Goal: Task Accomplishment & Management: Manage account settings

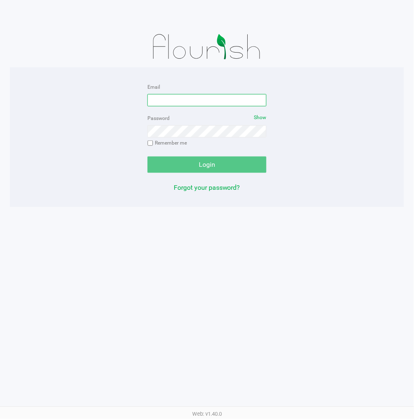
click at [237, 97] on input "Email" at bounding box center [207, 100] width 119 height 12
type input "[EMAIL_ADDRESS][DOMAIN_NAME]"
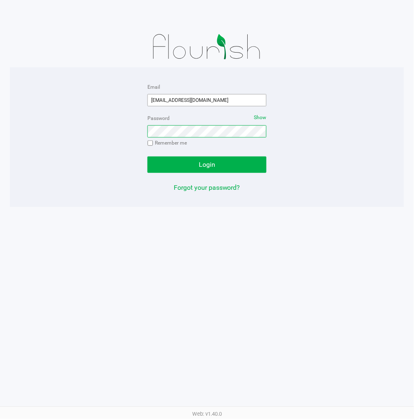
click at [148, 157] on button "Login" at bounding box center [207, 165] width 119 height 16
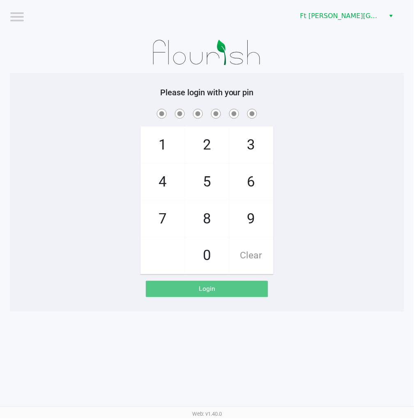
click at [339, 198] on div "1 4 7 2 5 8 0 3 6 9 Clear" at bounding box center [207, 190] width 395 height 167
checkbox input "true"
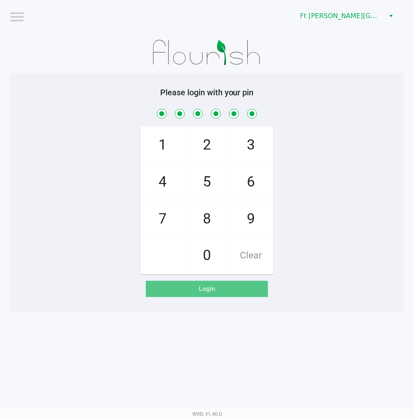
checkbox input "true"
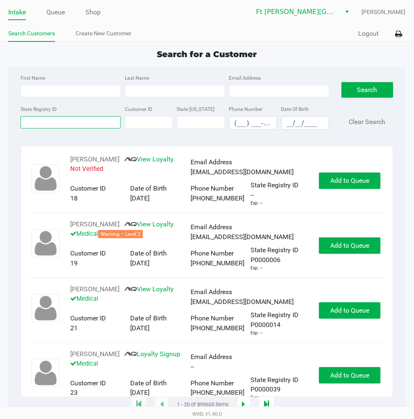
click at [65, 125] on input "State Registry ID" at bounding box center [71, 122] width 100 height 12
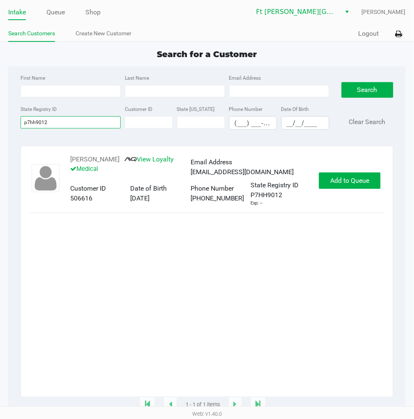
type input "p7hh9012"
click at [347, 178] on button "Add to Queue" at bounding box center [350, 181] width 62 height 16
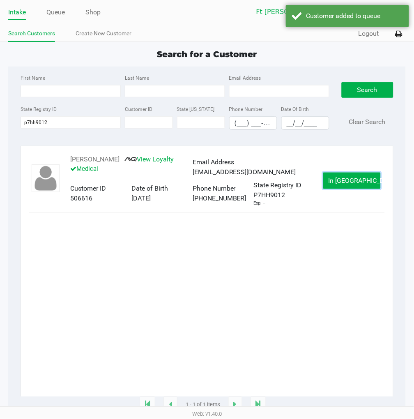
click at [349, 181] on span "In Queue" at bounding box center [363, 181] width 69 height 8
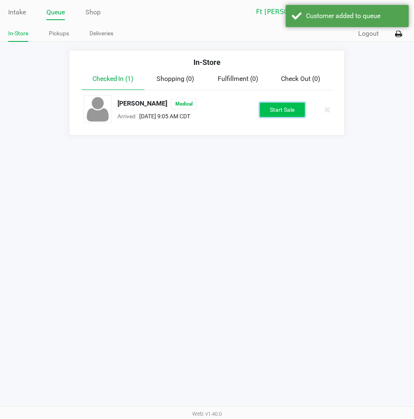
click at [286, 110] on button "Start Sale" at bounding box center [282, 110] width 45 height 14
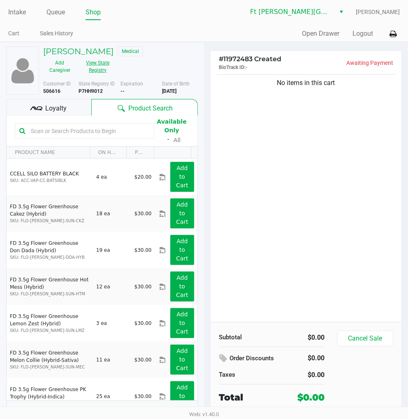
click at [102, 66] on button "View State Registry" at bounding box center [95, 66] width 38 height 21
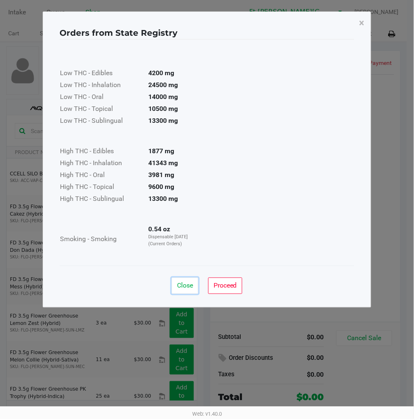
drag, startPoint x: 187, startPoint y: 289, endPoint x: 182, endPoint y: 284, distance: 6.1
click at [187, 288] on span "Close" at bounding box center [185, 286] width 16 height 8
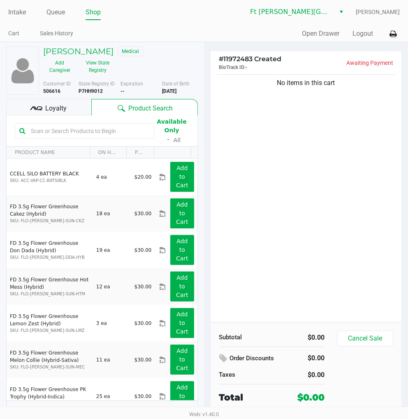
click at [73, 113] on div "Loyalty" at bounding box center [48, 107] width 85 height 16
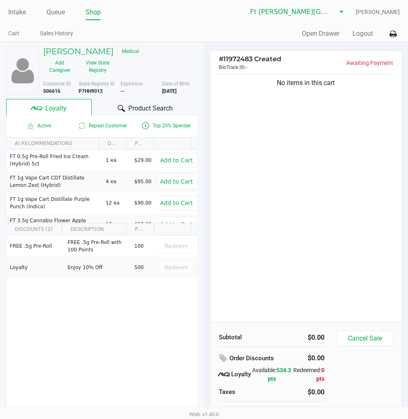
click at [330, 182] on div "No items in this cart" at bounding box center [305, 198] width 191 height 250
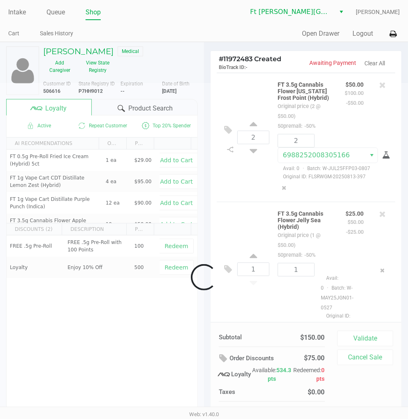
scroll to position [25, 0]
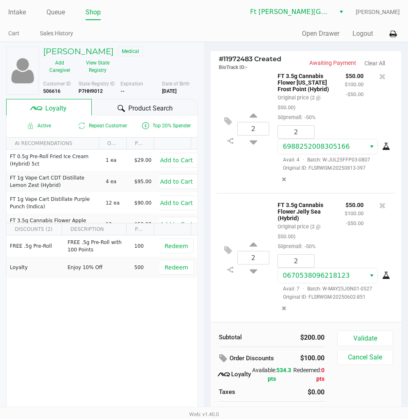
click at [163, 110] on span "Product Search" at bounding box center [150, 109] width 44 height 10
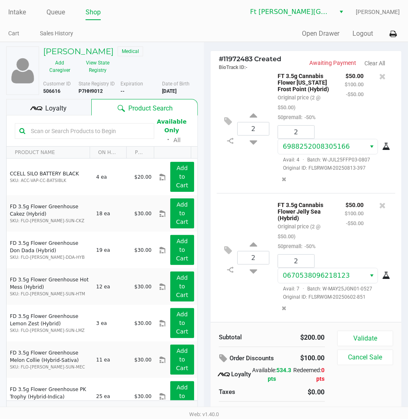
click at [109, 134] on input "text" at bounding box center [89, 131] width 122 height 12
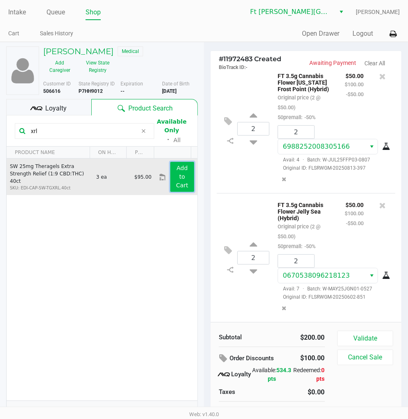
click at [171, 178] on button "Add to Cart" at bounding box center [182, 177] width 24 height 30
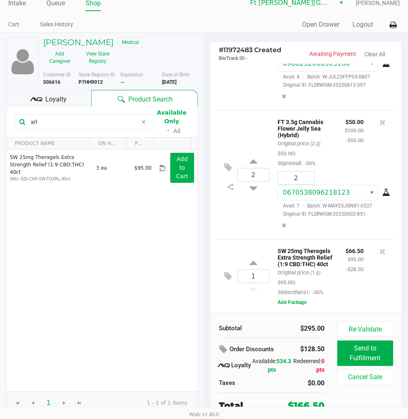
scroll to position [12, 0]
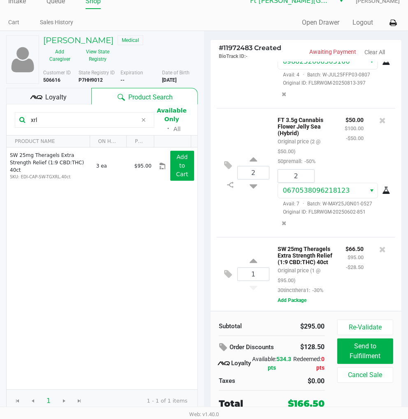
click at [88, 116] on input "xrl" at bounding box center [83, 120] width 110 height 12
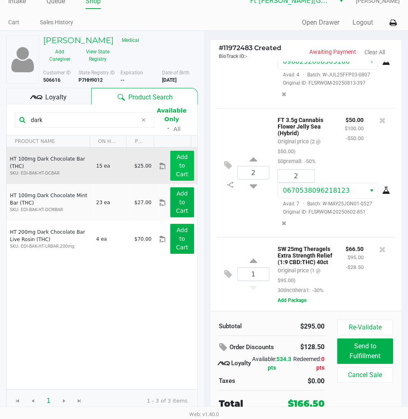
type input "dark"
click at [177, 164] on app-button-loader "Add to Cart" at bounding box center [182, 166] width 12 height 24
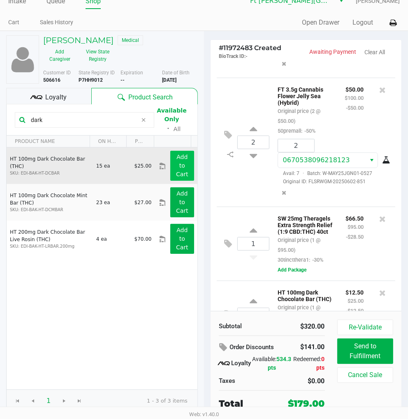
scroll to position [187, 0]
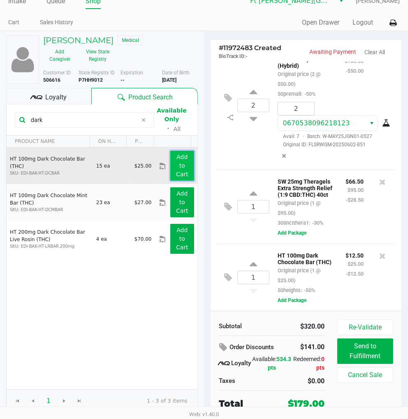
click at [177, 164] on app-button-loader "Add to Cart" at bounding box center [182, 166] width 12 height 24
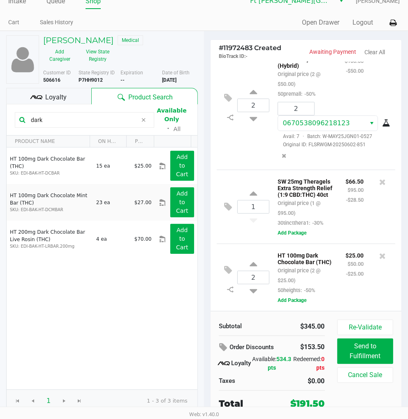
click at [243, 215] on div "1 SW 25mg Theragels Extra Strength Relief (1:9 CBD:THC) 40ct Original price (1 …" at bounding box center [306, 207] width 178 height 74
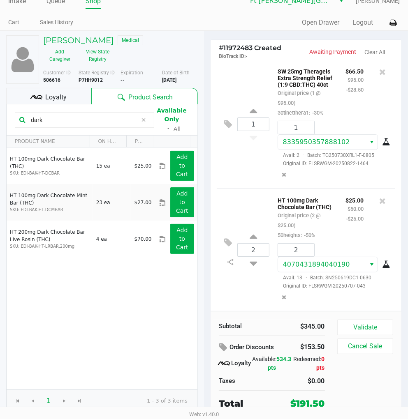
scroll to position [274, 0]
click at [66, 95] on span "Loyalty" at bounding box center [55, 97] width 21 height 10
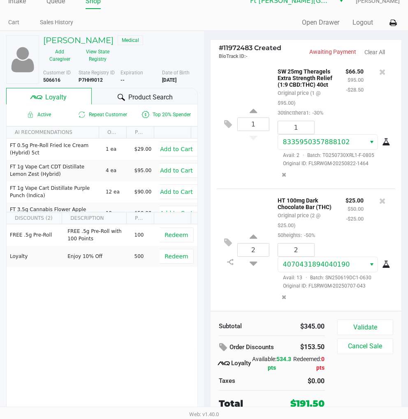
scroll to position [305, 0]
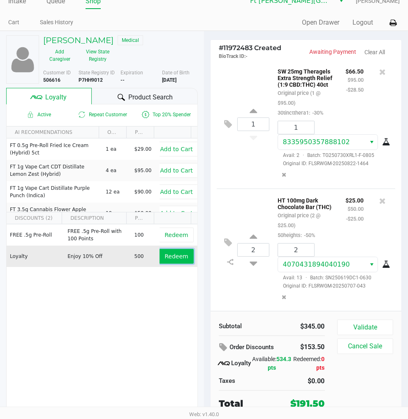
click at [164, 256] on span "Redeem" at bounding box center [175, 256] width 23 height 7
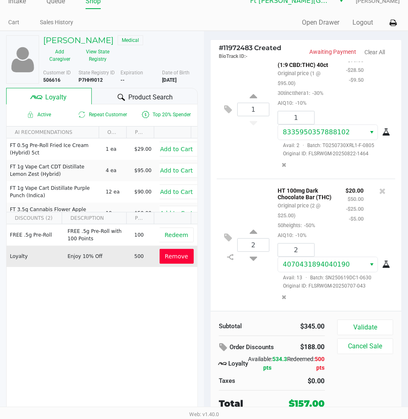
scroll to position [344, 0]
click at [359, 326] on button "Validate" at bounding box center [365, 328] width 56 height 16
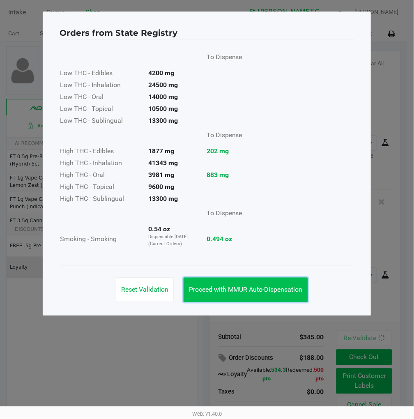
click at [273, 288] on span "Proceed with MMUR Auto-Dispensation" at bounding box center [246, 290] width 114 height 8
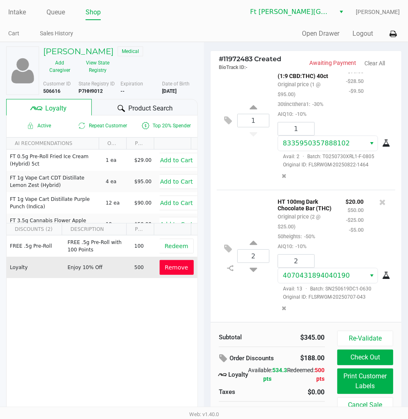
click at [259, 300] on div "2 HT 100mg Dark Chocolate Bar (THC) Original price (2 @ $25.00) 50heights: -50%…" at bounding box center [306, 256] width 178 height 132
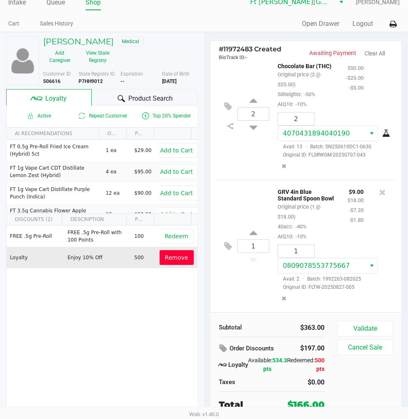
scroll to position [12, 0]
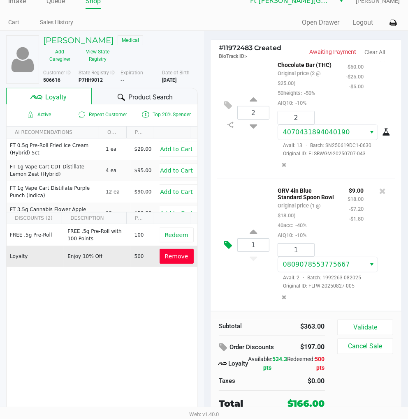
click at [228, 241] on icon at bounding box center [228, 244] width 8 height 9
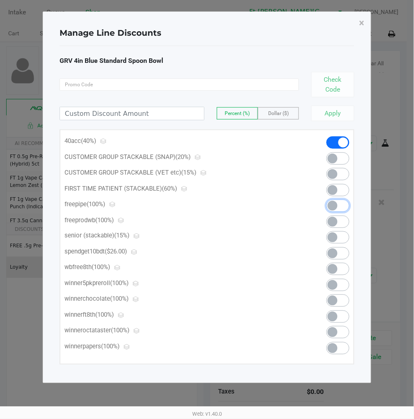
click at [334, 205] on span at bounding box center [333, 206] width 10 height 10
click at [358, 24] on button "×" at bounding box center [362, 23] width 18 height 23
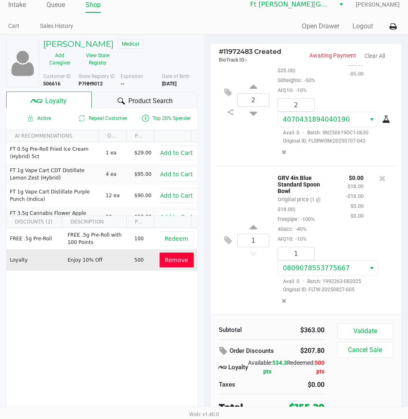
scroll to position [12, 0]
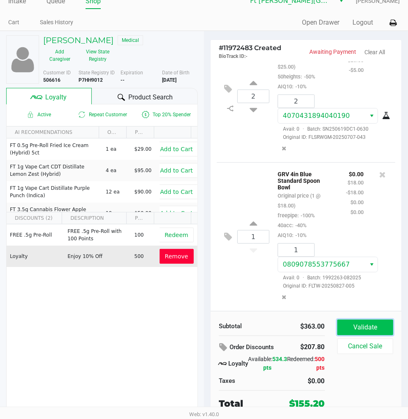
click at [356, 331] on button "Validate" at bounding box center [365, 328] width 56 height 16
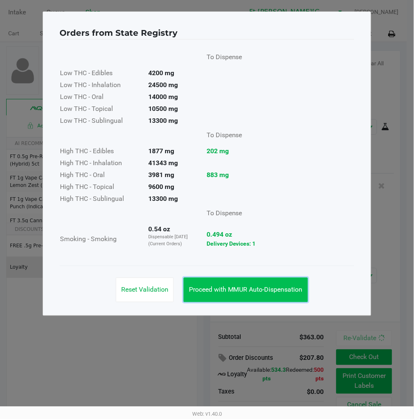
click at [282, 286] on span "Proceed with MMUR Auto-Dispensation" at bounding box center [246, 290] width 114 height 8
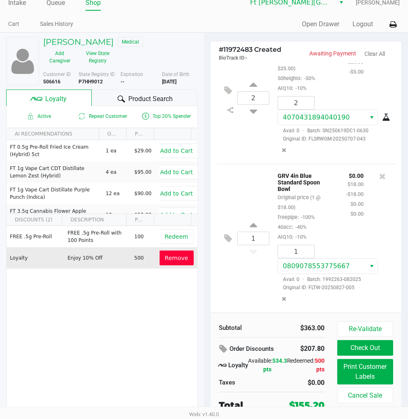
scroll to position [12, 0]
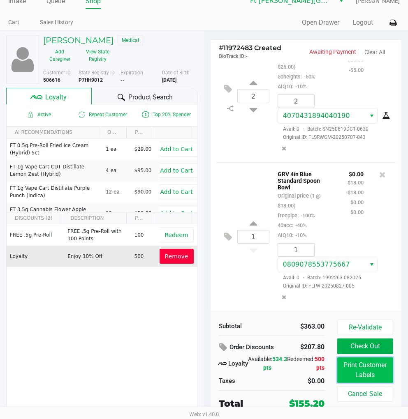
click at [369, 367] on button "Print Customer Labels" at bounding box center [365, 370] width 56 height 25
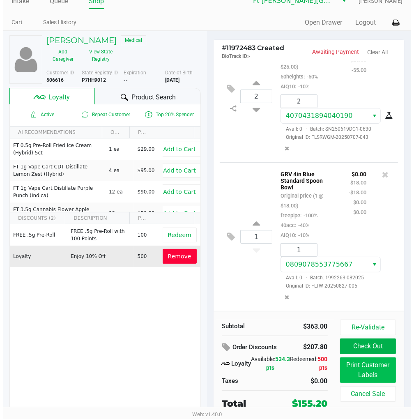
scroll to position [0, 0]
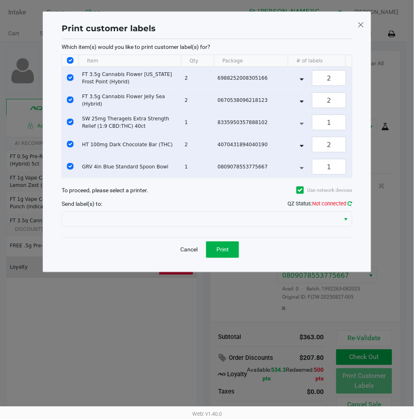
click at [350, 206] on icon at bounding box center [350, 203] width 5 height 5
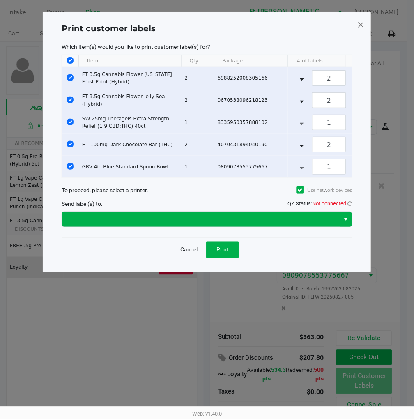
click at [347, 224] on span "Select" at bounding box center [346, 220] width 7 height 10
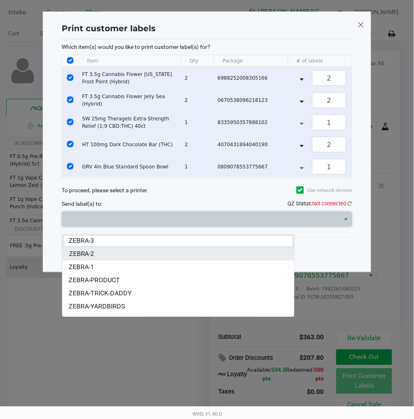
click at [101, 255] on li "ZEBRA-2" at bounding box center [178, 254] width 232 height 13
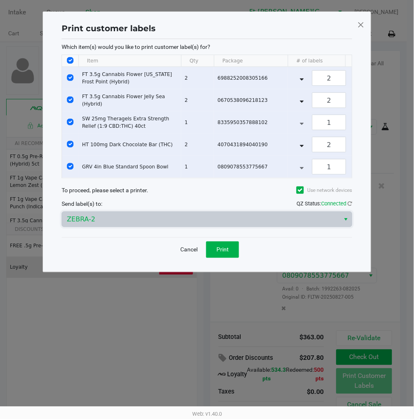
click at [190, 258] on button "Cancel" at bounding box center [189, 250] width 28 height 16
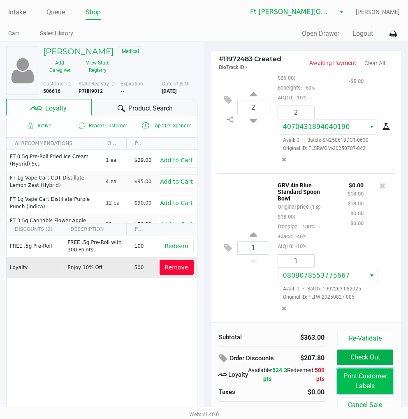
click at [366, 377] on button "Print Customer Labels" at bounding box center [365, 381] width 56 height 25
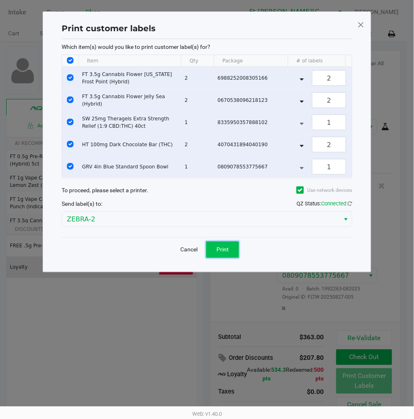
click at [233, 257] on button "Print" at bounding box center [222, 250] width 33 height 16
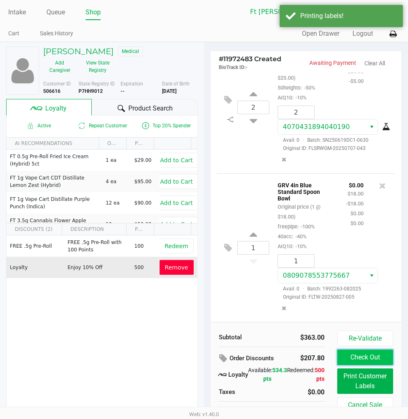
click at [370, 355] on button "Check Out" at bounding box center [365, 358] width 56 height 16
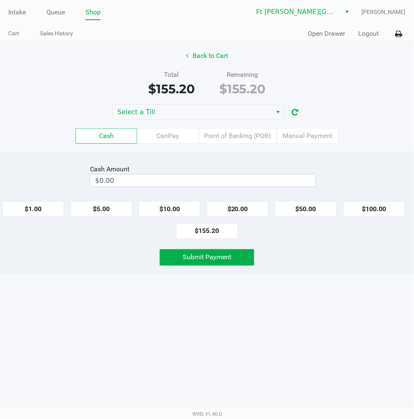
click at [366, 203] on button "$100.00" at bounding box center [375, 209] width 62 height 16
click at [303, 205] on button "$50.00" at bounding box center [306, 209] width 62 height 16
click at [91, 209] on button "$5.00" at bounding box center [102, 209] width 62 height 16
click at [48, 202] on button "$1.00" at bounding box center [33, 209] width 62 height 16
type input "$156.00"
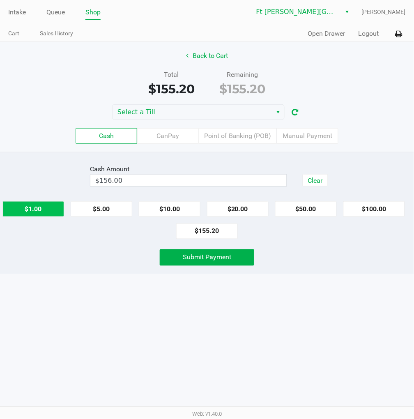
click at [207, 251] on button "Submit Payment" at bounding box center [207, 258] width 95 height 16
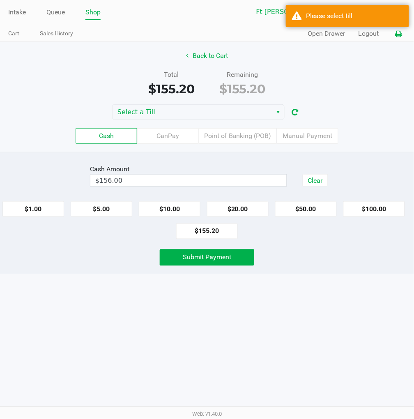
click at [370, 36] on icon at bounding box center [399, 34] width 7 height 6
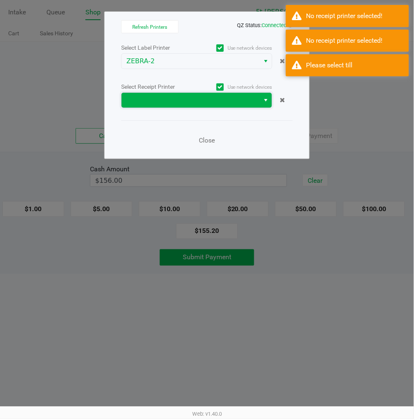
click at [181, 99] on span at bounding box center [191, 100] width 129 height 10
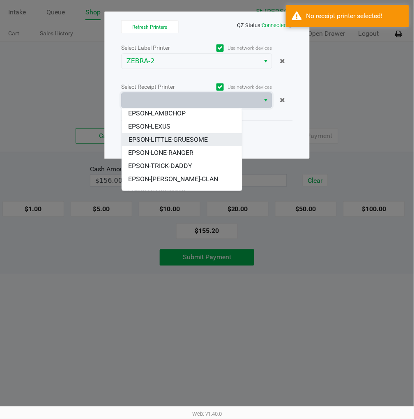
scroll to position [23, 0]
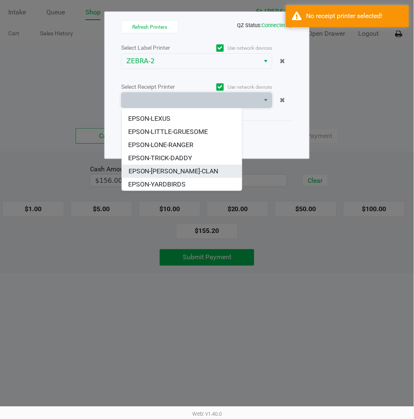
click at [179, 166] on span "EPSON-WU-TANG-CLAN" at bounding box center [174, 171] width 90 height 10
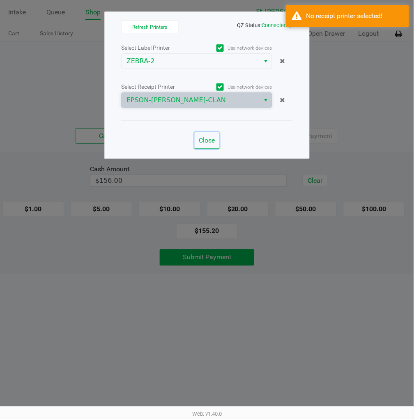
click at [207, 140] on span "Close" at bounding box center [207, 140] width 16 height 8
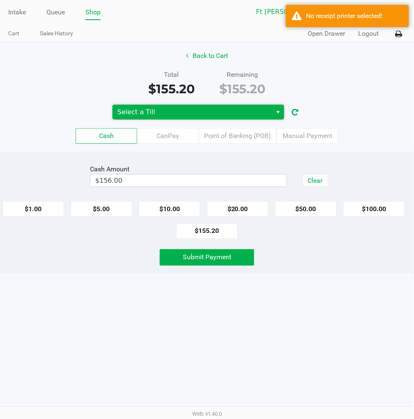
click at [214, 113] on span "Select a Till" at bounding box center [193, 112] width 150 height 10
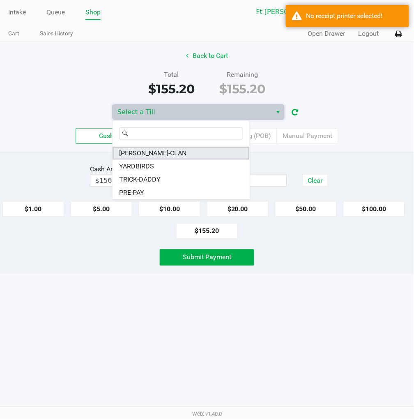
click at [165, 149] on span "WU-TANG-CLAN" at bounding box center [152, 153] width 67 height 10
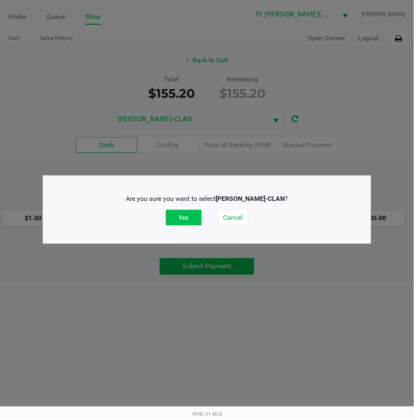
click at [184, 210] on button "Yes" at bounding box center [184, 218] width 36 height 16
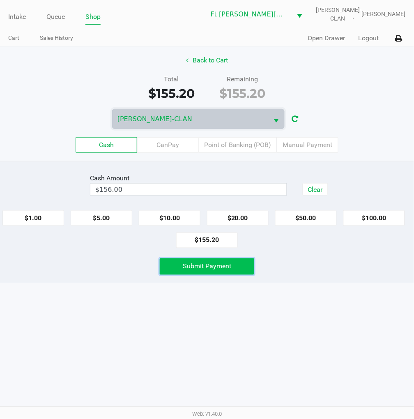
click at [229, 264] on span "Submit Payment" at bounding box center [207, 267] width 49 height 8
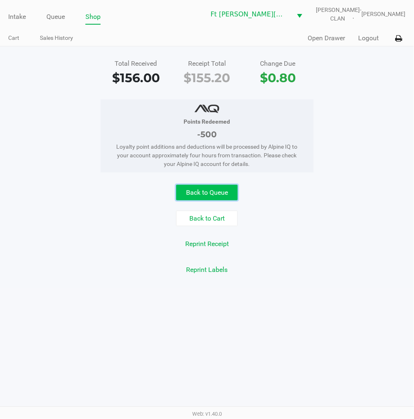
click at [211, 196] on button "Back to Queue" at bounding box center [207, 193] width 62 height 16
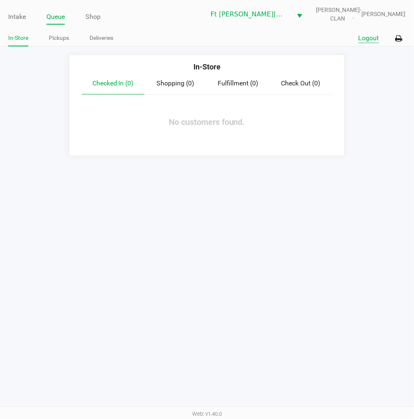
click at [369, 36] on button "Logout" at bounding box center [369, 38] width 21 height 10
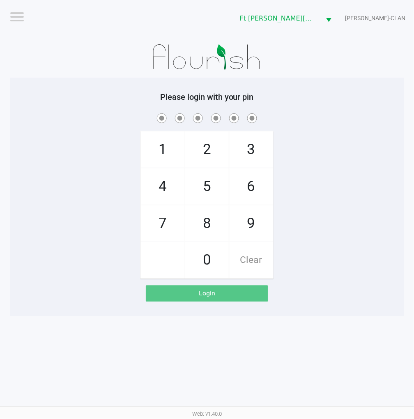
click at [307, 162] on div "1 4 7 2 5 8 0 3 6 9 Clear" at bounding box center [207, 195] width 395 height 167
checkbox input "true"
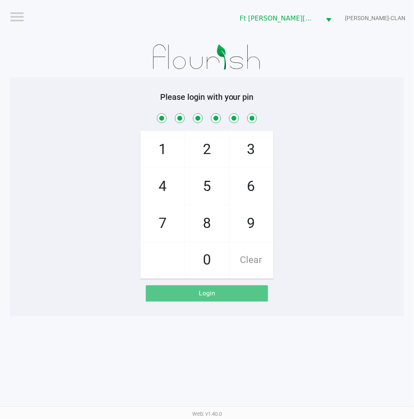
checkbox input "true"
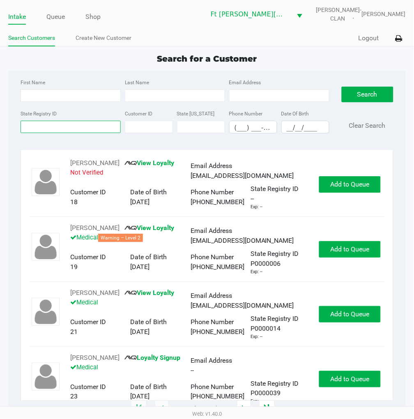
click at [54, 128] on input "State Registry ID" at bounding box center [71, 127] width 100 height 12
click at [65, 16] on link "Queue" at bounding box center [55, 17] width 18 height 12
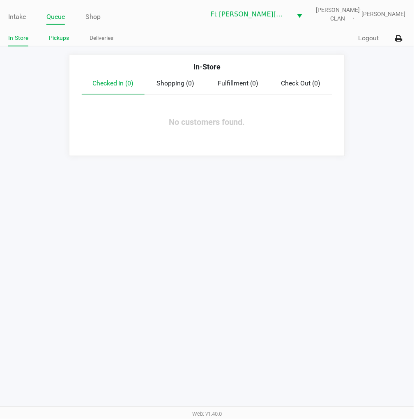
click at [67, 38] on link "Pickups" at bounding box center [59, 38] width 20 height 10
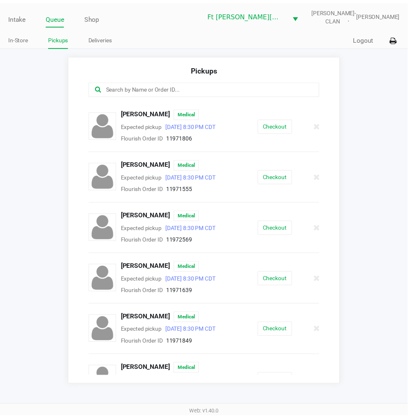
scroll to position [228, 0]
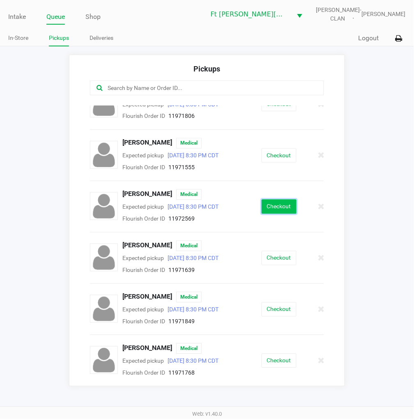
click at [276, 208] on button "Checkout" at bounding box center [279, 207] width 35 height 14
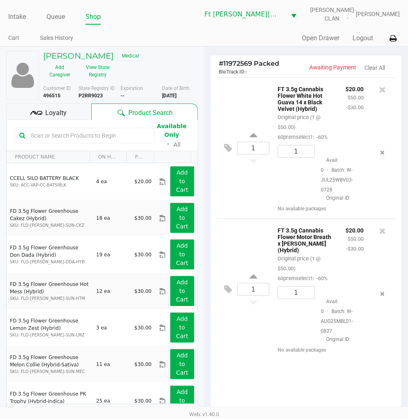
click at [75, 111] on div "Loyalty" at bounding box center [48, 112] width 85 height 16
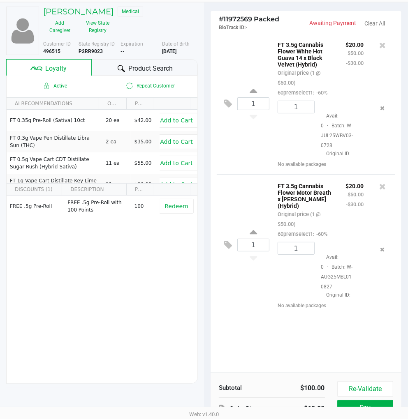
scroll to position [106, 0]
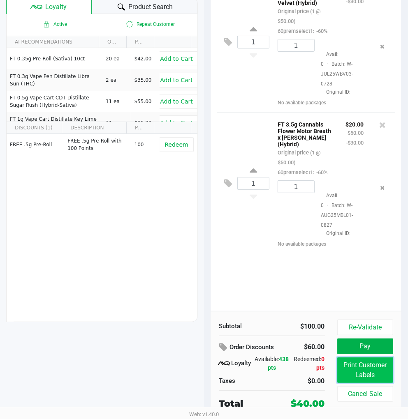
click at [352, 372] on button "Print Customer Labels" at bounding box center [365, 370] width 56 height 25
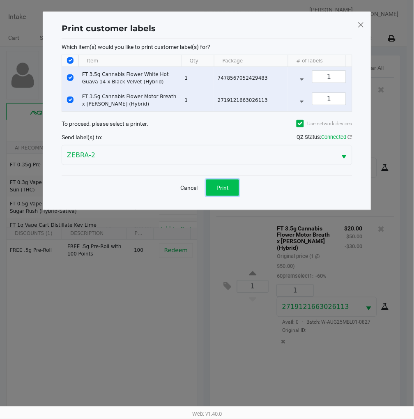
click at [224, 187] on button "Print" at bounding box center [222, 188] width 33 height 16
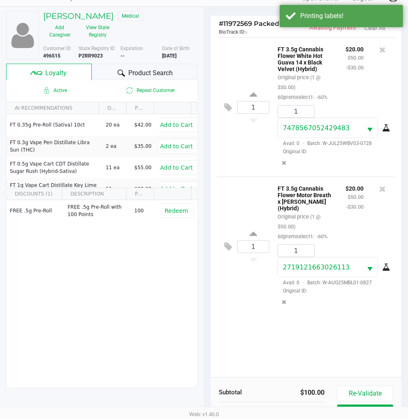
scroll to position [106, 0]
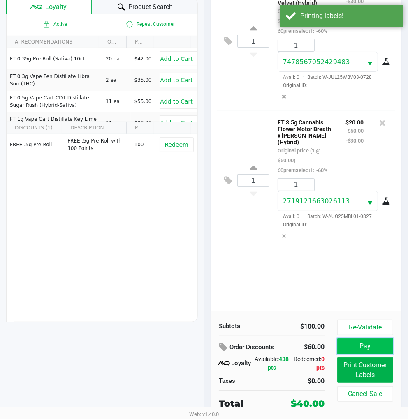
click at [370, 344] on button "Pay" at bounding box center [365, 347] width 56 height 16
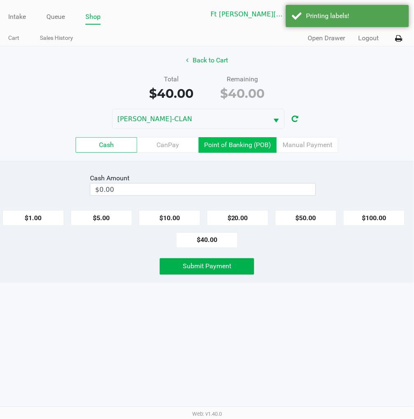
click at [243, 149] on label "Point of Banking (POB)" at bounding box center [238, 145] width 78 height 16
click at [0, 0] on 7 "Point of Banking (POB)" at bounding box center [0, 0] width 0 height 0
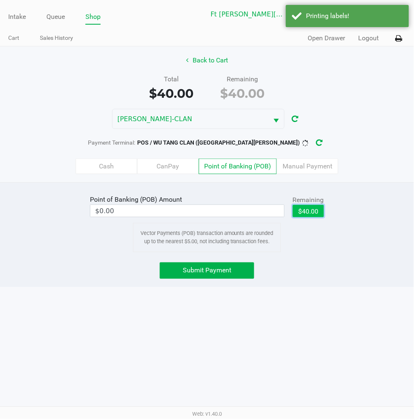
click at [305, 210] on button "$40.00" at bounding box center [308, 211] width 31 height 12
type input "$40.00"
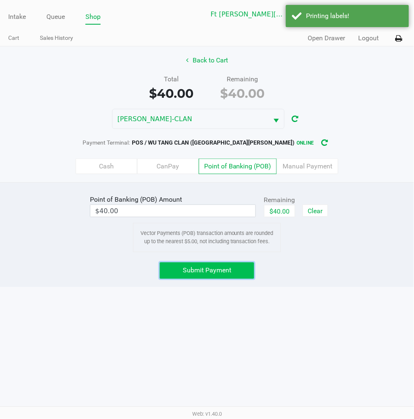
click at [245, 266] on button "Submit Payment" at bounding box center [207, 271] width 95 height 16
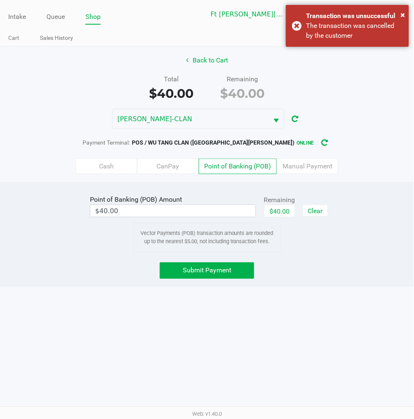
click at [297, 19] on div "× Transaction was unsuccessful The transaction was cancelled by the customer" at bounding box center [347, 26] width 123 height 42
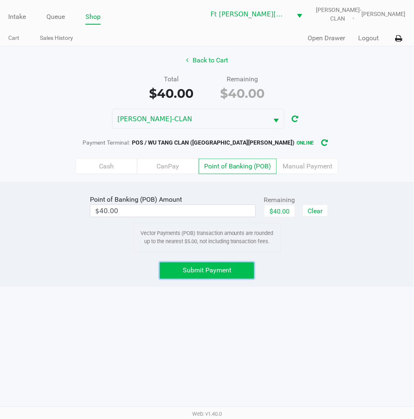
click at [203, 272] on span "Submit Payment" at bounding box center [207, 271] width 49 height 8
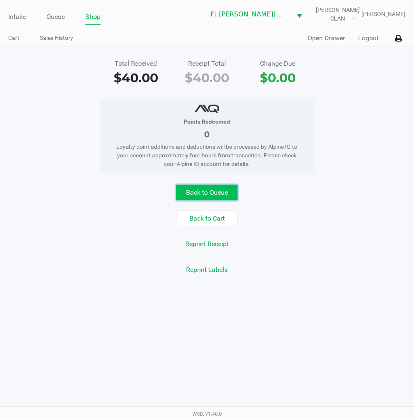
click at [229, 185] on button "Back to Queue" at bounding box center [207, 193] width 62 height 16
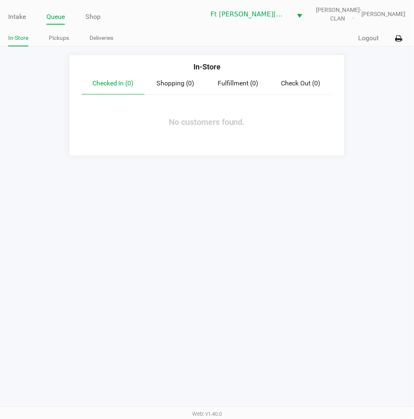
click at [17, 17] on link "Intake" at bounding box center [17, 17] width 18 height 12
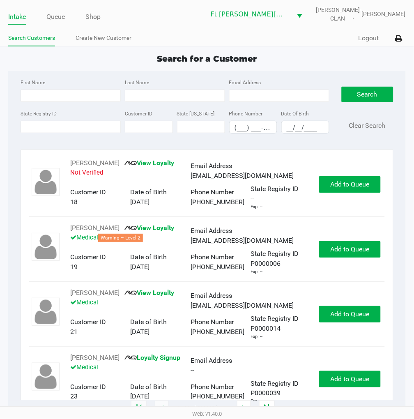
click at [51, 127] on input "State Registry ID" at bounding box center [71, 127] width 100 height 12
click at [70, 129] on input "State Registry ID" at bounding box center [71, 127] width 100 height 12
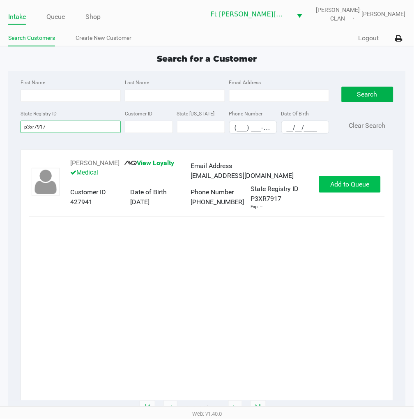
type input "p3xr7917"
click at [334, 188] on span "Add to Queue" at bounding box center [350, 184] width 39 height 8
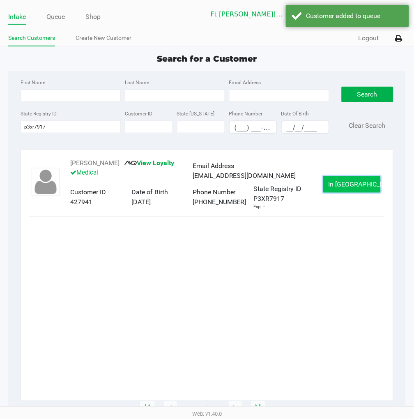
click at [336, 186] on button "In Queue" at bounding box center [353, 184] width 58 height 16
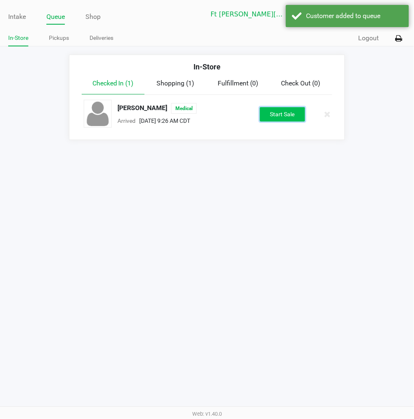
click at [281, 114] on button "Start Sale" at bounding box center [282, 114] width 45 height 14
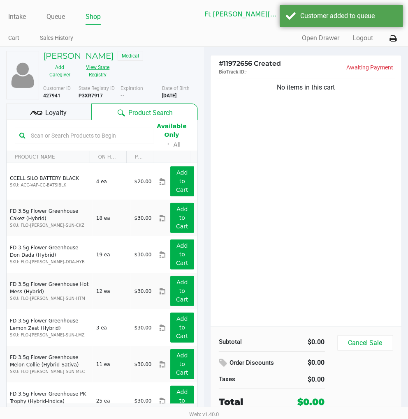
click at [92, 74] on button "View State Registry" at bounding box center [95, 71] width 38 height 21
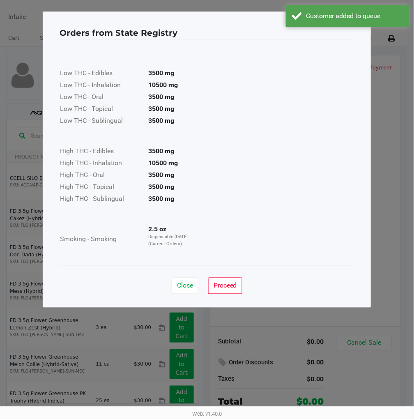
click at [285, 186] on div "Low THC - Edibles 3500 mg Low THC - Inhalation 10500 mg Low THC - Oral 3500 mg …" at bounding box center [207, 152] width 295 height 207
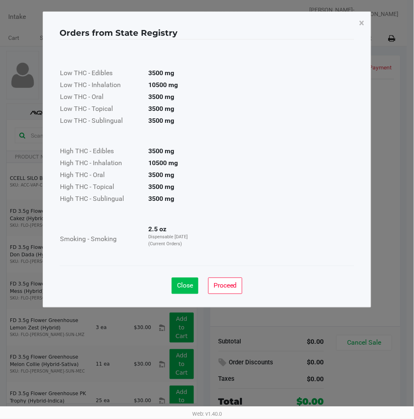
click at [183, 282] on span "Close" at bounding box center [185, 286] width 16 height 8
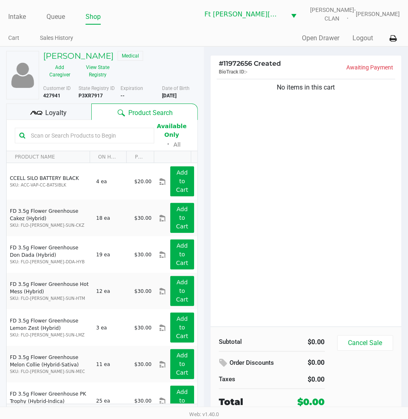
click at [58, 111] on span "Loyalty" at bounding box center [55, 113] width 21 height 10
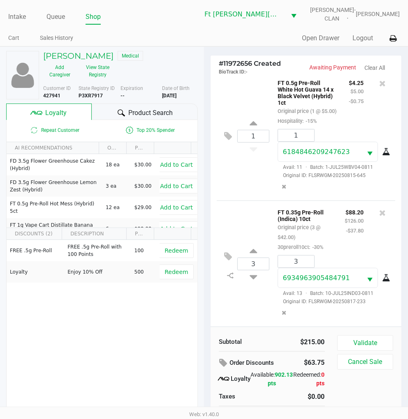
scroll to position [155, 0]
click at [370, 343] on button "Validate" at bounding box center [365, 343] width 56 height 16
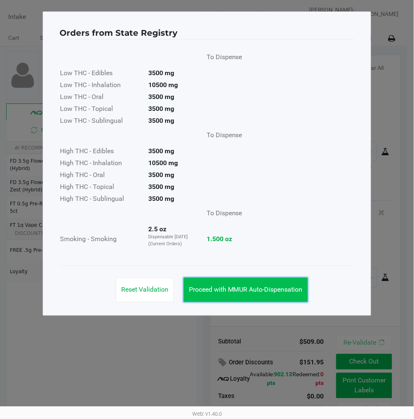
click at [262, 292] on span "Proceed with MMUR Auto-Dispensation" at bounding box center [246, 290] width 114 height 8
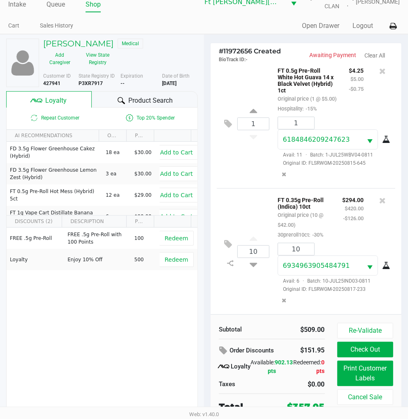
scroll to position [16, 0]
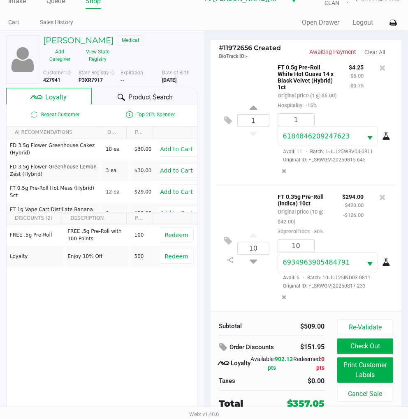
click at [247, 282] on div "10 FT 0.35g Pre-Roll (Indica) 10ct Original price (10 @ $42.00) 30preroll10ct: …" at bounding box center [306, 248] width 178 height 126
click at [247, 191] on div "10 FT 0.35g Pre-Roll (Indica) 10ct Original price (10 @ $42.00) 30preroll10ct: …" at bounding box center [306, 248] width 178 height 126
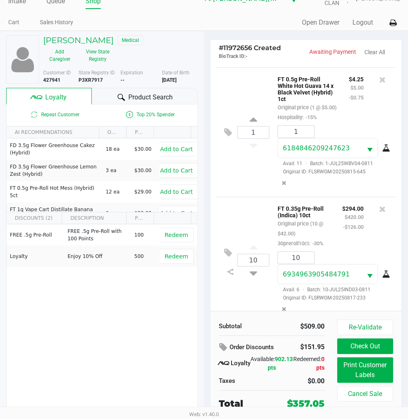
scroll to position [0, 0]
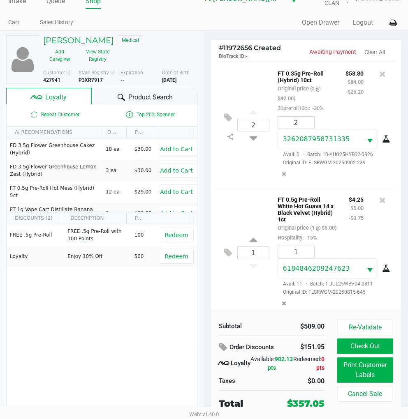
click at [243, 192] on div "1 FT 0.5g Pre-Roll White Hot Guava 14 x Black Velvet (Hybrid) 1ct Original pric…" at bounding box center [306, 252] width 178 height 129
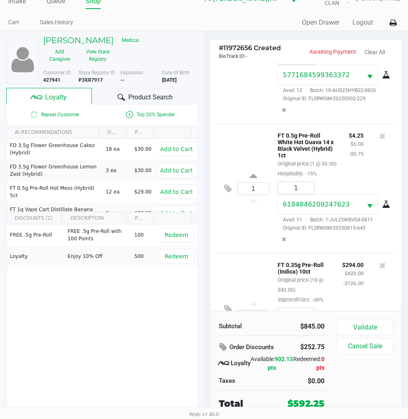
scroll to position [233, 0]
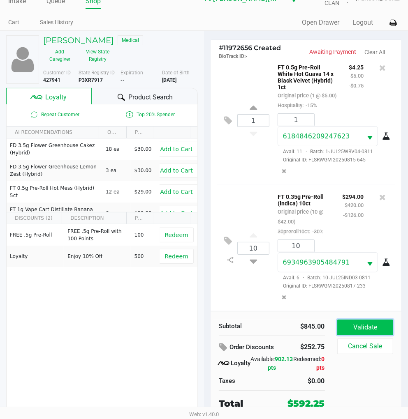
click at [362, 327] on button "Validate" at bounding box center [365, 328] width 56 height 16
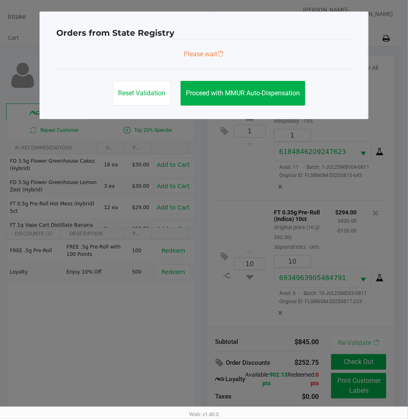
scroll to position [0, 0]
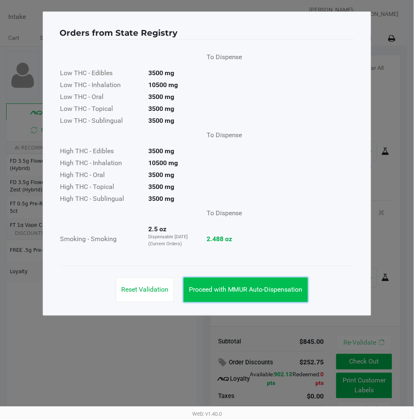
click at [240, 291] on span "Proceed with MMUR Auto-Dispensation" at bounding box center [246, 290] width 114 height 8
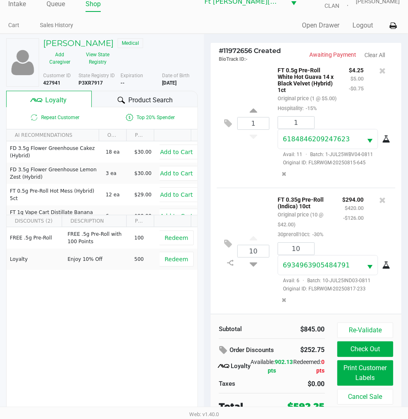
scroll to position [16, 0]
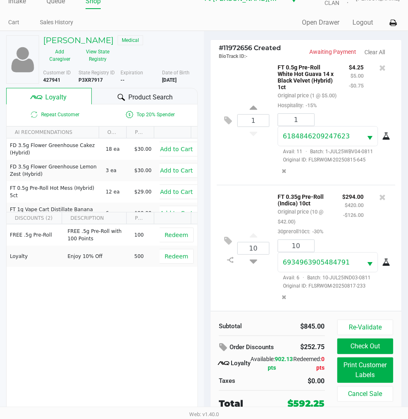
click at [255, 280] on div "10 FT 0.35g Pre-Roll (Indica) 10ct Original price (10 @ $42.00) 30preroll10ct: …" at bounding box center [306, 248] width 178 height 126
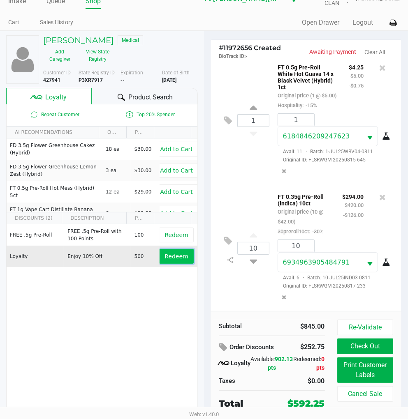
click at [167, 253] on span "Redeem" at bounding box center [175, 256] width 23 height 7
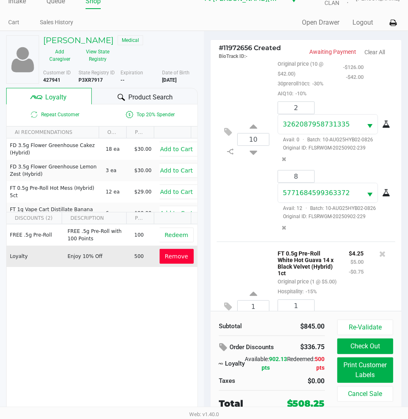
scroll to position [116, 0]
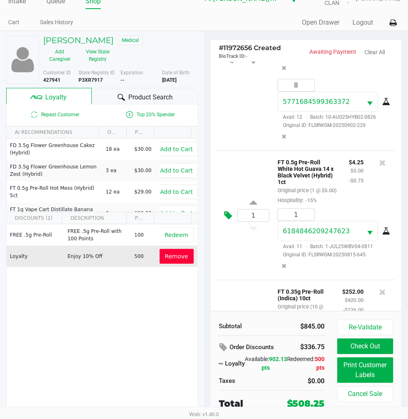
click at [229, 220] on icon at bounding box center [228, 215] width 8 height 9
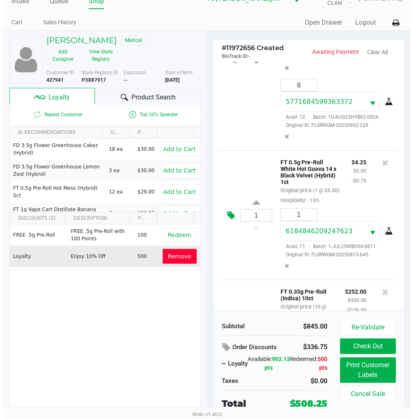
scroll to position [0, 0]
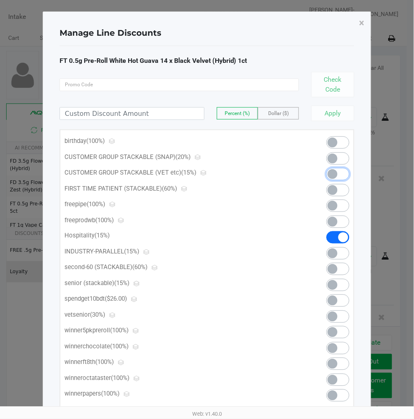
click at [339, 177] on span at bounding box center [338, 174] width 23 height 12
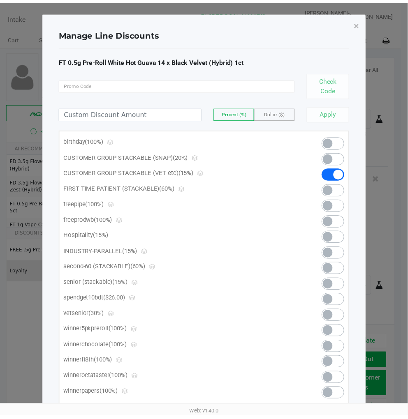
scroll to position [253, 0]
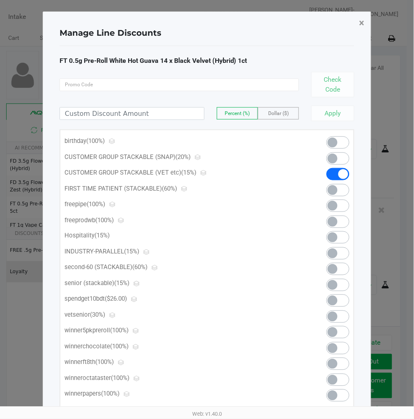
click at [367, 18] on button "×" at bounding box center [362, 23] width 18 height 23
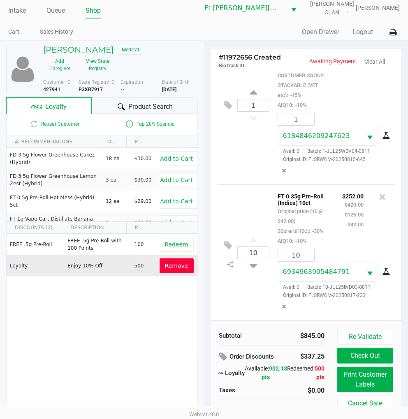
scroll to position [16, 0]
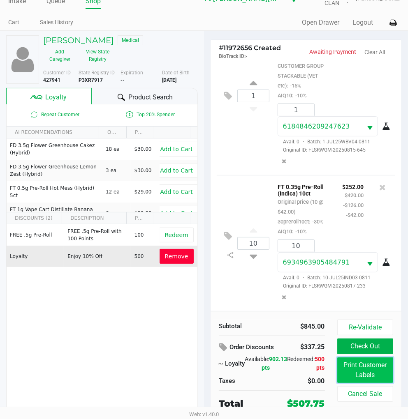
click at [362, 371] on button "Print Customer Labels" at bounding box center [365, 370] width 56 height 25
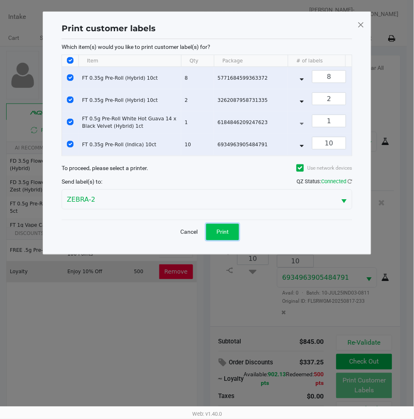
click at [221, 236] on span "Print" at bounding box center [223, 232] width 12 height 7
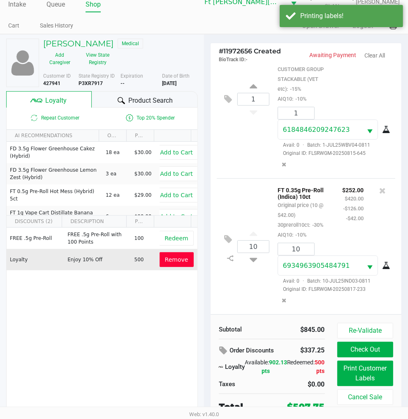
scroll to position [16, 0]
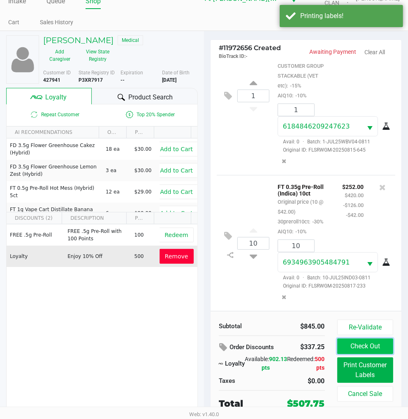
click at [370, 348] on button "Check Out" at bounding box center [365, 347] width 56 height 16
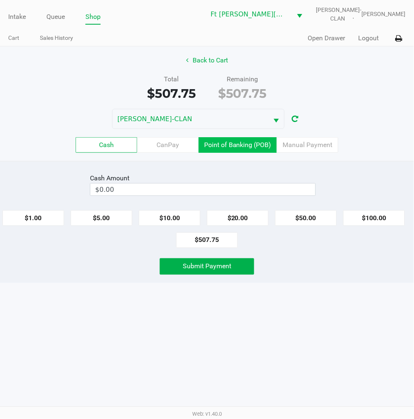
click at [253, 153] on label "Point of Banking (POB)" at bounding box center [238, 145] width 78 height 16
click at [0, 0] on 7 "Point of Banking (POB)" at bounding box center [0, 0] width 0 height 0
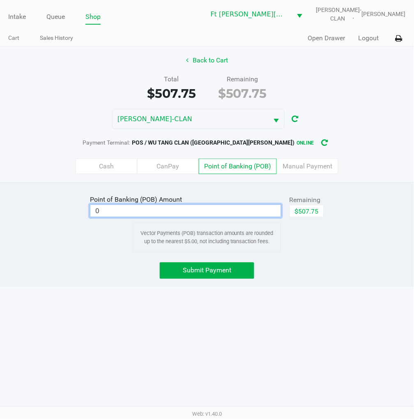
click at [217, 212] on input "0" at bounding box center [185, 211] width 191 height 12
click at [280, 249] on div "Vector Payments (POB) transaction amounts are rounded up to the nearest $5.00, …" at bounding box center [207, 237] width 148 height 29
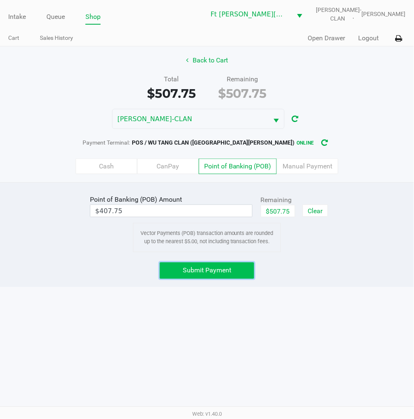
click at [233, 268] on button "Submit Payment" at bounding box center [207, 271] width 95 height 16
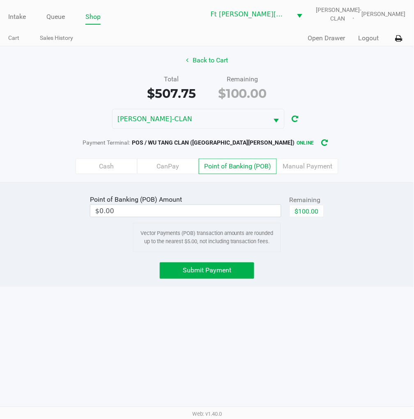
click at [99, 164] on label "Cash" at bounding box center [107, 167] width 62 height 16
click at [0, 0] on 0 "Cash" at bounding box center [0, 0] width 0 height 0
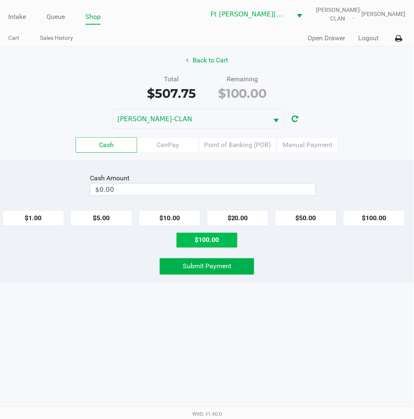
click at [211, 243] on button "$100.00" at bounding box center [207, 241] width 62 height 16
type input "$100.00"
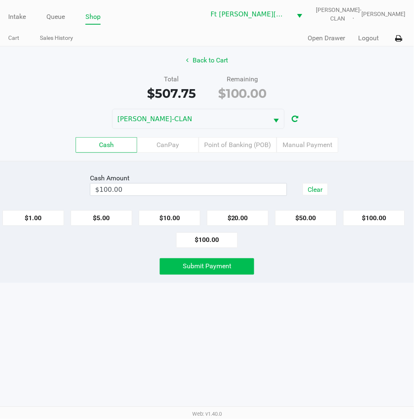
click at [207, 264] on span "Submit Payment" at bounding box center [207, 267] width 49 height 8
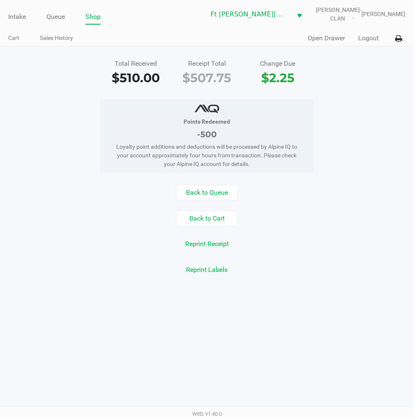
click at [207, 194] on button "Back to Queue" at bounding box center [207, 193] width 62 height 16
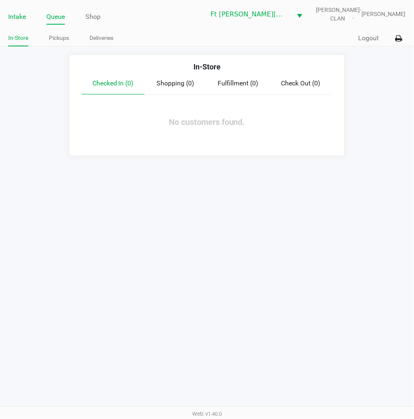
click at [23, 15] on link "Intake" at bounding box center [17, 17] width 18 height 12
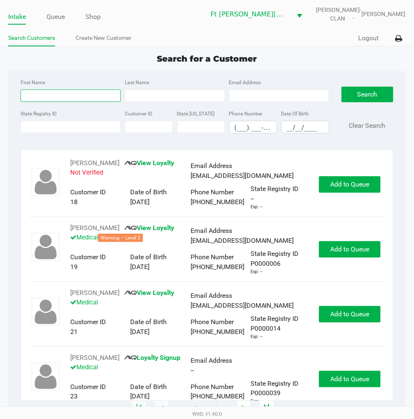
click at [64, 95] on input "First Name" at bounding box center [71, 96] width 100 height 12
type input "eric"
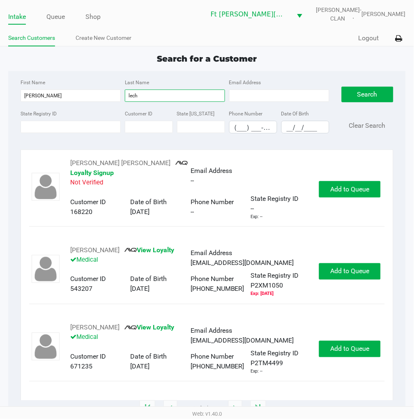
type input "lech"
click at [343, 348] on span "Add to Queue" at bounding box center [350, 349] width 39 height 8
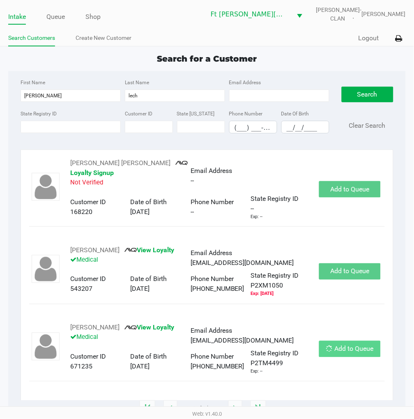
click at [343, 348] on div "Add to Queue" at bounding box center [350, 349] width 62 height 16
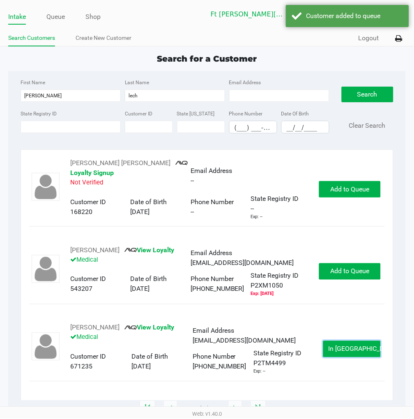
click at [343, 348] on span "In Queue" at bounding box center [363, 349] width 69 height 8
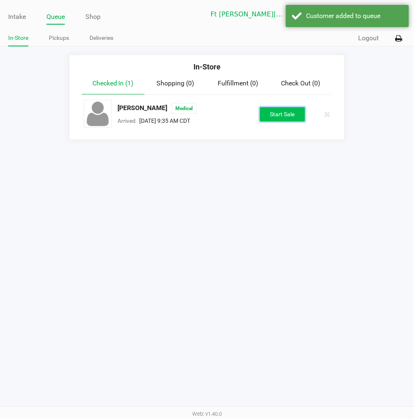
click at [281, 110] on button "Start Sale" at bounding box center [282, 114] width 45 height 14
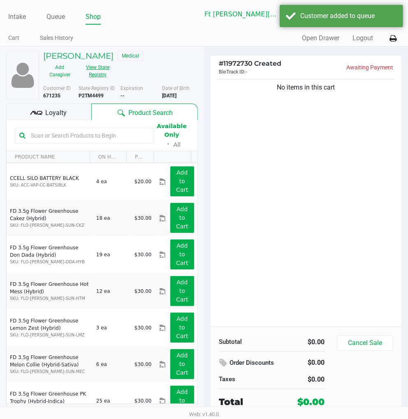
click at [90, 68] on button "View State Registry" at bounding box center [95, 71] width 38 height 21
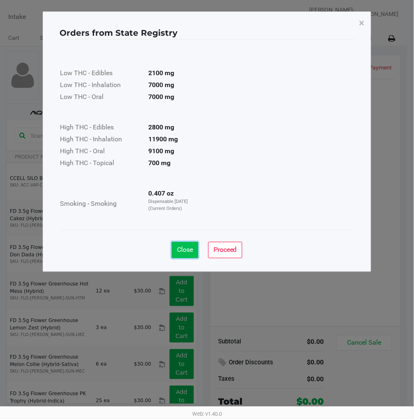
click at [188, 251] on span "Close" at bounding box center [185, 250] width 16 height 8
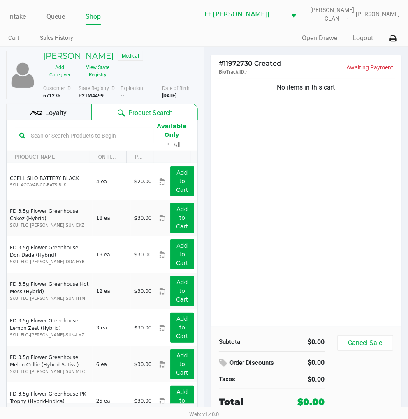
click at [67, 110] on div "Loyalty" at bounding box center [48, 112] width 85 height 16
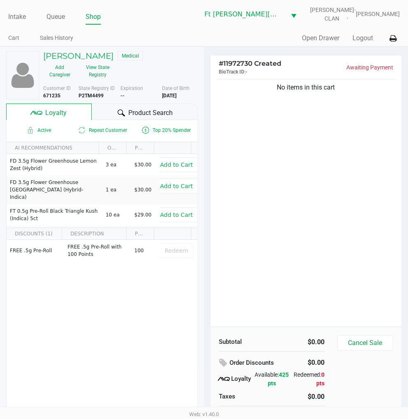
click at [133, 109] on span "Product Search" at bounding box center [150, 113] width 44 height 10
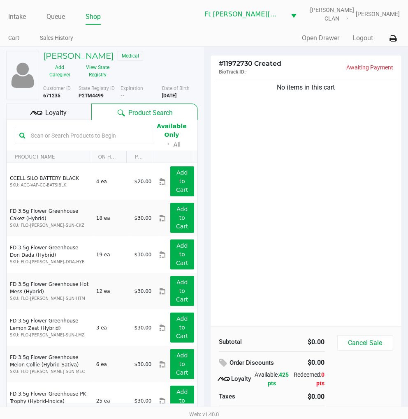
click at [287, 148] on div "No items in this cart" at bounding box center [305, 202] width 191 height 250
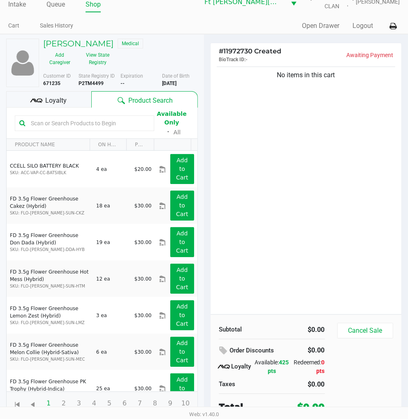
scroll to position [16, 0]
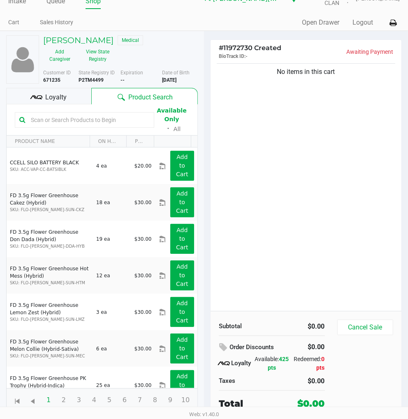
click at [314, 226] on div "No items in this cart" at bounding box center [305, 187] width 191 height 250
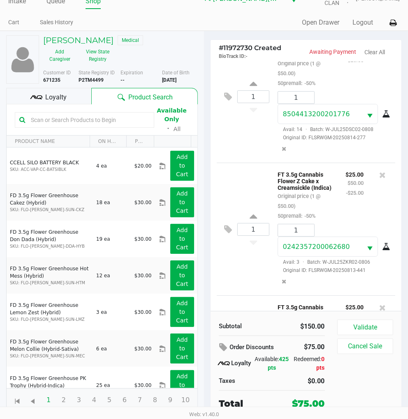
scroll to position [165, 0]
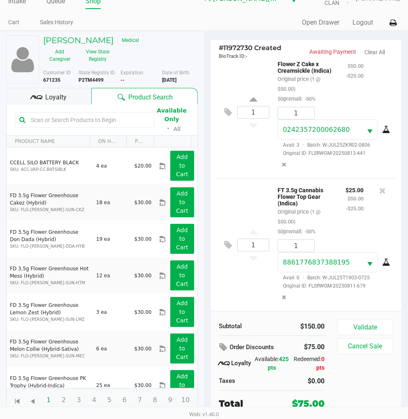
click at [241, 186] on div "1 FT 3.5g Cannabis Flower Top Gear (Indica) Original price (1 @ $50.00) 50prema…" at bounding box center [306, 244] width 178 height 133
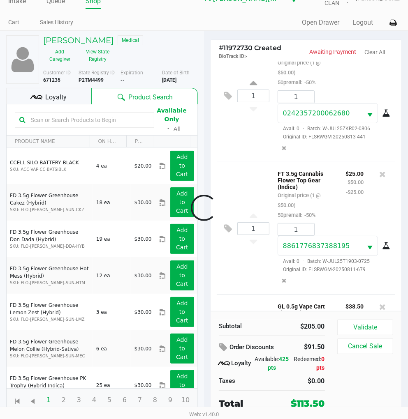
scroll to position [306, 0]
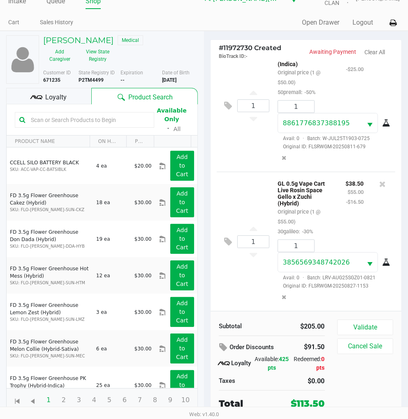
click at [248, 187] on div "1 GL 0.5g Vape Cart Live Rosin Space Gello x Zuchi (Hybrid) Original price (1 @…" at bounding box center [306, 241] width 178 height 139
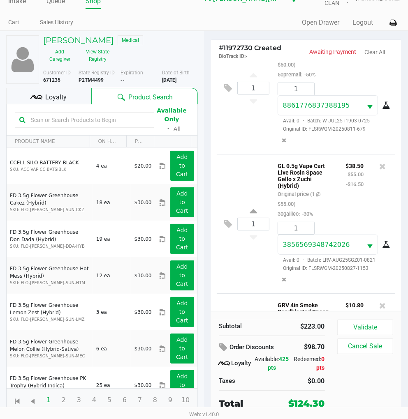
scroll to position [432, 0]
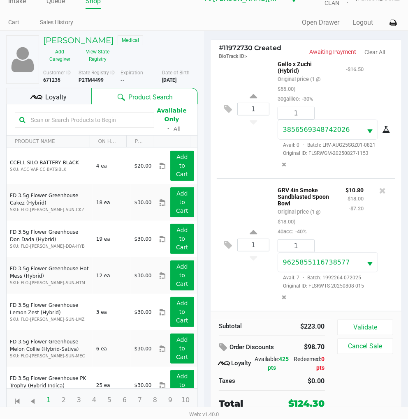
click at [252, 288] on div "1 GRV 4in Smoke Sandblasted Spoon Bowl Original price (1 @ $18.00) 40acc: -40% …" at bounding box center [306, 244] width 178 height 133
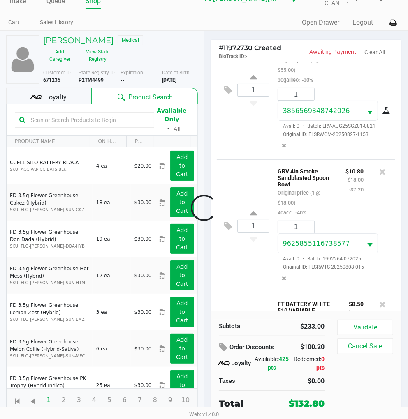
scroll to position [565, 0]
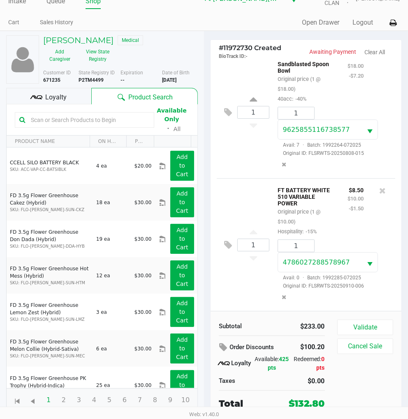
click at [65, 98] on span "Loyalty" at bounding box center [55, 97] width 21 height 10
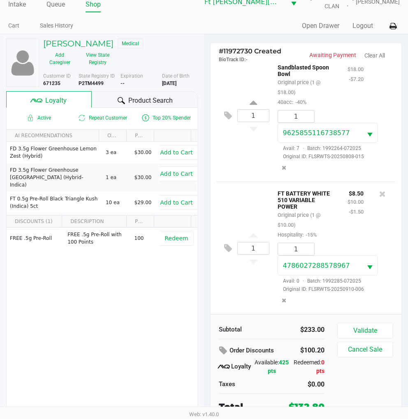
scroll to position [16, 0]
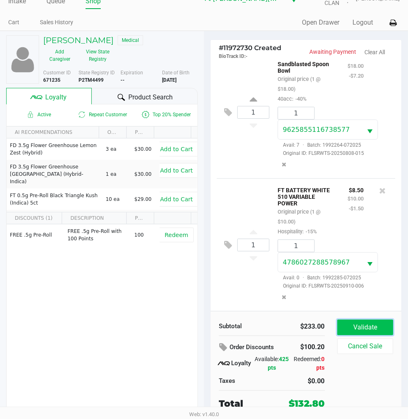
click at [364, 326] on button "Validate" at bounding box center [365, 328] width 56 height 16
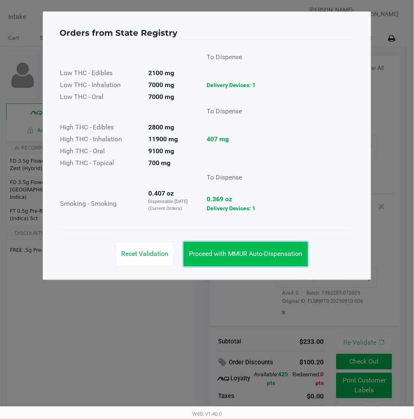
click at [272, 250] on span "Proceed with MMUR Auto-Dispensation" at bounding box center [246, 254] width 114 height 8
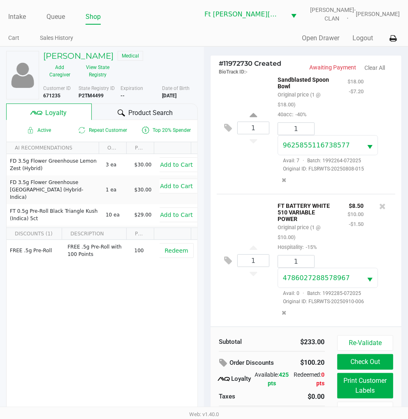
scroll to position [16, 0]
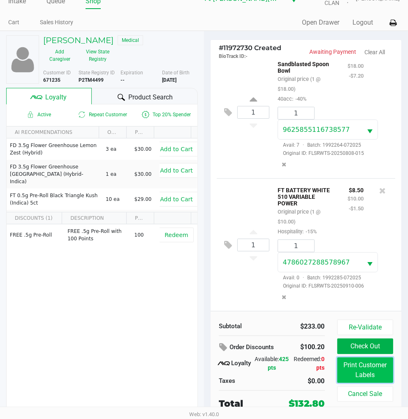
click at [370, 368] on button "Print Customer Labels" at bounding box center [365, 370] width 56 height 25
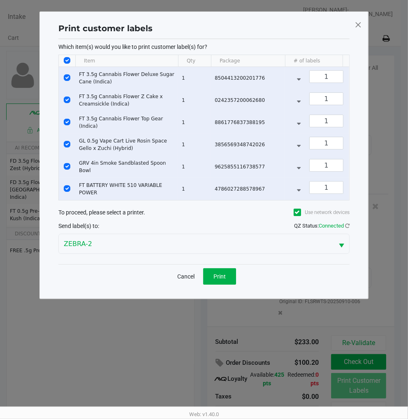
scroll to position [0, 0]
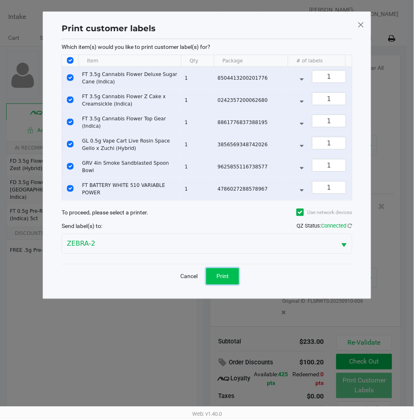
click at [231, 280] on button "Print" at bounding box center [222, 276] width 33 height 16
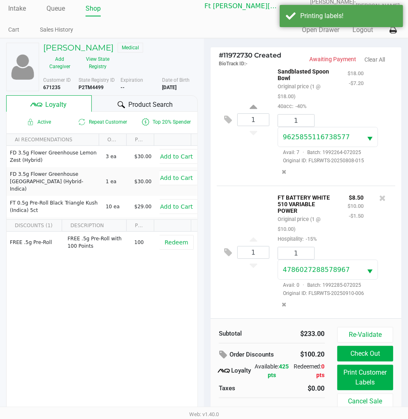
scroll to position [16, 0]
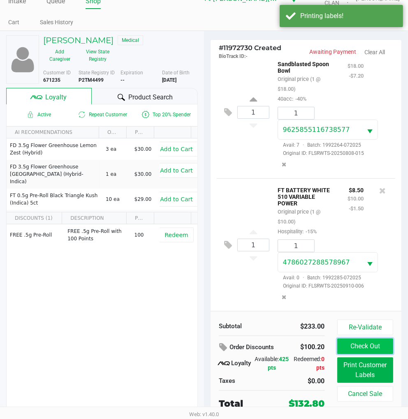
click at [368, 346] on button "Check Out" at bounding box center [365, 347] width 56 height 16
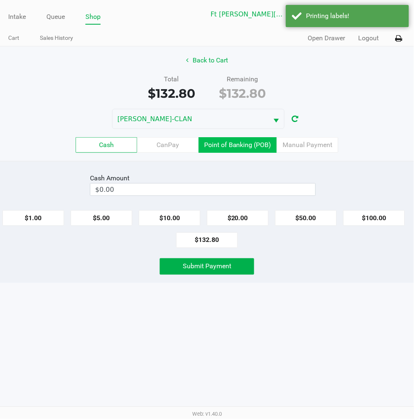
click at [264, 150] on label "Point of Banking (POB)" at bounding box center [238, 145] width 78 height 16
click at [0, 0] on 7 "Point of Banking (POB)" at bounding box center [0, 0] width 0 height 0
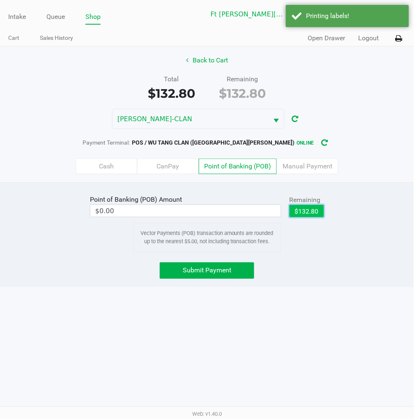
click at [310, 210] on button "$132.80" at bounding box center [307, 211] width 35 height 12
type input "$132.80"
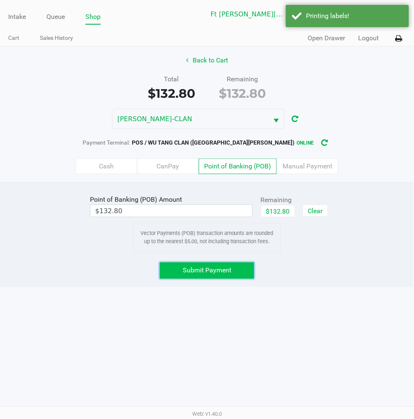
click at [203, 266] on button "Submit Payment" at bounding box center [207, 271] width 95 height 16
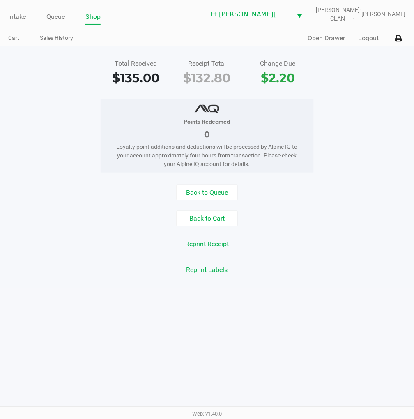
click at [212, 191] on button "Back to Queue" at bounding box center [207, 193] width 62 height 16
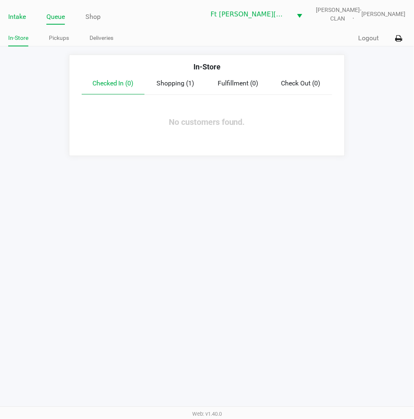
click at [19, 13] on link "Intake" at bounding box center [17, 17] width 18 height 12
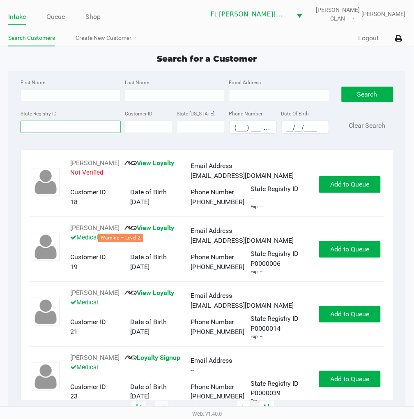
click at [51, 124] on input "State Registry ID" at bounding box center [71, 127] width 100 height 12
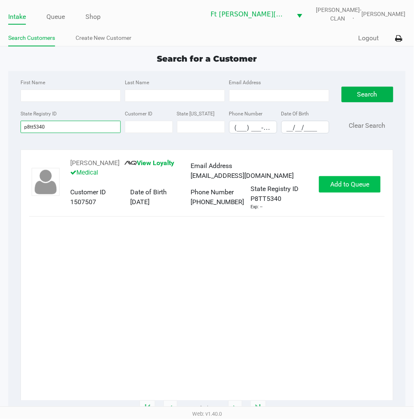
type input "p8tt5340"
click at [338, 183] on span "Add to Queue" at bounding box center [350, 184] width 39 height 8
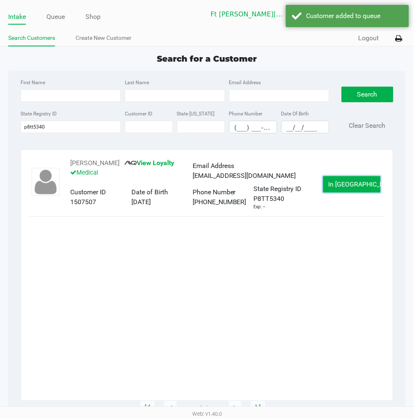
click at [338, 183] on button "In Queue" at bounding box center [353, 184] width 58 height 16
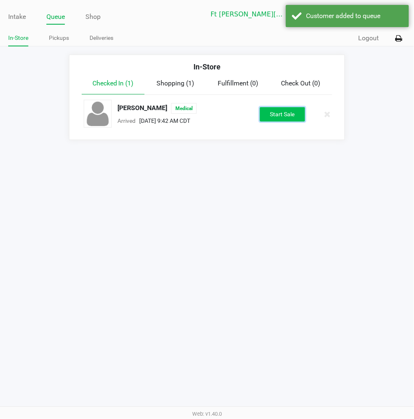
click at [294, 116] on button "Start Sale" at bounding box center [282, 114] width 45 height 14
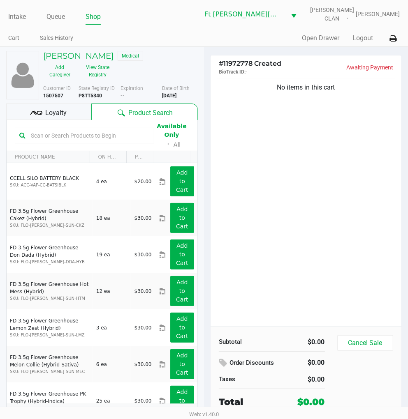
click at [140, 135] on input "text" at bounding box center [89, 135] width 122 height 12
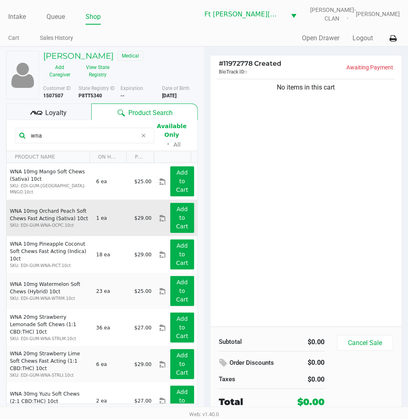
scroll to position [89, 0]
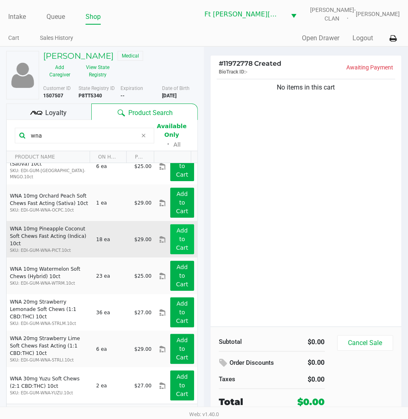
type input "wna"
click at [173, 238] on button "Add to Cart" at bounding box center [182, 239] width 24 height 30
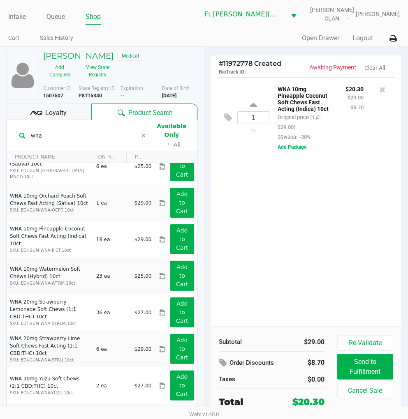
click at [142, 135] on icon at bounding box center [143, 135] width 5 height 7
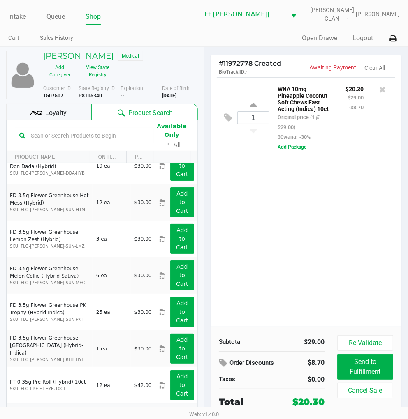
click at [244, 220] on div "1 WNA 10mg Pineapple Coconut Soft Chews Fast Acting (Indica) 10ct Original pric…" at bounding box center [305, 202] width 191 height 250
click at [285, 237] on div "1 WNA 10mg Pineapple Coconut Soft Chews Fast Acting (Indica) 10ct Original pric…" at bounding box center [305, 202] width 191 height 250
click at [313, 236] on div "1 WNA 10mg Pineapple Coconut Soft Chews Fast Acting (Indica) 10ct Original pric…" at bounding box center [305, 202] width 191 height 250
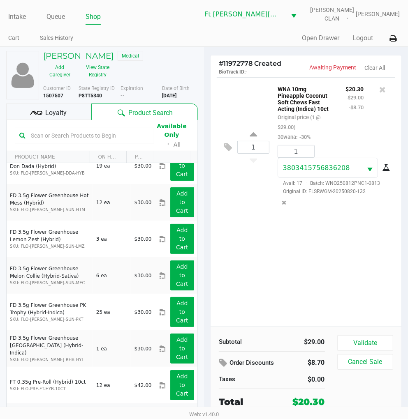
scroll to position [13, 0]
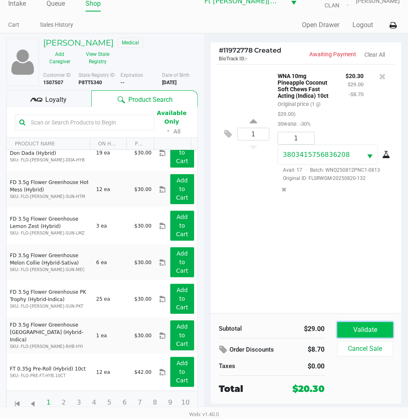
click at [370, 334] on button "Validate" at bounding box center [365, 330] width 56 height 16
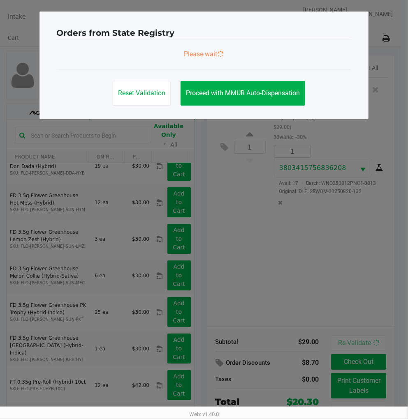
scroll to position [0, 0]
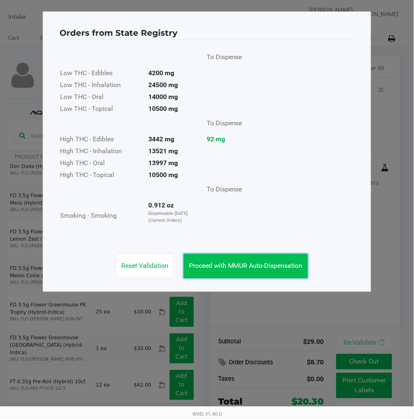
click at [299, 258] on button "Proceed with MMUR Auto-Dispensation" at bounding box center [246, 266] width 125 height 25
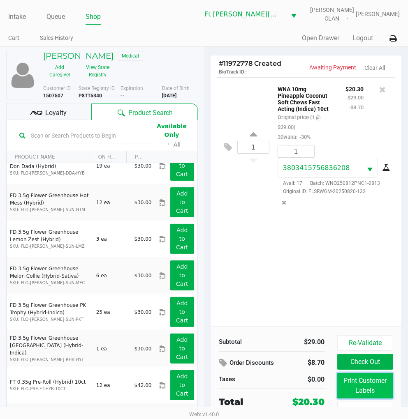
click at [367, 377] on button "Print Customer Labels" at bounding box center [365, 385] width 56 height 25
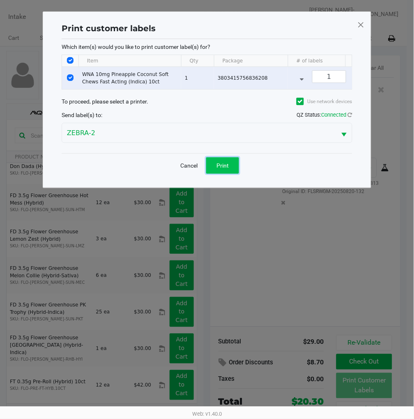
click at [226, 169] on span "Print" at bounding box center [223, 165] width 12 height 7
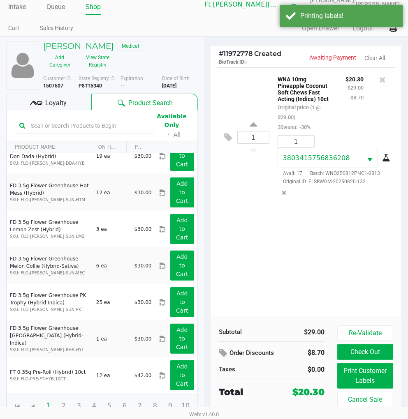
scroll to position [13, 0]
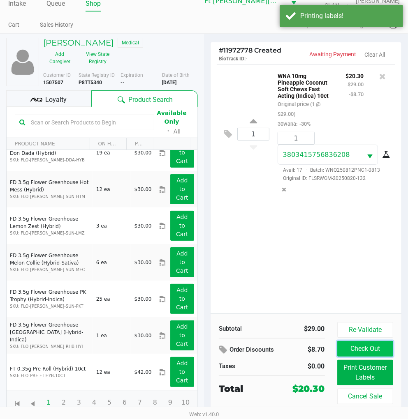
click at [365, 346] on button "Check Out" at bounding box center [365, 349] width 56 height 16
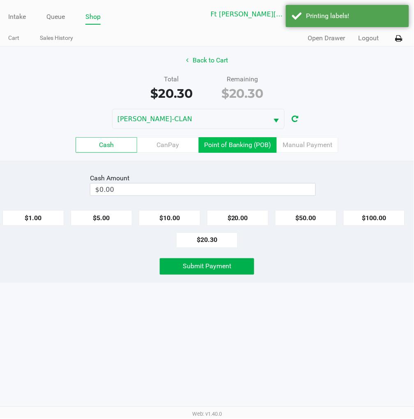
click at [249, 145] on label "Point of Banking (POB)" at bounding box center [238, 145] width 78 height 16
click at [0, 0] on 7 "Point of Banking (POB)" at bounding box center [0, 0] width 0 height 0
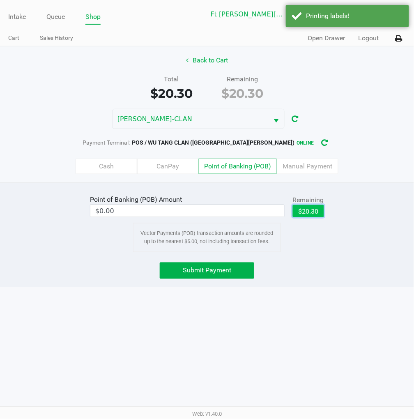
click at [306, 211] on button "$20.30" at bounding box center [308, 211] width 31 height 12
type input "$20.30"
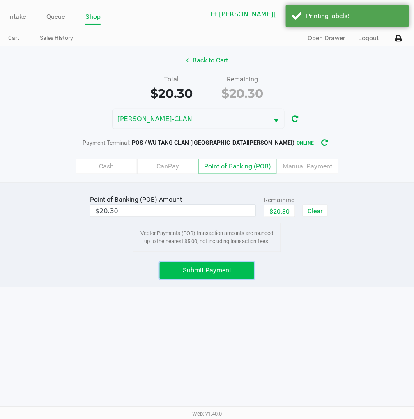
click at [229, 272] on span "Submit Payment" at bounding box center [207, 271] width 49 height 8
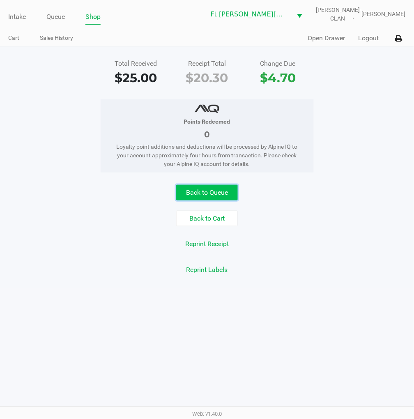
click at [223, 187] on button "Back to Queue" at bounding box center [207, 193] width 62 height 16
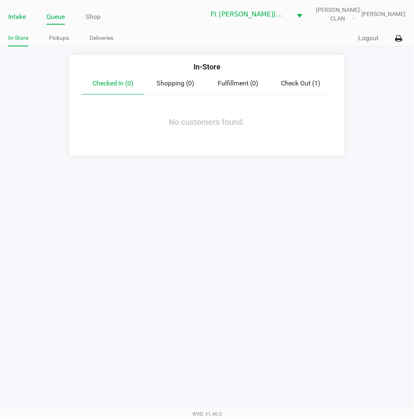
click at [15, 12] on link "Intake" at bounding box center [17, 17] width 18 height 12
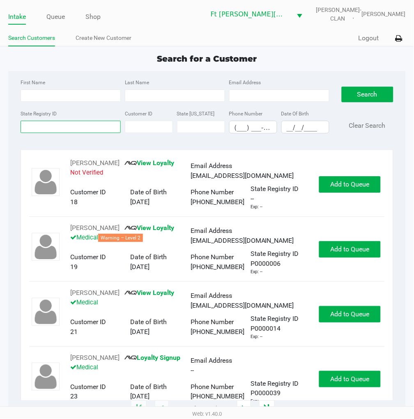
click at [104, 129] on input "State Registry ID" at bounding box center [71, 127] width 100 height 12
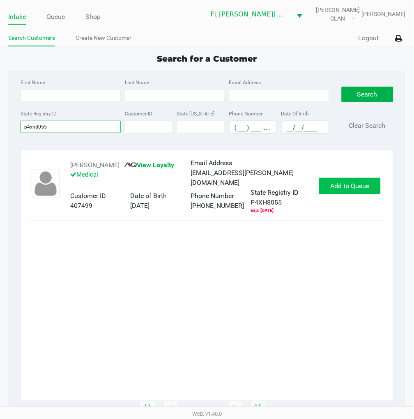
type input "p4xh8055"
click at [356, 183] on span "Add to Queue" at bounding box center [350, 186] width 39 height 8
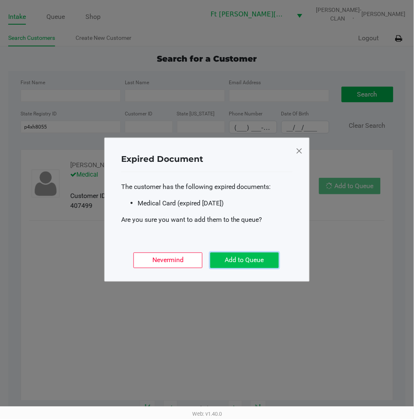
click at [264, 256] on button "Add to Queue" at bounding box center [244, 261] width 69 height 16
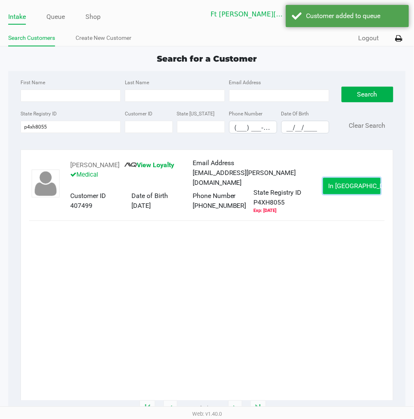
click at [358, 182] on span "In Queue" at bounding box center [363, 186] width 69 height 8
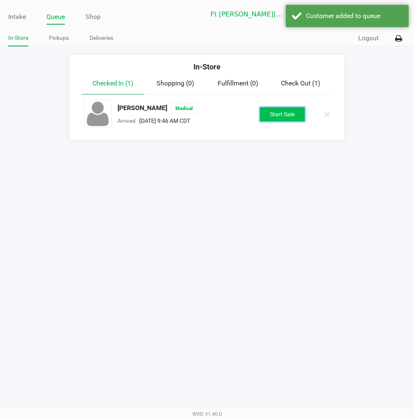
click at [291, 109] on button "Start Sale" at bounding box center [282, 114] width 45 height 14
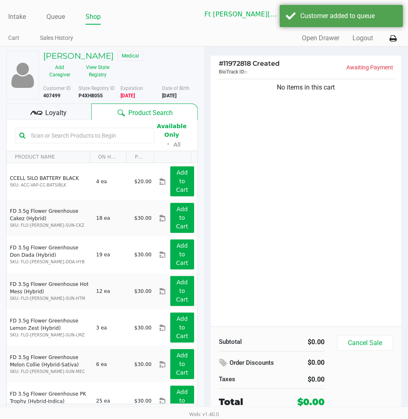
click at [63, 109] on span "Loyalty" at bounding box center [55, 113] width 21 height 10
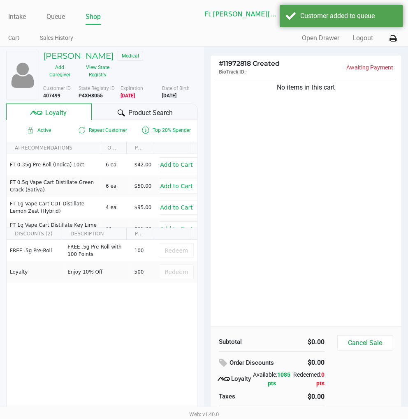
click at [132, 114] on span "Product Search" at bounding box center [150, 113] width 44 height 10
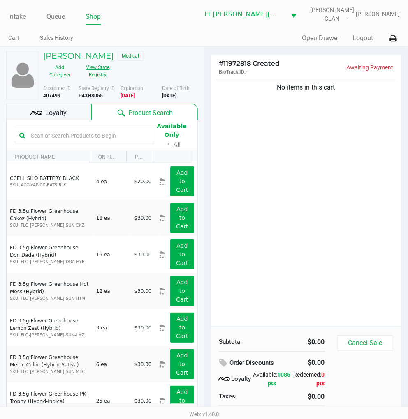
click at [98, 67] on button "View State Registry" at bounding box center [95, 71] width 38 height 21
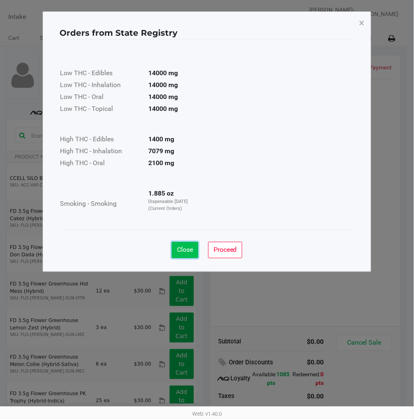
click at [186, 247] on span "Close" at bounding box center [185, 250] width 16 height 8
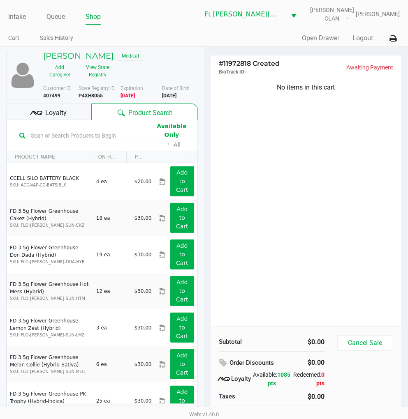
click at [289, 182] on div "No items in this cart" at bounding box center [305, 202] width 191 height 250
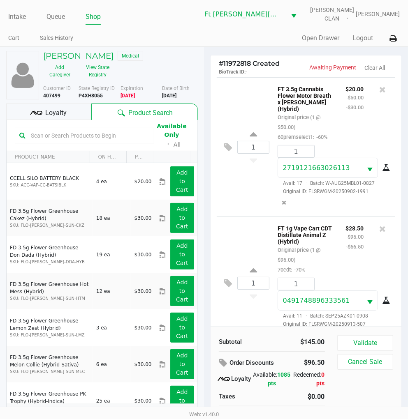
scroll to position [35, 0]
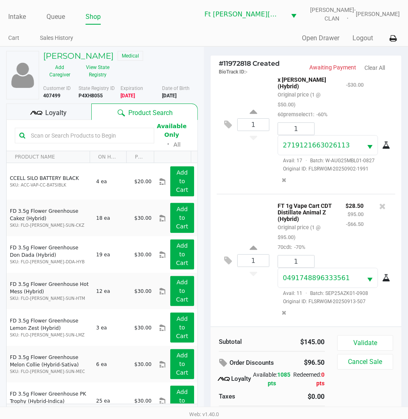
click at [77, 111] on div "Loyalty" at bounding box center [48, 112] width 85 height 16
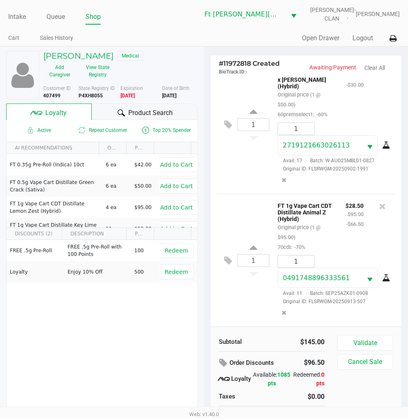
scroll to position [16, 0]
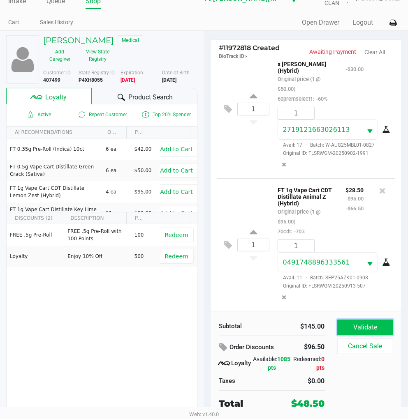
click at [370, 330] on button "Validate" at bounding box center [365, 328] width 56 height 16
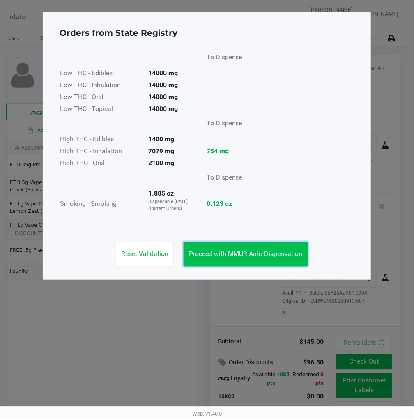
click at [277, 256] on span "Proceed with MMUR Auto-Dispensation" at bounding box center [246, 254] width 114 height 8
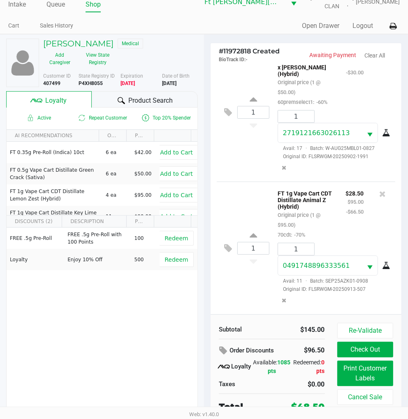
scroll to position [16, 0]
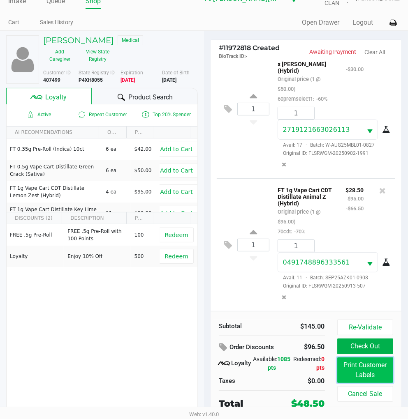
click at [361, 374] on button "Print Customer Labels" at bounding box center [365, 370] width 56 height 25
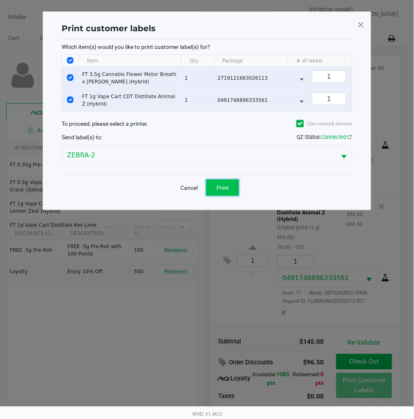
click at [226, 191] on span "Print" at bounding box center [223, 188] width 12 height 7
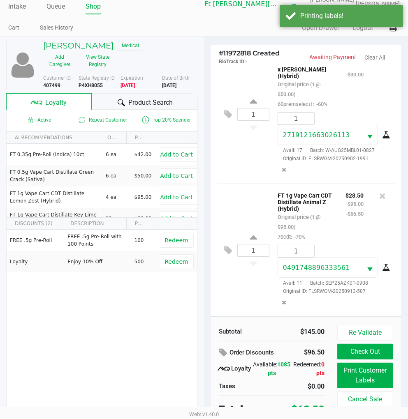
scroll to position [16, 0]
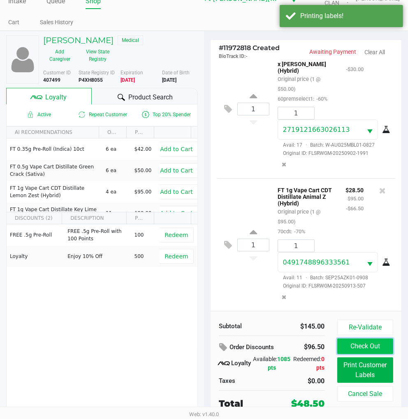
click at [364, 344] on button "Check Out" at bounding box center [365, 347] width 56 height 16
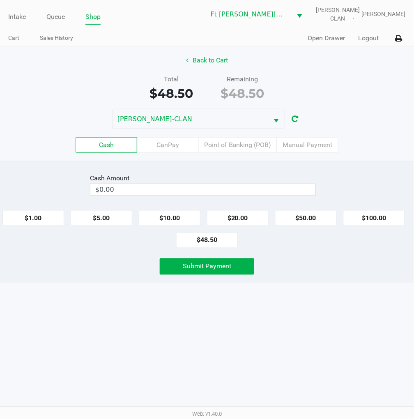
click at [314, 215] on button "$50.00" at bounding box center [306, 218] width 62 height 16
type input "$50.00"
click at [191, 266] on span "Submit Payment" at bounding box center [207, 267] width 49 height 8
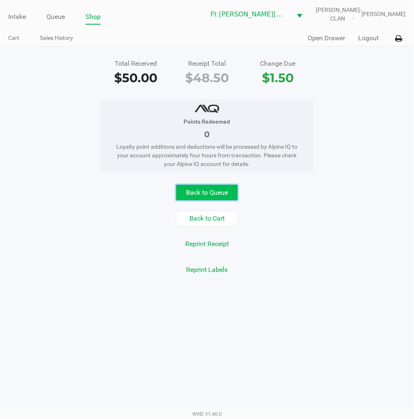
click at [211, 191] on button "Back to Queue" at bounding box center [207, 193] width 62 height 16
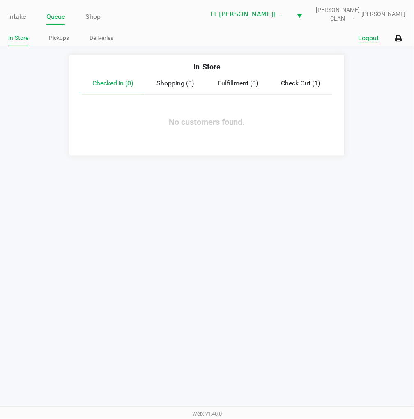
click at [365, 38] on button "Logout" at bounding box center [369, 38] width 21 height 10
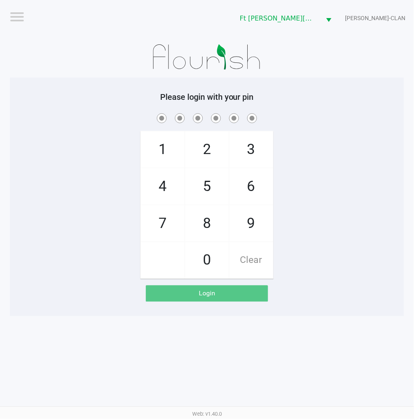
click at [339, 201] on div "1 4 7 2 5 8 0 3 6 9 Clear" at bounding box center [207, 195] width 395 height 167
checkbox input "true"
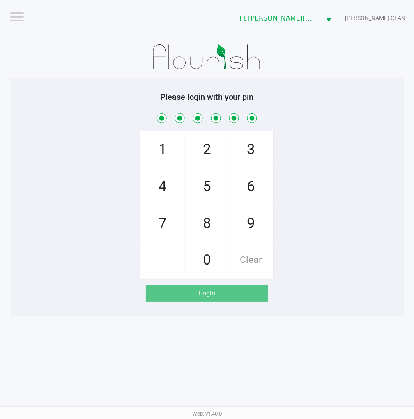
checkbox input "true"
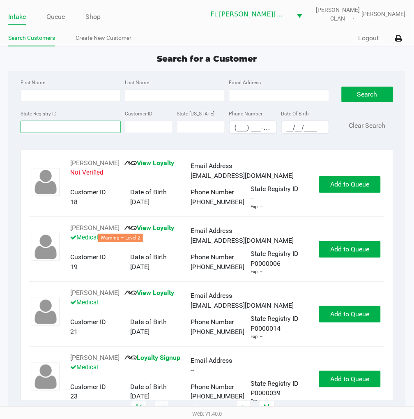
click at [59, 125] on input "State Registry ID" at bounding box center [71, 127] width 100 height 12
click at [53, 12] on link "Queue" at bounding box center [55, 17] width 18 height 12
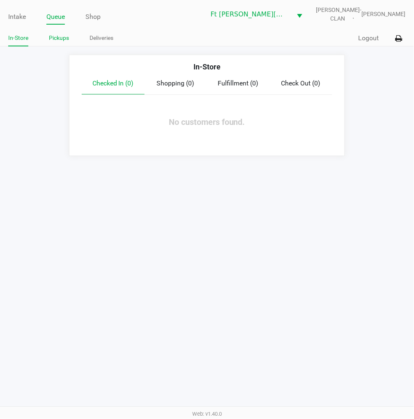
click at [64, 37] on link "Pickups" at bounding box center [59, 38] width 20 height 10
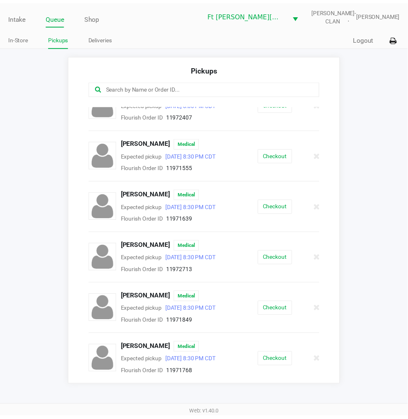
scroll to position [295, 0]
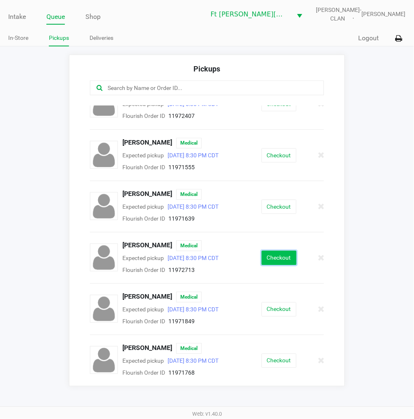
click at [276, 253] on button "Checkout" at bounding box center [279, 258] width 35 height 14
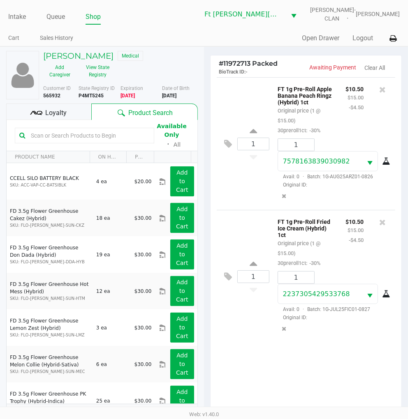
click at [63, 116] on span "Loyalty" at bounding box center [55, 113] width 21 height 10
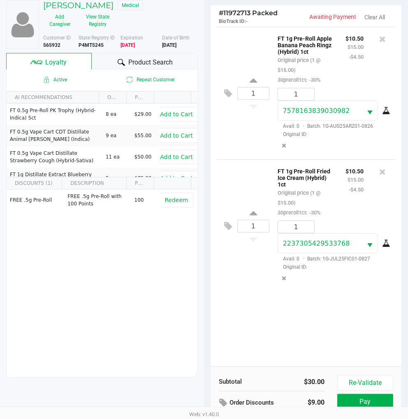
scroll to position [106, 0]
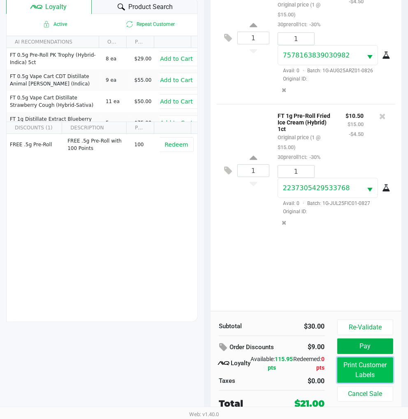
click at [370, 370] on button "Print Customer Labels" at bounding box center [365, 370] width 56 height 25
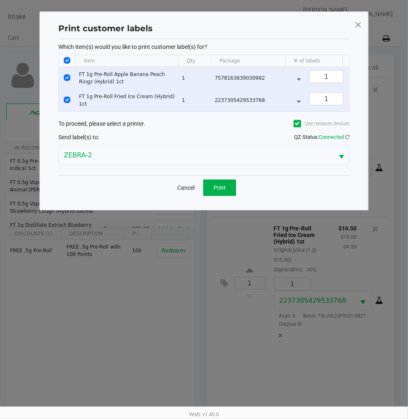
scroll to position [0, 0]
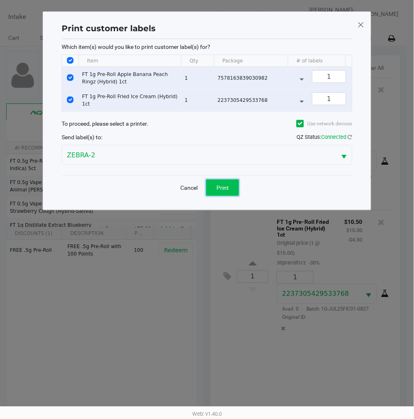
click at [224, 190] on button "Print" at bounding box center [222, 188] width 33 height 16
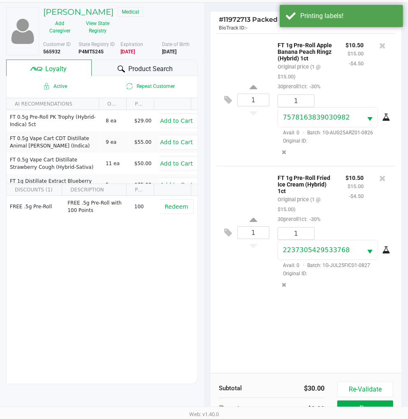
scroll to position [106, 0]
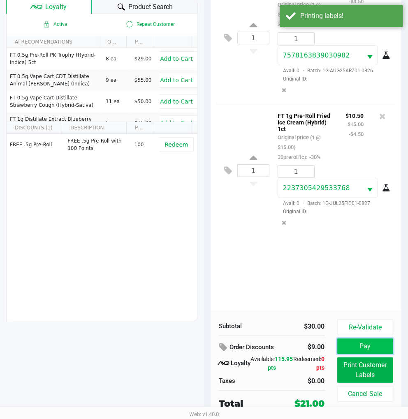
click at [370, 344] on button "Pay" at bounding box center [365, 347] width 56 height 16
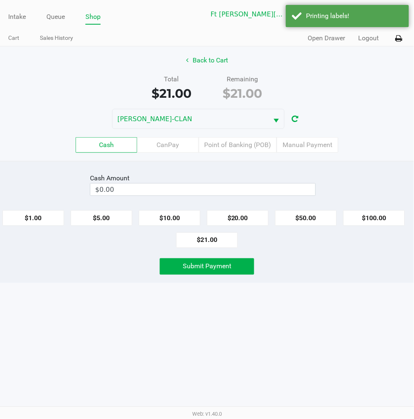
click at [307, 307] on div "Intake Queue Shop Ft Walton Beach WC WU-TANG-CLAN James Dodd Cart Sales History…" at bounding box center [207, 209] width 414 height 419
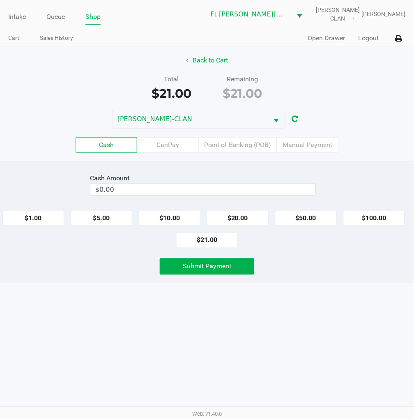
click at [202, 239] on button "$21.00" at bounding box center [207, 241] width 62 height 16
type input "$21.00"
click at [192, 267] on span "Submit Payment" at bounding box center [207, 267] width 49 height 8
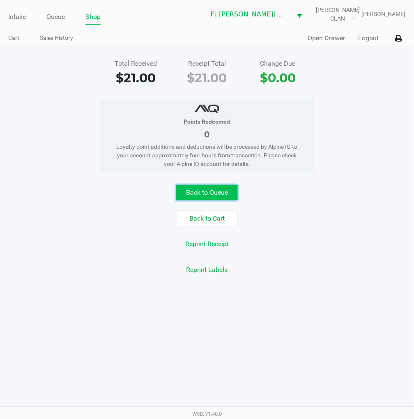
click at [227, 190] on button "Back to Queue" at bounding box center [207, 193] width 62 height 16
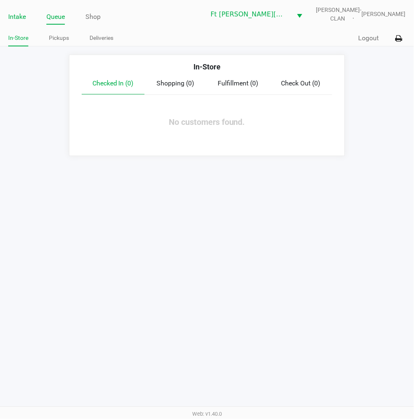
click at [21, 19] on link "Intake" at bounding box center [17, 17] width 18 height 12
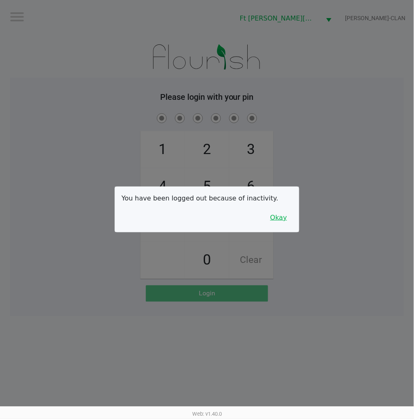
click at [277, 214] on button "Okay" at bounding box center [279, 218] width 28 height 16
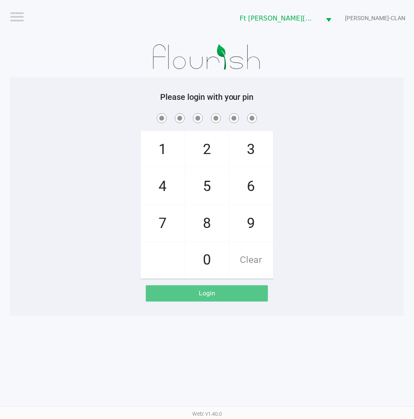
click at [368, 153] on div "1 4 7 2 5 8 0 3 6 9 Clear" at bounding box center [207, 195] width 395 height 167
checkbox input "true"
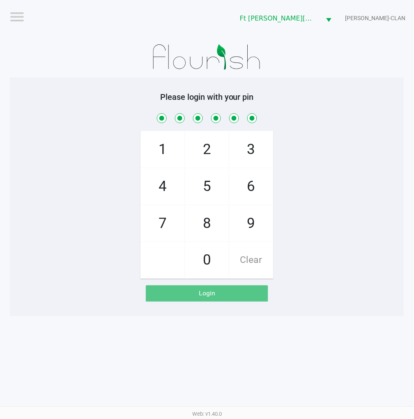
checkbox input "true"
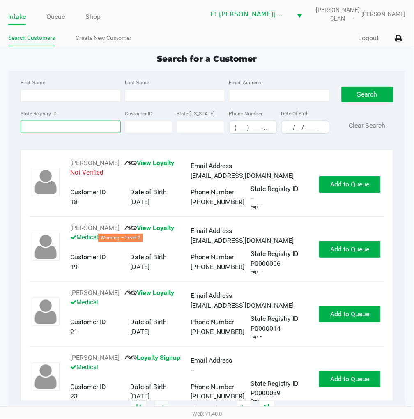
click at [105, 127] on input "State Registry ID" at bounding box center [71, 127] width 100 height 12
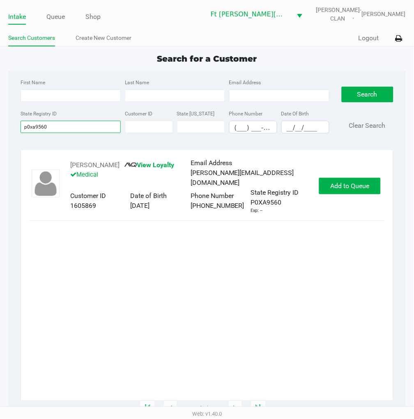
type input "p0xa9560"
click at [342, 180] on button "Add to Queue" at bounding box center [350, 186] width 62 height 16
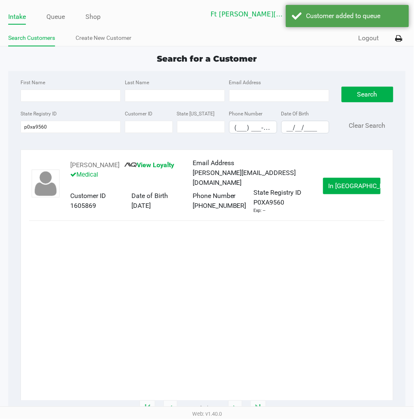
click at [342, 187] on span "In Queue" at bounding box center [363, 186] width 69 height 8
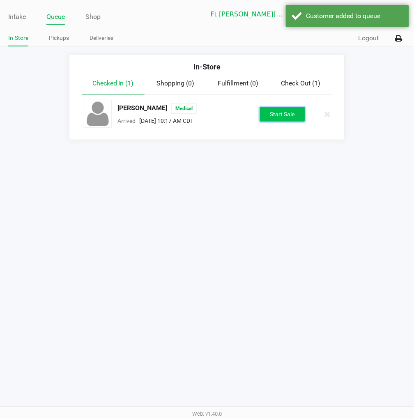
click at [285, 113] on button "Start Sale" at bounding box center [282, 114] width 45 height 14
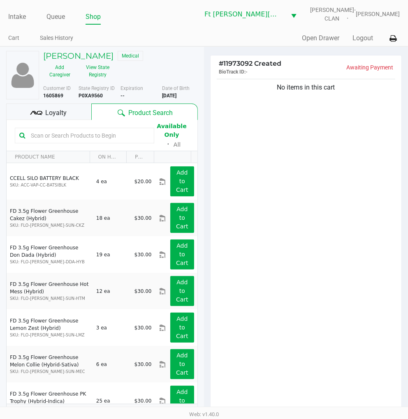
click at [289, 163] on div "No items in this cart" at bounding box center [305, 247] width 191 height 340
click at [102, 71] on button "View State Registry" at bounding box center [95, 71] width 38 height 21
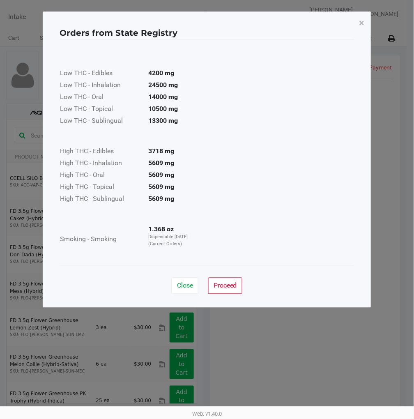
click at [185, 284] on span "Close" at bounding box center [185, 286] width 16 height 8
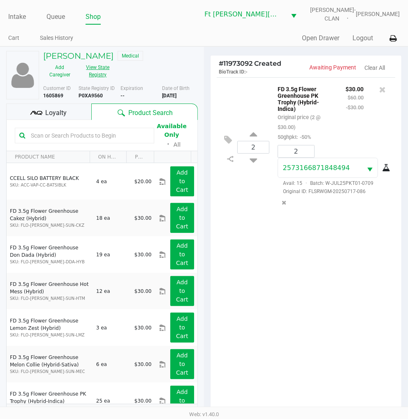
scroll to position [89, 0]
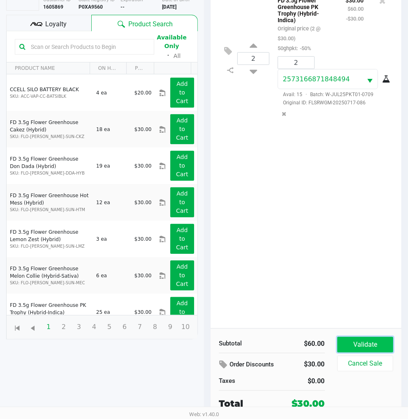
click at [370, 340] on button "Validate" at bounding box center [365, 345] width 56 height 16
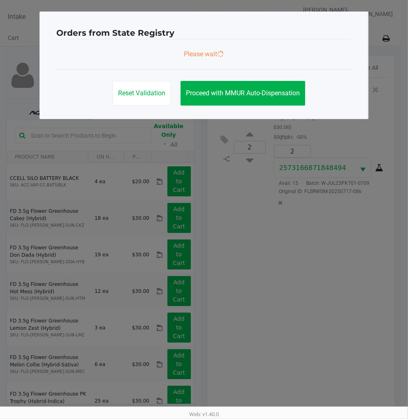
scroll to position [0, 0]
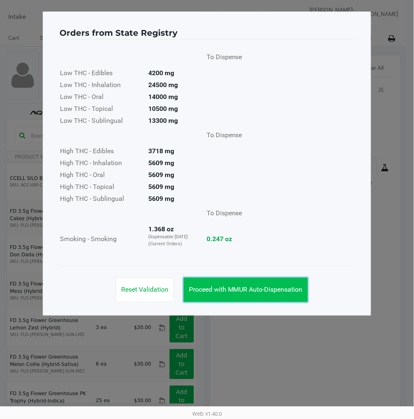
click at [275, 291] on span "Proceed with MMUR Auto-Dispensation" at bounding box center [246, 290] width 114 height 8
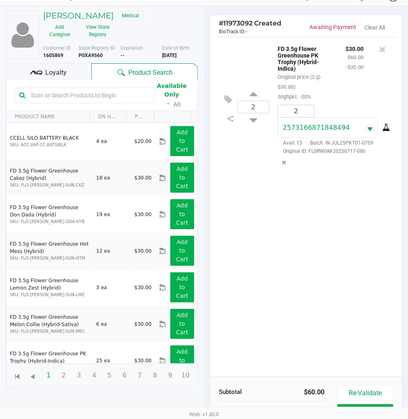
scroll to position [98, 0]
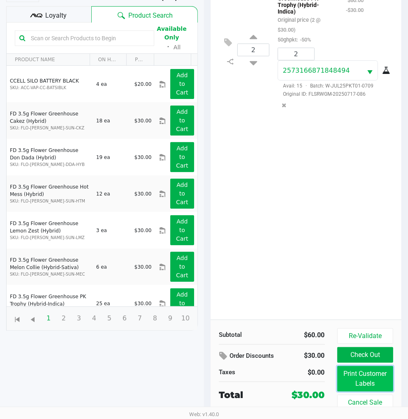
click at [355, 377] on button "Print Customer Labels" at bounding box center [365, 378] width 56 height 25
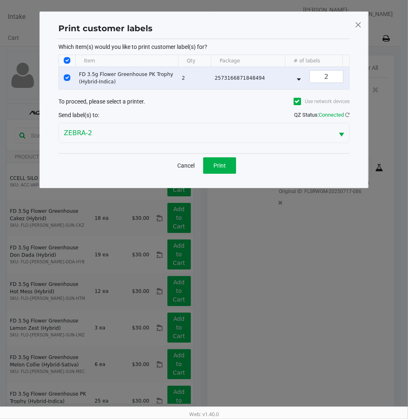
scroll to position [0, 0]
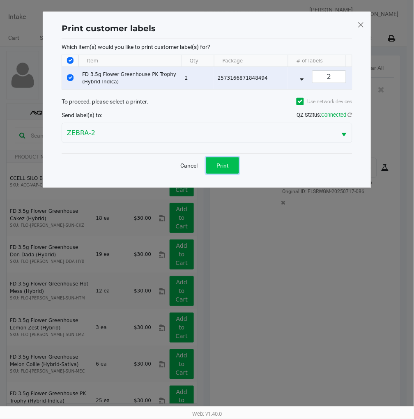
click at [234, 172] on button "Print" at bounding box center [222, 165] width 33 height 16
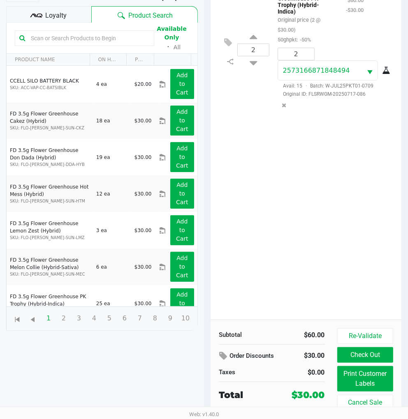
scroll to position [98, 0]
click at [356, 350] on button "Check Out" at bounding box center [365, 355] width 56 height 16
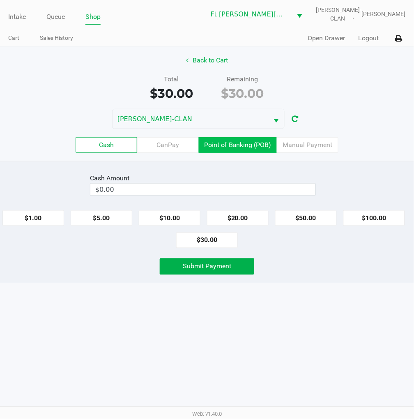
click at [235, 145] on label "Point of Banking (POB)" at bounding box center [238, 145] width 78 height 16
click at [0, 0] on 7 "Point of Banking (POB)" at bounding box center [0, 0] width 0 height 0
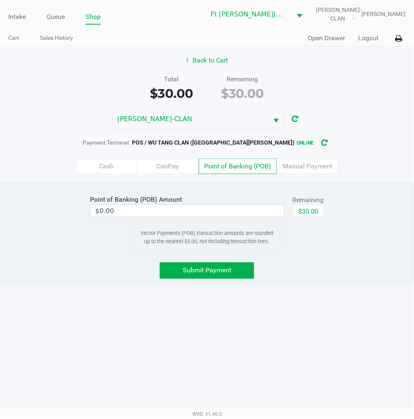
click at [340, 210] on div "Point of Banking (POB) Amount $0.00 Remaining $30.00 Vector Payments (POB) tran…" at bounding box center [207, 222] width 427 height 59
click at [310, 213] on button "$30.00" at bounding box center [308, 211] width 31 height 12
type input "$30.00"
click at [315, 265] on div "Submit Payment" at bounding box center [207, 271] width 427 height 16
click at [359, 272] on div "Submit Payment" at bounding box center [207, 271] width 427 height 16
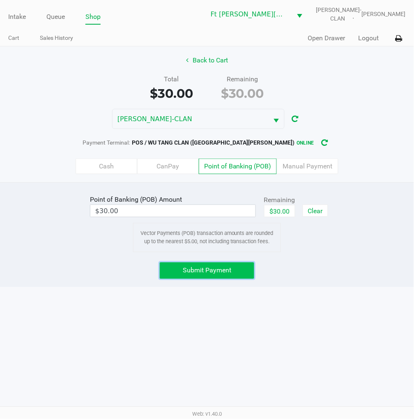
click at [235, 270] on button "Submit Payment" at bounding box center [207, 271] width 95 height 16
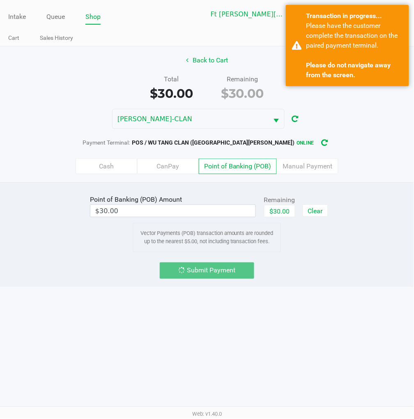
click at [346, 321] on div "Intake Queue Shop Ft Walton Beach WC WU-TANG-CLAN James Dodd Cart Sales History…" at bounding box center [207, 209] width 414 height 419
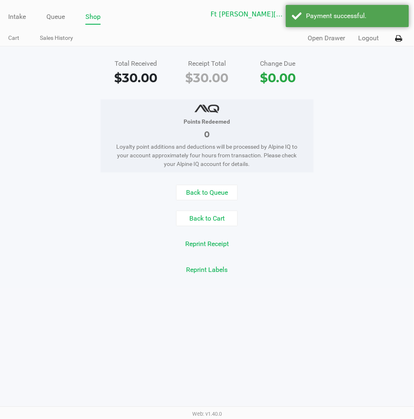
click at [323, 290] on div "Intake Queue Shop Ft Walton Beach WC WU-TANG-CLAN James Dodd Cart Sales History…" at bounding box center [207, 209] width 414 height 419
click at [259, 278] on div "Reprint Labels" at bounding box center [207, 271] width 427 height 16
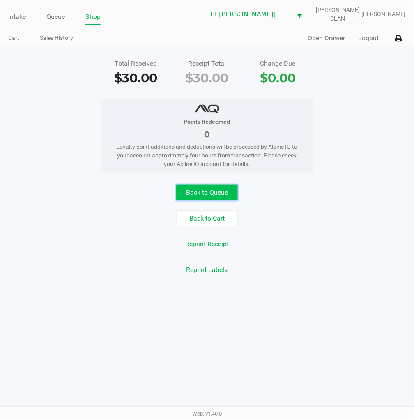
click at [216, 186] on button "Back to Queue" at bounding box center [207, 193] width 62 height 16
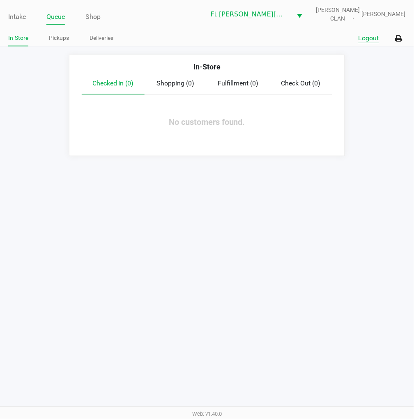
click at [363, 39] on button "Logout" at bounding box center [369, 38] width 21 height 10
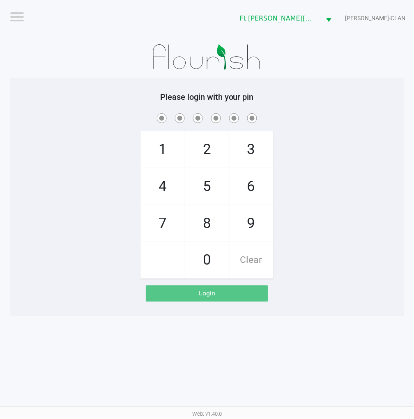
click at [370, 141] on div "1 4 7 2 5 8 0 3 6 9 Clear" at bounding box center [207, 195] width 395 height 167
click at [370, 148] on div "1 4 7 2 5 8 0 3 6 9 Clear" at bounding box center [207, 195] width 395 height 167
checkbox input "true"
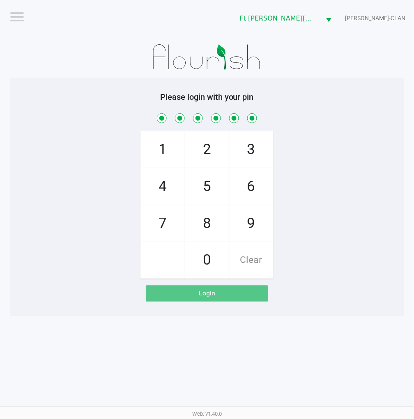
checkbox input "true"
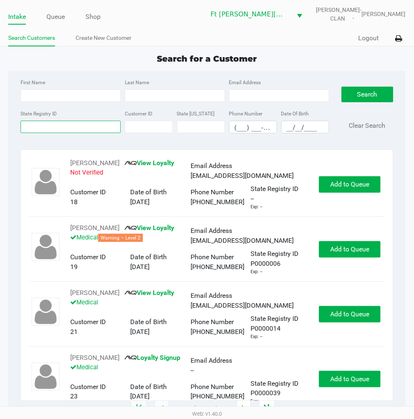
click at [65, 121] on input "State Registry ID" at bounding box center [71, 127] width 100 height 12
click at [55, 9] on div "Intake Queue Shop" at bounding box center [106, 16] width 197 height 15
click at [55, 14] on link "Queue" at bounding box center [55, 17] width 18 height 12
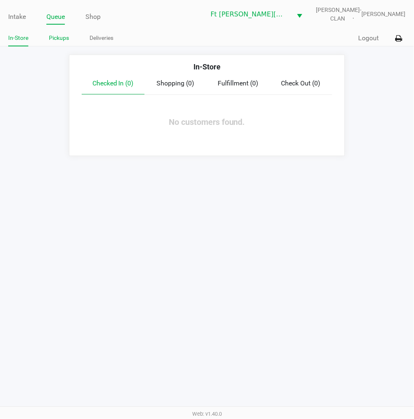
click at [51, 42] on link "Pickups" at bounding box center [59, 38] width 20 height 10
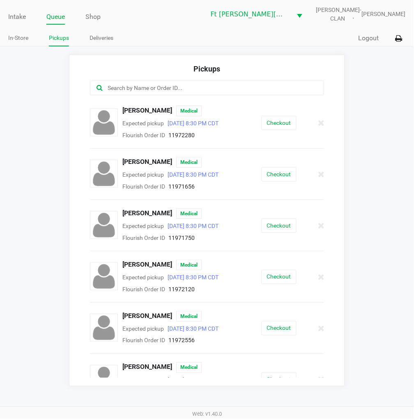
click at [268, 174] on button "Checkout" at bounding box center [279, 174] width 35 height 14
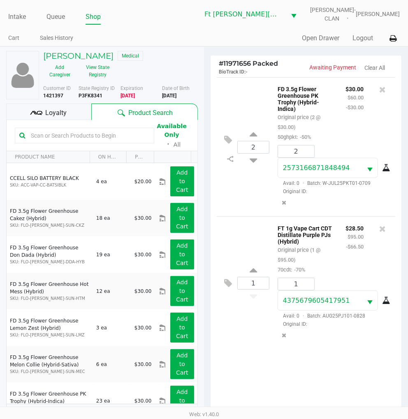
click at [43, 112] on div "Loyalty" at bounding box center [48, 112] width 85 height 16
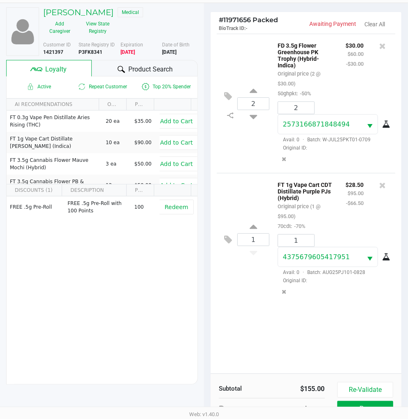
scroll to position [106, 0]
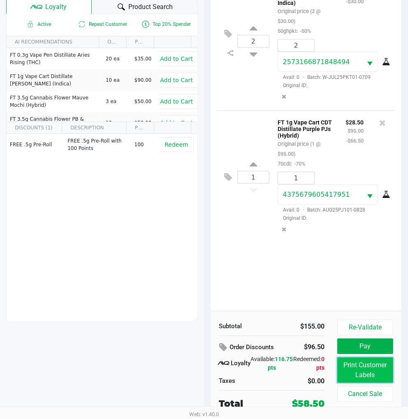
click at [370, 372] on button "Print Customer Labels" at bounding box center [365, 370] width 56 height 25
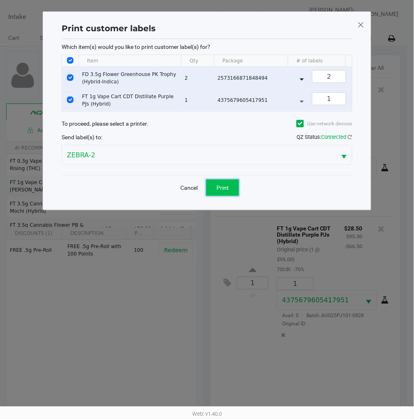
click at [228, 191] on span "Print" at bounding box center [223, 188] width 12 height 7
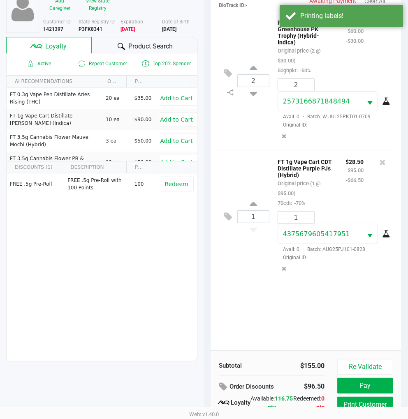
scroll to position [106, 0]
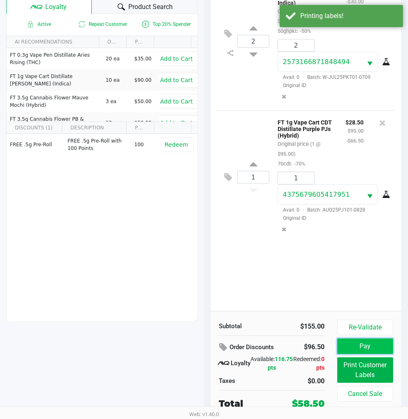
click at [365, 342] on button "Pay" at bounding box center [365, 347] width 56 height 16
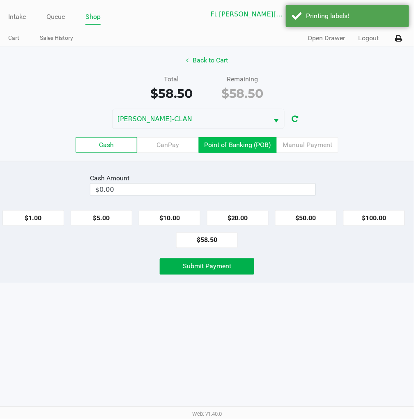
click at [249, 148] on label "Point of Banking (POB)" at bounding box center [238, 145] width 78 height 16
click at [0, 0] on 7 "Point of Banking (POB)" at bounding box center [0, 0] width 0 height 0
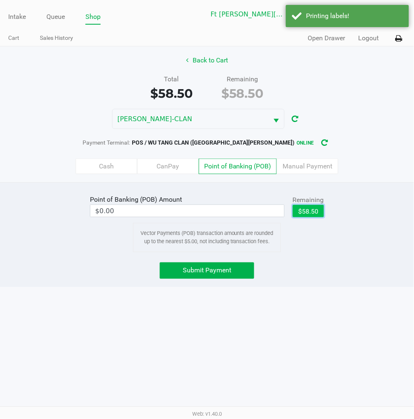
click at [309, 205] on button "$58.50" at bounding box center [308, 211] width 31 height 12
type input "$58.50"
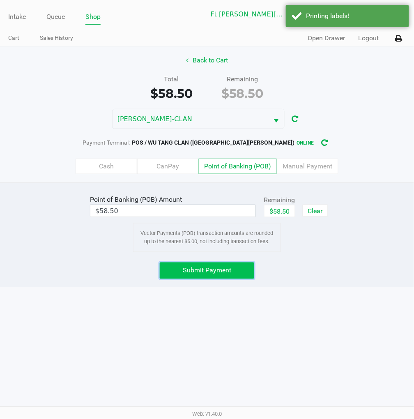
click at [227, 269] on span "Submit Payment" at bounding box center [207, 271] width 49 height 8
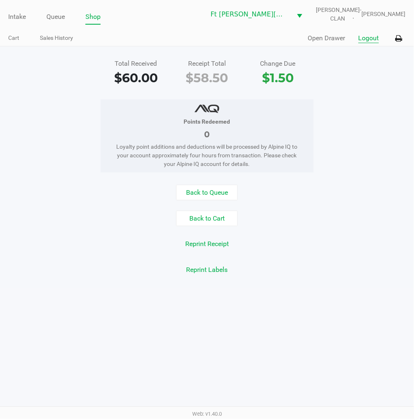
click at [365, 40] on button "Logout" at bounding box center [369, 38] width 21 height 10
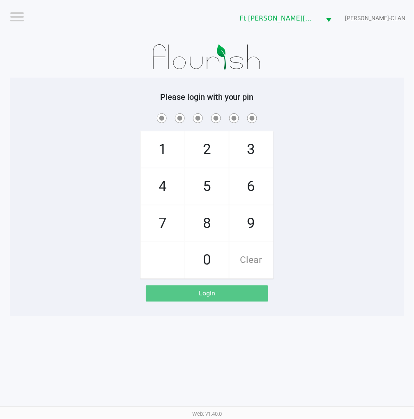
click at [370, 184] on div "1 4 7 2 5 8 0 3 6 9 Clear" at bounding box center [207, 195] width 395 height 167
click at [370, 231] on div "1 4 7 2 5 8 0 3 6 9 Clear" at bounding box center [207, 195] width 395 height 167
click at [344, 258] on div "1 4 7 2 5 8 0 3 6 9 Clear" at bounding box center [207, 195] width 395 height 167
checkbox input "true"
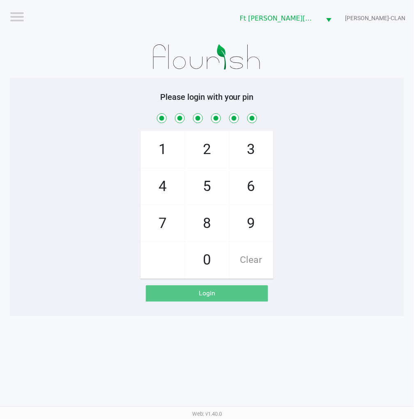
checkbox input "true"
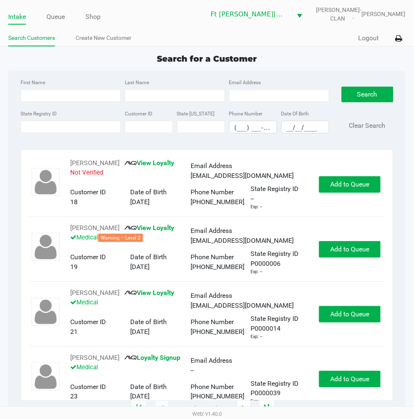
click at [51, 128] on input "State Registry ID" at bounding box center [71, 127] width 100 height 12
click at [45, 94] on input "First Name" at bounding box center [71, 96] width 100 height 12
type input "celeste"
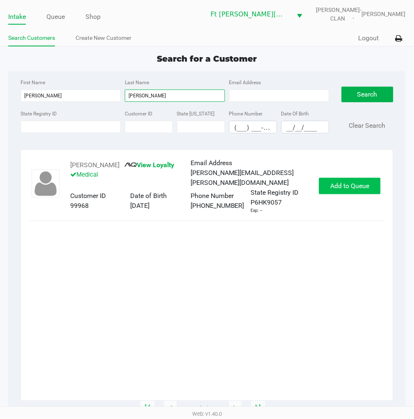
type input "perry"
click at [337, 185] on span "Add to Queue" at bounding box center [350, 186] width 39 height 8
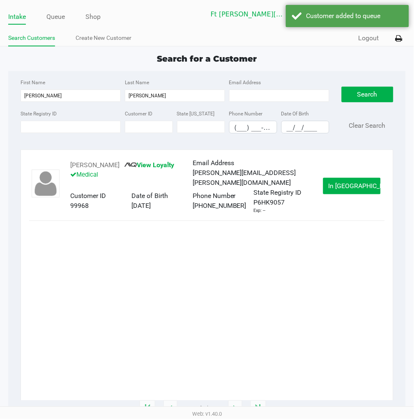
click at [337, 185] on button "In Queue" at bounding box center [353, 186] width 58 height 16
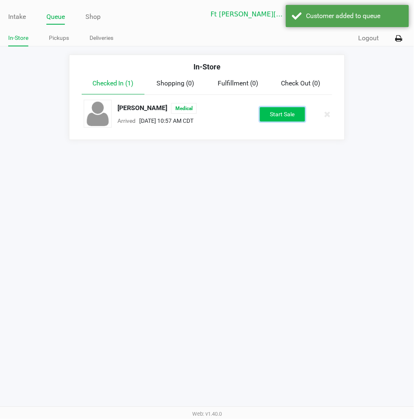
click at [275, 113] on button "Start Sale" at bounding box center [282, 114] width 45 height 14
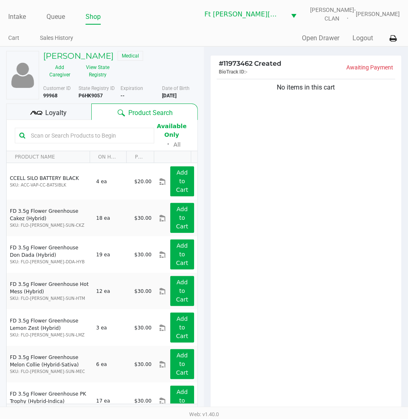
click at [69, 110] on div "Loyalty" at bounding box center [48, 112] width 85 height 16
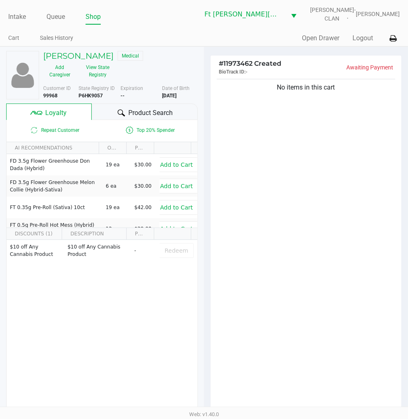
click at [118, 113] on icon at bounding box center [121, 112] width 7 height 7
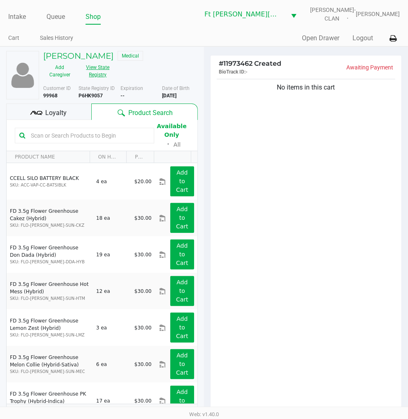
click at [95, 73] on button "View State Registry" at bounding box center [95, 71] width 38 height 21
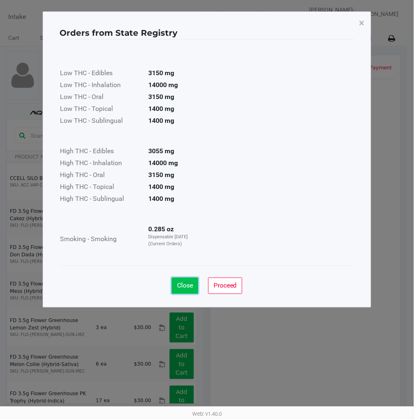
click at [188, 285] on span "Close" at bounding box center [185, 286] width 16 height 8
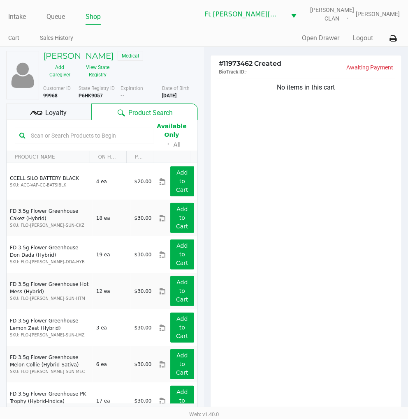
click at [60, 114] on span "Loyalty" at bounding box center [55, 113] width 21 height 10
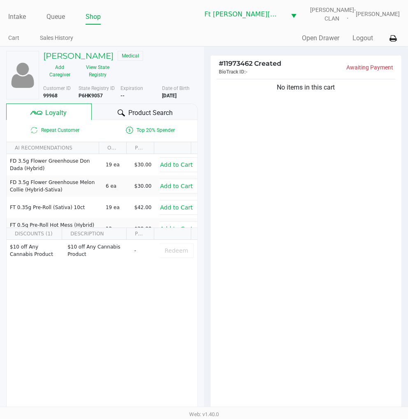
click at [298, 182] on div "No items in this cart" at bounding box center [305, 247] width 191 height 340
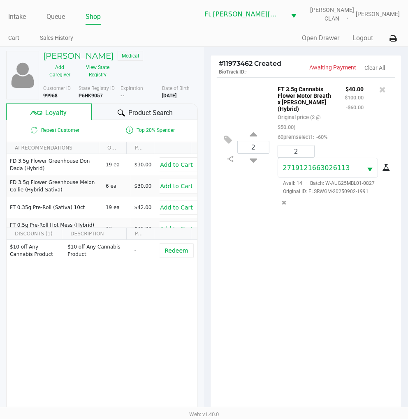
click at [316, 275] on div "2 FT 3.5g Cannabis Flower Motor Breath x Mike Larry (Hybrid) Original price (2 …" at bounding box center [305, 247] width 191 height 340
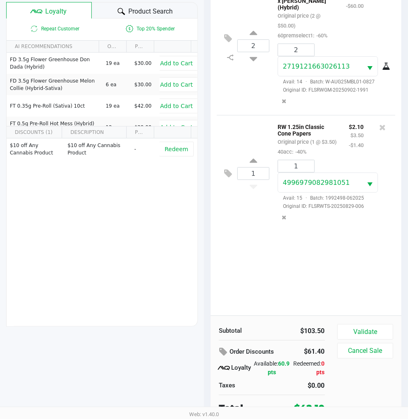
scroll to position [106, 0]
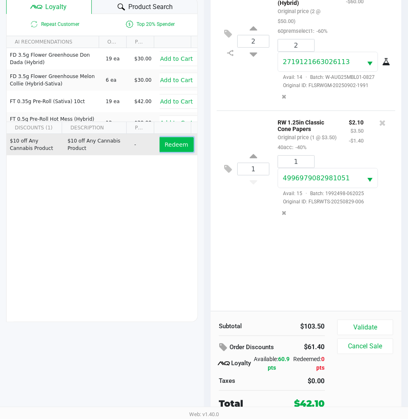
click at [171, 141] on span "Redeem" at bounding box center [175, 144] width 23 height 7
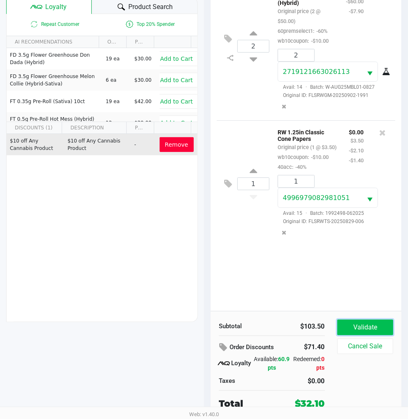
click at [360, 324] on button "Validate" at bounding box center [365, 328] width 56 height 16
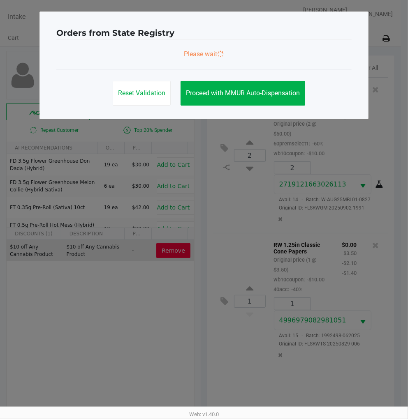
scroll to position [0, 0]
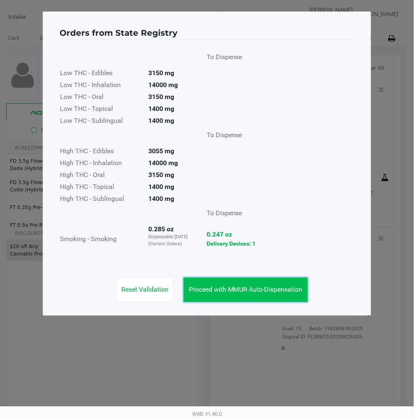
click at [277, 287] on span "Proceed with MMUR Auto-Dispensation" at bounding box center [246, 290] width 114 height 8
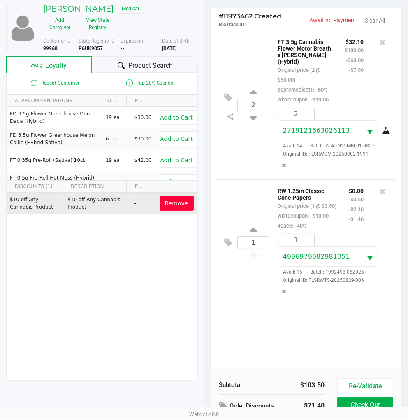
scroll to position [106, 0]
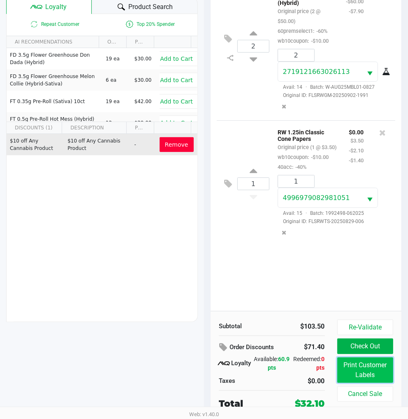
click at [370, 367] on button "Print Customer Labels" at bounding box center [365, 370] width 56 height 25
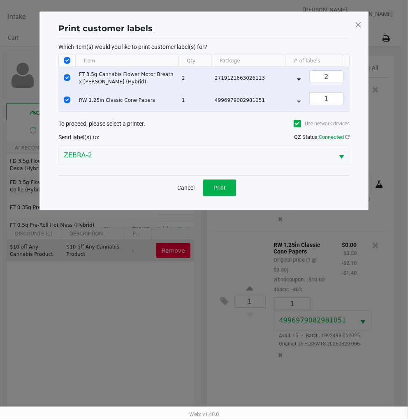
scroll to position [0, 0]
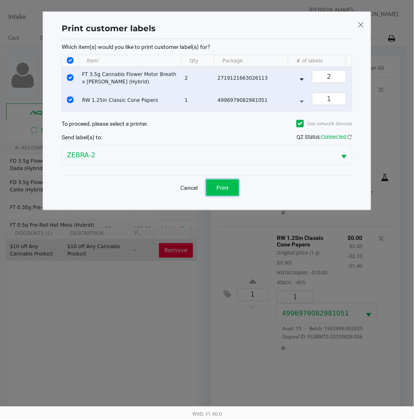
click at [224, 191] on span "Print" at bounding box center [223, 188] width 12 height 7
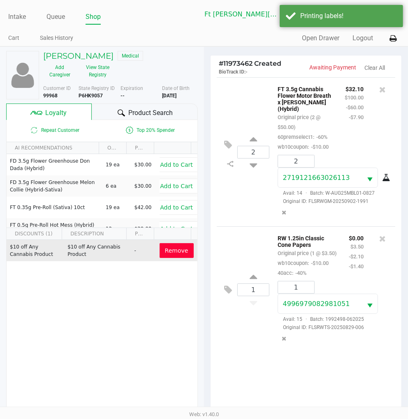
scroll to position [106, 0]
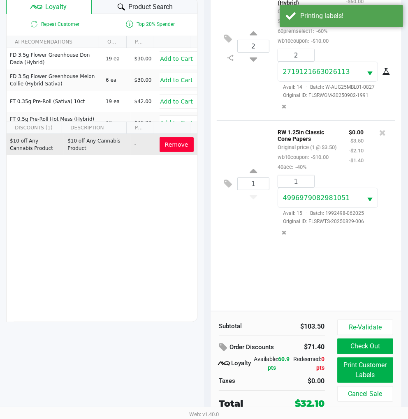
click at [274, 277] on div "2 FT 3.5g Cannabis Flower Motor Breath x Mike Larry (Hybrid) Original price (2 …" at bounding box center [305, 141] width 191 height 340
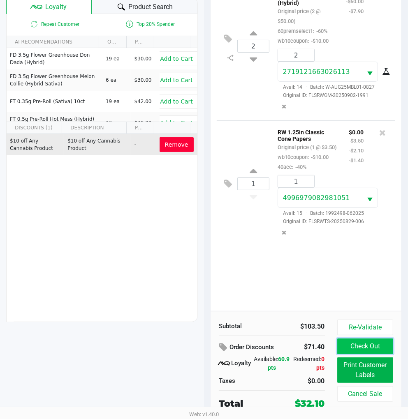
click at [351, 342] on button "Check Out" at bounding box center [365, 347] width 56 height 16
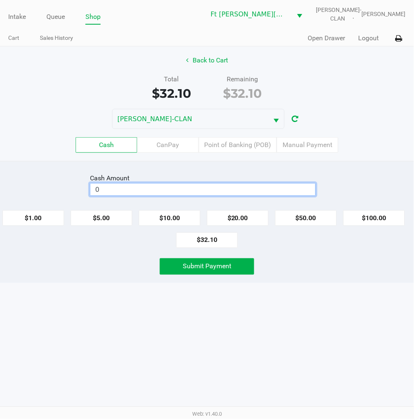
click at [220, 194] on input "0" at bounding box center [202, 190] width 225 height 12
click at [203, 265] on span "Submit Payment" at bounding box center [207, 267] width 49 height 8
type input "$40.10"
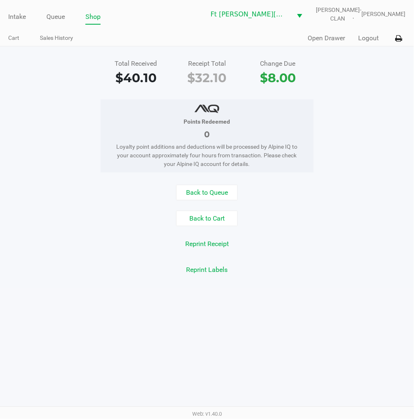
click at [370, 35] on button "Logout" at bounding box center [369, 38] width 21 height 10
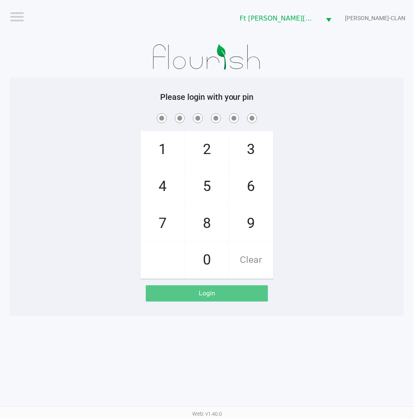
click at [334, 206] on div "1 4 7 2 5 8 0 3 6 9 Clear" at bounding box center [207, 195] width 395 height 167
checkbox input "true"
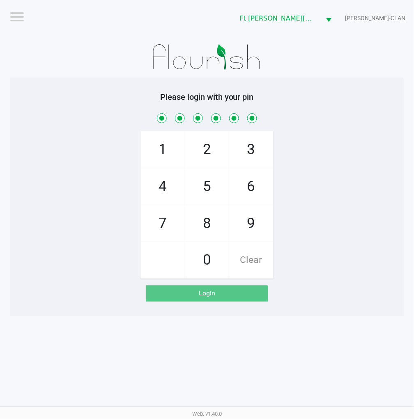
checkbox input "true"
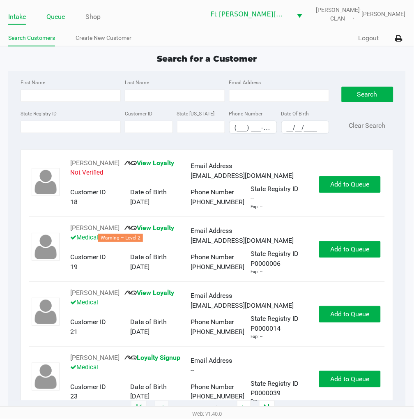
click at [62, 15] on link "Queue" at bounding box center [55, 17] width 18 height 12
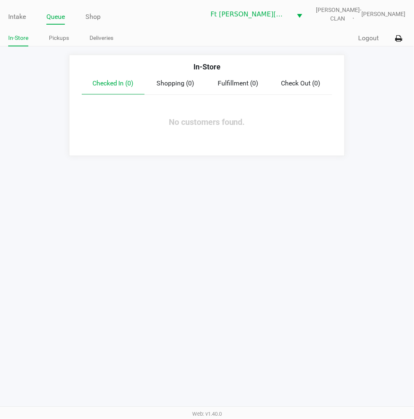
click at [61, 37] on link "Pickups" at bounding box center [59, 38] width 20 height 10
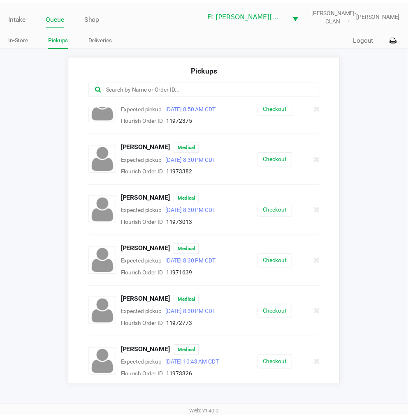
scroll to position [322, 0]
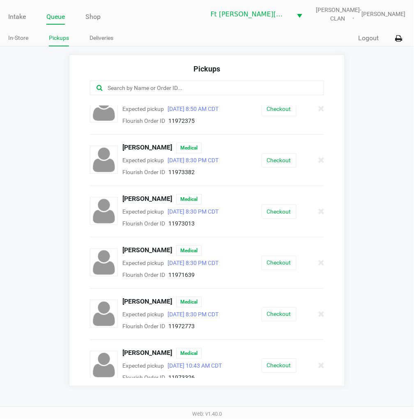
click at [278, 269] on button "Checkout" at bounding box center [279, 263] width 35 height 14
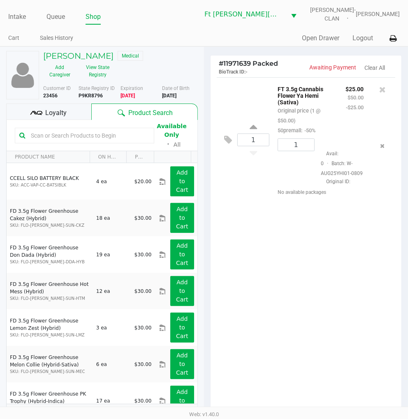
click at [289, 291] on div "1 FT 3.5g Cannabis Flower Ya Hemi (Sativa) Original price (1 @ $50.00) 50premal…" at bounding box center [305, 247] width 191 height 340
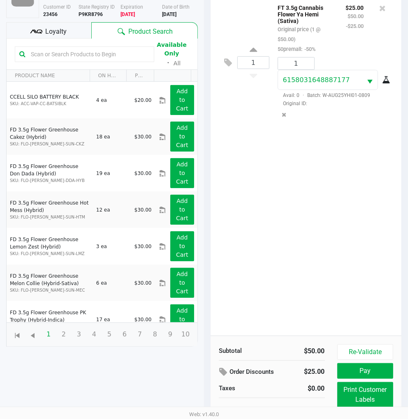
scroll to position [98, 0]
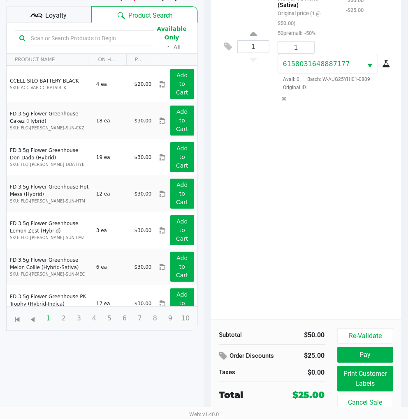
click at [78, 14] on div "Loyalty" at bounding box center [48, 14] width 85 height 16
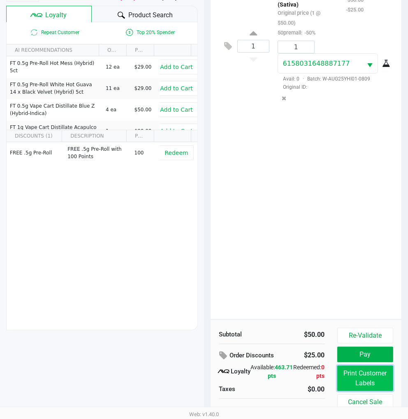
click at [367, 374] on button "Print Customer Labels" at bounding box center [365, 378] width 56 height 25
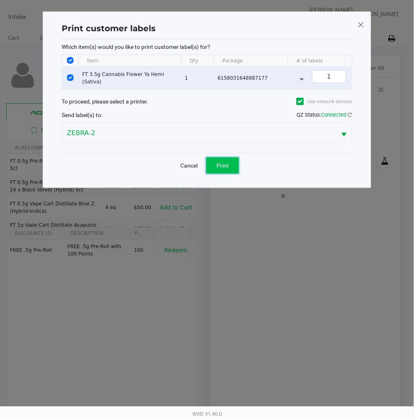
click at [228, 174] on button "Print" at bounding box center [222, 165] width 33 height 16
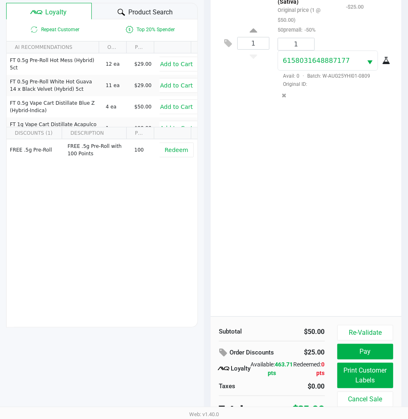
scroll to position [106, 0]
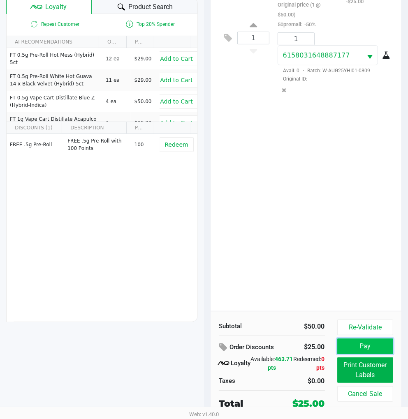
click at [356, 345] on button "Pay" at bounding box center [365, 347] width 56 height 16
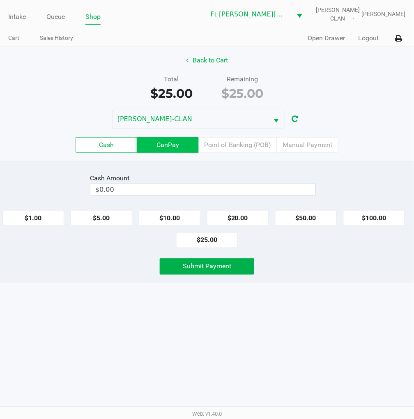
click at [173, 150] on label "CanPay" at bounding box center [168, 145] width 62 height 16
click at [0, 0] on 2 "CanPay" at bounding box center [0, 0] width 0 height 0
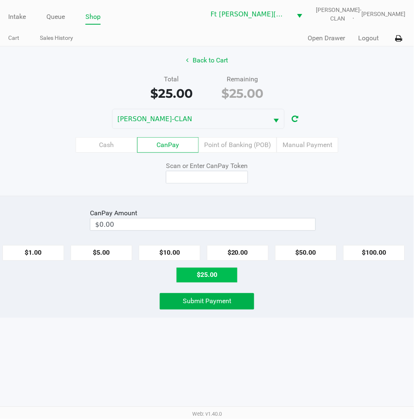
click at [216, 277] on button "$25.00" at bounding box center [207, 276] width 62 height 16
type input "$25.00"
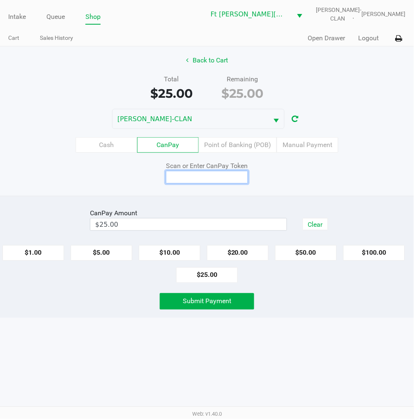
click at [217, 180] on input at bounding box center [207, 177] width 82 height 13
click at [209, 178] on input at bounding box center [207, 177] width 82 height 13
type input "Q0975971X"
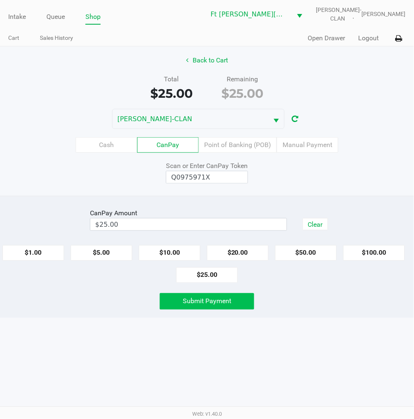
click at [208, 300] on span "Submit Payment" at bounding box center [207, 302] width 49 height 8
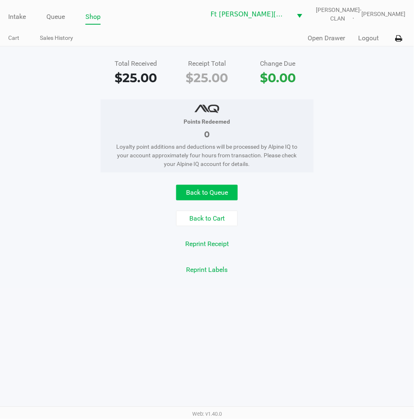
click at [213, 187] on button "Back to Queue" at bounding box center [207, 193] width 62 height 16
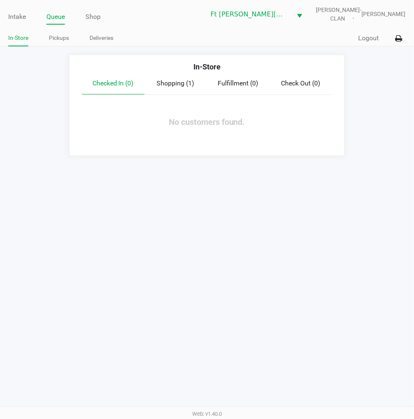
click at [18, 14] on link "Intake" at bounding box center [17, 17] width 18 height 12
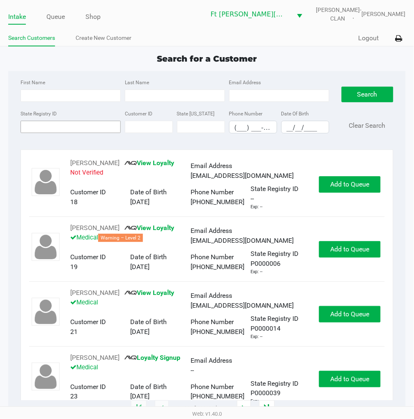
click at [65, 129] on input "State Registry ID" at bounding box center [71, 127] width 100 height 12
click at [60, 13] on link "Queue" at bounding box center [55, 17] width 18 height 12
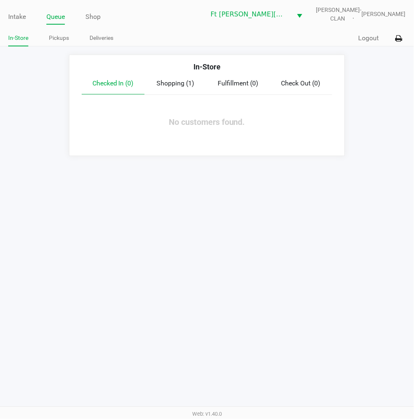
click at [60, 37] on link "Pickups" at bounding box center [59, 38] width 20 height 10
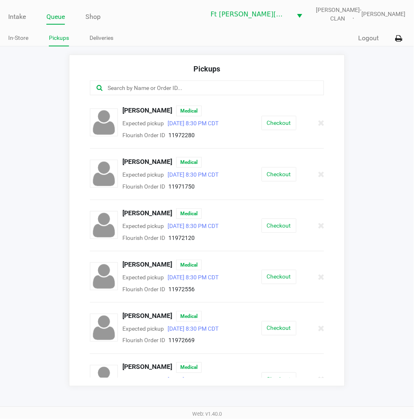
click at [17, 15] on link "Intake" at bounding box center [17, 17] width 18 height 12
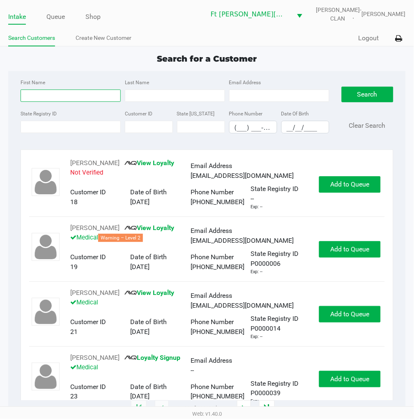
click at [72, 93] on input "First Name" at bounding box center [71, 96] width 100 height 12
type input "amber"
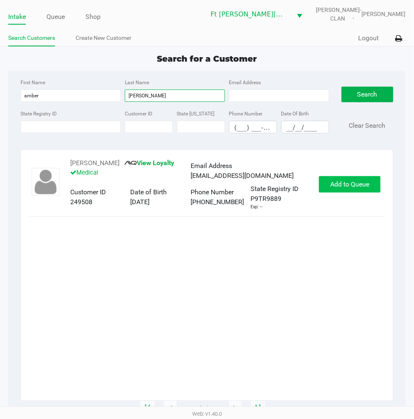
type input "durbin"
click at [340, 188] on span "Add to Queue" at bounding box center [350, 184] width 39 height 8
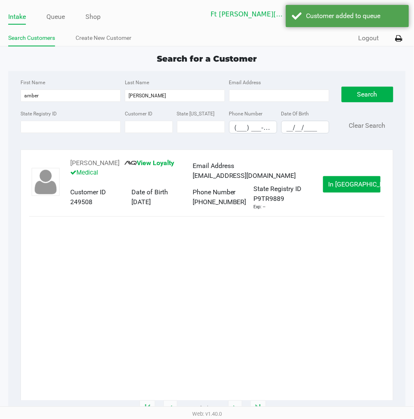
click at [340, 188] on span "In Queue" at bounding box center [363, 184] width 69 height 8
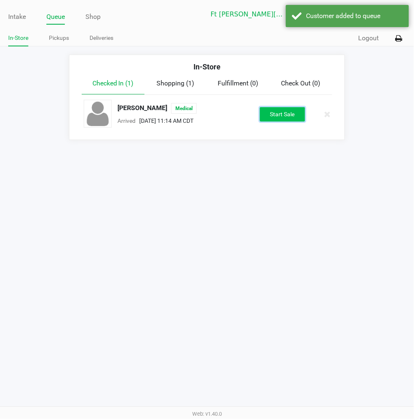
click at [272, 110] on button "Start Sale" at bounding box center [282, 114] width 45 height 14
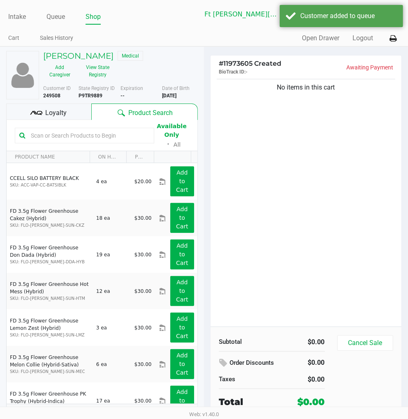
click at [44, 113] on div "Loyalty" at bounding box center [48, 112] width 85 height 16
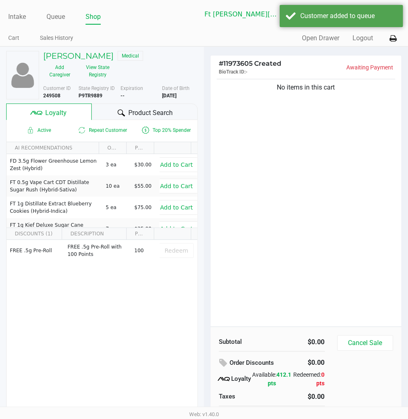
click at [157, 112] on span "Product Search" at bounding box center [150, 113] width 44 height 10
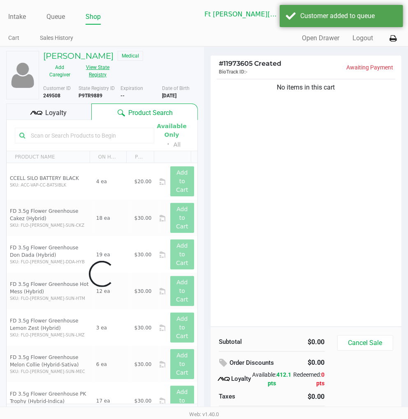
click at [93, 71] on button "View State Registry" at bounding box center [95, 71] width 38 height 21
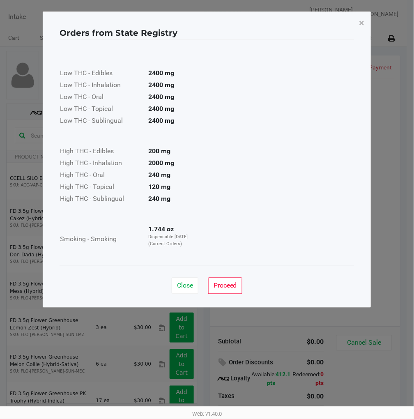
click at [247, 190] on div "Low THC - Edibles 2400 mg Low THC - Inhalation 2400 mg Low THC - Oral 2400 mg L…" at bounding box center [207, 152] width 295 height 207
click at [182, 288] on span "Close" at bounding box center [185, 286] width 16 height 8
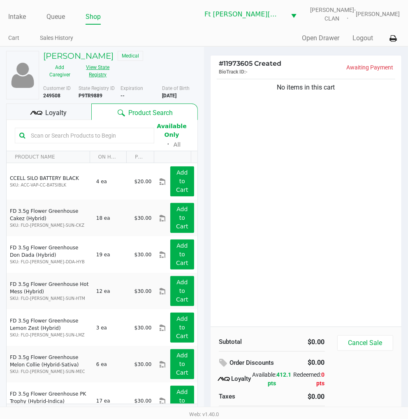
click at [256, 248] on div "No items in this cart" at bounding box center [305, 202] width 191 height 250
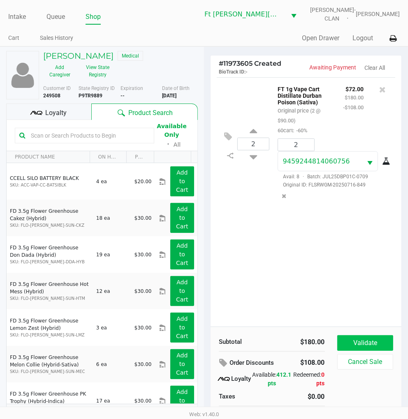
click at [356, 340] on button "Validate" at bounding box center [365, 343] width 56 height 16
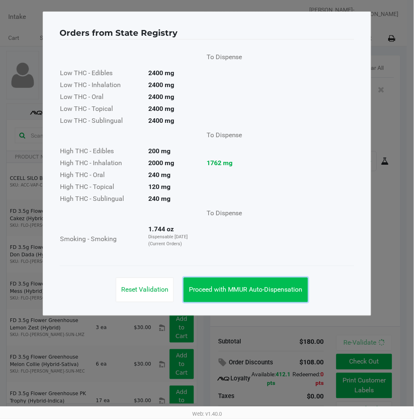
click at [231, 286] on span "Proceed with MMUR Auto-Dispensation" at bounding box center [246, 290] width 114 height 8
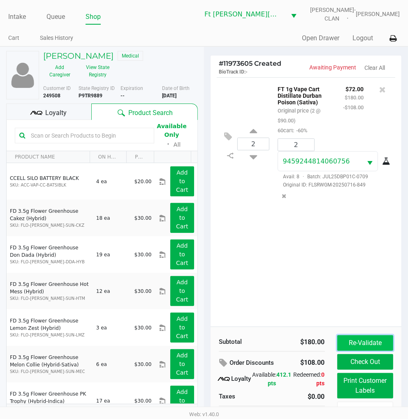
click at [348, 343] on button "Re-Validate" at bounding box center [365, 343] width 56 height 16
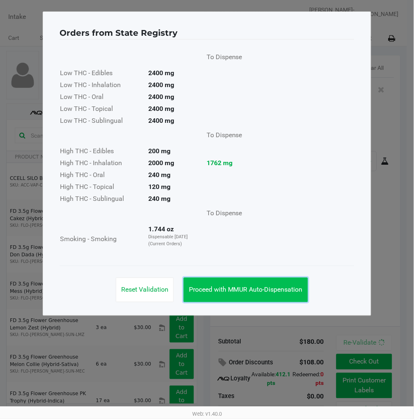
click at [293, 292] on span "Proceed with MMUR Auto-Dispensation" at bounding box center [246, 290] width 114 height 8
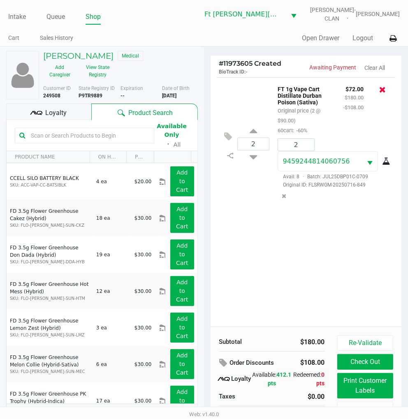
click at [370, 92] on icon at bounding box center [382, 90] width 7 height 8
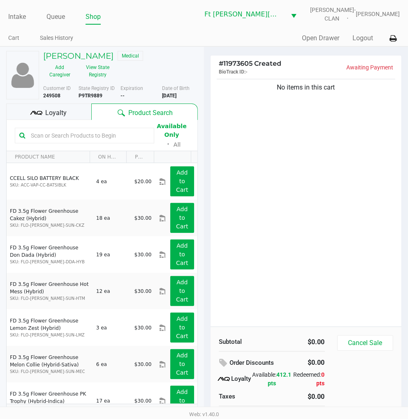
click at [327, 257] on div "No items in this cart" at bounding box center [305, 202] width 191 height 250
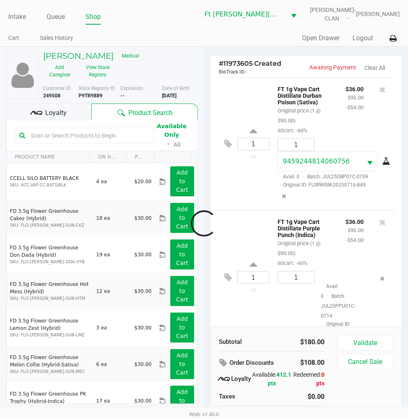
scroll to position [18, 0]
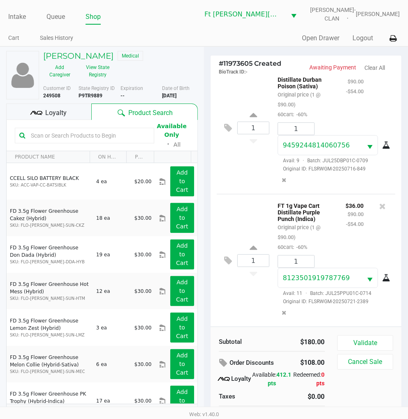
click at [73, 109] on div "Loyalty" at bounding box center [48, 112] width 85 height 16
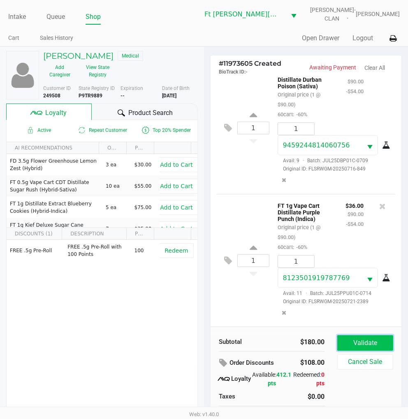
click at [364, 343] on button "Validate" at bounding box center [365, 343] width 56 height 16
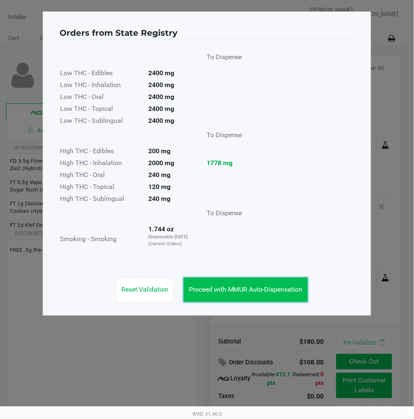
click at [261, 293] on span "Proceed with MMUR Auto-Dispensation" at bounding box center [246, 290] width 114 height 8
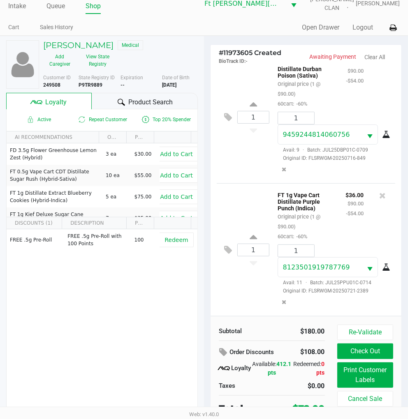
scroll to position [16, 0]
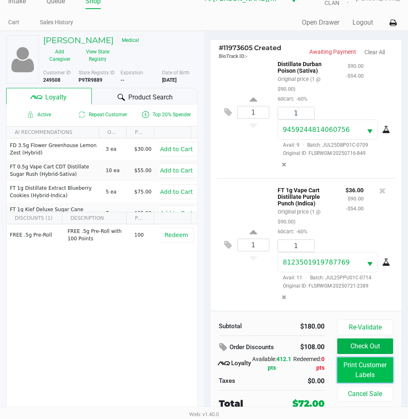
click at [349, 364] on button "Print Customer Labels" at bounding box center [365, 370] width 56 height 25
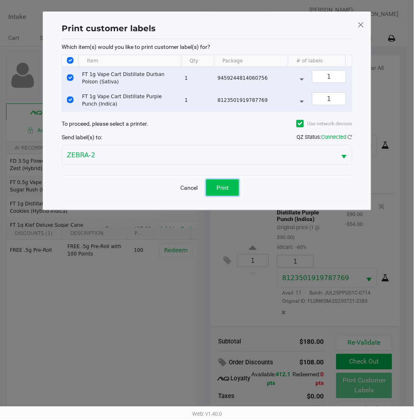
click at [222, 191] on span "Print" at bounding box center [223, 188] width 12 height 7
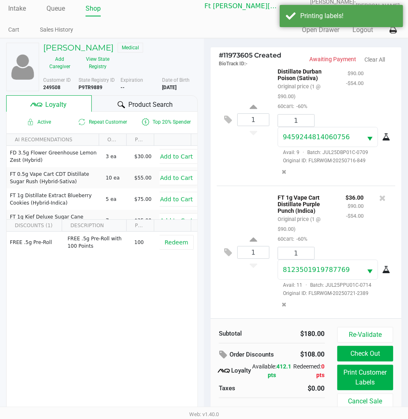
scroll to position [16, 0]
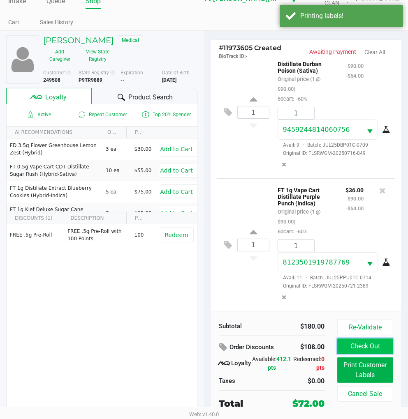
click at [370, 346] on button "Check Out" at bounding box center [365, 347] width 56 height 16
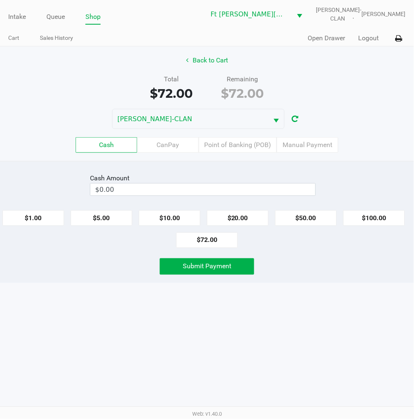
click at [244, 218] on button "$20.00" at bounding box center [238, 218] width 62 height 16
click at [244, 215] on button "$20.00" at bounding box center [238, 218] width 62 height 16
click at [246, 212] on button "$20.00" at bounding box center [238, 218] width 62 height 16
click at [244, 211] on button "$20.00" at bounding box center [238, 218] width 62 height 16
type input "$80.00"
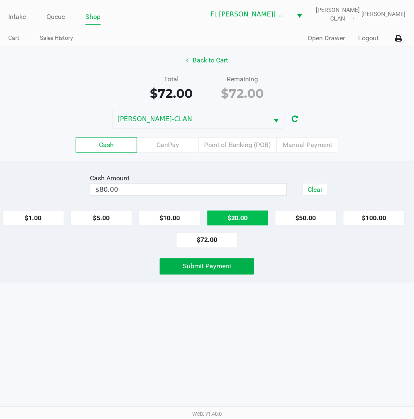
click at [196, 273] on button "Submit Payment" at bounding box center [207, 267] width 95 height 16
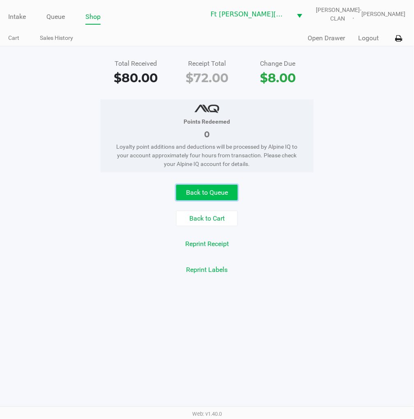
click at [221, 192] on button "Back to Queue" at bounding box center [207, 193] width 62 height 16
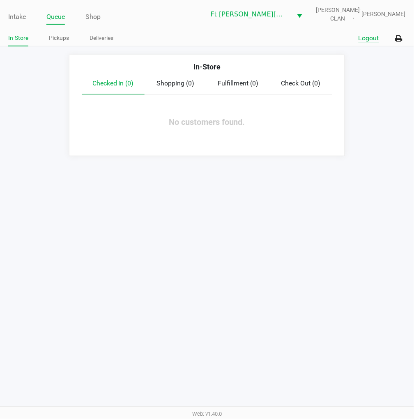
click at [364, 38] on button "Logout" at bounding box center [369, 38] width 21 height 10
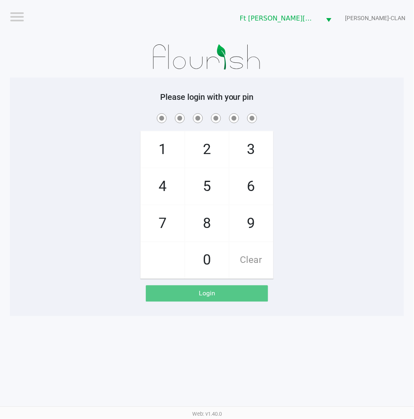
click at [345, 224] on div "1 4 7 2 5 8 0 3 6 9 Clear" at bounding box center [207, 195] width 395 height 167
checkbox input "true"
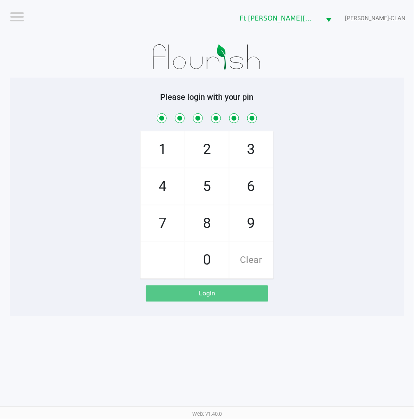
checkbox input "true"
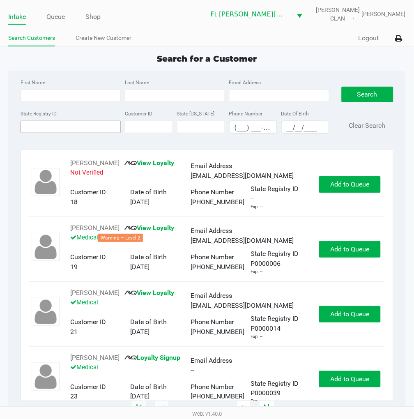
click at [62, 127] on input "State Registry ID" at bounding box center [71, 127] width 100 height 12
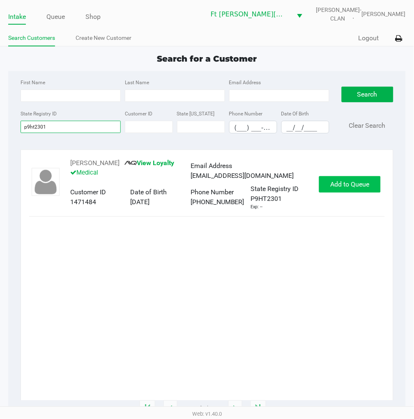
type input "p9ht2301"
click at [347, 185] on span "Add to Queue" at bounding box center [350, 184] width 39 height 8
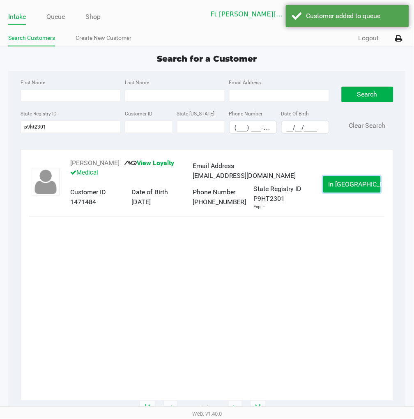
click at [347, 185] on span "In Queue" at bounding box center [363, 184] width 69 height 8
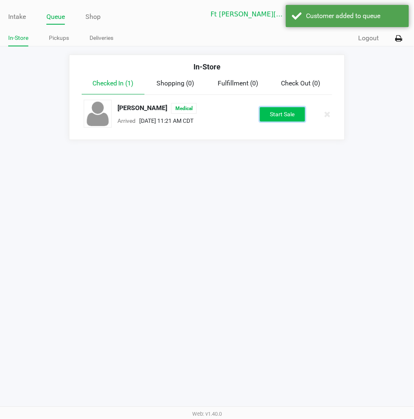
click at [292, 112] on button "Start Sale" at bounding box center [282, 114] width 45 height 14
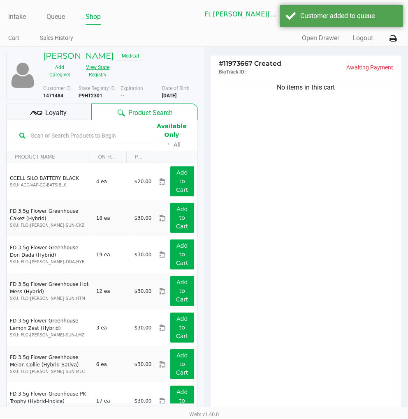
click at [103, 79] on button "View State Registry" at bounding box center [95, 71] width 38 height 21
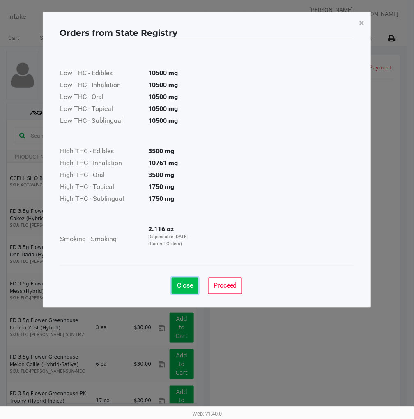
click at [188, 288] on span "Close" at bounding box center [185, 286] width 16 height 8
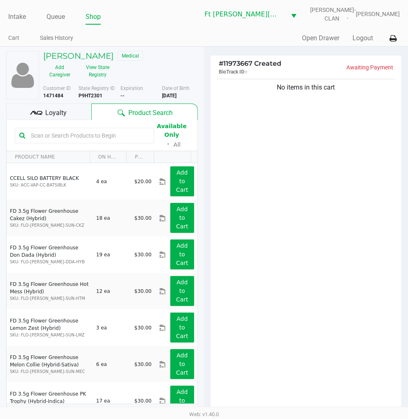
click at [62, 115] on span "Loyalty" at bounding box center [55, 113] width 21 height 10
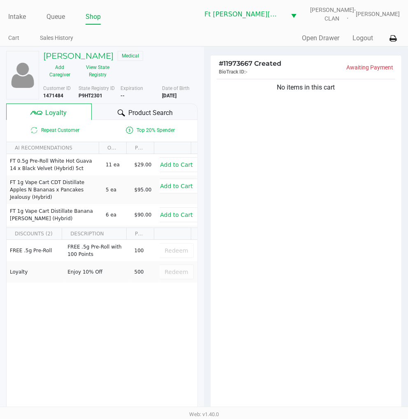
click at [153, 112] on span "Product Search" at bounding box center [150, 113] width 44 height 10
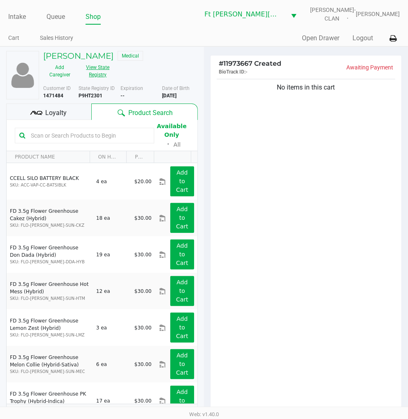
click at [94, 69] on button "View State Registry" at bounding box center [95, 71] width 38 height 21
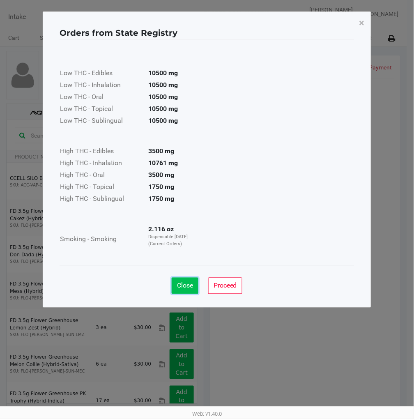
click at [183, 289] on span "Close" at bounding box center [185, 286] width 16 height 8
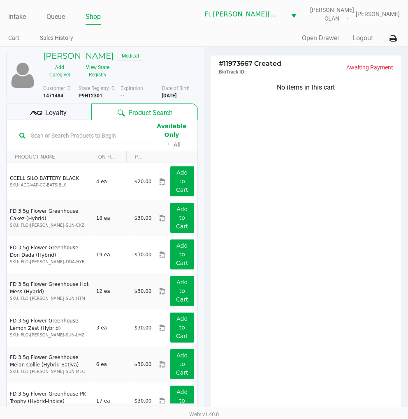
click at [339, 183] on div "No items in this cart" at bounding box center [305, 247] width 191 height 340
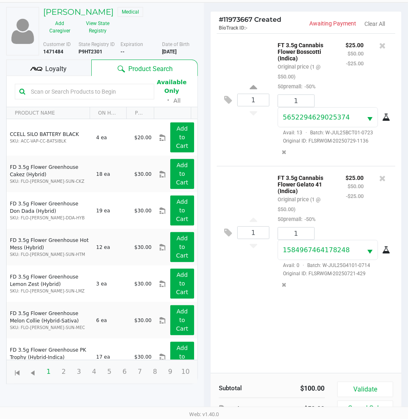
scroll to position [106, 0]
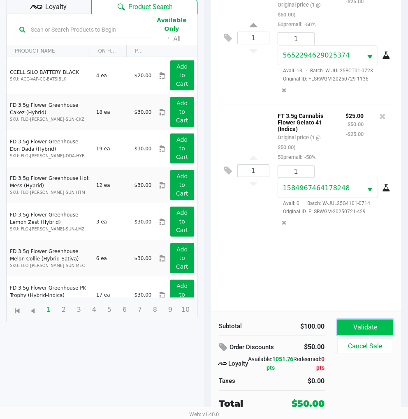
click at [370, 332] on button "Validate" at bounding box center [365, 328] width 56 height 16
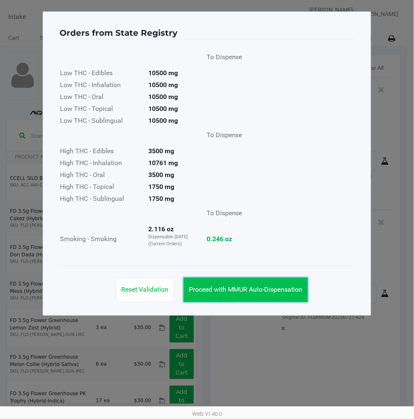
click at [272, 282] on button "Proceed with MMUR Auto-Dispensation" at bounding box center [246, 290] width 125 height 25
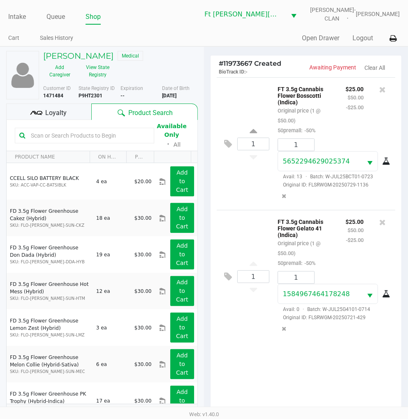
click at [292, 226] on p "FT 3.5g Cannabis Flower Gelato 41 (Indica)" at bounding box center [304, 228] width 55 height 22
copy p "FT 3.5g Cannabis Flower Gelato 41 (Indica)"
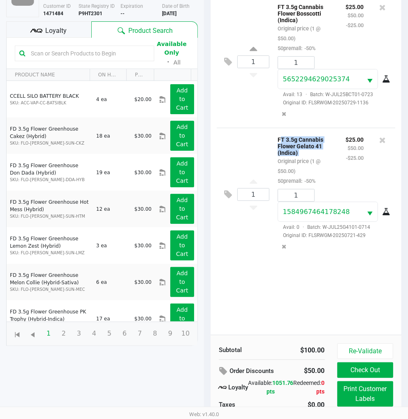
scroll to position [106, 0]
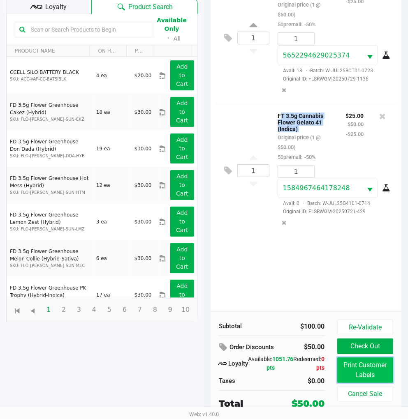
click at [365, 365] on button "Print Customer Labels" at bounding box center [365, 370] width 56 height 25
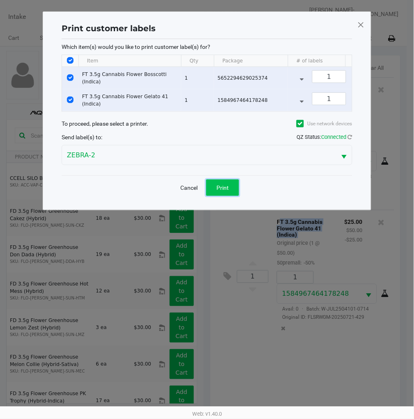
click at [217, 190] on button "Print" at bounding box center [222, 188] width 33 height 16
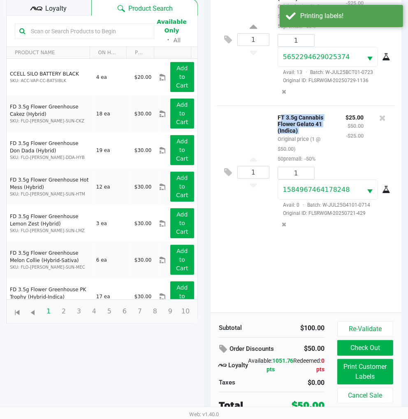
scroll to position [106, 0]
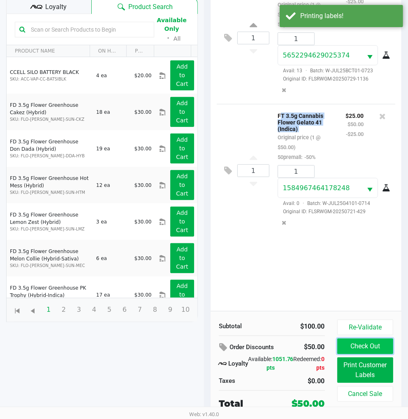
click at [370, 348] on button "Check Out" at bounding box center [365, 347] width 56 height 16
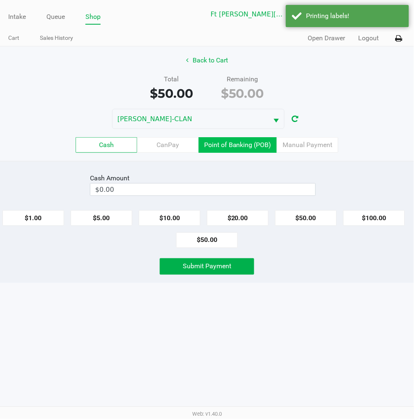
click at [244, 141] on label "Point of Banking (POB)" at bounding box center [238, 145] width 78 height 16
click at [0, 0] on 7 "Point of Banking (POB)" at bounding box center [0, 0] width 0 height 0
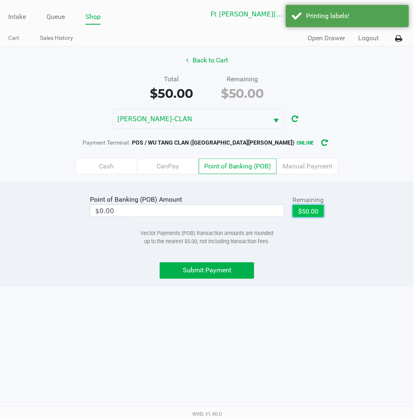
click at [306, 208] on button "$50.00" at bounding box center [308, 211] width 31 height 12
type input "$50.00"
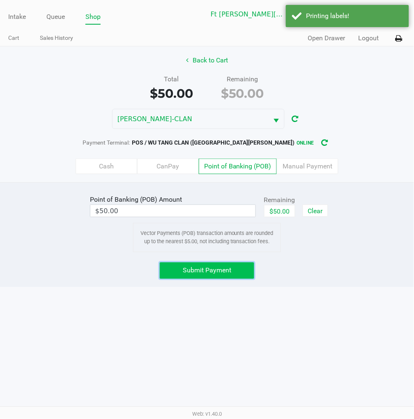
click at [223, 273] on span "Submit Payment" at bounding box center [207, 271] width 49 height 8
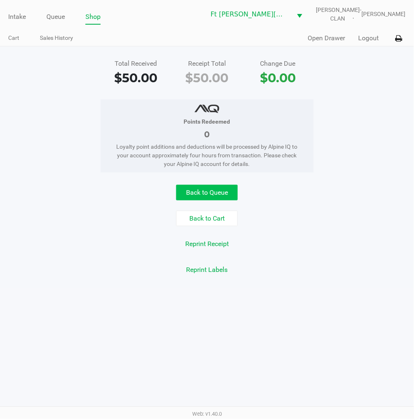
click at [203, 192] on button "Back to Queue" at bounding box center [207, 193] width 62 height 16
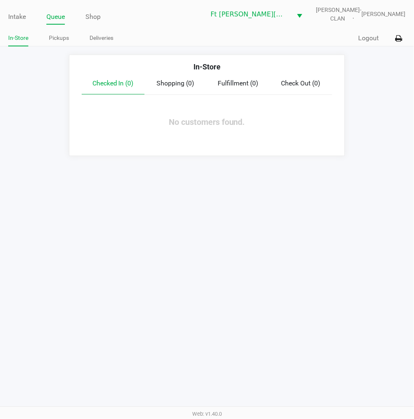
click at [363, 36] on button "Logout" at bounding box center [369, 38] width 21 height 10
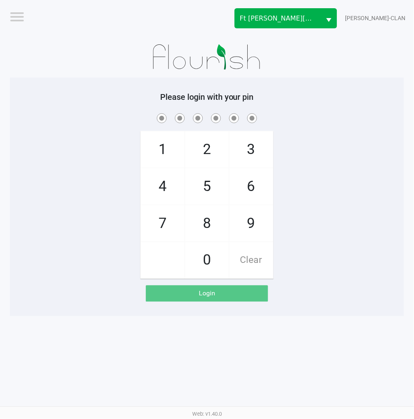
click at [83, 186] on div "1 4 7 2 5 8 0 3 6 9 Clear" at bounding box center [207, 195] width 395 height 167
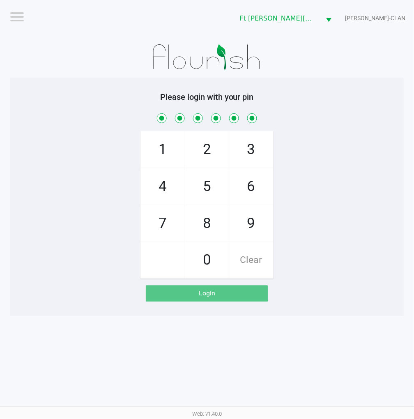
checkbox input "true"
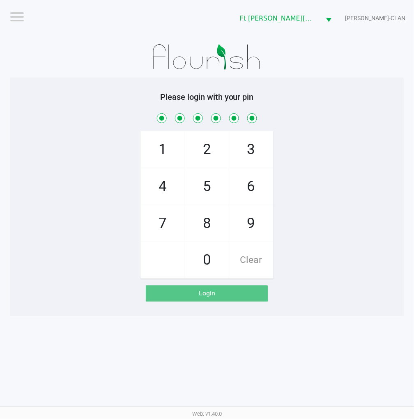
checkbox input "true"
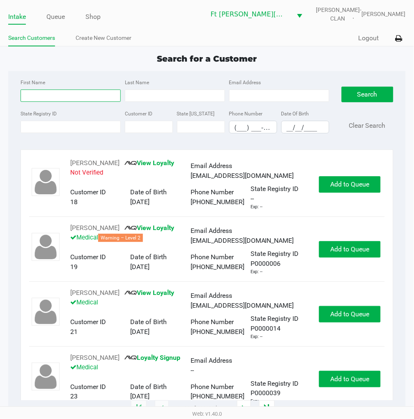
click at [56, 95] on input "First Name" at bounding box center [71, 96] width 100 height 12
type input "virginia"
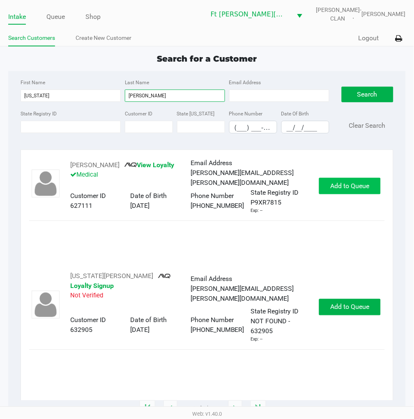
type input "crider"
click at [335, 183] on span "Add to Queue" at bounding box center [350, 186] width 39 height 8
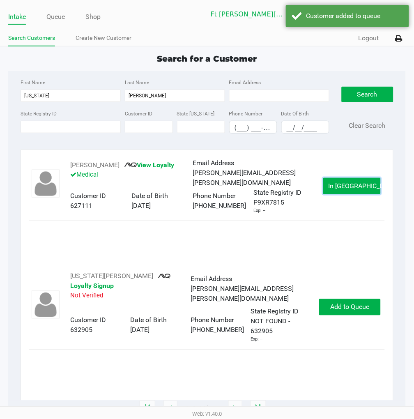
click at [335, 183] on button "In Queue" at bounding box center [353, 186] width 58 height 16
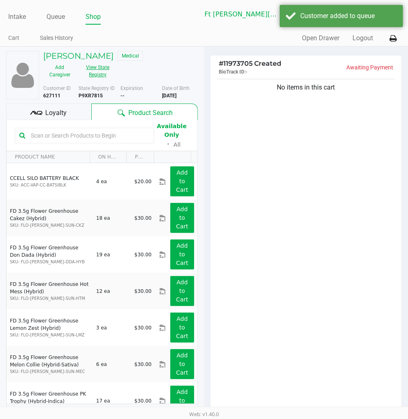
click at [92, 75] on button "View State Registry" at bounding box center [95, 71] width 38 height 21
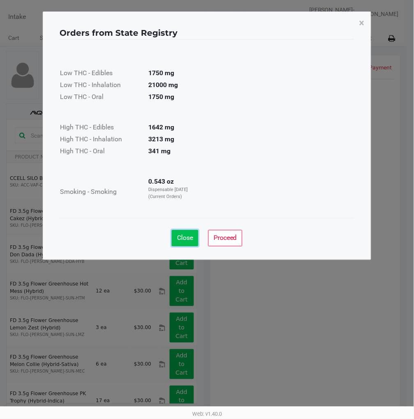
click at [184, 239] on span "Close" at bounding box center [185, 238] width 16 height 8
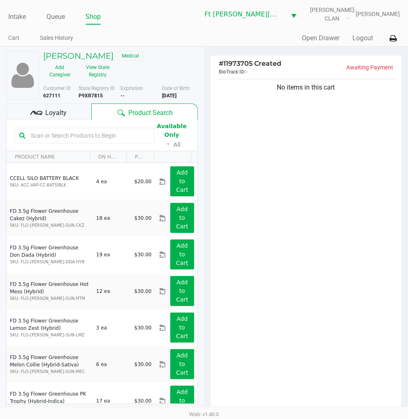
click at [79, 118] on div "Loyalty" at bounding box center [48, 112] width 85 height 16
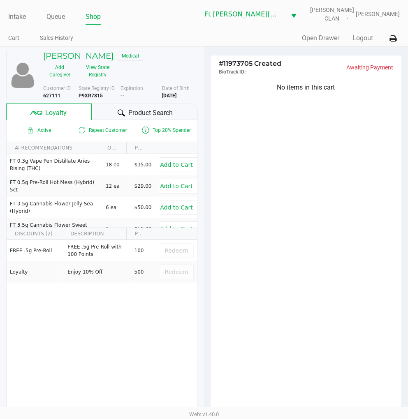
click at [158, 116] on span "Product Search" at bounding box center [150, 113] width 44 height 10
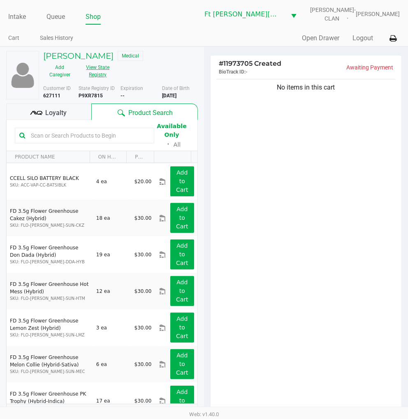
click at [93, 76] on button "View State Registry" at bounding box center [95, 71] width 38 height 21
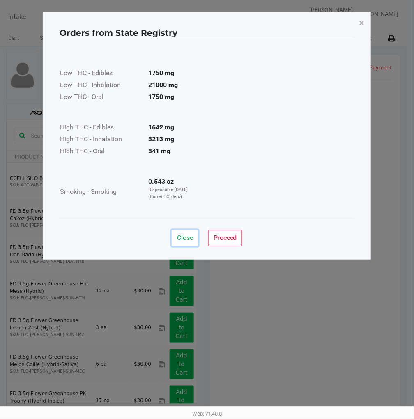
drag, startPoint x: 183, startPoint y: 237, endPoint x: 215, endPoint y: 216, distance: 38.3
click at [187, 236] on span "Close" at bounding box center [185, 238] width 16 height 8
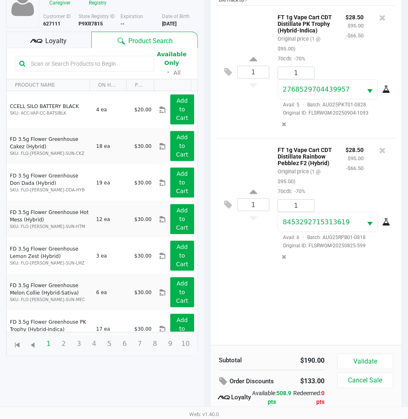
scroll to position [15, 0]
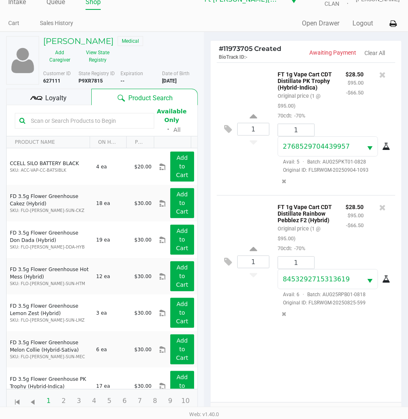
click at [257, 206] on div "1 FT 1g Vape Cart CDT Distillate Rainbow Pebblez F2 (Hybrid) Original price (1 …" at bounding box center [306, 261] width 178 height 133
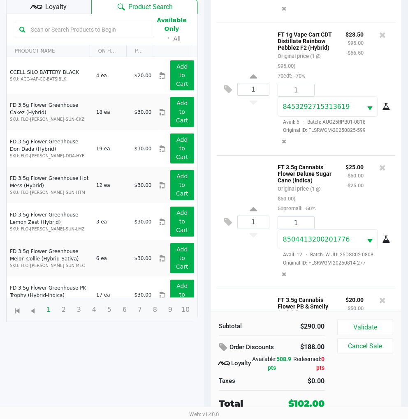
scroll to position [225, 0]
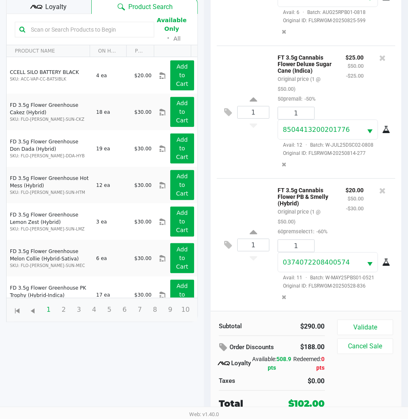
click at [71, 9] on div "Loyalty" at bounding box center [48, 6] width 85 height 16
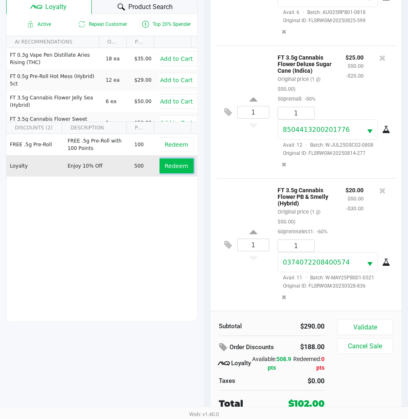
click at [171, 170] on button "Redeem" at bounding box center [176, 166] width 34 height 15
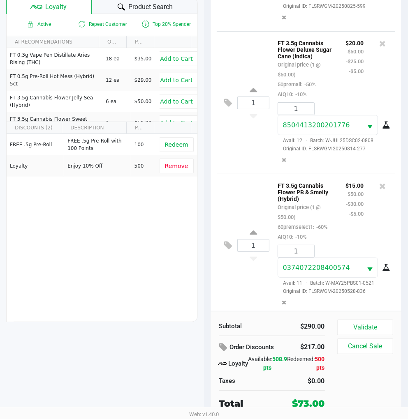
scroll to position [265, 0]
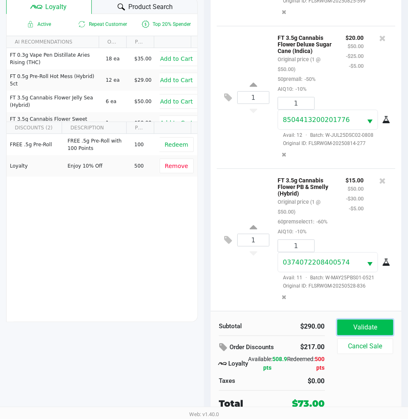
click at [370, 329] on button "Validate" at bounding box center [365, 328] width 56 height 16
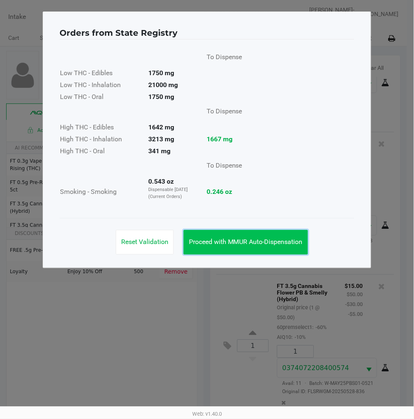
click at [271, 245] on span "Proceed with MMUR Auto-Dispensation" at bounding box center [246, 242] width 114 height 8
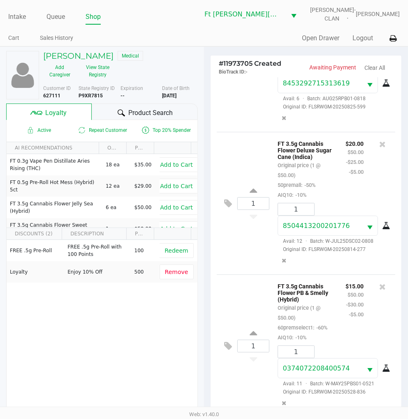
scroll to position [106, 0]
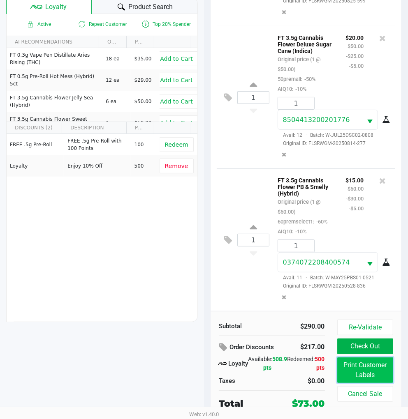
click at [370, 374] on button "Print Customer Labels" at bounding box center [365, 370] width 56 height 25
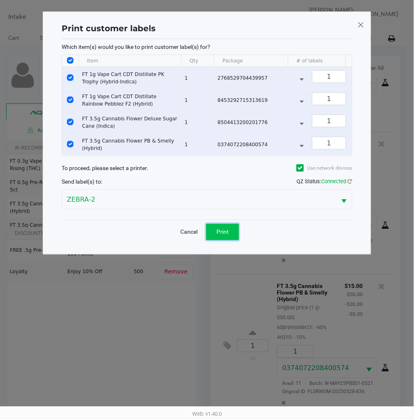
click at [233, 233] on button "Print" at bounding box center [222, 232] width 33 height 16
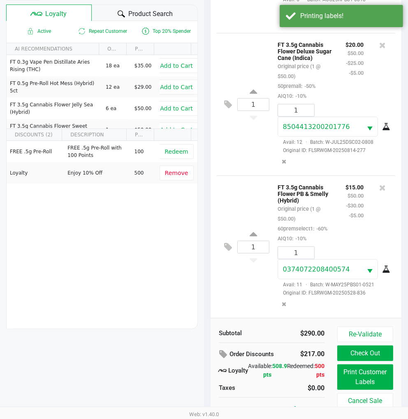
scroll to position [106, 0]
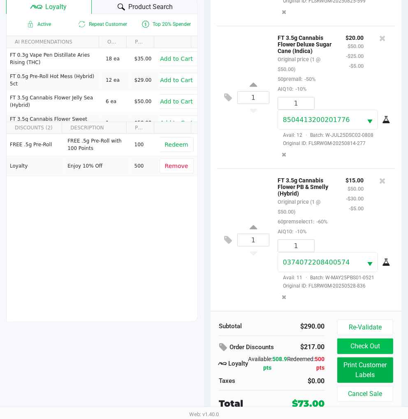
click at [370, 342] on button "Check Out" at bounding box center [365, 347] width 56 height 16
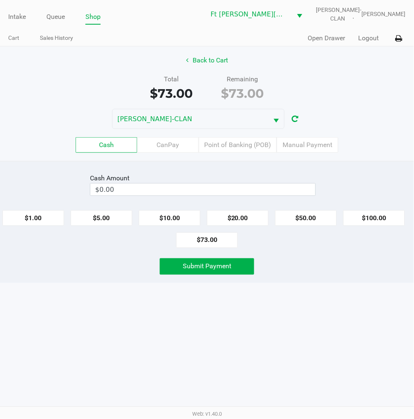
click at [240, 147] on label "Point of Banking (POB)" at bounding box center [238, 145] width 78 height 16
click at [0, 0] on 7 "Point of Banking (POB)" at bounding box center [0, 0] width 0 height 0
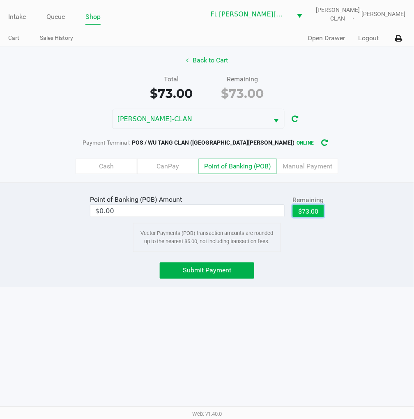
click at [319, 208] on button "$73.00" at bounding box center [308, 211] width 31 height 12
type input "$73.00"
click at [207, 270] on span "Submit Payment" at bounding box center [207, 271] width 49 height 8
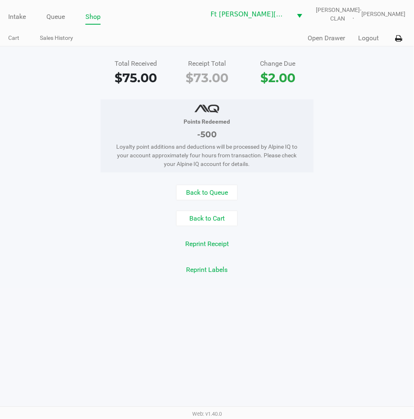
click at [329, 218] on div "Back to Cart" at bounding box center [207, 219] width 427 height 16
click at [204, 187] on button "Back to Queue" at bounding box center [207, 193] width 62 height 16
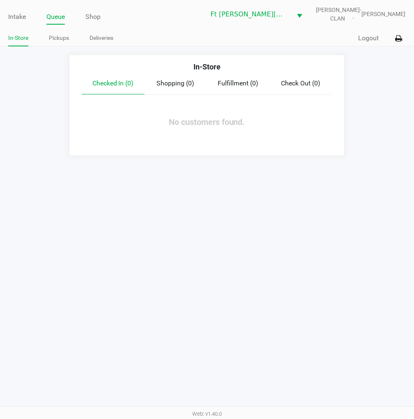
click at [14, 12] on link "Intake" at bounding box center [17, 17] width 18 height 12
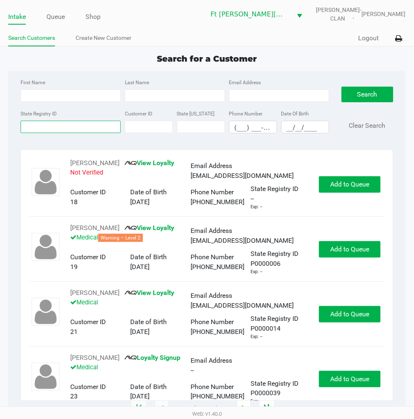
click at [54, 127] on input "State Registry ID" at bounding box center [71, 127] width 100 height 12
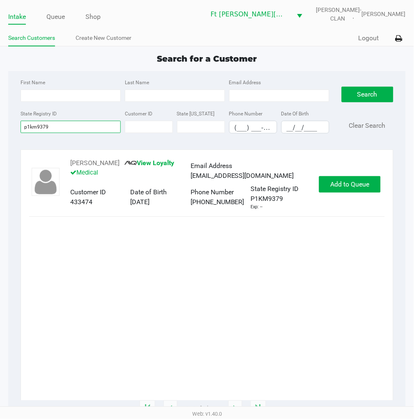
type input "p1km9379"
click at [345, 188] on span "Add to Queue" at bounding box center [350, 184] width 39 height 8
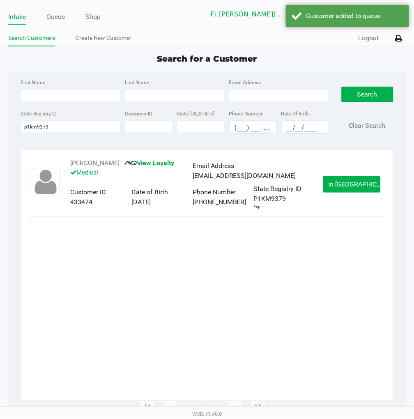
click at [340, 186] on span "In Queue" at bounding box center [363, 184] width 69 height 8
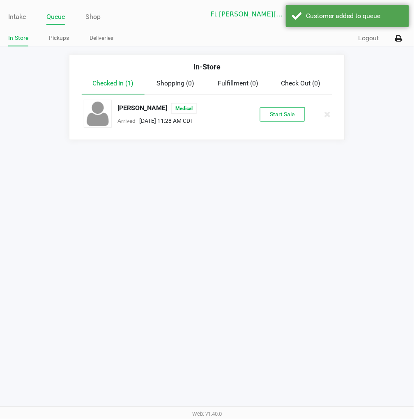
click at [284, 112] on button "Start Sale" at bounding box center [282, 114] width 45 height 14
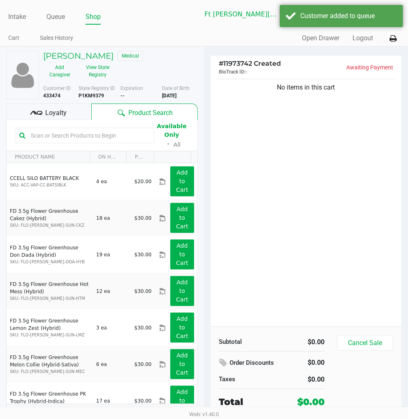
click at [80, 107] on div "Loyalty" at bounding box center [48, 112] width 85 height 16
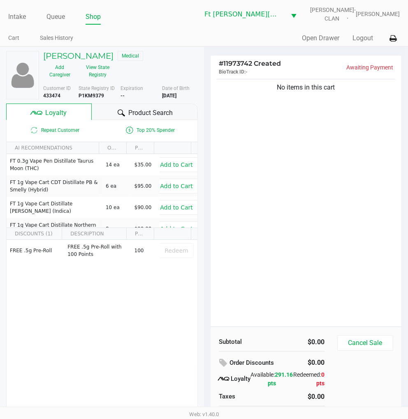
click at [125, 106] on div "Product Search" at bounding box center [145, 112] width 106 height 16
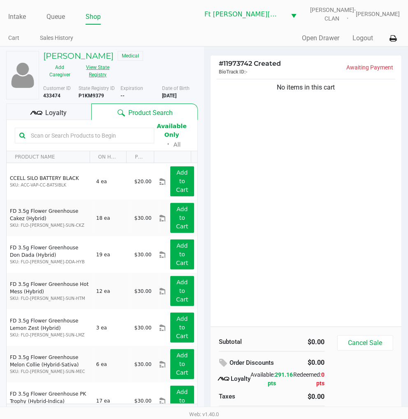
click at [101, 75] on button "View State Registry" at bounding box center [95, 71] width 38 height 21
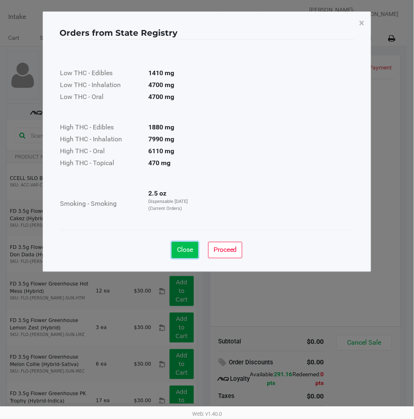
click at [187, 252] on span "Close" at bounding box center [185, 250] width 16 height 8
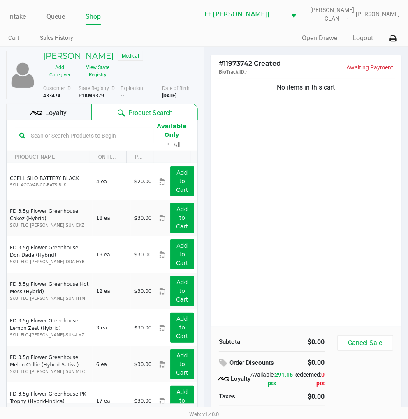
click at [272, 215] on div "No items in this cart" at bounding box center [305, 202] width 191 height 250
click at [38, 136] on input "text" at bounding box center [89, 135] width 122 height 12
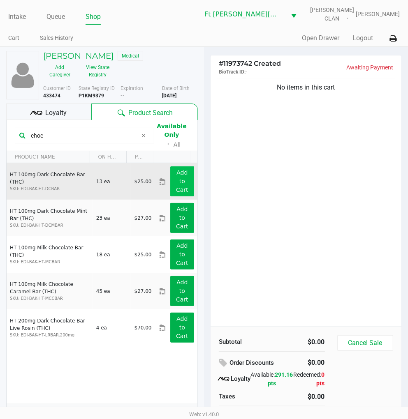
type input "choc"
click at [170, 183] on button "Add to Cart" at bounding box center [182, 181] width 24 height 30
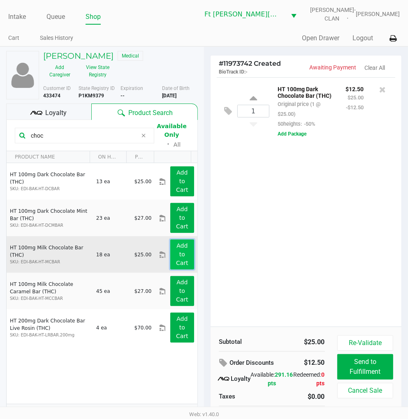
click at [171, 252] on button "Add to Cart" at bounding box center [182, 255] width 24 height 30
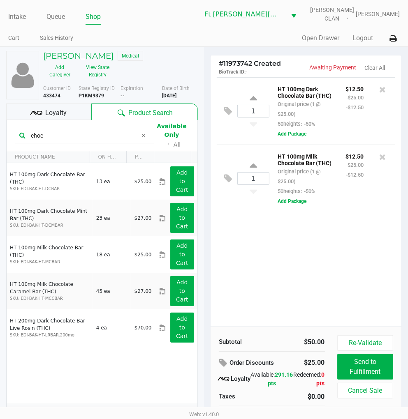
click at [74, 115] on div "Loyalty" at bounding box center [48, 112] width 85 height 16
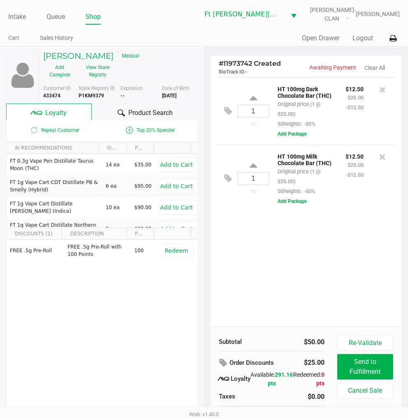
click at [296, 273] on div "1 HT 100mg Dark Chocolate Bar (THC) Original price (1 @ $25.00) 50heights: -50%…" at bounding box center [305, 202] width 191 height 250
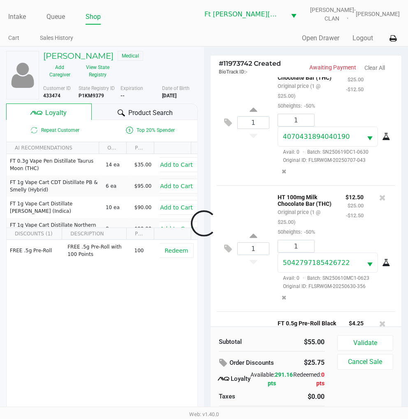
scroll to position [151, 0]
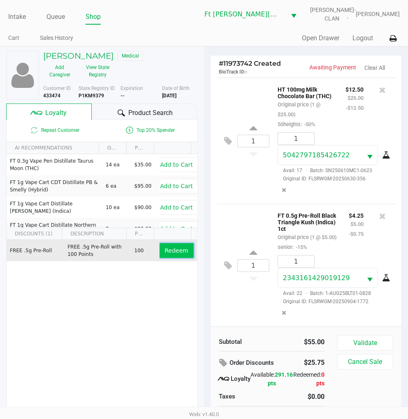
click at [159, 256] on button "Redeem" at bounding box center [176, 250] width 34 height 15
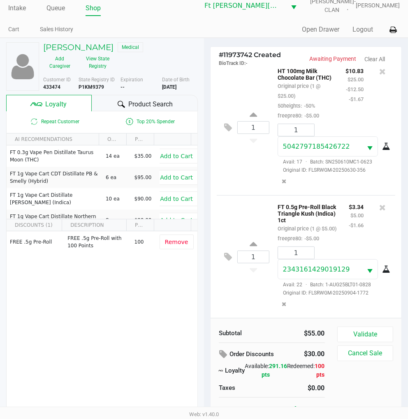
scroll to position [16, 0]
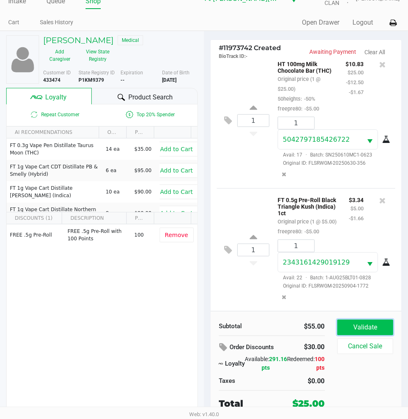
click at [368, 321] on button "Validate" at bounding box center [365, 328] width 56 height 16
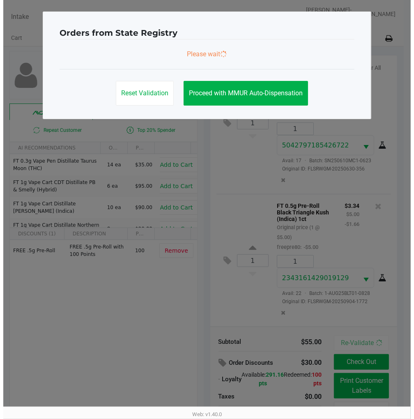
scroll to position [0, 0]
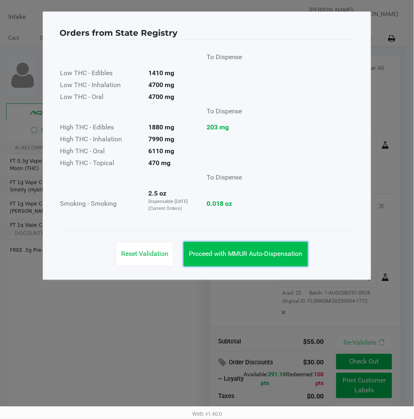
click at [271, 256] on span "Proceed with MMUR Auto-Dispensation" at bounding box center [246, 254] width 114 height 8
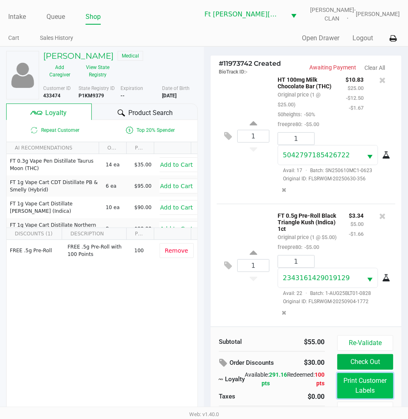
click at [370, 377] on button "Print Customer Labels" at bounding box center [365, 385] width 56 height 25
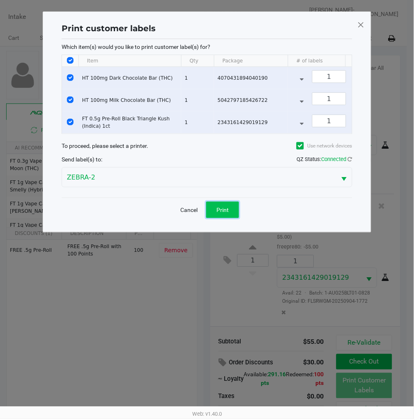
click at [229, 218] on button "Print" at bounding box center [222, 210] width 33 height 16
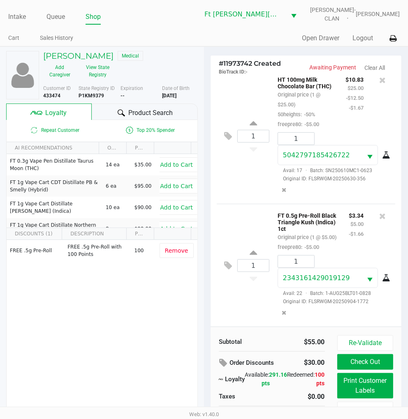
click at [361, 360] on button "Check Out" at bounding box center [365, 362] width 56 height 16
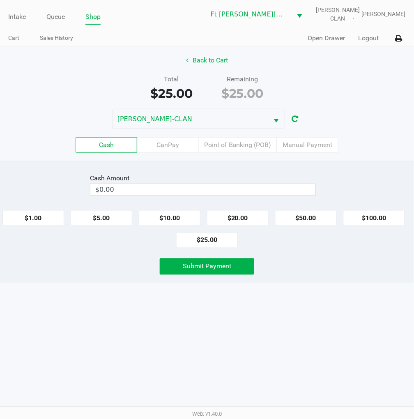
click at [306, 213] on button "$50.00" at bounding box center [306, 218] width 62 height 16
type input "$50.00"
click at [224, 261] on button "Submit Payment" at bounding box center [207, 267] width 95 height 16
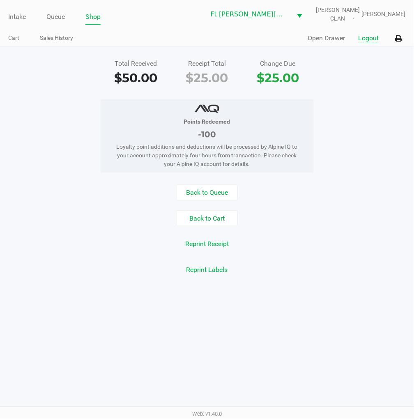
click at [370, 41] on button "Logout" at bounding box center [369, 38] width 21 height 10
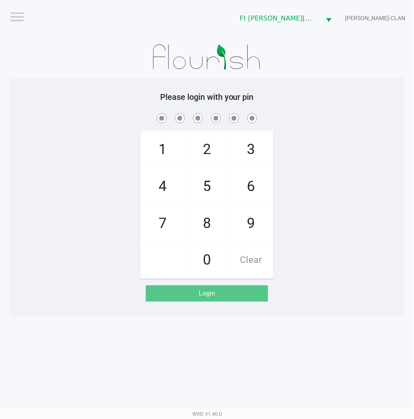
click at [339, 240] on div "1 4 7 2 5 8 0 3 6 9 Clear" at bounding box center [207, 195] width 395 height 167
checkbox input "true"
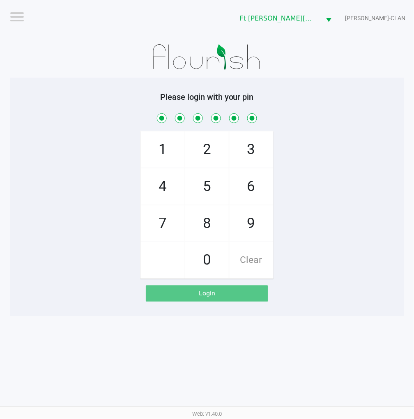
checkbox input "true"
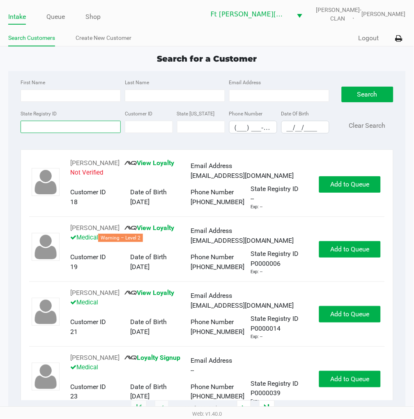
click at [49, 127] on input "State Registry ID" at bounding box center [71, 127] width 100 height 12
click at [60, 17] on link "Queue" at bounding box center [55, 17] width 18 height 12
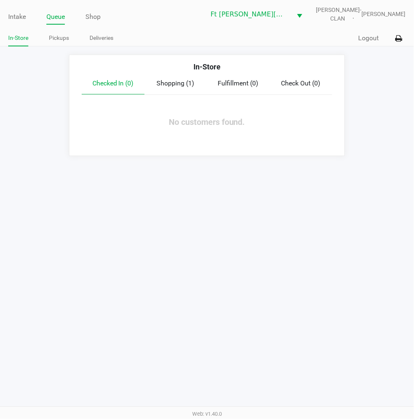
click at [62, 35] on link "Pickups" at bounding box center [59, 38] width 20 height 10
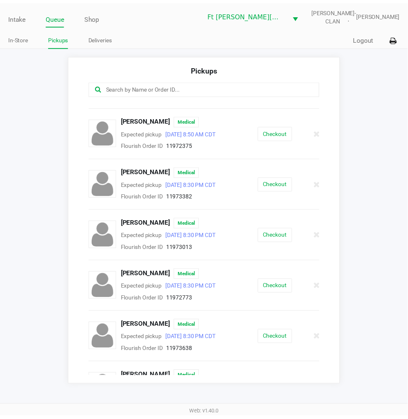
scroll to position [25, 0]
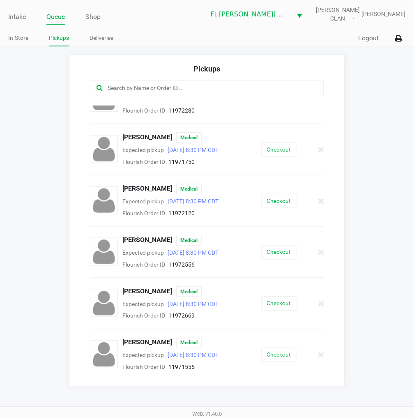
click at [272, 260] on button "Checkout" at bounding box center [279, 252] width 35 height 14
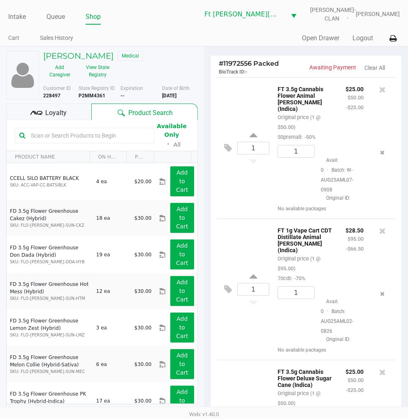
click at [245, 192] on div "1 FT 3.5g Cannabis Flower Animal Larry (Indica) Original price (1 @ $50.00) 50p…" at bounding box center [306, 147] width 178 height 141
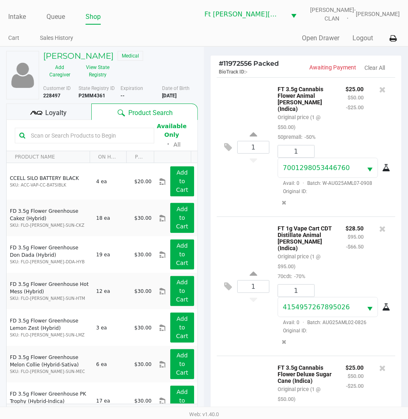
click at [50, 109] on span "Loyalty" at bounding box center [55, 113] width 21 height 10
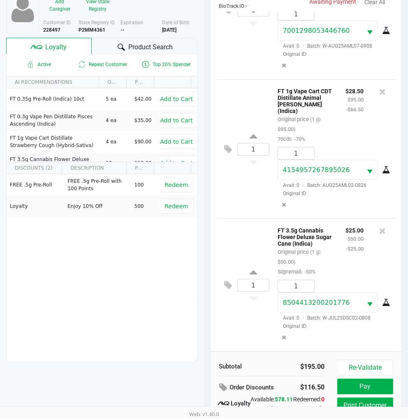
scroll to position [106, 0]
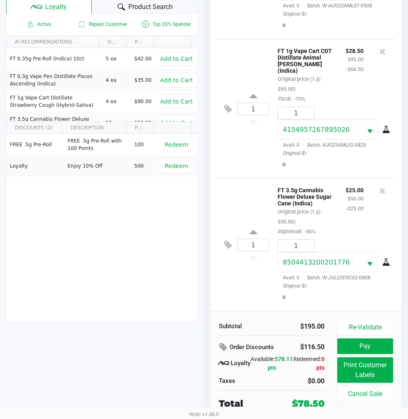
click at [250, 272] on div "1 FT 3.5g Cannabis Flower Deluxe Sugar Cane (Indica) Original price (1 @ $50.00…" at bounding box center [306, 244] width 178 height 133
click at [363, 364] on button "Print Customer Labels" at bounding box center [365, 370] width 56 height 25
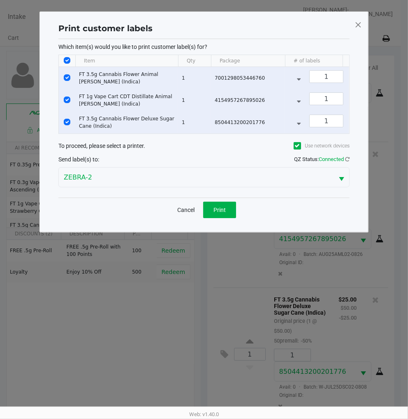
scroll to position [0, 0]
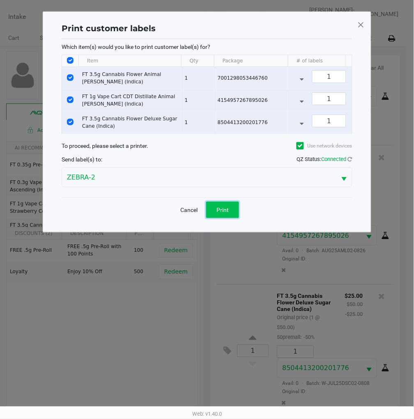
click at [227, 213] on span "Print" at bounding box center [223, 210] width 12 height 7
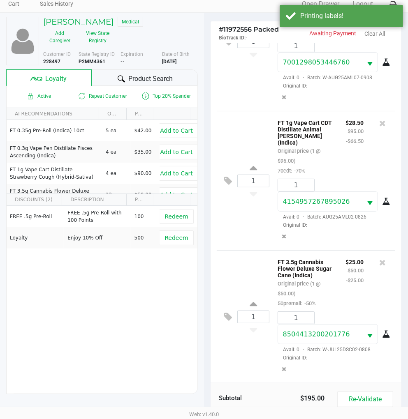
scroll to position [106, 0]
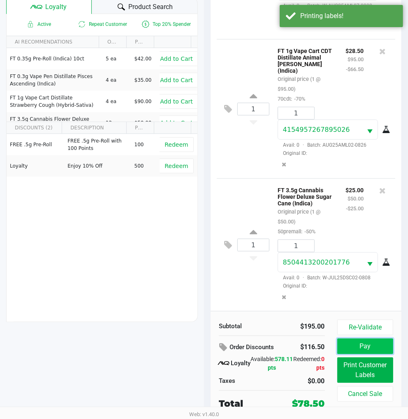
click at [370, 350] on button "Pay" at bounding box center [365, 347] width 56 height 16
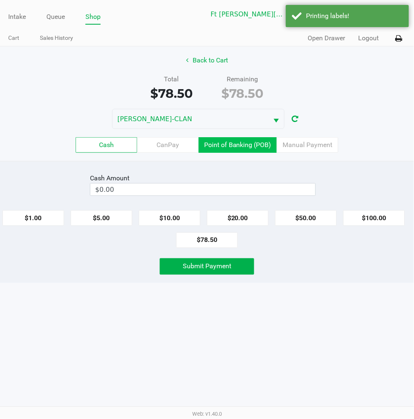
click at [248, 148] on label "Point of Banking (POB)" at bounding box center [238, 145] width 78 height 16
click at [0, 0] on 7 "Point of Banking (POB)" at bounding box center [0, 0] width 0 height 0
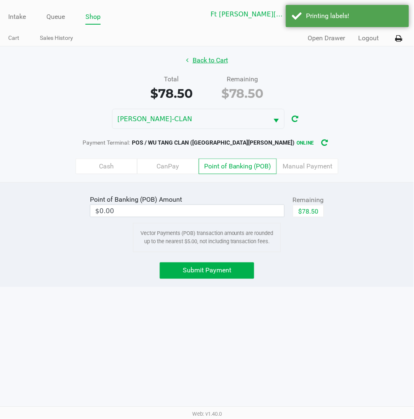
click at [200, 54] on button "Back to Cart" at bounding box center [207, 61] width 53 height 16
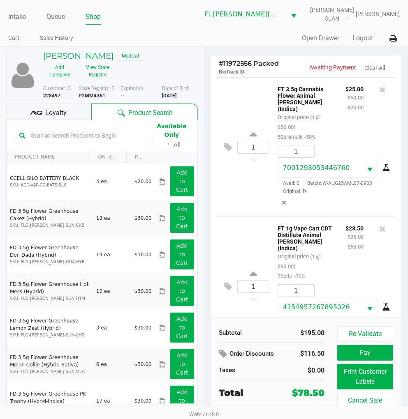
scroll to position [174, 0]
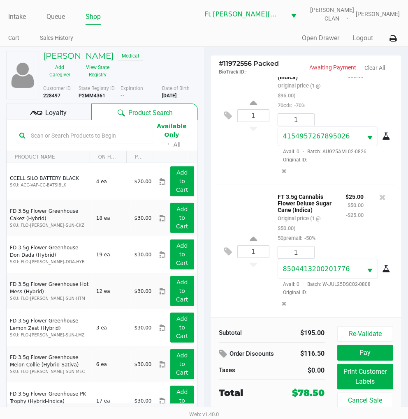
click at [72, 111] on div "Loyalty" at bounding box center [48, 112] width 85 height 16
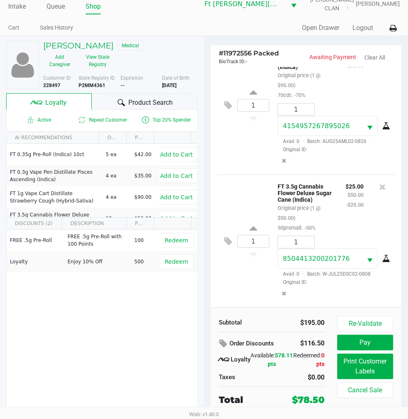
scroll to position [13, 0]
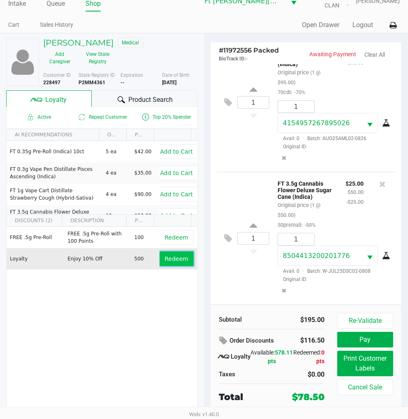
click at [169, 259] on span "Redeem" at bounding box center [175, 259] width 23 height 7
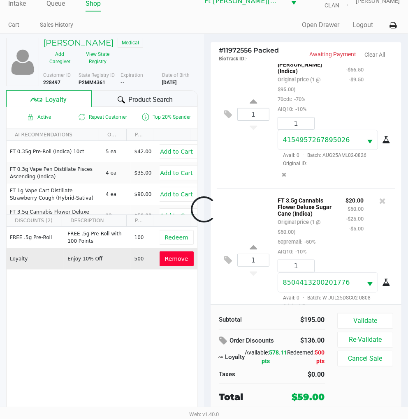
scroll to position [203, 0]
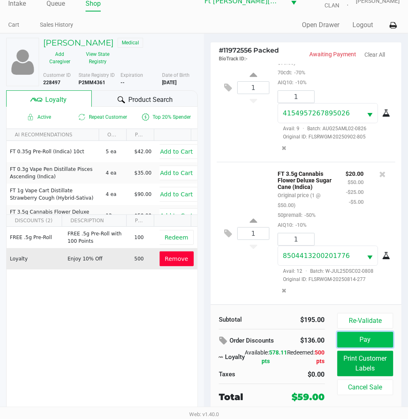
click at [365, 337] on button "Pay" at bounding box center [365, 340] width 56 height 16
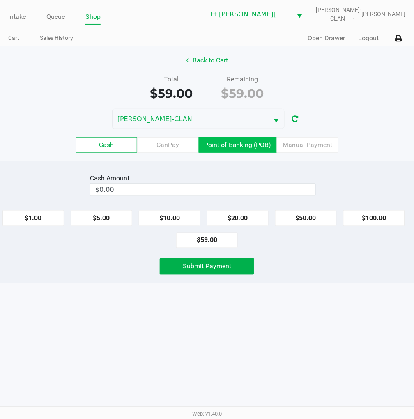
click at [252, 148] on label "Point of Banking (POB)" at bounding box center [238, 145] width 78 height 16
click at [0, 0] on 7 "Point of Banking (POB)" at bounding box center [0, 0] width 0 height 0
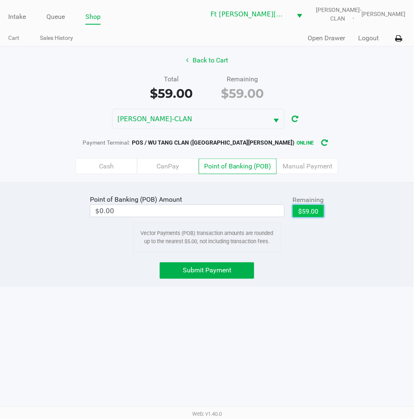
click at [313, 215] on button "$59.00" at bounding box center [308, 211] width 31 height 12
type input "$59.00"
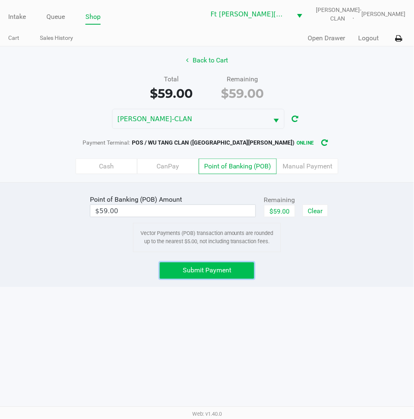
click at [240, 267] on button "Submit Payment" at bounding box center [207, 271] width 95 height 16
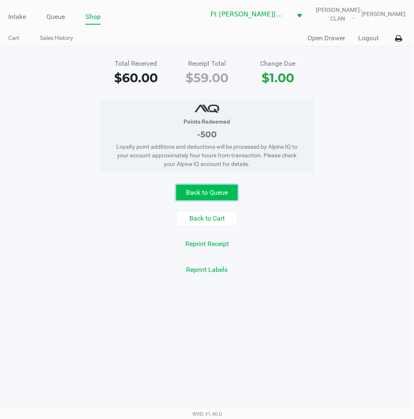
click at [232, 190] on button "Back to Queue" at bounding box center [207, 193] width 62 height 16
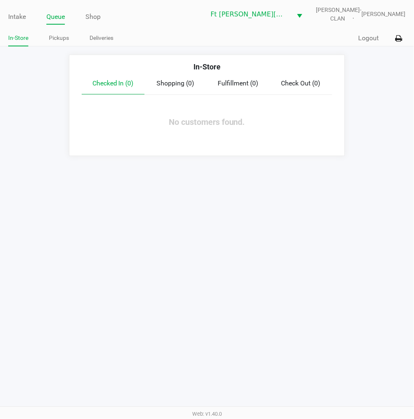
click at [17, 14] on link "Intake" at bounding box center [17, 17] width 18 height 12
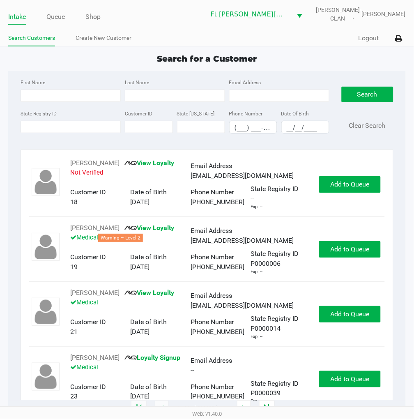
click at [48, 115] on label "State Registry ID" at bounding box center [39, 113] width 36 height 7
click at [48, 121] on input "State Registry ID" at bounding box center [71, 127] width 100 height 12
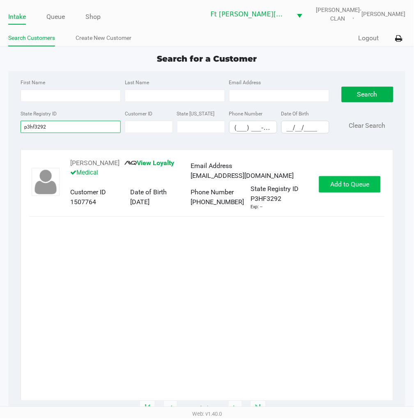
type input "p3hf3292"
click at [354, 185] on span "Add to Queue" at bounding box center [350, 184] width 39 height 8
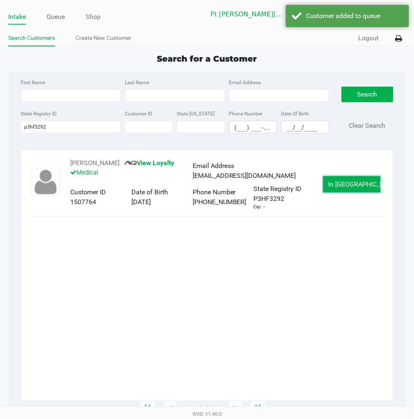
click at [354, 185] on span "In Queue" at bounding box center [363, 184] width 69 height 8
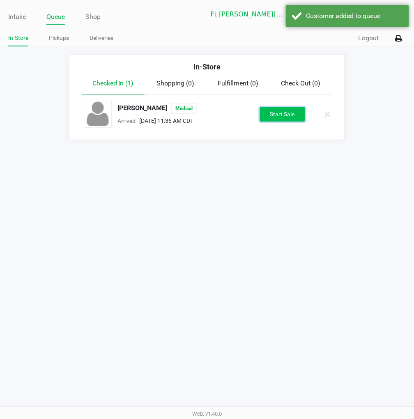
click at [294, 116] on button "Start Sale" at bounding box center [282, 114] width 45 height 14
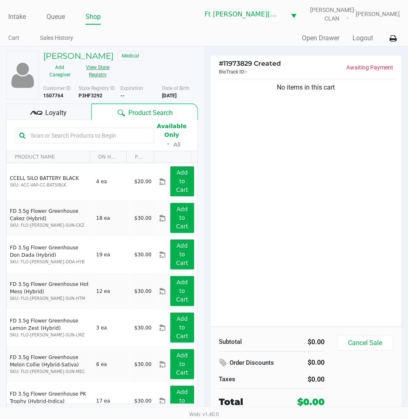
click at [98, 70] on button "View State Registry" at bounding box center [95, 71] width 38 height 21
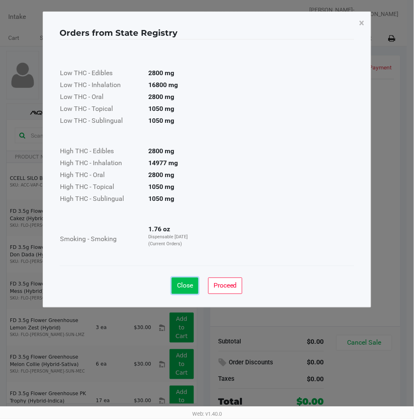
click at [185, 287] on span "Close" at bounding box center [185, 286] width 16 height 8
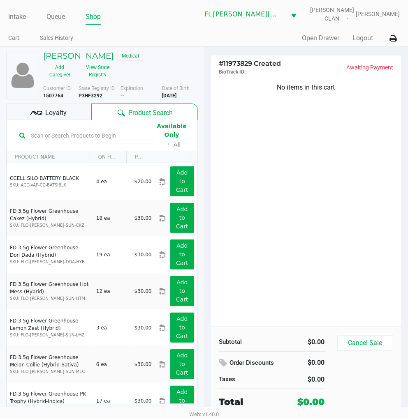
click at [79, 116] on div "Loyalty" at bounding box center [48, 112] width 85 height 16
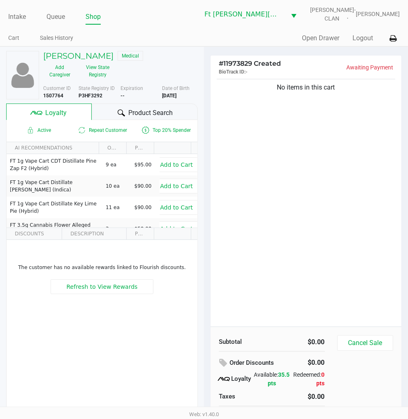
click at [132, 112] on span "Product Search" at bounding box center [150, 113] width 44 height 10
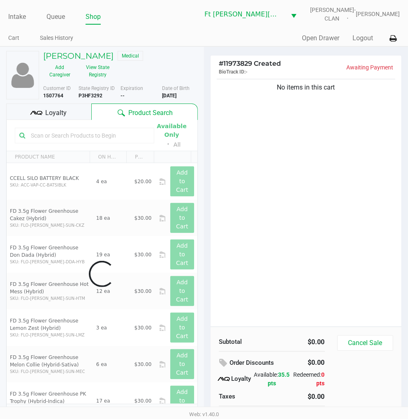
click at [268, 135] on div "No items in this cart" at bounding box center [305, 202] width 191 height 250
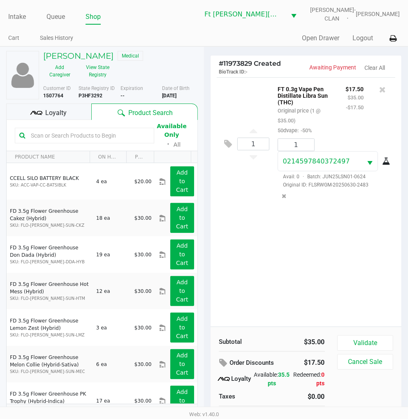
click at [267, 233] on div "1 FT 0.3g Vape Pen Distillate Libra Sun (THC) Original price (1 @ $35.00) 50dva…" at bounding box center [305, 202] width 191 height 250
click at [268, 238] on div "1 FT 0.3g Vape Pen Distillate Libra Sun (THC) Original price (1 @ $35.00) 50dva…" at bounding box center [305, 202] width 191 height 250
click at [62, 111] on span "Loyalty" at bounding box center [55, 113] width 21 height 10
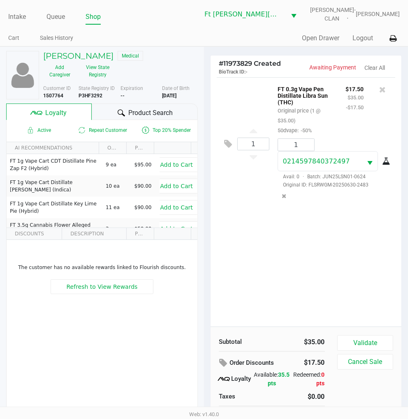
click at [123, 113] on icon at bounding box center [121, 112] width 7 height 7
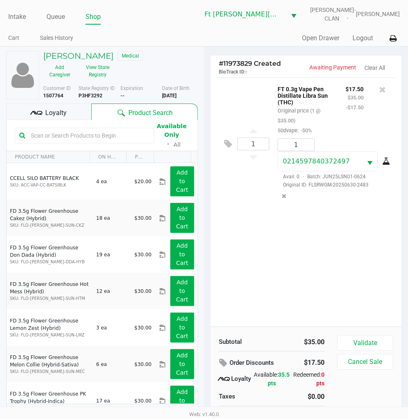
click at [265, 224] on div "1 FT 0.3g Vape Pen Distillate Libra Sun (THC) Original price (1 @ $35.00) 50dva…" at bounding box center [305, 202] width 191 height 250
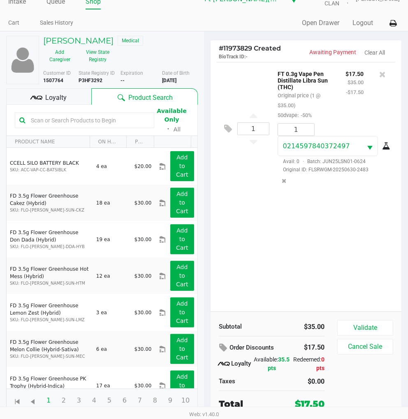
scroll to position [16, 0]
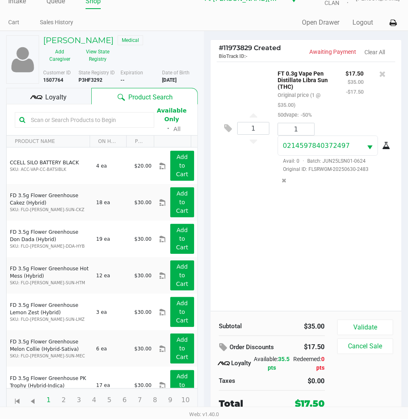
click at [265, 224] on div "1 FT 0.3g Vape Pen Distillate Libra Sun (THC) Original price (1 @ $35.00) 50dva…" at bounding box center [305, 187] width 191 height 250
click at [286, 239] on div "1 FT 0.3g Vape Pen Distillate Libra Sun (THC) Original price (1 @ $35.00) 50dva…" at bounding box center [305, 187] width 191 height 250
click at [281, 243] on div "1 FT 0.3g Vape Pen Distillate Libra Sun (THC) Original price (1 @ $35.00) 50dva…" at bounding box center [305, 187] width 191 height 250
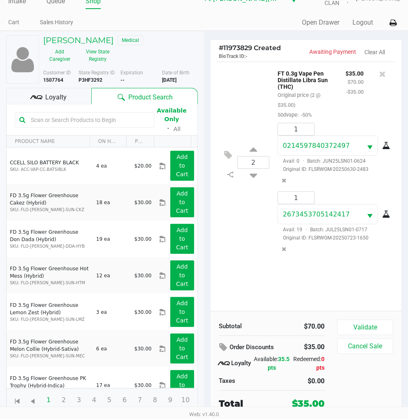
click at [35, 97] on icon at bounding box center [33, 97] width 6 height 4
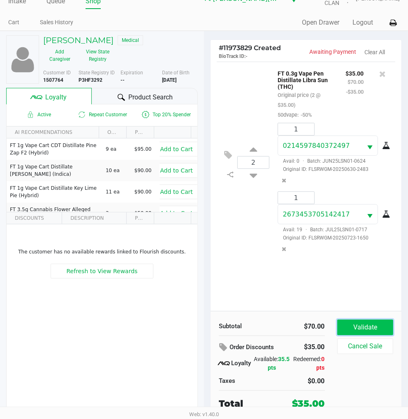
click at [366, 326] on button "Validate" at bounding box center [365, 328] width 56 height 16
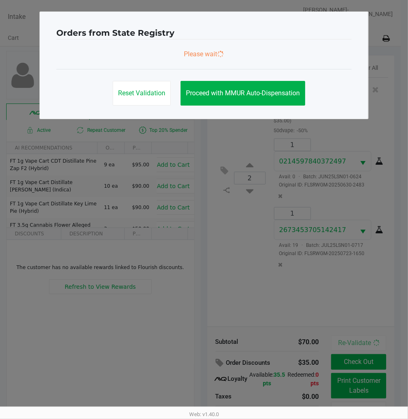
scroll to position [0, 0]
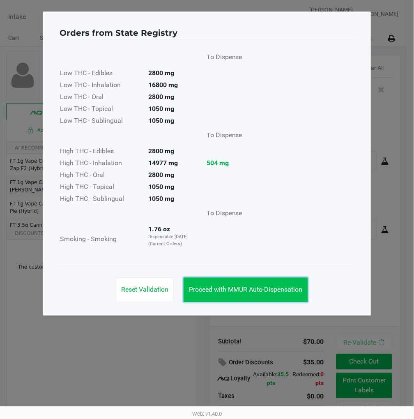
click at [287, 281] on button "Proceed with MMUR Auto-Dispensation" at bounding box center [246, 290] width 125 height 25
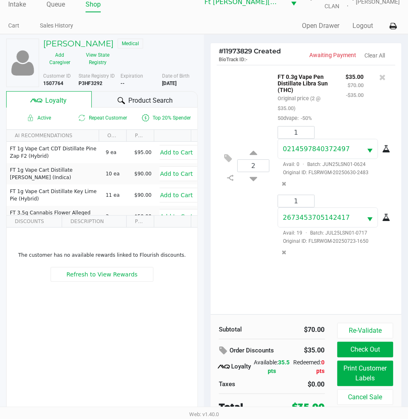
scroll to position [16, 0]
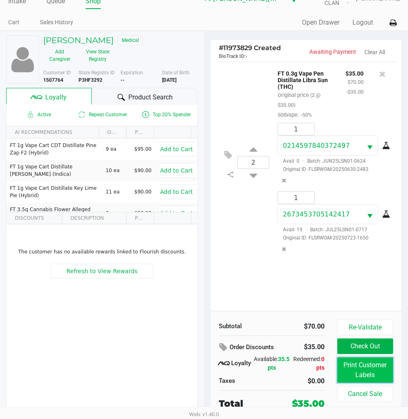
click at [361, 367] on button "Print Customer Labels" at bounding box center [365, 370] width 56 height 25
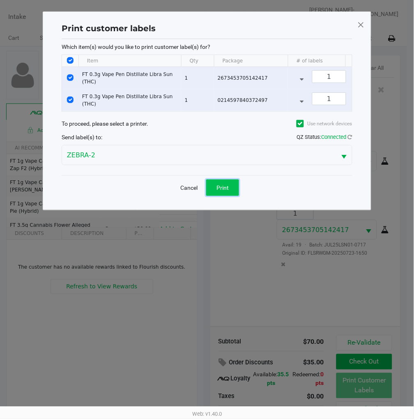
click at [228, 190] on button "Print" at bounding box center [222, 188] width 33 height 16
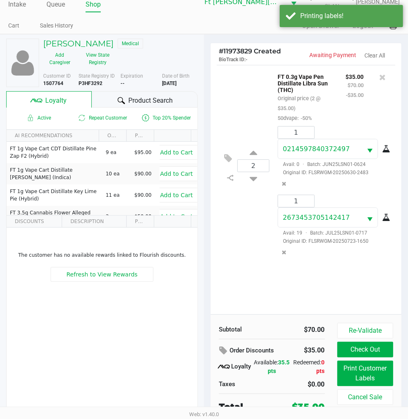
scroll to position [16, 0]
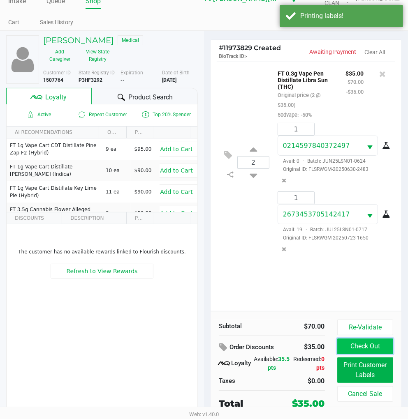
click at [370, 347] on button "Check Out" at bounding box center [365, 347] width 56 height 16
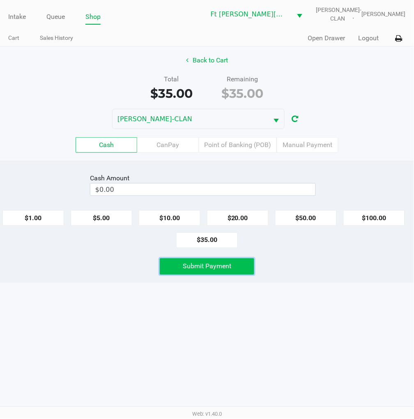
click at [207, 274] on button "Submit Payment" at bounding box center [207, 267] width 95 height 16
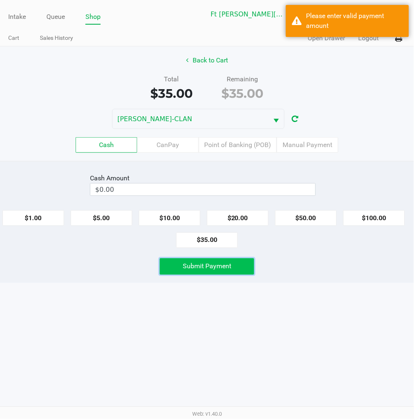
click at [208, 241] on button "$35.00" at bounding box center [207, 241] width 62 height 16
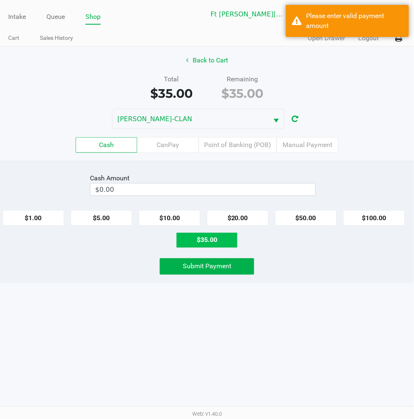
type input "$35.00"
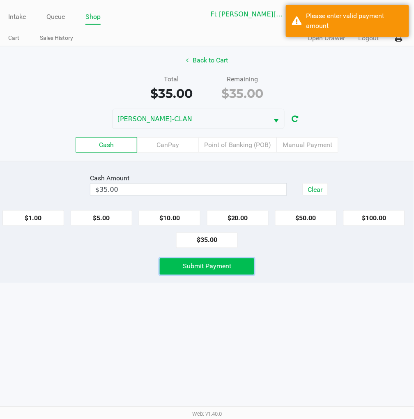
click at [221, 265] on span "Submit Payment" at bounding box center [207, 267] width 49 height 8
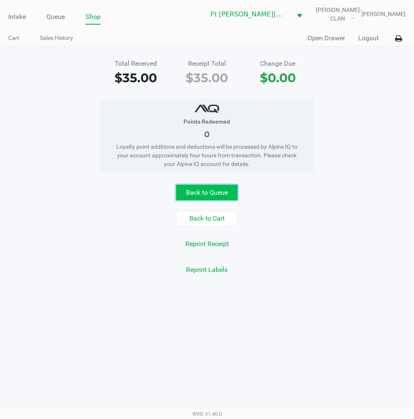
click at [234, 190] on button "Back to Queue" at bounding box center [207, 193] width 62 height 16
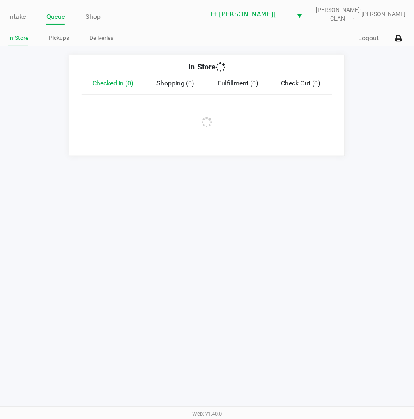
click at [356, 133] on app-queue-list "In-Store Checked In (0) Shopping (0) Fulfillment (0) Check Out (0)" at bounding box center [207, 105] width 414 height 101
click at [19, 12] on link "Intake" at bounding box center [17, 17] width 18 height 12
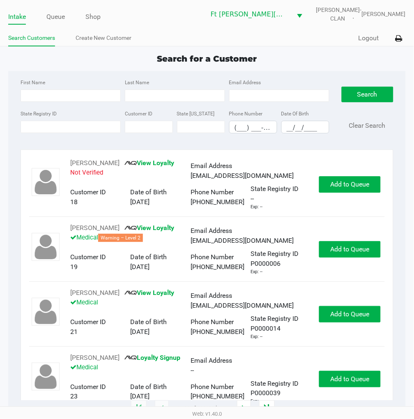
click at [309, 57] on div "Search for a Customer" at bounding box center [207, 59] width 410 height 12
click at [51, 125] on input "State Registry ID" at bounding box center [71, 127] width 100 height 12
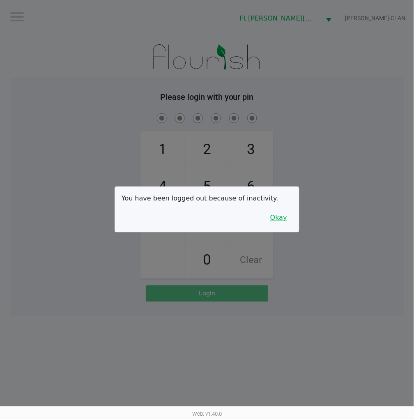
click at [281, 210] on button "Okay" at bounding box center [279, 218] width 28 height 16
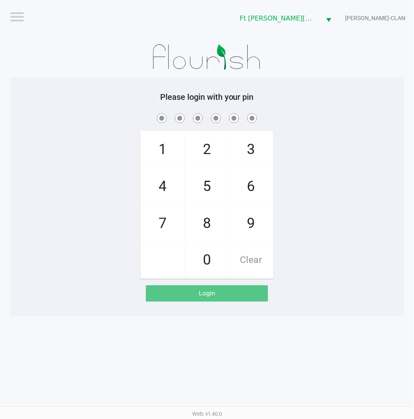
click at [340, 243] on div "1 4 7 2 5 8 0 3 6 9 Clear" at bounding box center [207, 195] width 395 height 167
checkbox input "true"
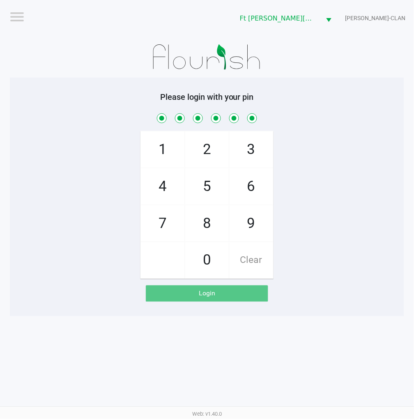
checkbox input "true"
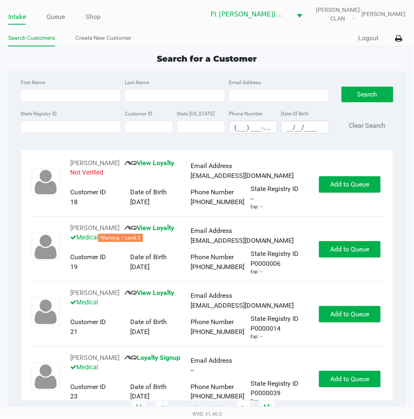
click at [62, 18] on link "Queue" at bounding box center [55, 17] width 18 height 12
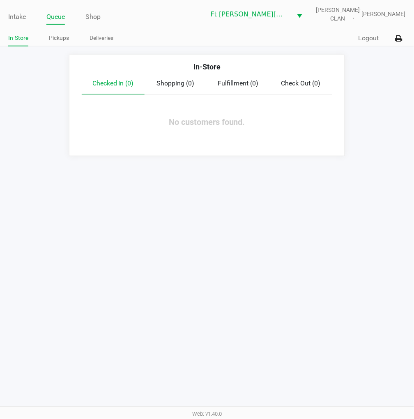
click at [59, 38] on link "Pickups" at bounding box center [59, 38] width 20 height 10
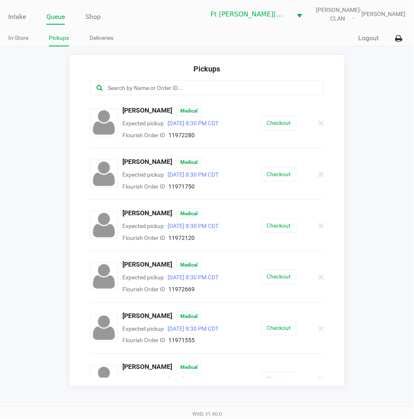
click at [266, 171] on button "Checkout" at bounding box center [279, 174] width 35 height 14
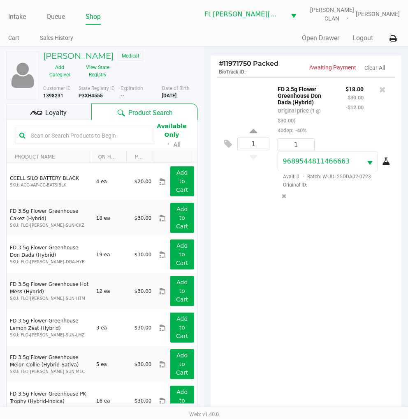
click at [72, 120] on div "Loyalty" at bounding box center [48, 112] width 85 height 16
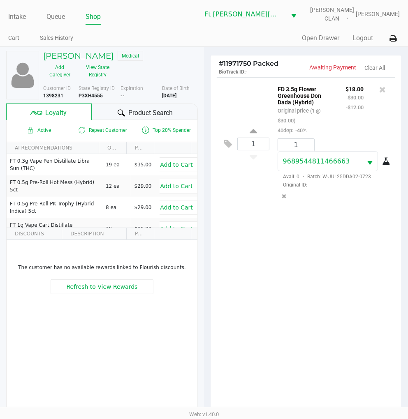
scroll to position [106, 0]
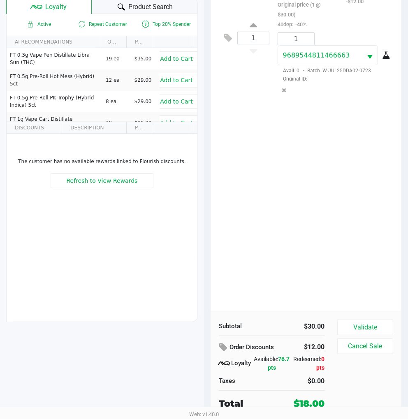
click at [353, 319] on div "Subtotal $30.00 Order Discounts $12.00 Loyalty Available: 76.7 pts Redeemed: 0 …" at bounding box center [305, 365] width 191 height 108
click at [358, 322] on button "Validate" at bounding box center [365, 328] width 56 height 16
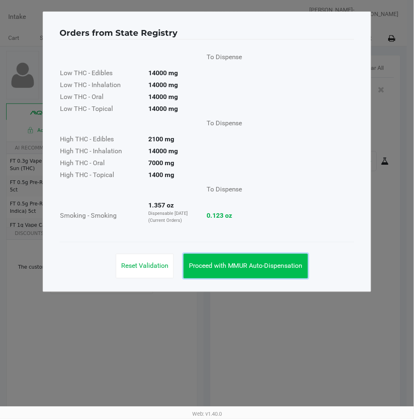
click at [277, 270] on span "Proceed with MMUR Auto-Dispensation" at bounding box center [246, 266] width 114 height 8
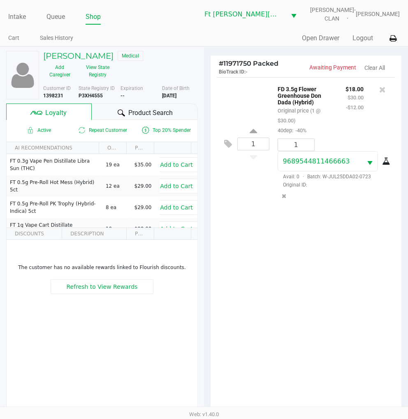
scroll to position [106, 0]
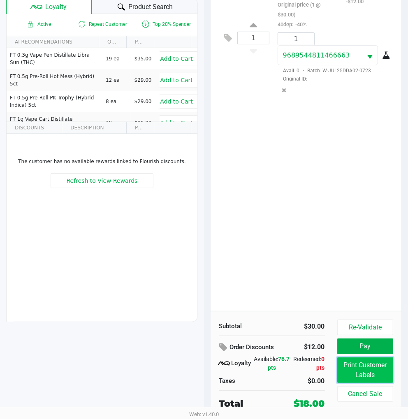
click at [362, 377] on button "Print Customer Labels" at bounding box center [365, 370] width 56 height 25
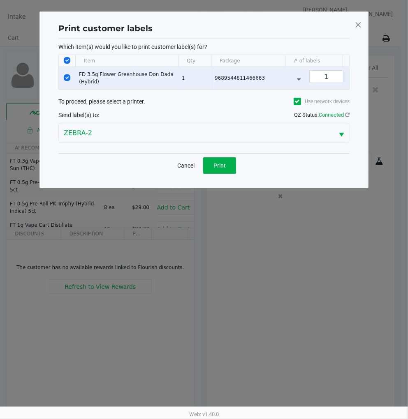
scroll to position [0, 0]
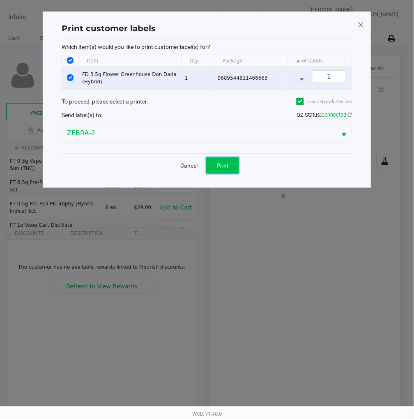
click at [228, 169] on span "Print" at bounding box center [223, 165] width 12 height 7
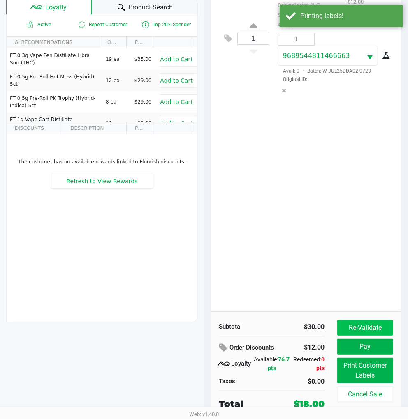
scroll to position [106, 0]
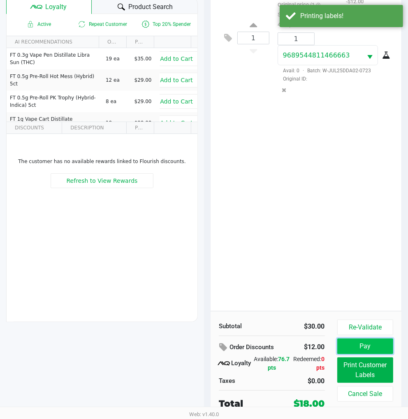
click at [362, 351] on button "Pay" at bounding box center [365, 347] width 56 height 16
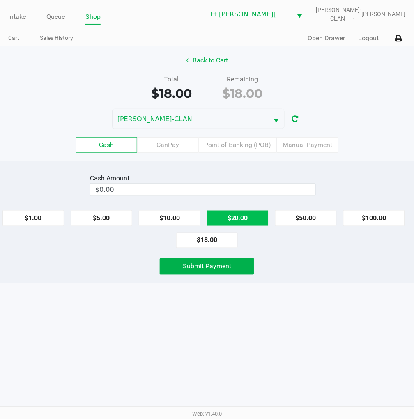
click at [247, 214] on button "$20.00" at bounding box center [238, 218] width 62 height 16
type input "$20.00"
click at [212, 267] on span "Submit Payment" at bounding box center [207, 267] width 49 height 8
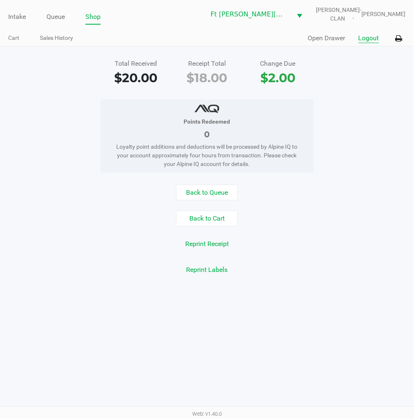
click at [363, 43] on button "Logout" at bounding box center [369, 38] width 21 height 10
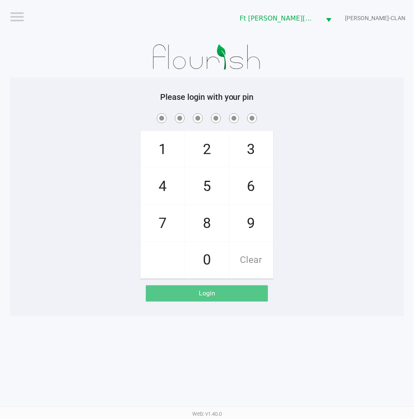
click at [350, 240] on div "1 4 7 2 5 8 0 3 6 9 Clear" at bounding box center [207, 195] width 395 height 167
checkbox input "true"
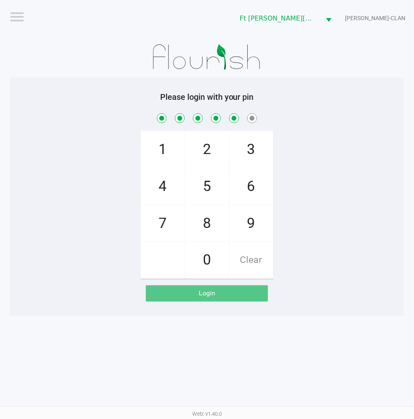
checkbox input "true"
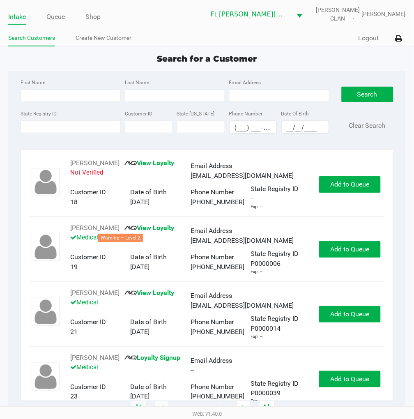
click at [39, 127] on input "State Registry ID" at bounding box center [71, 127] width 100 height 12
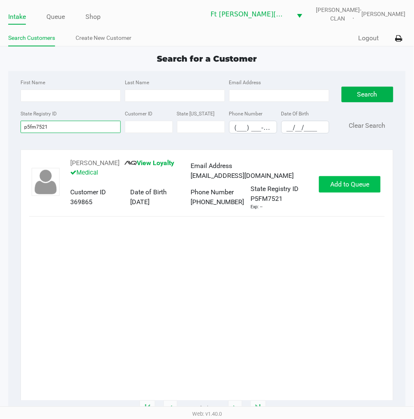
type input "p5fm7521"
click at [336, 188] on span "Add to Queue" at bounding box center [350, 184] width 39 height 8
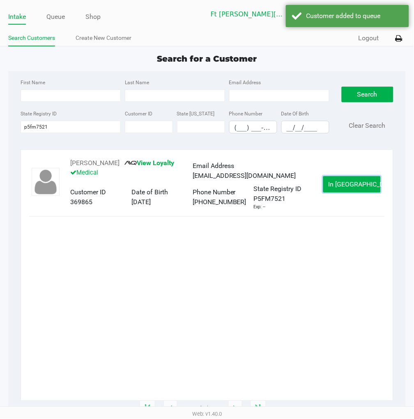
click at [336, 191] on button "In Queue" at bounding box center [353, 184] width 58 height 16
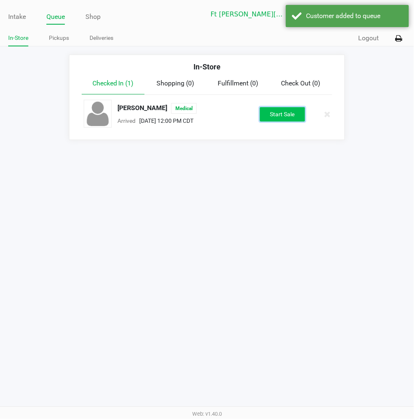
click at [284, 108] on button "Start Sale" at bounding box center [282, 114] width 45 height 14
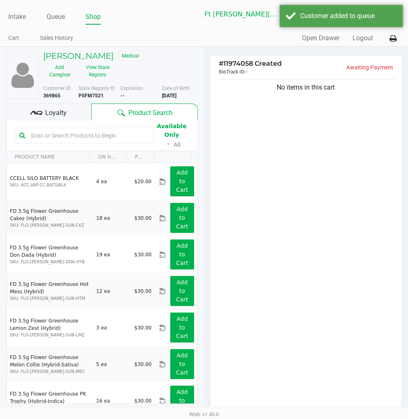
click at [76, 114] on div "Loyalty" at bounding box center [48, 112] width 85 height 16
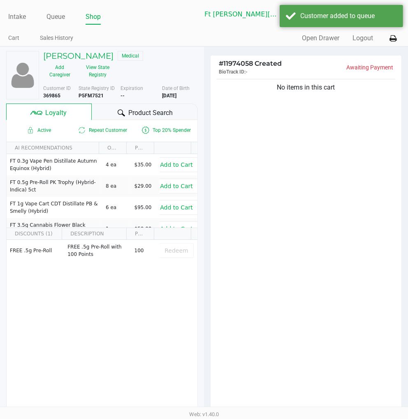
click at [141, 112] on span "Product Search" at bounding box center [150, 113] width 44 height 10
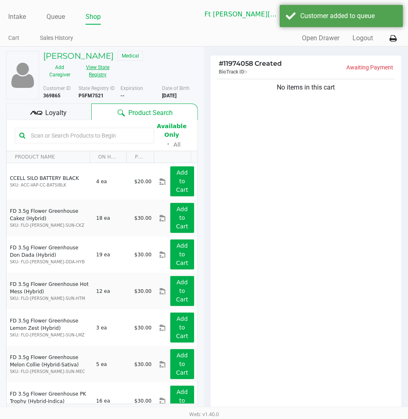
click at [90, 75] on button "View State Registry" at bounding box center [95, 71] width 38 height 21
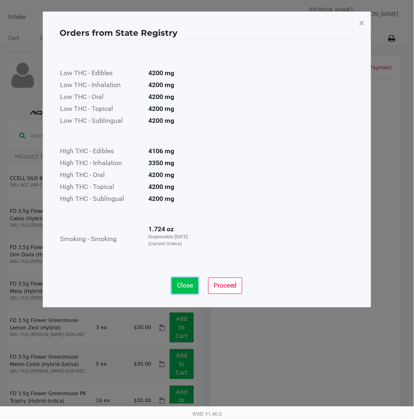
click at [188, 287] on span "Close" at bounding box center [185, 286] width 16 height 8
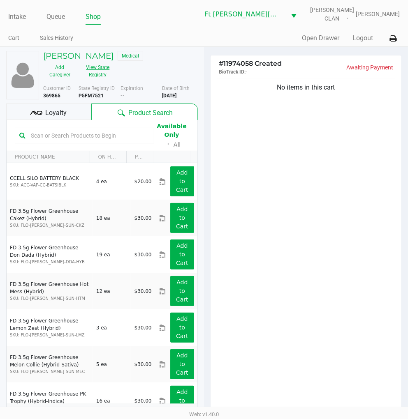
click at [98, 76] on button "View State Registry" at bounding box center [95, 71] width 38 height 21
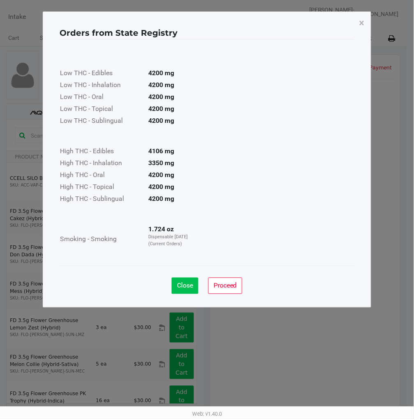
click at [174, 281] on button "Close" at bounding box center [185, 286] width 27 height 16
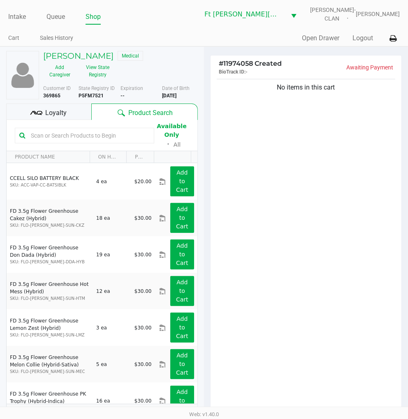
click at [266, 277] on div "No items in this cart" at bounding box center [305, 247] width 191 height 340
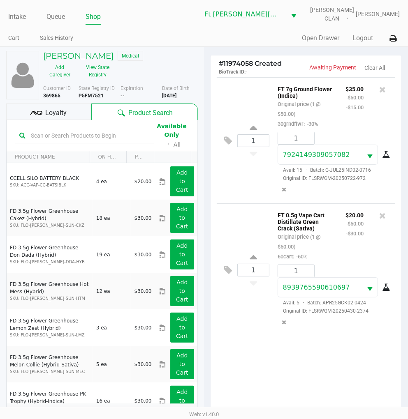
click at [68, 109] on div "Loyalty" at bounding box center [48, 112] width 85 height 16
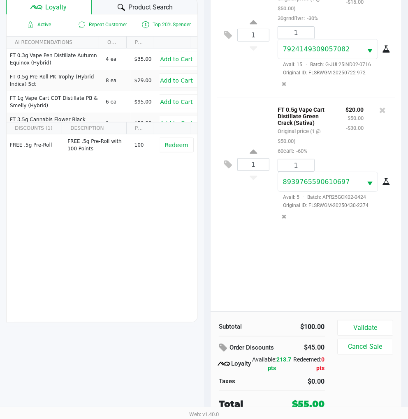
scroll to position [106, 0]
click at [369, 326] on button "Validate" at bounding box center [365, 328] width 56 height 16
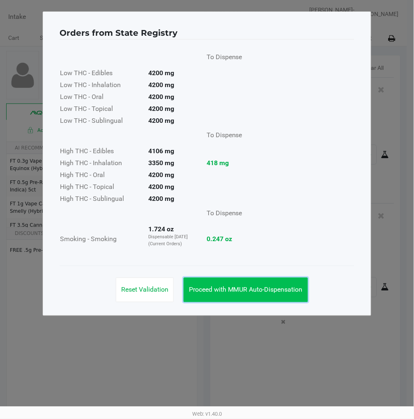
click at [276, 286] on span "Proceed with MMUR Auto-Dispensation" at bounding box center [246, 290] width 114 height 8
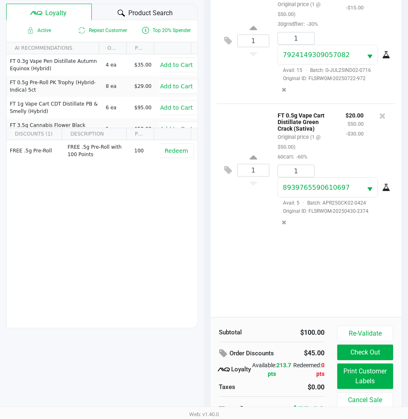
scroll to position [106, 0]
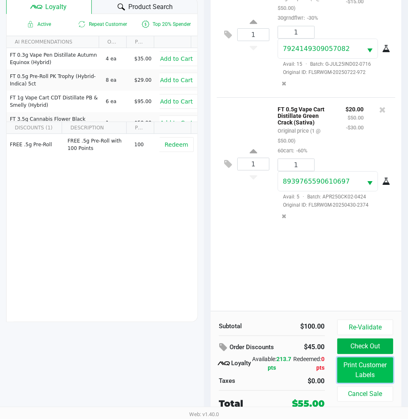
click at [365, 367] on button "Print Customer Labels" at bounding box center [365, 370] width 56 height 25
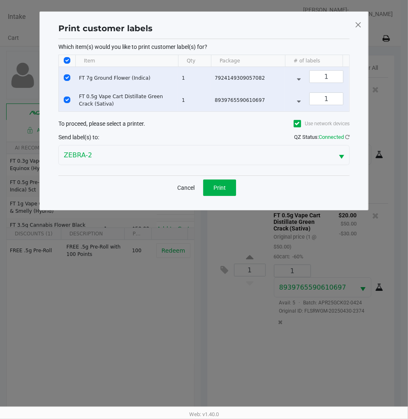
scroll to position [0, 0]
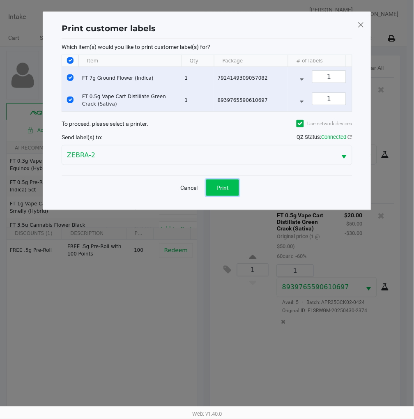
click at [229, 191] on span "Print" at bounding box center [223, 188] width 12 height 7
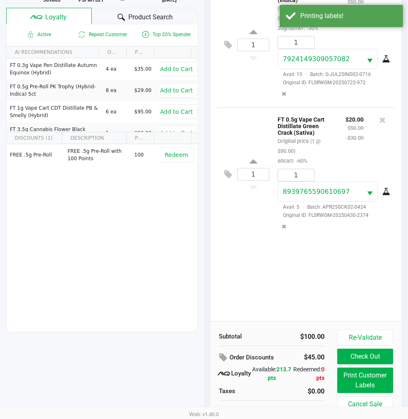
scroll to position [106, 0]
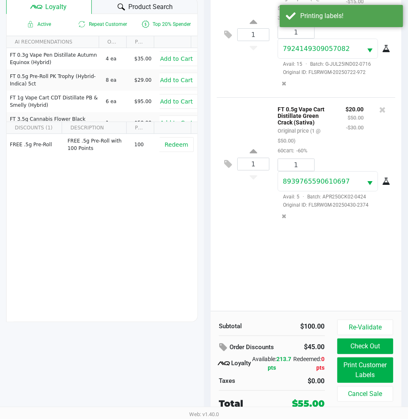
click at [237, 268] on div "1 FT 7g Ground Flower (Indica) Original price (1 @ $50.00) 30grndflwr: -30% $35…" at bounding box center [305, 141] width 191 height 340
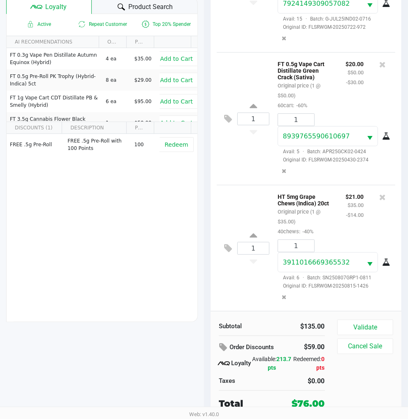
scroll to position [54, 0]
click at [359, 321] on button "Validate" at bounding box center [365, 328] width 56 height 16
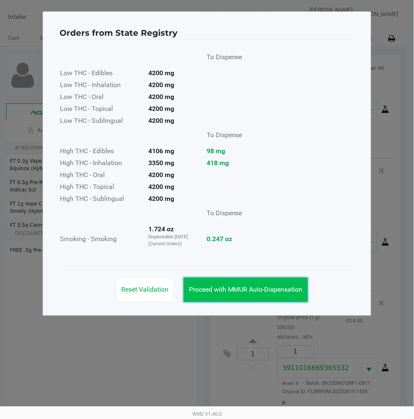
click at [263, 288] on span "Proceed with MMUR Auto-Dispensation" at bounding box center [246, 290] width 114 height 8
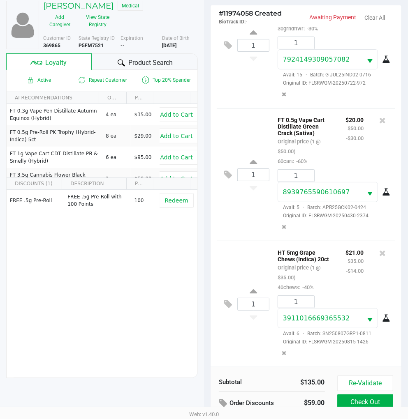
scroll to position [106, 0]
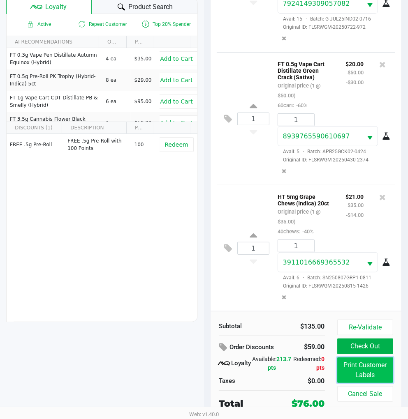
click at [358, 365] on button "Print Customer Labels" at bounding box center [365, 370] width 56 height 25
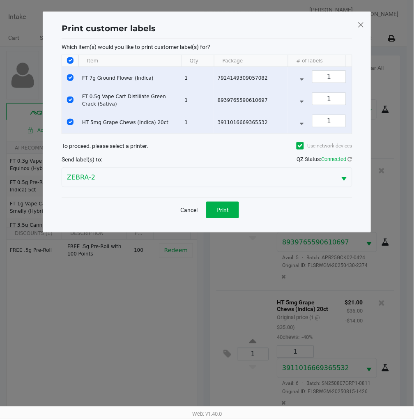
click at [72, 62] on input "Select All Rows" at bounding box center [70, 60] width 7 height 7
checkbox input "false"
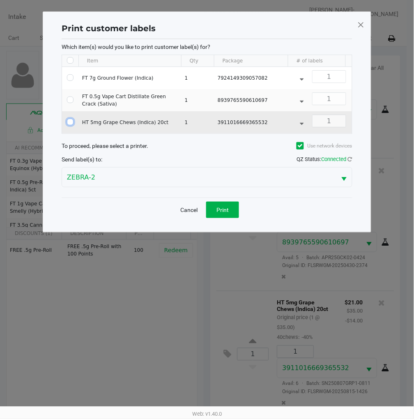
click at [67, 121] on input "Select Row" at bounding box center [70, 122] width 7 height 7
checkbox input "true"
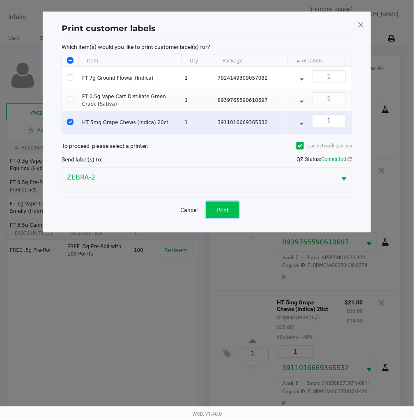
click at [224, 213] on span "Print" at bounding box center [223, 210] width 12 height 7
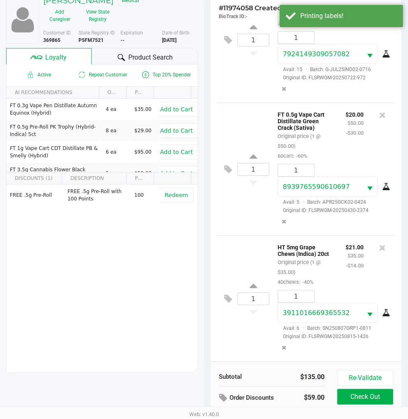
scroll to position [106, 0]
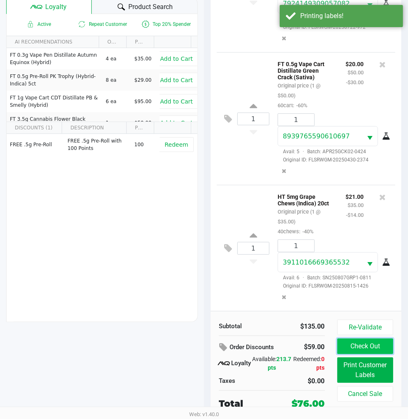
click at [366, 351] on button "Check Out" at bounding box center [365, 347] width 56 height 16
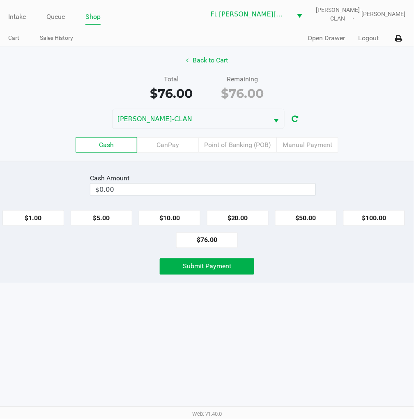
click at [238, 138] on label "Point of Banking (POB)" at bounding box center [238, 145] width 78 height 16
click at [0, 0] on 7 "Point of Banking (POB)" at bounding box center [0, 0] width 0 height 0
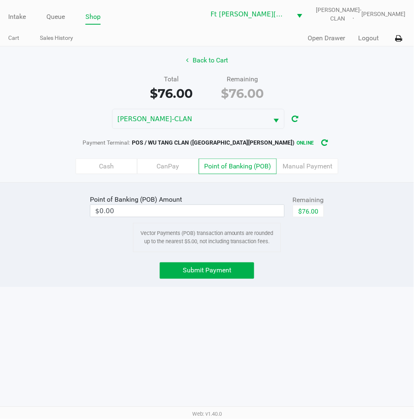
click at [310, 207] on button "$76.00" at bounding box center [308, 211] width 31 height 12
type input "$76.00"
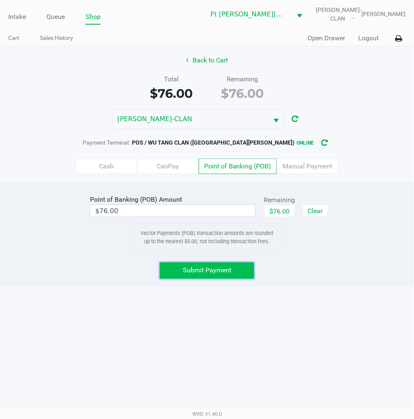
click at [212, 269] on span "Submit Payment" at bounding box center [207, 271] width 49 height 8
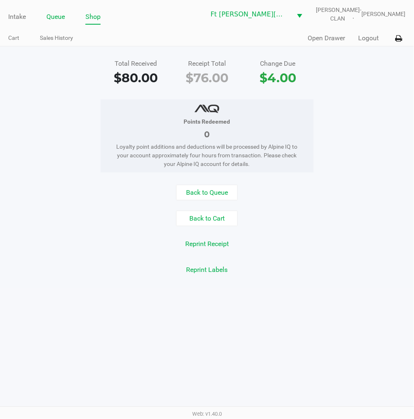
click at [58, 12] on link "Queue" at bounding box center [55, 17] width 18 height 12
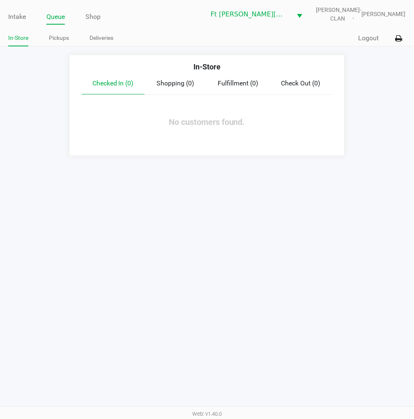
click at [62, 40] on link "Pickups" at bounding box center [59, 38] width 20 height 10
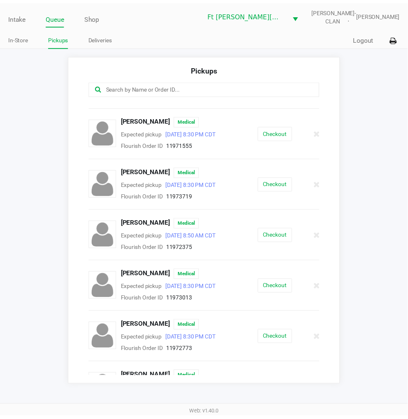
scroll to position [148, 0]
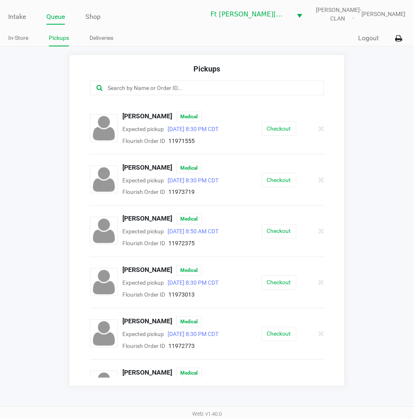
click at [19, 15] on link "Intake" at bounding box center [17, 17] width 18 height 12
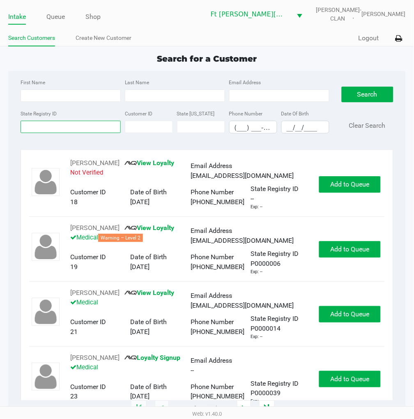
click at [44, 126] on input "State Registry ID" at bounding box center [71, 127] width 100 height 12
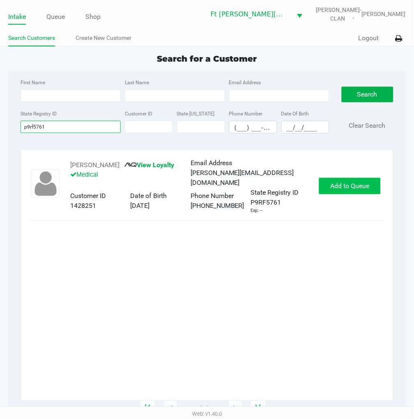
type input "p9rf5761"
click at [345, 184] on span "Add to Queue" at bounding box center [350, 186] width 39 height 8
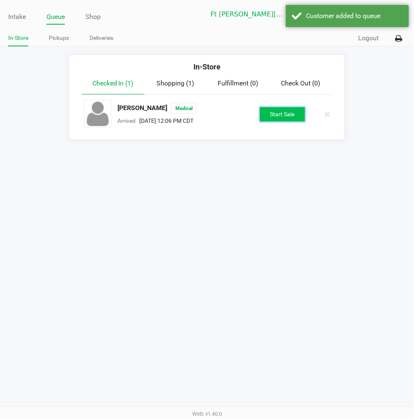
click at [276, 113] on button "Start Sale" at bounding box center [282, 114] width 45 height 14
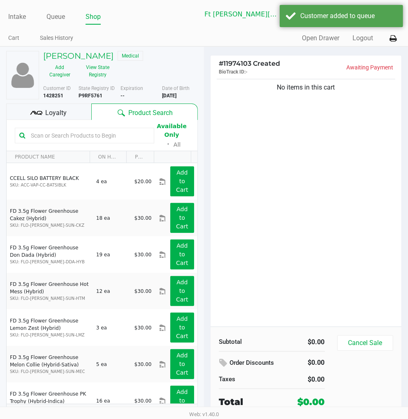
click at [68, 111] on div "Loyalty" at bounding box center [48, 112] width 85 height 16
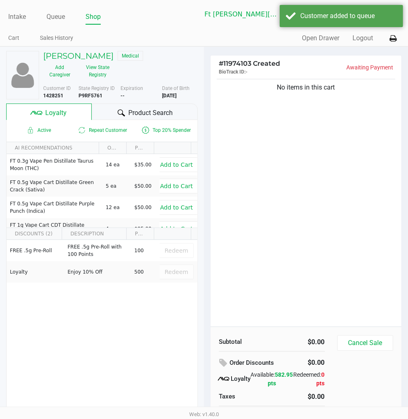
click at [143, 109] on span "Product Search" at bounding box center [150, 113] width 44 height 10
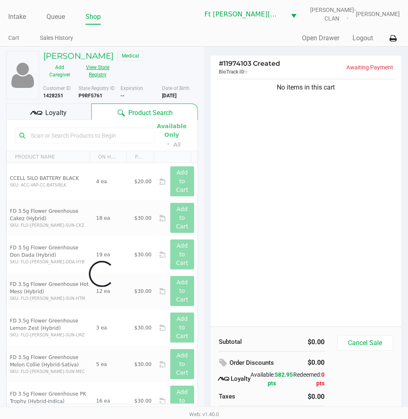
click at [90, 71] on button "View State Registry" at bounding box center [95, 71] width 38 height 21
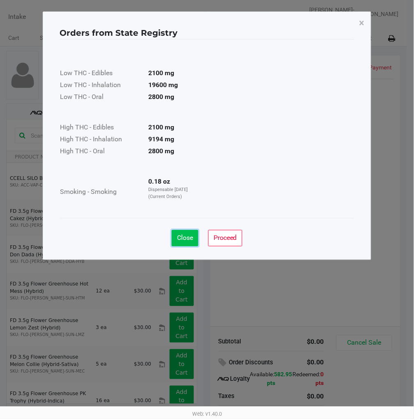
click at [187, 235] on span "Close" at bounding box center [185, 238] width 16 height 8
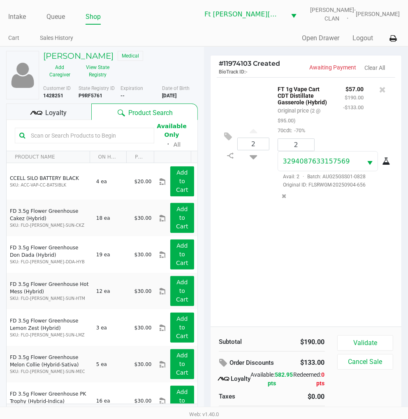
click at [79, 114] on div "Loyalty" at bounding box center [48, 112] width 85 height 16
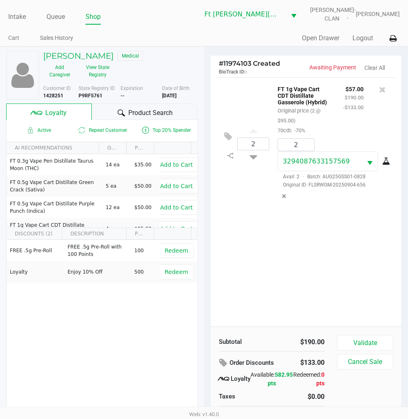
scroll to position [16, 0]
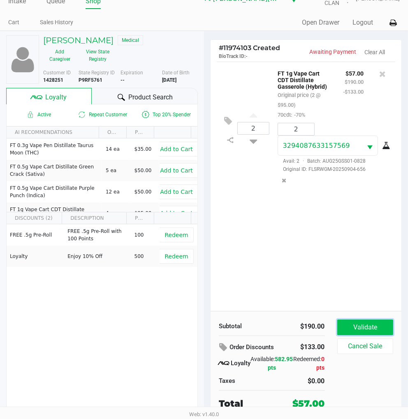
click at [361, 329] on button "Validate" at bounding box center [365, 328] width 56 height 16
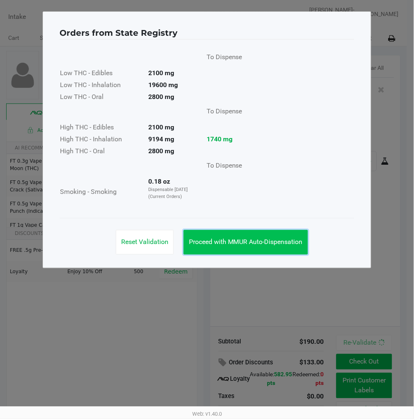
click at [278, 240] on span "Proceed with MMUR Auto-Dispensation" at bounding box center [246, 242] width 114 height 8
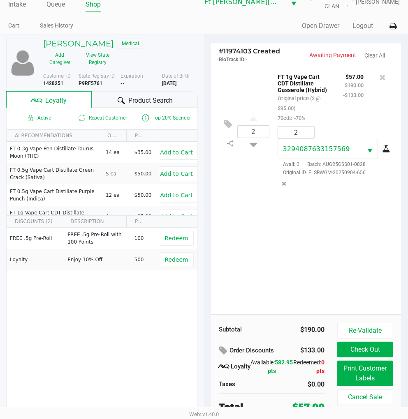
scroll to position [16, 0]
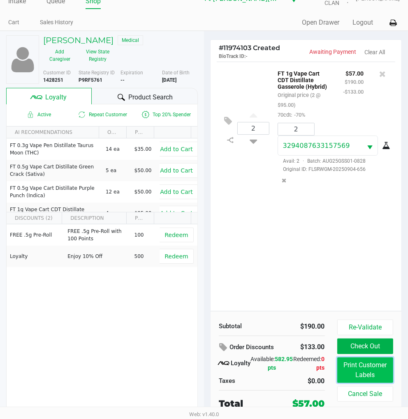
click at [368, 367] on button "Print Customer Labels" at bounding box center [365, 370] width 56 height 25
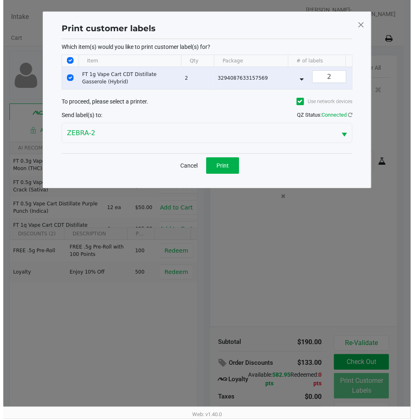
scroll to position [0, 0]
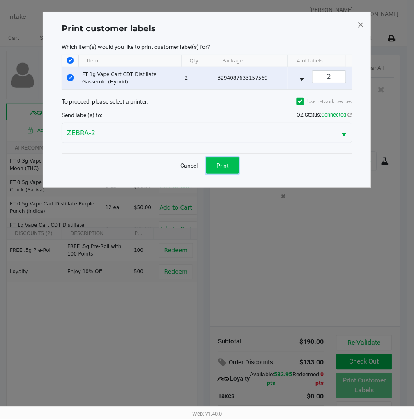
click at [231, 167] on button "Print" at bounding box center [222, 165] width 33 height 16
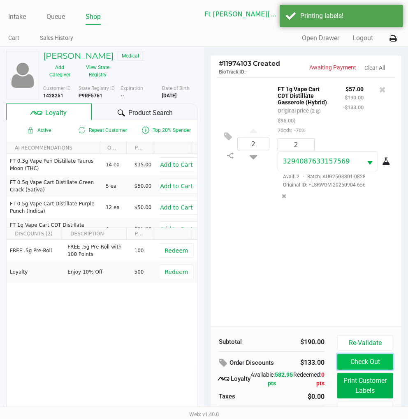
click at [366, 358] on button "Check Out" at bounding box center [365, 362] width 56 height 16
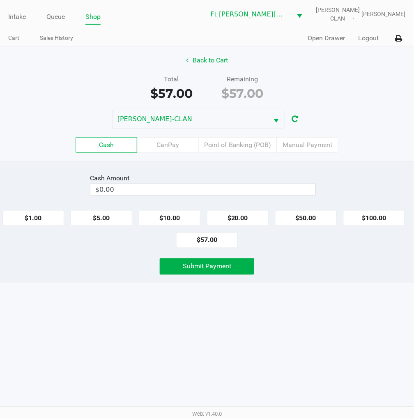
click at [246, 219] on button "$20.00" at bounding box center [238, 218] width 62 height 16
click at [245, 221] on button "$20.00" at bounding box center [238, 218] width 62 height 16
click at [240, 218] on button "$20.00" at bounding box center [238, 218] width 62 height 16
type input "$60.00"
click at [207, 273] on button "Submit Payment" at bounding box center [207, 267] width 95 height 16
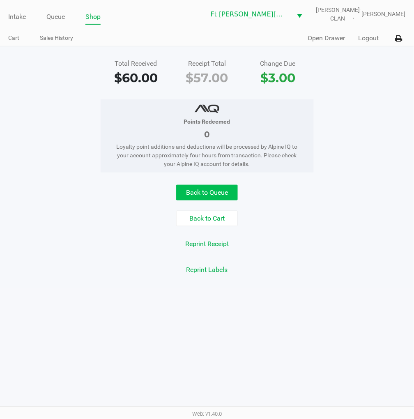
click at [201, 187] on button "Back to Queue" at bounding box center [207, 193] width 62 height 16
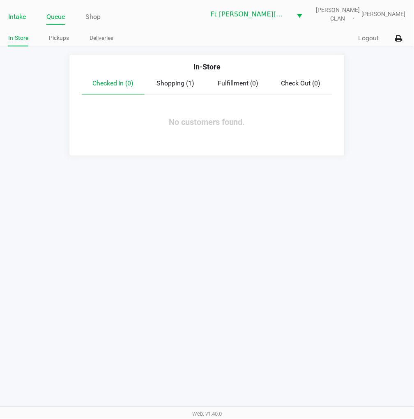
click at [17, 15] on link "Intake" at bounding box center [17, 17] width 18 height 12
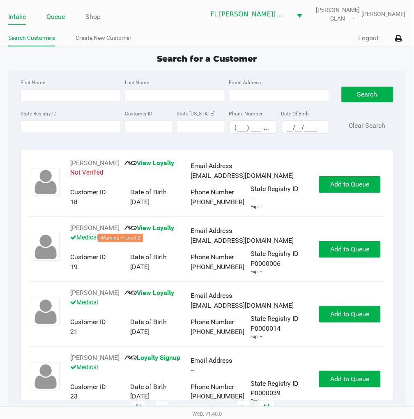
click at [63, 18] on link "Queue" at bounding box center [55, 17] width 18 height 12
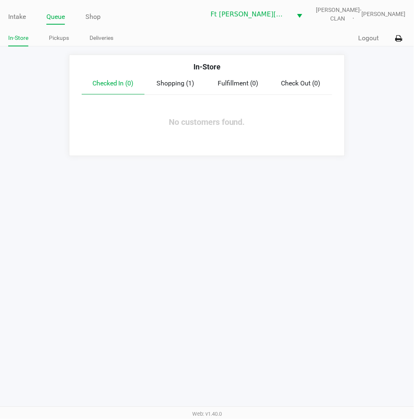
click at [56, 37] on link "Pickups" at bounding box center [59, 38] width 20 height 10
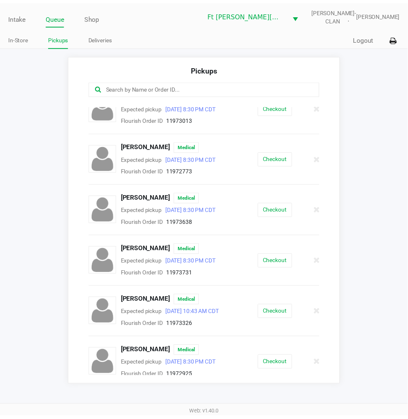
scroll to position [326, 0]
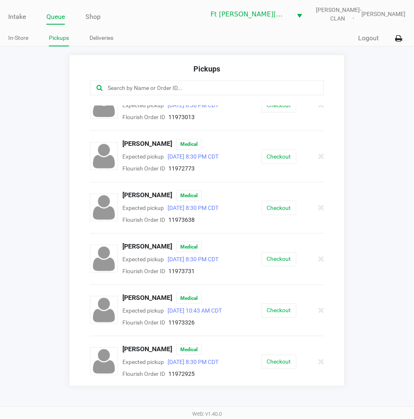
click at [266, 267] on button "Checkout" at bounding box center [279, 259] width 35 height 14
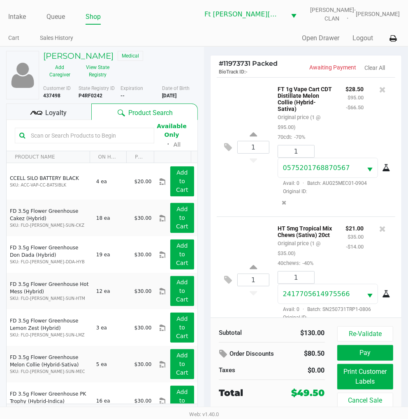
click at [74, 106] on div "Loyalty" at bounding box center [48, 112] width 85 height 16
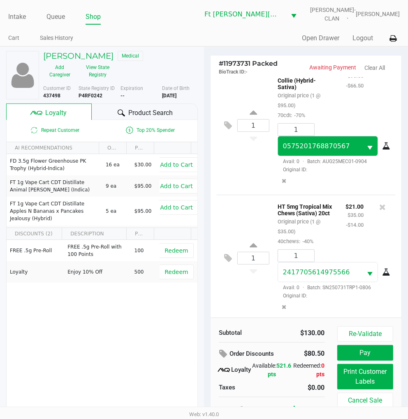
scroll to position [34, 0]
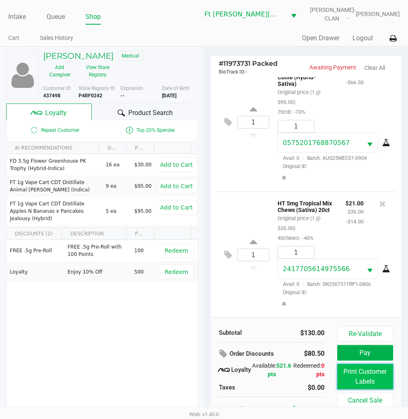
click at [370, 369] on button "Print Customer Labels" at bounding box center [365, 376] width 56 height 25
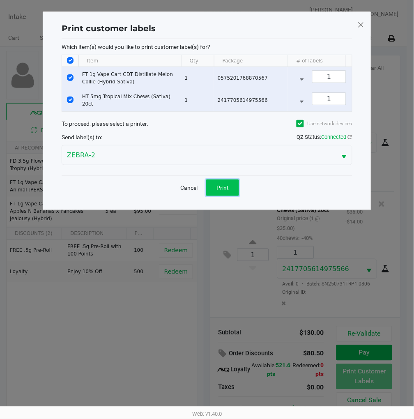
click at [219, 190] on button "Print" at bounding box center [222, 188] width 33 height 16
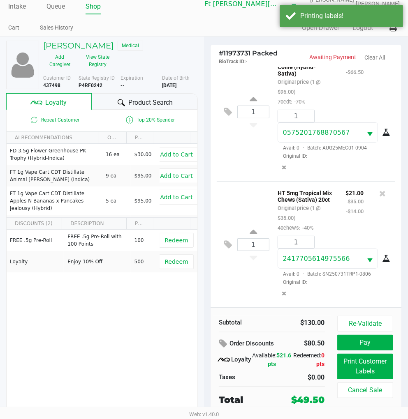
scroll to position [13, 0]
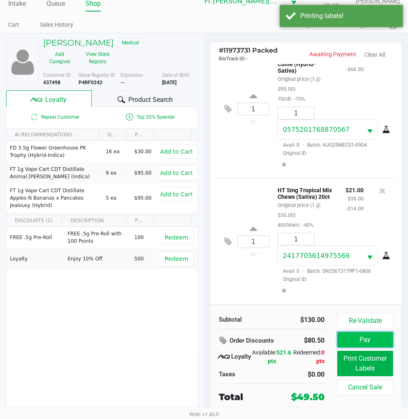
click at [368, 338] on button "Pay" at bounding box center [365, 340] width 56 height 16
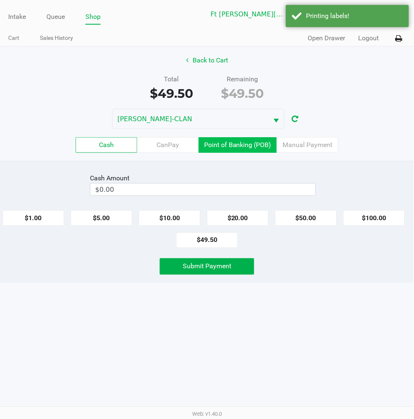
click at [218, 148] on label "Point of Banking (POB)" at bounding box center [238, 145] width 78 height 16
click at [0, 0] on 7 "Point of Banking (POB)" at bounding box center [0, 0] width 0 height 0
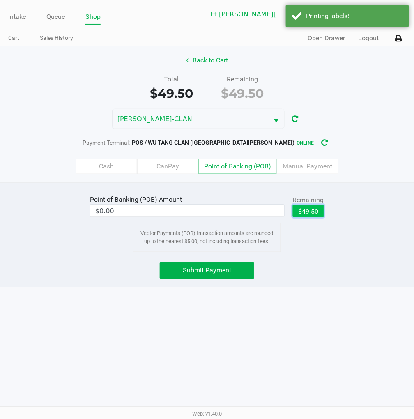
click at [322, 217] on button "$49.50" at bounding box center [308, 211] width 31 height 12
type input "$49.50"
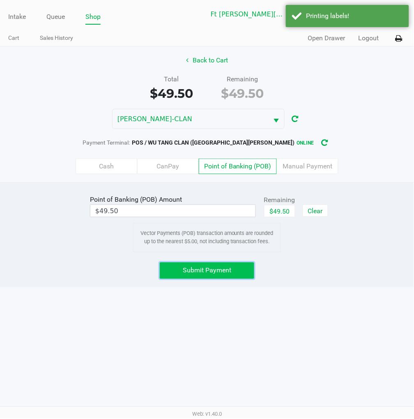
click at [239, 268] on button "Submit Payment" at bounding box center [207, 271] width 95 height 16
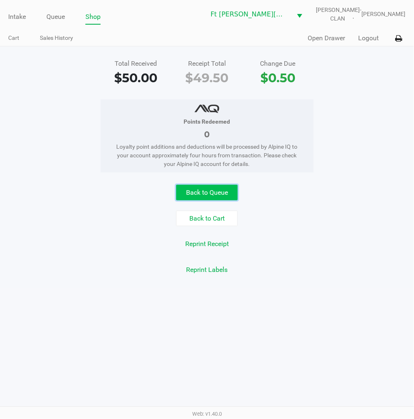
click at [221, 194] on button "Back to Queue" at bounding box center [207, 193] width 62 height 16
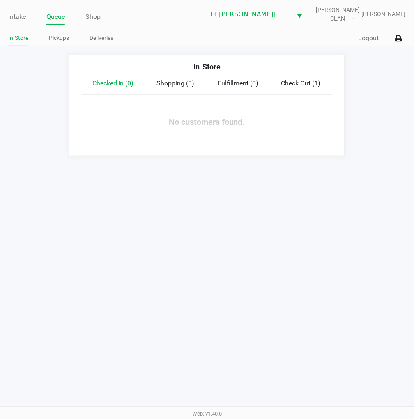
click at [360, 206] on div "Intake Queue Shop Ft Walton Beach WC WU-TANG-CLAN James Dodd In-Store Pickups D…" at bounding box center [207, 209] width 414 height 419
click at [18, 13] on link "Intake" at bounding box center [17, 17] width 18 height 12
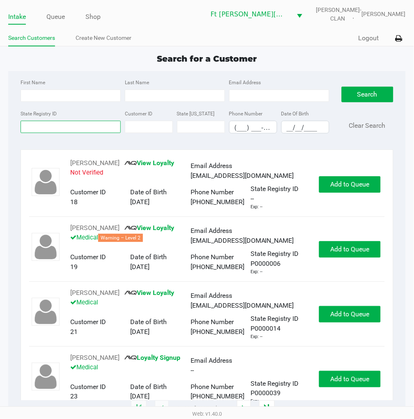
click at [95, 130] on input "State Registry ID" at bounding box center [71, 127] width 100 height 12
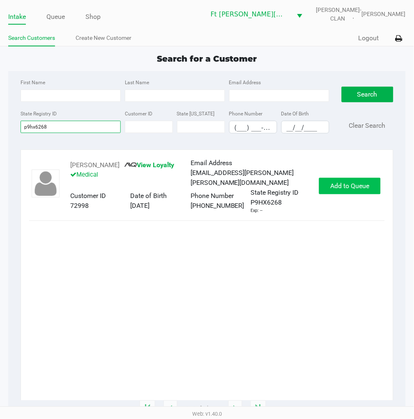
type input "p9hx6268"
click at [338, 184] on span "Add to Queue" at bounding box center [350, 186] width 39 height 8
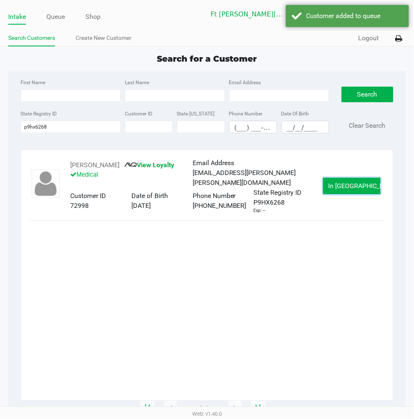
click at [338, 184] on button "In Queue" at bounding box center [353, 186] width 58 height 16
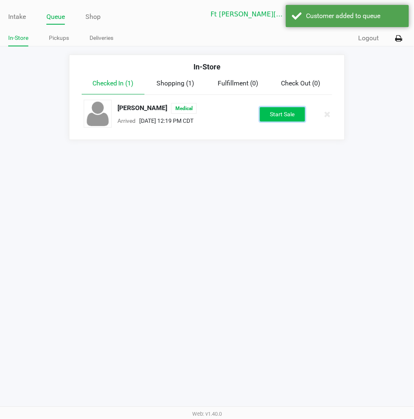
click at [291, 118] on button "Start Sale" at bounding box center [282, 114] width 45 height 14
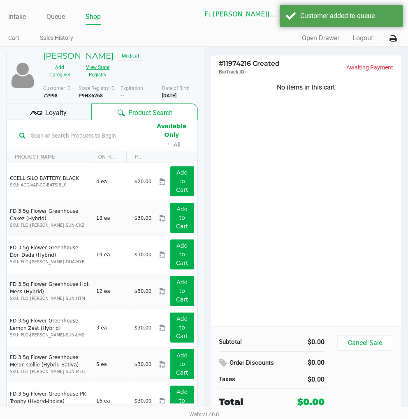
click at [99, 73] on button "View State Registry" at bounding box center [95, 71] width 38 height 21
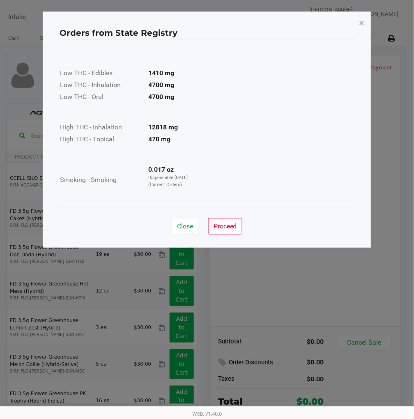
click at [183, 222] on span "Close" at bounding box center [185, 226] width 16 height 8
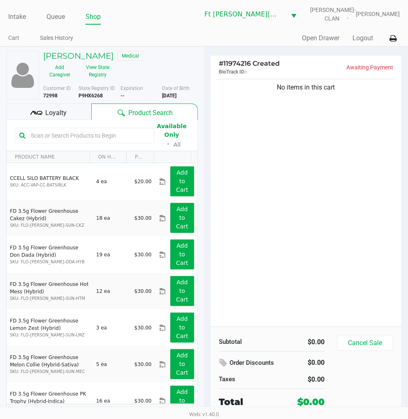
click at [65, 109] on span "Loyalty" at bounding box center [55, 113] width 21 height 10
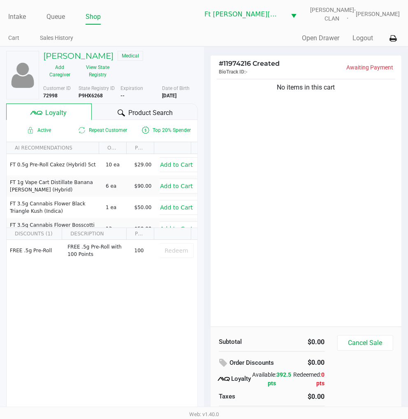
click at [157, 113] on span "Product Search" at bounding box center [150, 113] width 44 height 10
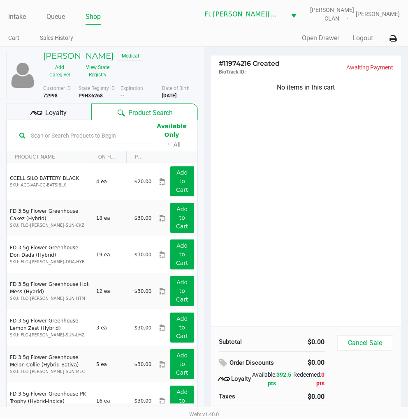
click at [303, 185] on div "No items in this cart" at bounding box center [305, 202] width 191 height 250
click at [116, 134] on input "text" at bounding box center [89, 135] width 122 height 12
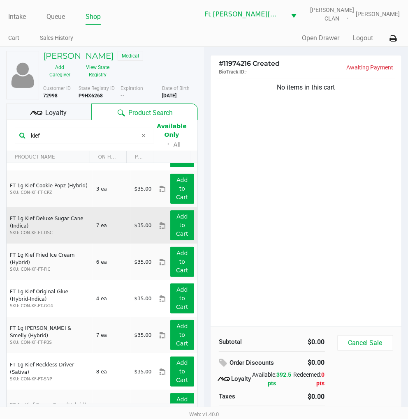
scroll to position [46, 0]
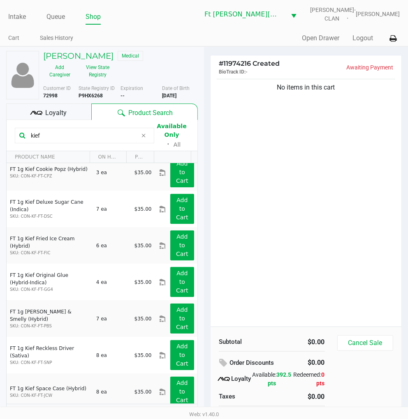
type input "kief"
click at [319, 124] on div "No items in this cart" at bounding box center [305, 202] width 191 height 250
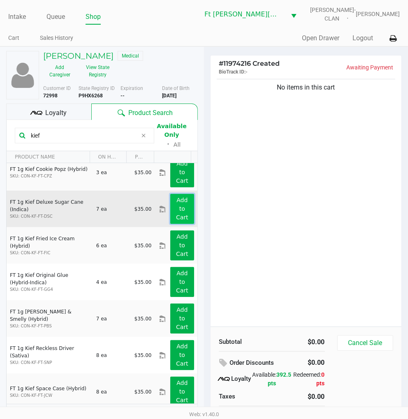
click at [176, 198] on app-button-loader "Add to Cart" at bounding box center [182, 209] width 12 height 24
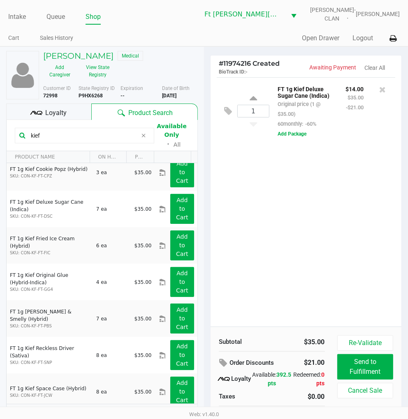
click at [336, 190] on div "1 FT 1g Kief Deluxe Sugar Cane (Indica) Original price (1 @ $35.00) 60monthly: …" at bounding box center [305, 202] width 191 height 250
click at [257, 114] on input "1" at bounding box center [253, 111] width 31 height 12
type input "6"
click at [281, 202] on div "MICHAEL KELLEY Medical Add Caregiver View State Registry Customer ID 72998 Stat…" at bounding box center [204, 240] width 408 height 388
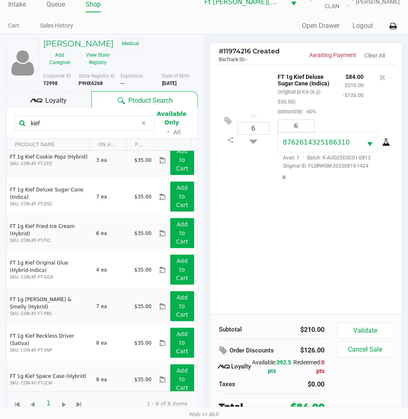
scroll to position [16, 0]
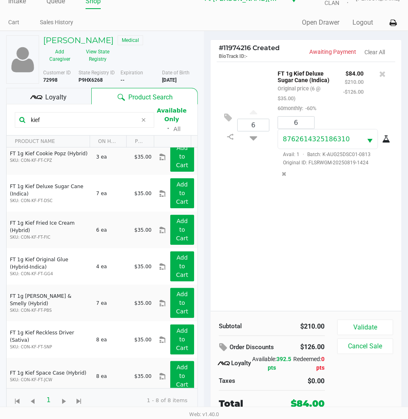
click at [72, 96] on div "Loyalty" at bounding box center [48, 96] width 85 height 16
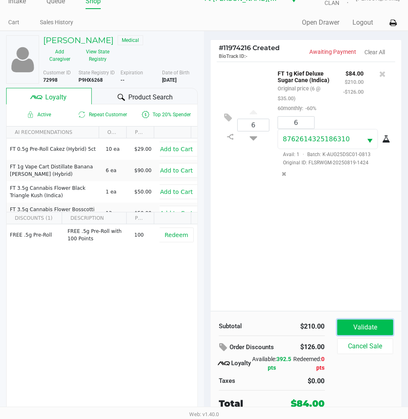
click at [370, 323] on button "Validate" at bounding box center [365, 328] width 56 height 16
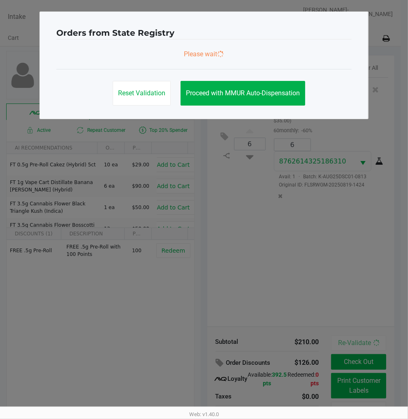
scroll to position [0, 0]
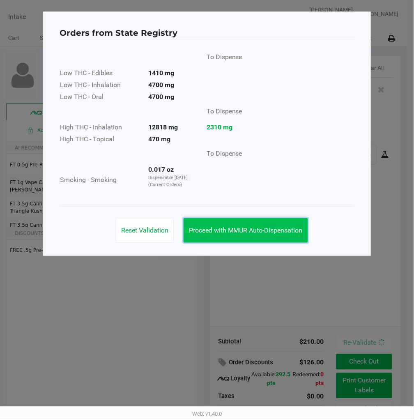
click at [278, 237] on button "Proceed with MMUR Auto-Dispensation" at bounding box center [246, 230] width 125 height 25
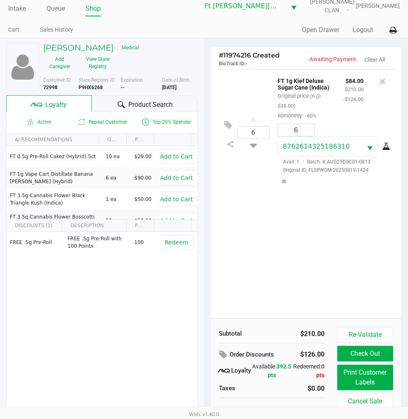
scroll to position [16, 0]
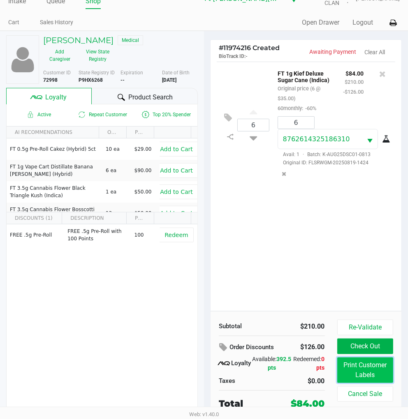
click at [362, 374] on button "Print Customer Labels" at bounding box center [365, 370] width 56 height 25
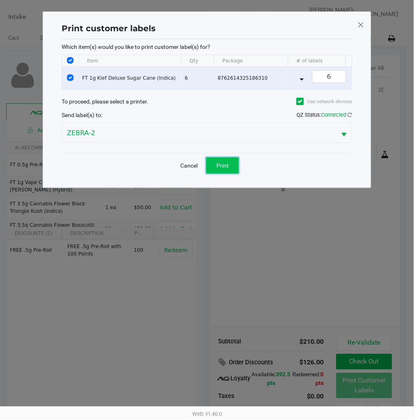
click at [221, 169] on span "Print" at bounding box center [223, 165] width 12 height 7
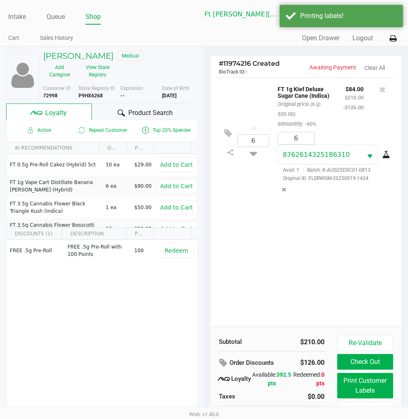
scroll to position [16, 0]
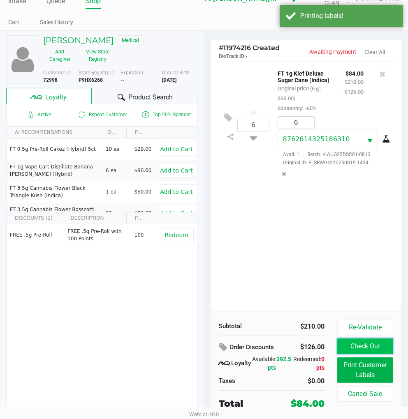
click at [364, 347] on button "Check Out" at bounding box center [365, 347] width 56 height 16
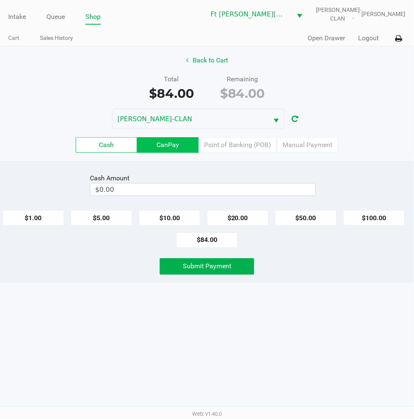
click at [187, 143] on label "CanPay" at bounding box center [168, 145] width 62 height 16
click at [0, 0] on 2 "CanPay" at bounding box center [0, 0] width 0 height 0
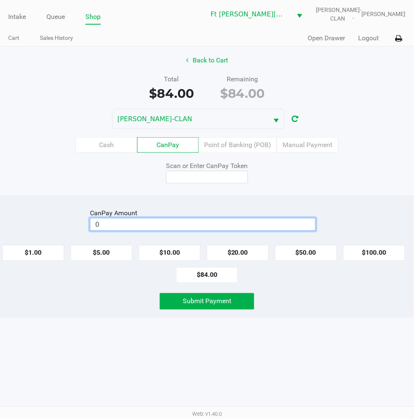
click at [189, 220] on input "0" at bounding box center [202, 225] width 225 height 12
type input "$24.00"
click at [190, 198] on div "CanPay Amount $24.00 Clear $1.00 $5.00 $10.00 $20.00 $50.00 $100.00 $84.00 Subm…" at bounding box center [207, 257] width 414 height 122
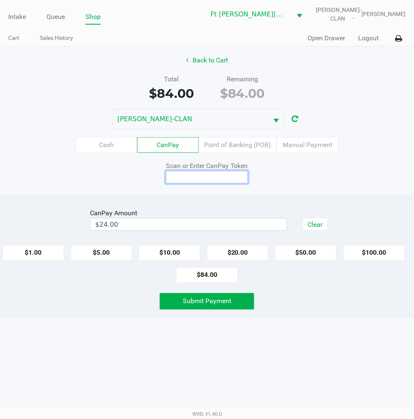
click at [205, 171] on input at bounding box center [207, 177] width 82 height 13
type input "X7330830X"
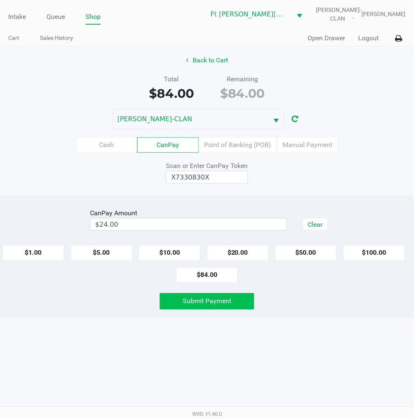
click at [194, 303] on span "Submit Payment" at bounding box center [207, 302] width 49 height 8
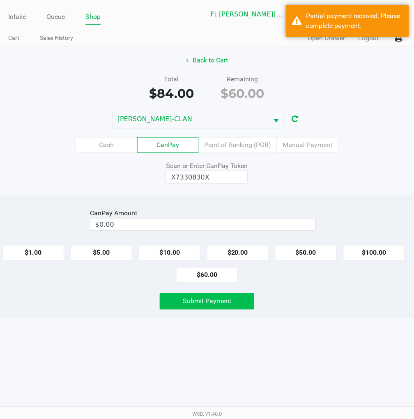
click at [97, 139] on label "Cash" at bounding box center [107, 145] width 62 height 16
click at [0, 0] on 0 "Cash" at bounding box center [0, 0] width 0 height 0
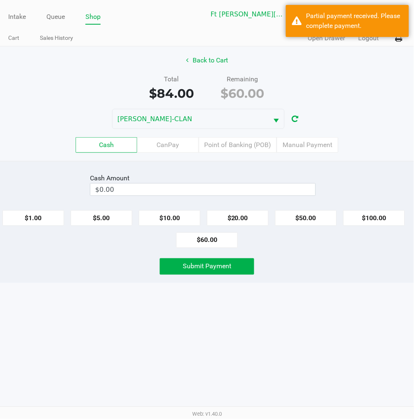
click at [202, 239] on button "$60.00" at bounding box center [207, 241] width 62 height 16
type input "$60.00"
click at [194, 266] on span "Submit Payment" at bounding box center [207, 267] width 49 height 8
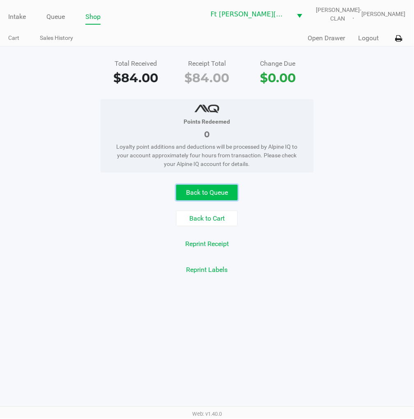
click at [222, 199] on button "Back to Queue" at bounding box center [207, 193] width 62 height 16
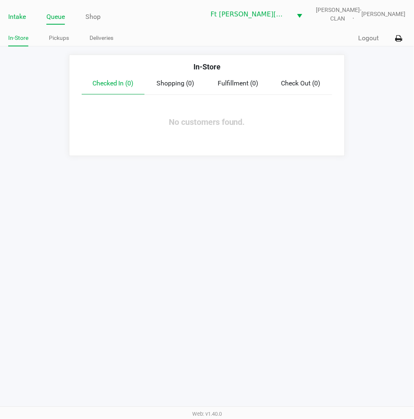
click at [21, 17] on link "Intake" at bounding box center [17, 17] width 18 height 12
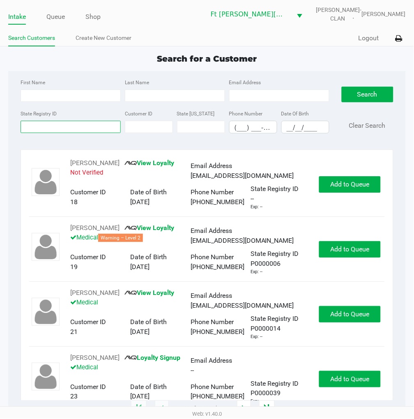
click at [88, 126] on input "State Registry ID" at bounding box center [71, 127] width 100 height 12
click at [370, 39] on button "Logout" at bounding box center [369, 38] width 21 height 10
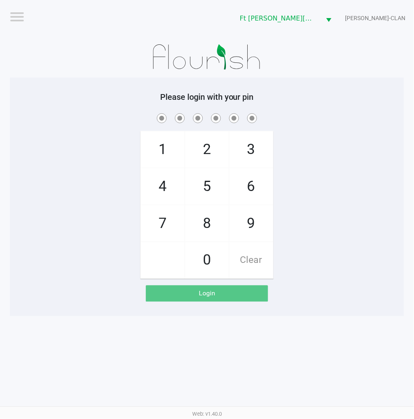
click at [370, 136] on div "1 4 7 2 5 8 0 3 6 9 Clear" at bounding box center [207, 195] width 395 height 167
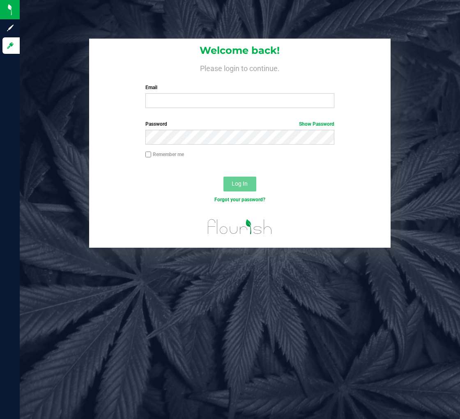
click at [199, 93] on div "Email Required Please format your email correctly." at bounding box center [239, 96] width 201 height 24
click at [199, 99] on input "Email" at bounding box center [240, 100] width 189 height 15
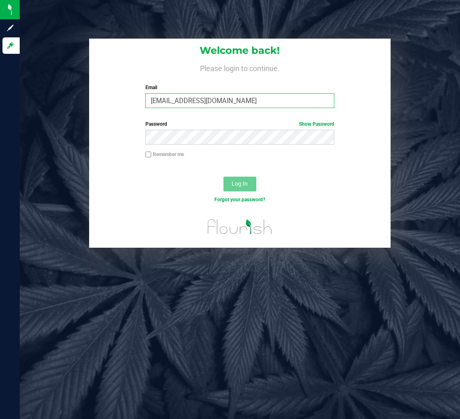
type input "[EMAIL_ADDRESS][DOMAIN_NAME]"
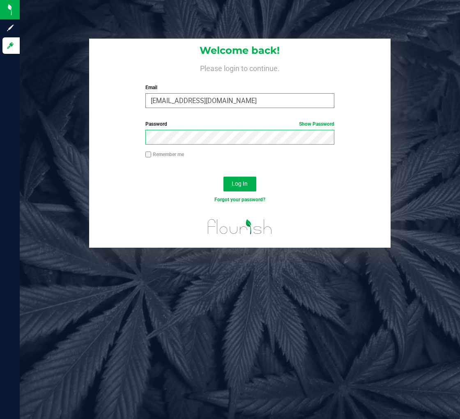
click at [224, 177] on button "Log In" at bounding box center [240, 184] width 33 height 15
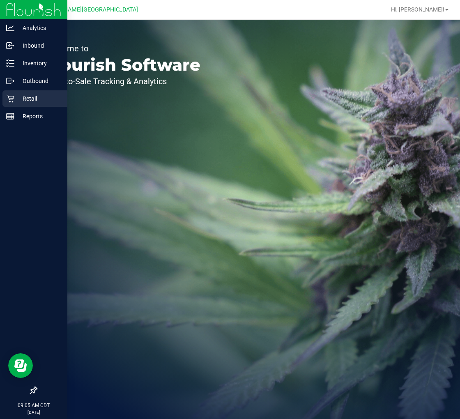
click at [14, 92] on div "Retail" at bounding box center [34, 98] width 65 height 16
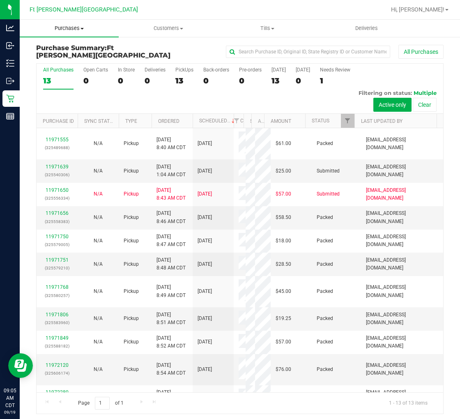
click at [78, 28] on span "Purchases" at bounding box center [69, 28] width 99 height 7
click at [64, 56] on span "Fulfillment" at bounding box center [45, 59] width 51 height 7
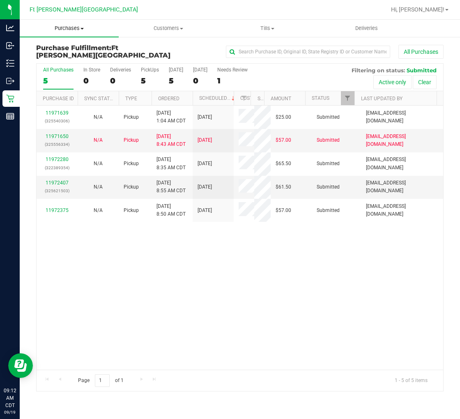
click at [76, 28] on span "Purchases" at bounding box center [69, 28] width 99 height 7
click at [63, 56] on span "Fulfillment" at bounding box center [45, 59] width 51 height 7
click at [183, 243] on div "11971639 (325540306) N/A Pickup 9/19/2025 1:04 AM CDT 9/19/2025 $25.00 Submitte…" at bounding box center [240, 238] width 407 height 264
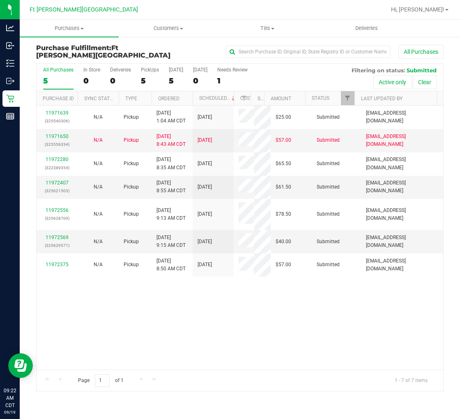
click at [57, 75] on label "All Purchases 5" at bounding box center [58, 78] width 30 height 23
click at [0, 0] on input "All Purchases 5" at bounding box center [0, 0] width 0 height 0
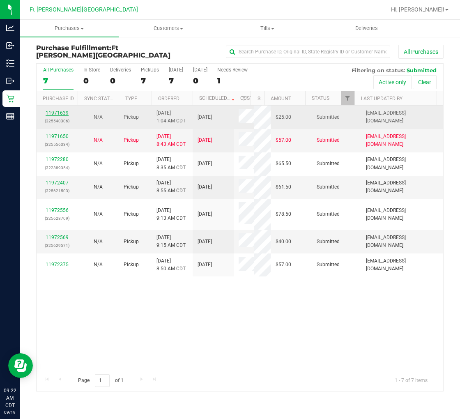
click at [52, 114] on link "11971639" at bounding box center [57, 113] width 23 height 6
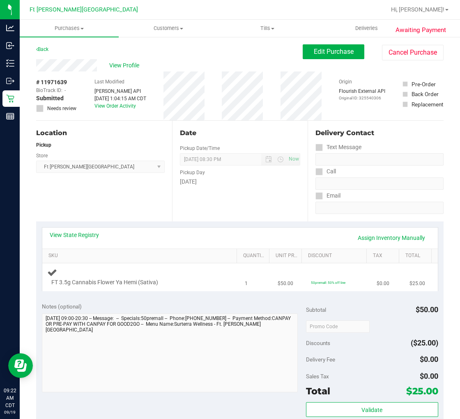
click at [177, 274] on div "FT 3.5g Cannabis Flower Ya Hemi (Sativa)" at bounding box center [141, 277] width 188 height 19
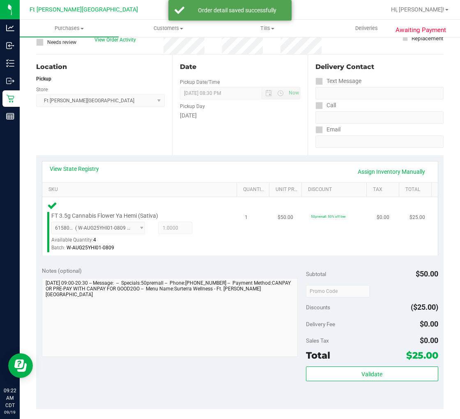
scroll to position [137, 0]
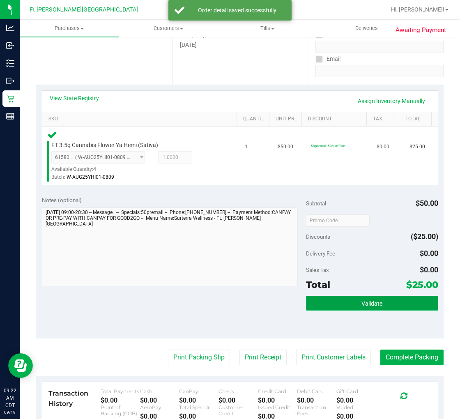
click at [354, 303] on button "Validate" at bounding box center [372, 303] width 132 height 15
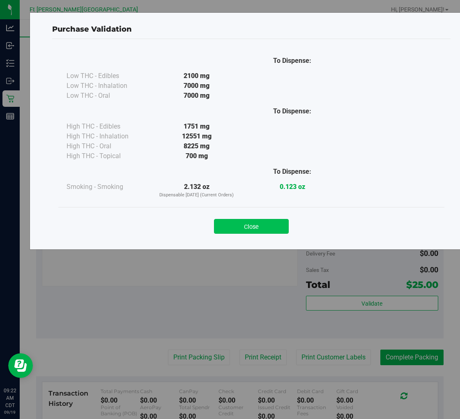
click at [258, 231] on button "Close" at bounding box center [251, 226] width 75 height 15
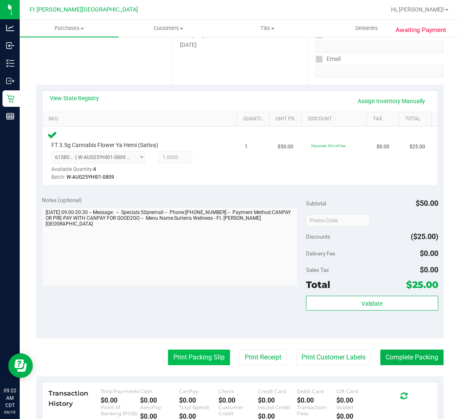
click at [200, 356] on button "Print Packing Slip" at bounding box center [199, 358] width 62 height 16
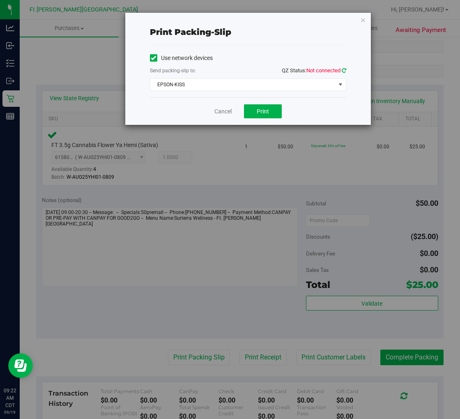
click at [342, 70] on icon at bounding box center [344, 70] width 5 height 5
click at [252, 83] on span "EPSON-KISS" at bounding box center [242, 85] width 185 height 12
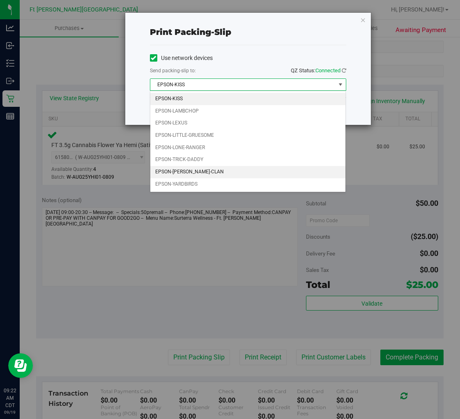
click at [196, 171] on li "EPSON-WU-TANG-CLAN" at bounding box center [248, 172] width 196 height 12
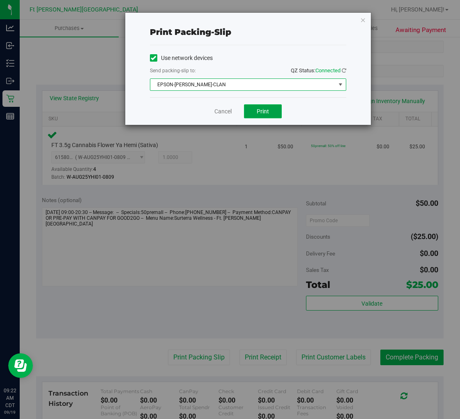
click at [261, 116] on button "Print" at bounding box center [263, 111] width 38 height 14
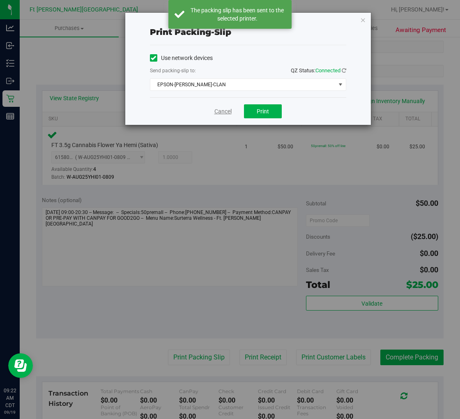
click at [217, 113] on link "Cancel" at bounding box center [223, 111] width 17 height 9
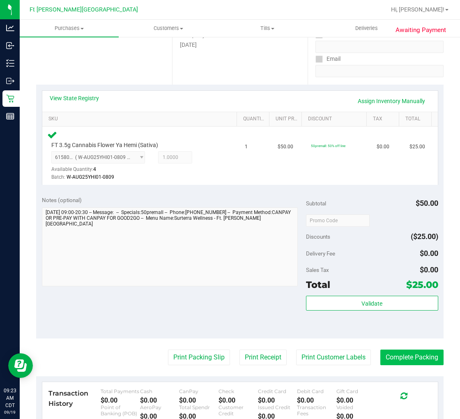
click at [393, 359] on button "Complete Packing" at bounding box center [412, 358] width 63 height 16
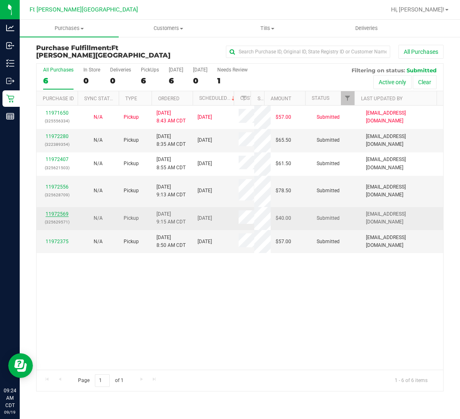
click at [61, 211] on link "11972569" at bounding box center [57, 214] width 23 height 6
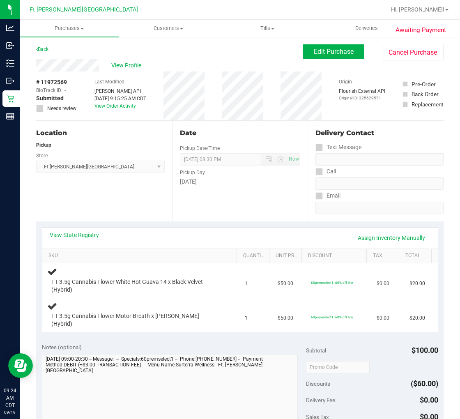
click at [139, 208] on div "Location Pickup Store Ft Walton Beach WC Select Store Bonita Springs WC Boynton…" at bounding box center [104, 171] width 136 height 101
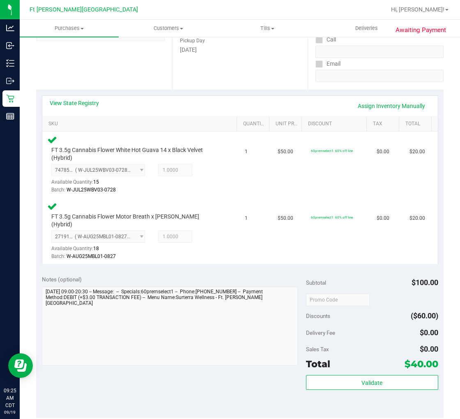
scroll to position [137, 0]
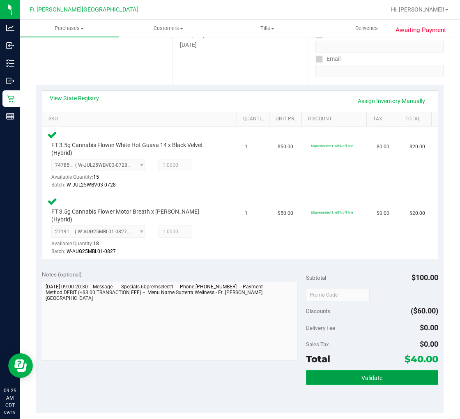
click at [377, 370] on button "Validate" at bounding box center [372, 377] width 132 height 15
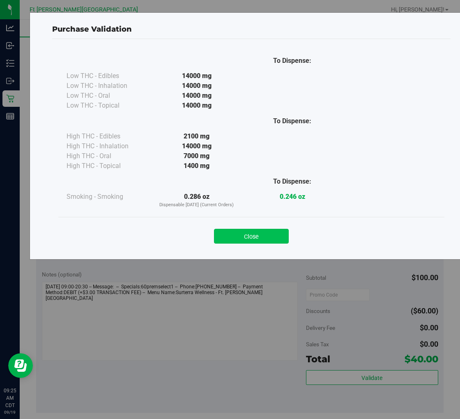
click at [243, 233] on button "Close" at bounding box center [251, 236] width 75 height 15
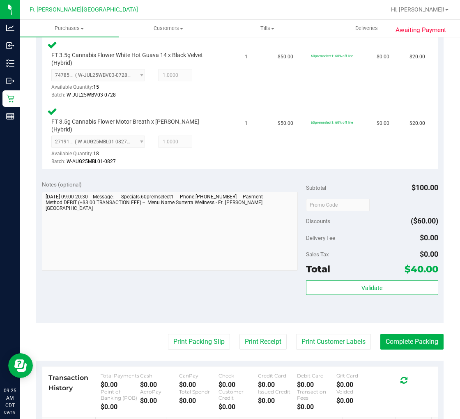
scroll to position [336, 0]
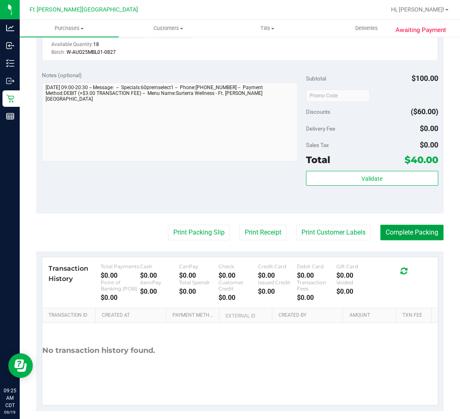
click at [393, 225] on button "Complete Packing" at bounding box center [412, 233] width 63 height 16
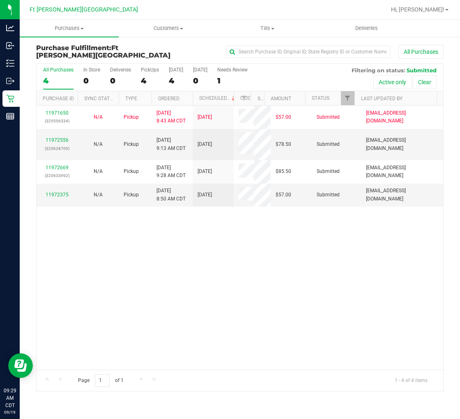
click at [58, 82] on div "4" at bounding box center [58, 80] width 30 height 9
click at [0, 0] on input "All Purchases 4" at bounding box center [0, 0] width 0 height 0
click at [58, 76] on div "4" at bounding box center [58, 80] width 30 height 9
click at [0, 0] on input "All Purchases 4" at bounding box center [0, 0] width 0 height 0
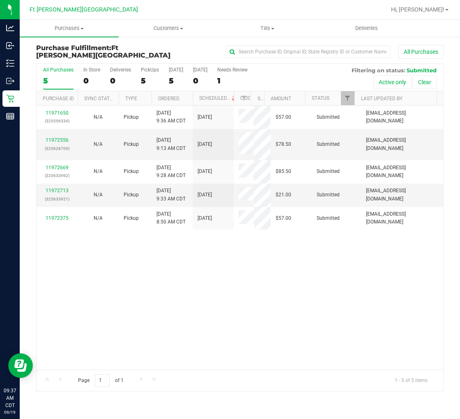
click at [51, 72] on div "All Purchases" at bounding box center [58, 70] width 30 height 6
click at [0, 0] on input "All Purchases 5" at bounding box center [0, 0] width 0 height 0
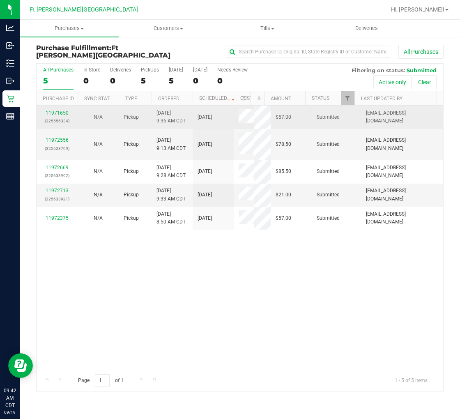
click at [245, 117] on span at bounding box center [252, 117] width 26 height 16
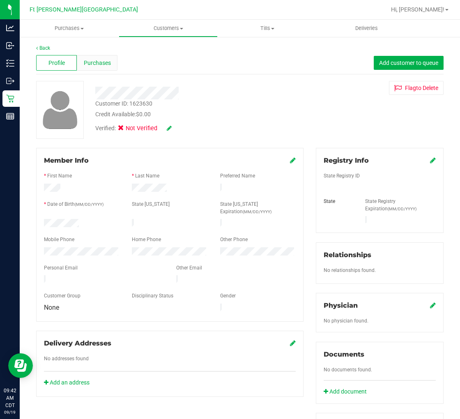
click at [95, 60] on span "Purchases" at bounding box center [97, 63] width 27 height 9
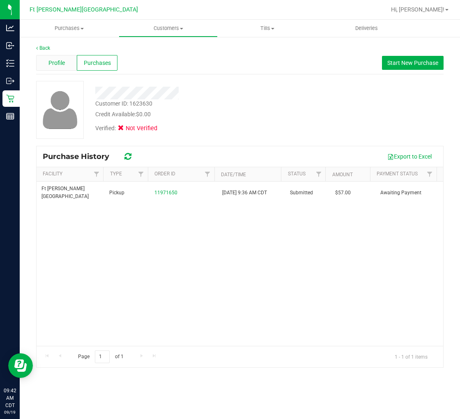
click at [63, 65] on span "Profile" at bounding box center [57, 63] width 16 height 9
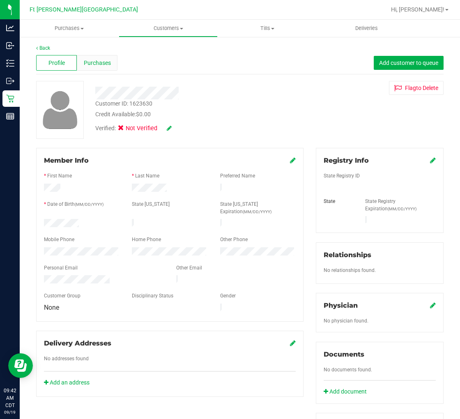
click at [92, 64] on span "Purchases" at bounding box center [97, 63] width 27 height 9
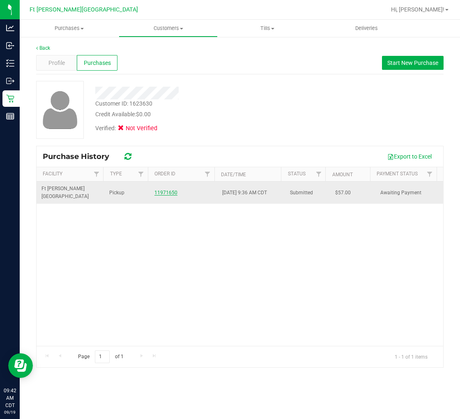
click at [174, 190] on link "11971650" at bounding box center [166, 193] width 23 height 6
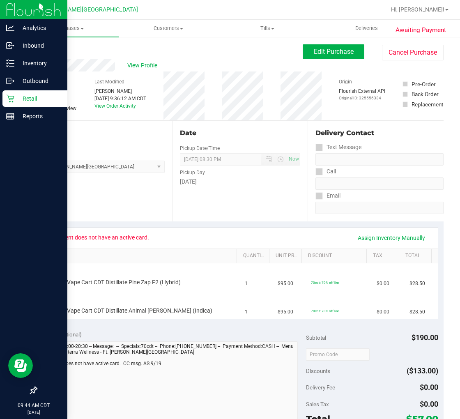
click at [21, 98] on p "Retail" at bounding box center [38, 99] width 49 height 10
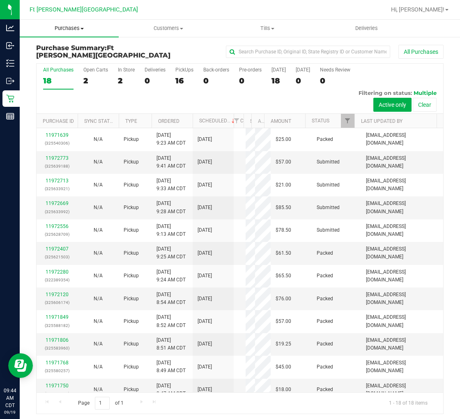
click at [69, 30] on span "Purchases" at bounding box center [69, 28] width 99 height 7
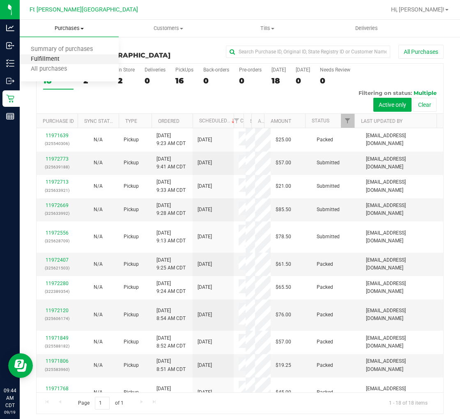
click at [60, 58] on span "Fulfillment" at bounding box center [45, 59] width 51 height 7
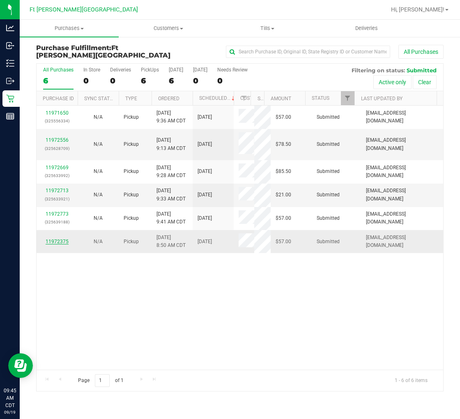
click at [67, 240] on link "11972375" at bounding box center [57, 242] width 23 height 6
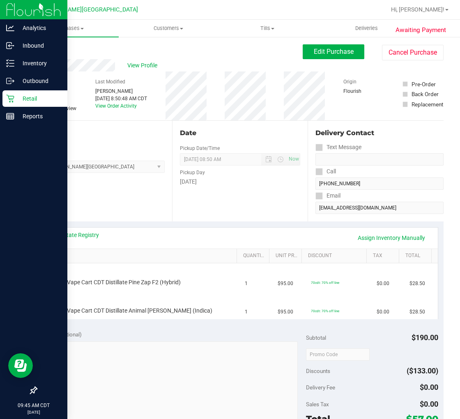
click at [25, 96] on p "Retail" at bounding box center [38, 99] width 49 height 10
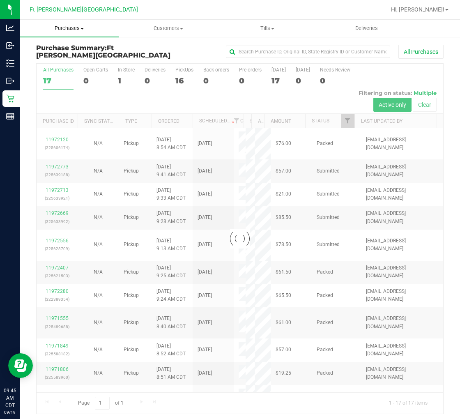
click at [70, 27] on span "Purchases" at bounding box center [69, 28] width 99 height 7
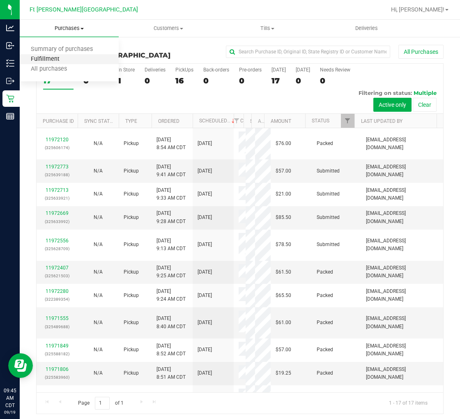
click at [66, 62] on span "Fulfillment" at bounding box center [45, 59] width 51 height 7
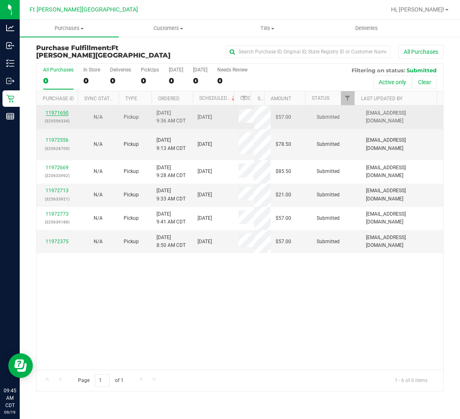
click at [66, 114] on link "11971650" at bounding box center [57, 113] width 23 height 6
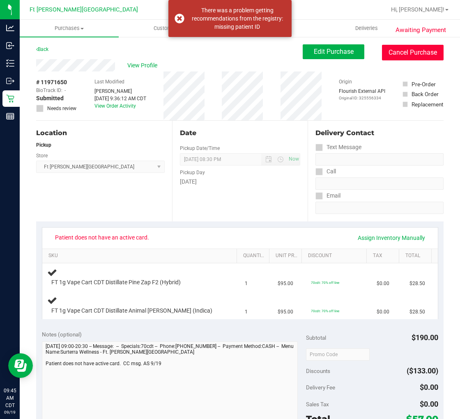
click at [393, 51] on button "Cancel Purchase" at bounding box center [413, 53] width 62 height 16
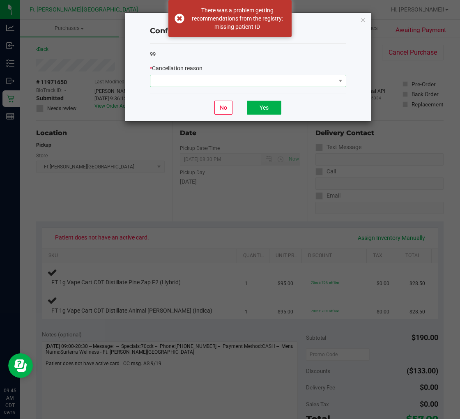
click at [272, 79] on span at bounding box center [242, 81] width 185 height 12
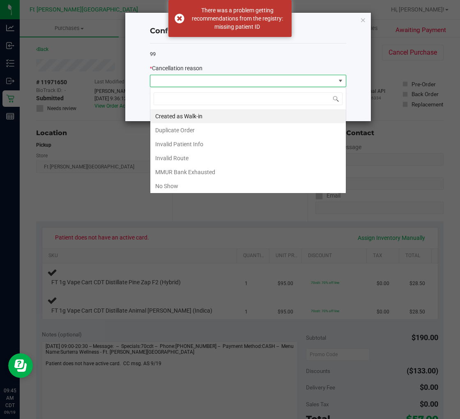
scroll to position [12, 196]
click at [199, 143] on li "Invalid Patient Info" at bounding box center [248, 144] width 196 height 14
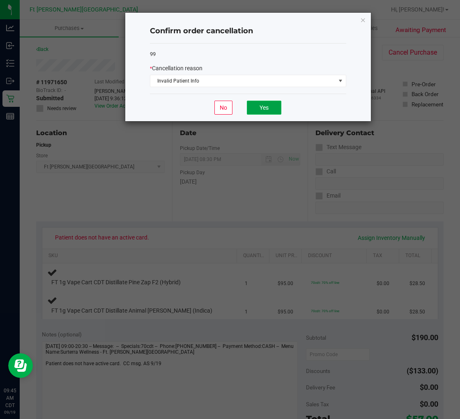
click at [278, 103] on button "Yes" at bounding box center [264, 108] width 35 height 14
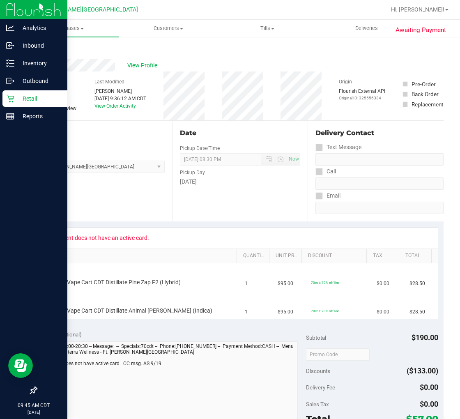
click at [10, 95] on icon at bounding box center [10, 99] width 8 height 8
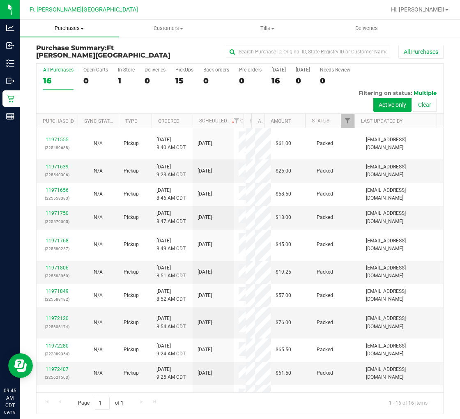
click at [69, 28] on span "Purchases" at bounding box center [69, 28] width 99 height 7
click at [60, 60] on span "Fulfillment" at bounding box center [45, 59] width 51 height 7
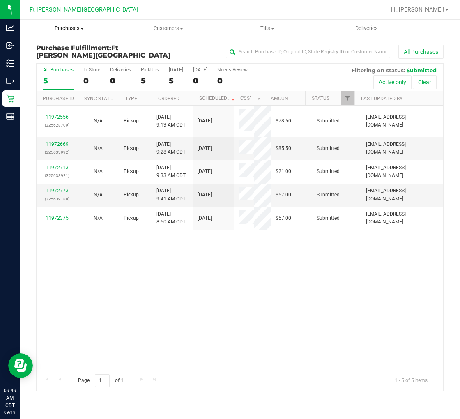
click at [62, 29] on span "Purchases" at bounding box center [69, 28] width 99 height 7
click at [55, 56] on span "Fulfillment" at bounding box center [45, 59] width 51 height 7
click at [125, 245] on div "11972556 (325628709) N/A Pickup 9/19/2025 9:13 AM CDT 9/19/2025 $78.50 Submitte…" at bounding box center [240, 238] width 407 height 264
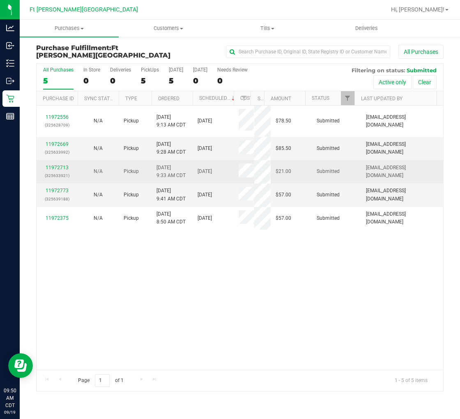
click at [54, 170] on div "11972713 (325633921)" at bounding box center [57, 172] width 31 height 16
click at [56, 169] on link "11972713" at bounding box center [57, 168] width 23 height 6
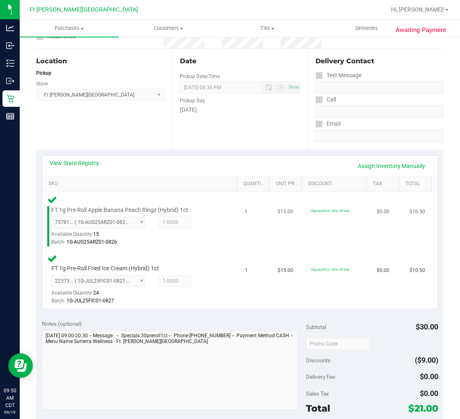
scroll to position [228, 0]
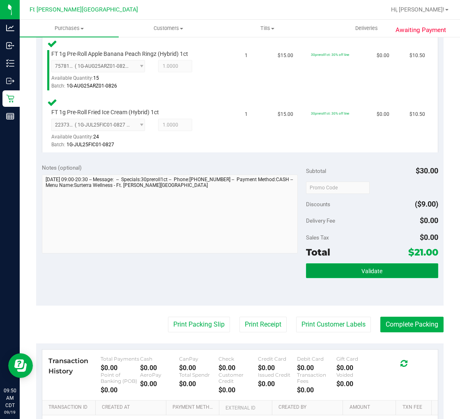
click at [389, 266] on button "Validate" at bounding box center [372, 271] width 132 height 15
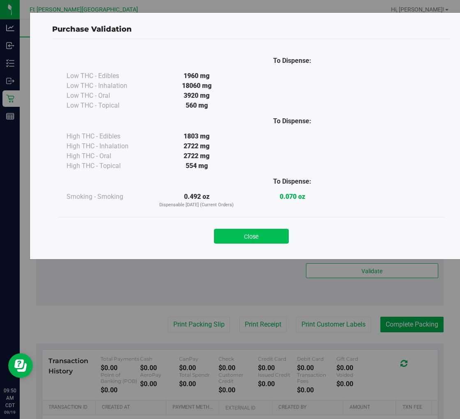
click at [259, 232] on button "Close" at bounding box center [251, 236] width 75 height 15
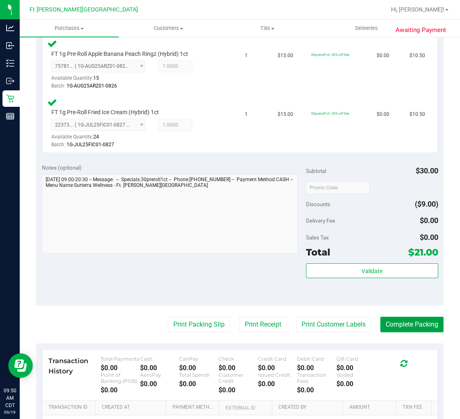
click at [393, 318] on button "Complete Packing" at bounding box center [412, 325] width 63 height 16
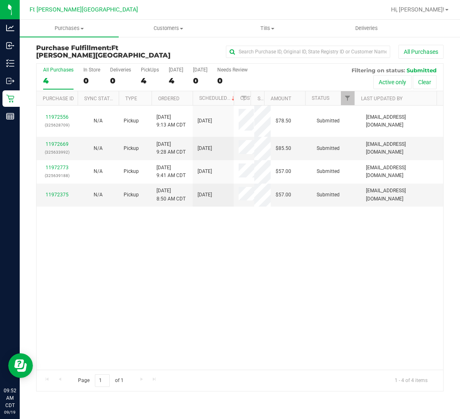
click at [52, 80] on div "4" at bounding box center [58, 80] width 30 height 9
click at [0, 0] on input "All Purchases 4" at bounding box center [0, 0] width 0 height 0
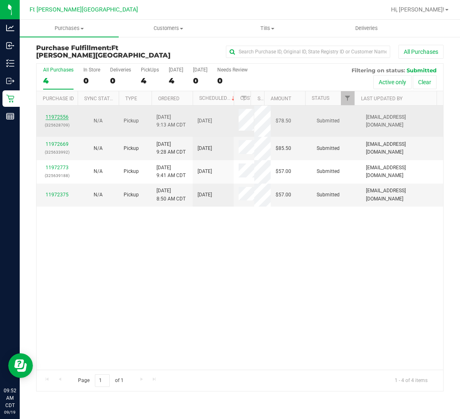
click at [54, 114] on link "11972556" at bounding box center [57, 117] width 23 height 6
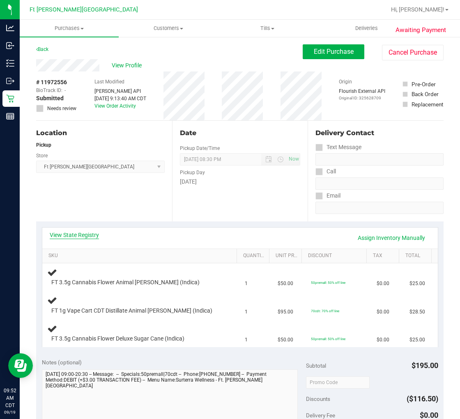
click at [91, 237] on link "View State Registry" at bounding box center [74, 235] width 49 height 8
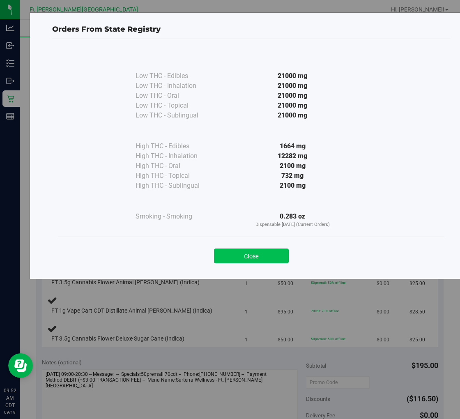
click at [260, 255] on button "Close" at bounding box center [251, 256] width 75 height 15
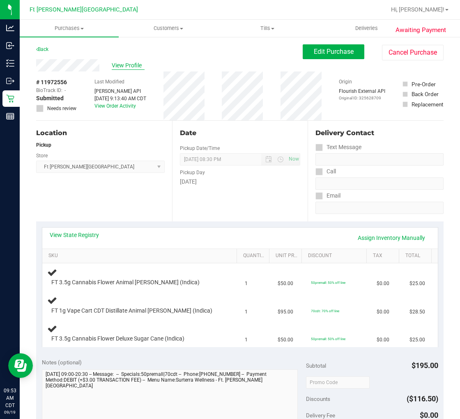
click at [128, 67] on span "View Profile" at bounding box center [128, 65] width 33 height 9
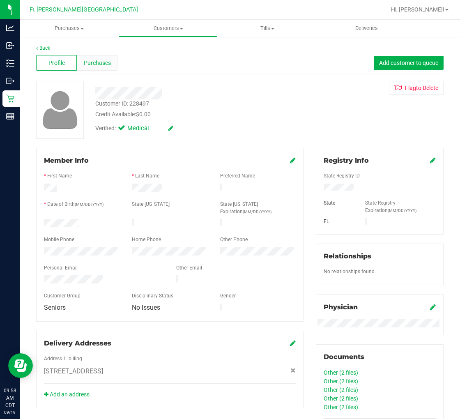
click at [109, 59] on span "Purchases" at bounding box center [97, 63] width 27 height 9
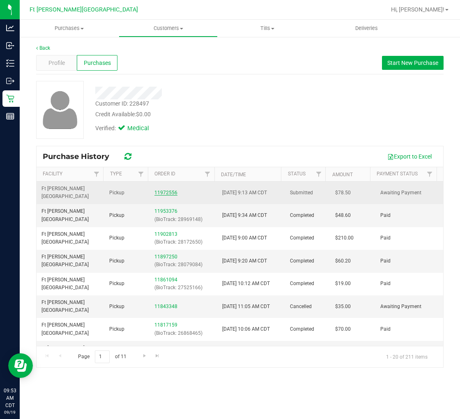
click at [165, 190] on link "11972556" at bounding box center [166, 193] width 23 height 6
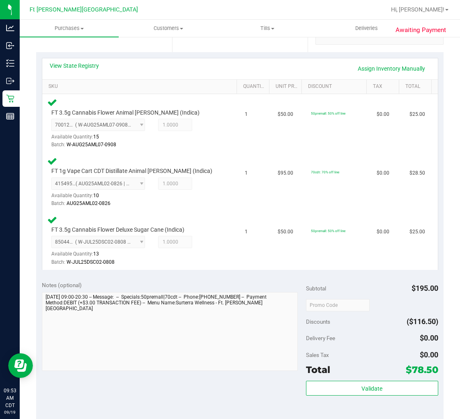
scroll to position [228, 0]
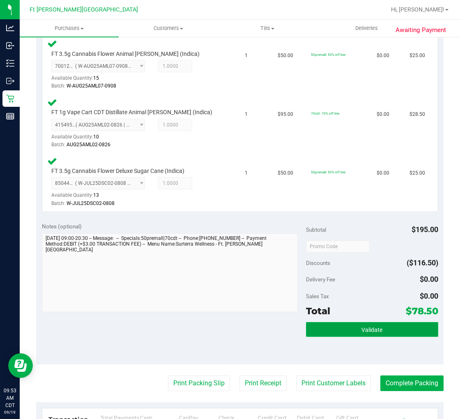
click at [362, 329] on span "Validate" at bounding box center [372, 330] width 21 height 7
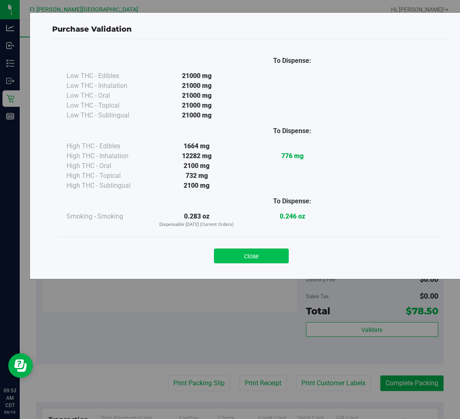
click at [261, 250] on button "Close" at bounding box center [251, 256] width 75 height 15
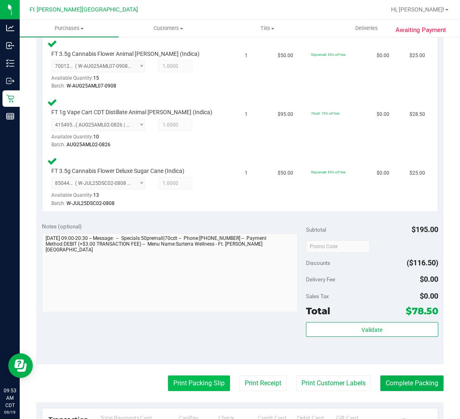
click at [200, 376] on button "Print Packing Slip" at bounding box center [199, 384] width 62 height 16
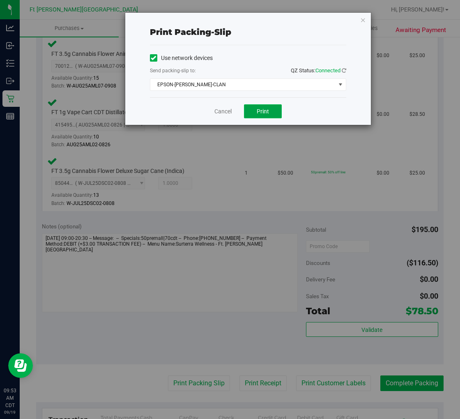
click at [272, 118] on button "Print" at bounding box center [263, 111] width 38 height 14
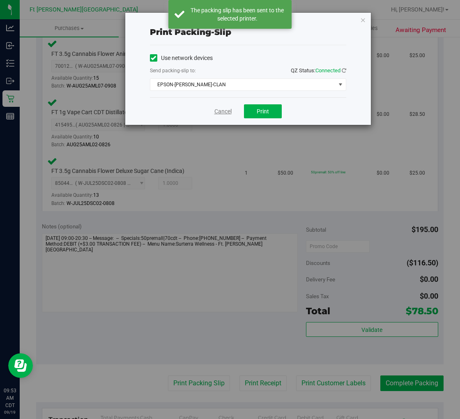
click at [224, 112] on link "Cancel" at bounding box center [223, 111] width 17 height 9
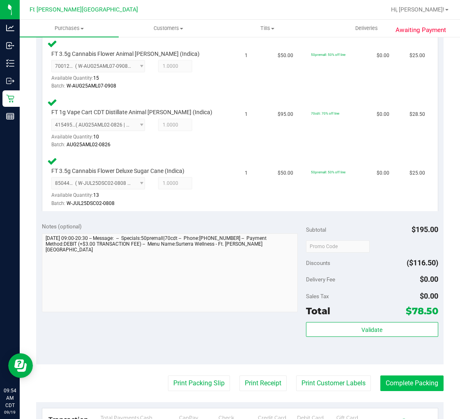
click at [393, 377] on button "Complete Packing" at bounding box center [412, 384] width 63 height 16
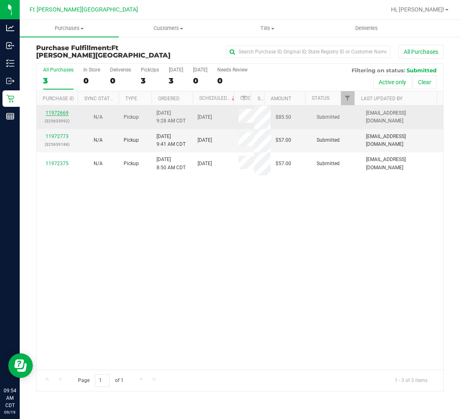
click at [60, 112] on link "11972669" at bounding box center [57, 113] width 23 height 6
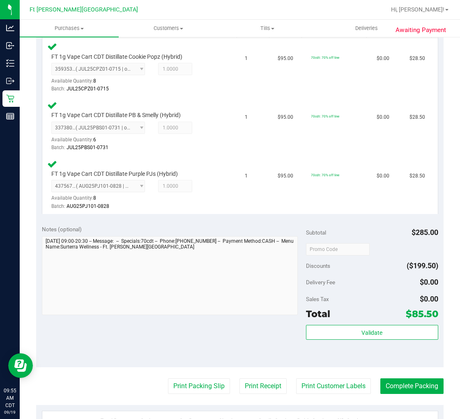
scroll to position [228, 0]
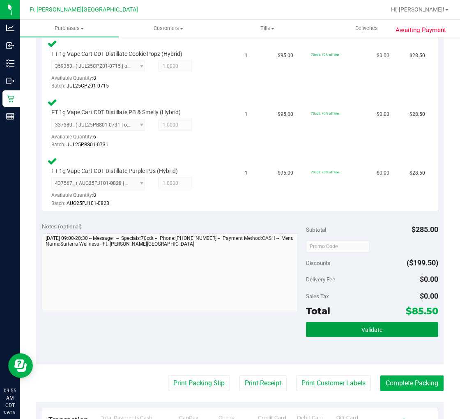
click at [360, 333] on button "Validate" at bounding box center [372, 329] width 132 height 15
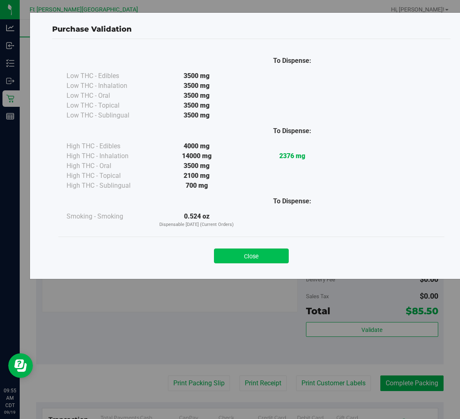
click at [266, 259] on button "Close" at bounding box center [251, 256] width 75 height 15
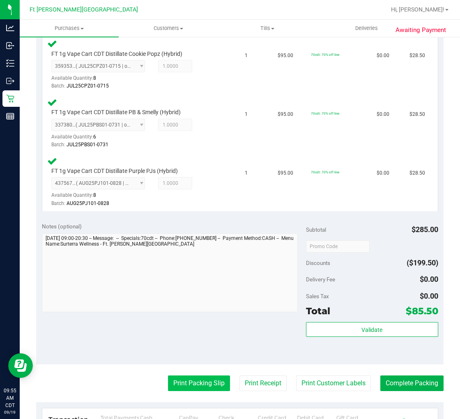
click at [199, 377] on button "Print Packing Slip" at bounding box center [199, 384] width 62 height 16
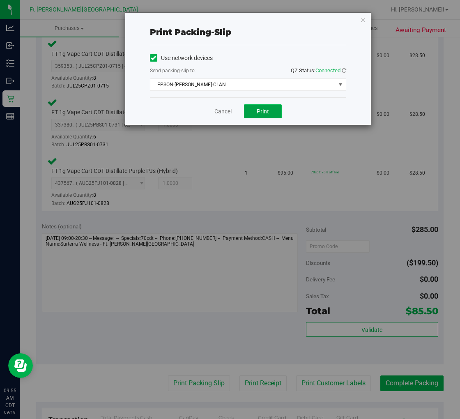
click at [266, 113] on span "Print" at bounding box center [263, 111] width 12 height 7
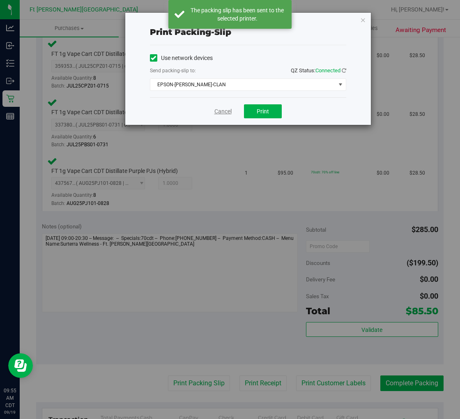
click at [224, 112] on link "Cancel" at bounding box center [223, 111] width 17 height 9
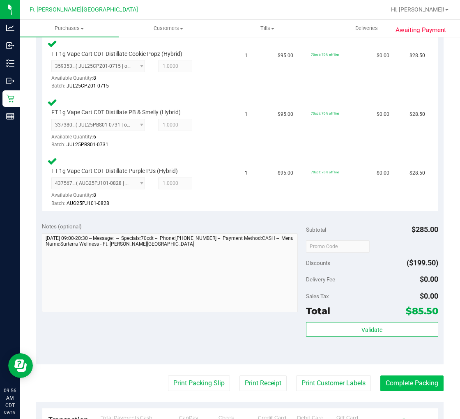
click at [393, 377] on button "Complete Packing" at bounding box center [412, 384] width 63 height 16
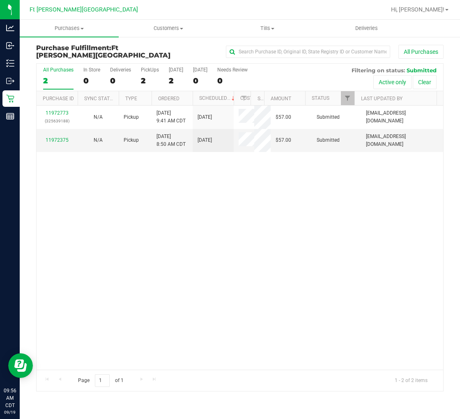
click at [243, 208] on div "11972773 (325639188) N/A Pickup 9/19/2025 9:41 AM CDT 9/19/2025 $57.00 Submitte…" at bounding box center [240, 238] width 407 height 264
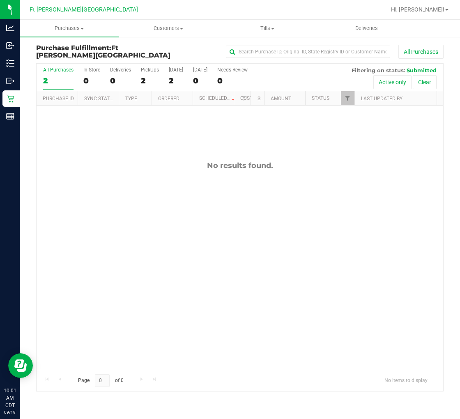
click at [136, 179] on div "No results found." at bounding box center [240, 266] width 407 height 320
click at [60, 70] on div "All Purchases" at bounding box center [58, 70] width 30 height 6
click at [0, 0] on input "All Purchases 2" at bounding box center [0, 0] width 0 height 0
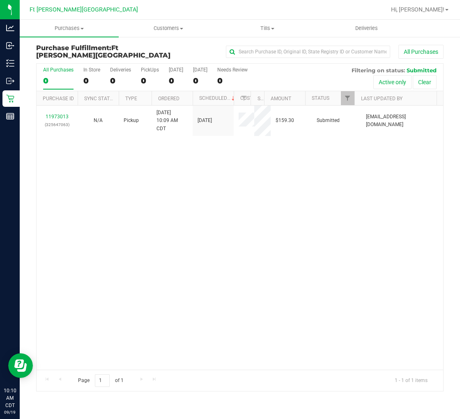
click at [56, 76] on div "0" at bounding box center [58, 80] width 30 height 9
click at [0, 0] on input "All Purchases 0" at bounding box center [0, 0] width 0 height 0
click at [134, 187] on div "11973013 (325647063) N/A Pickup 9/19/2025 10:09 AM CDT 9/19/2025 $159.30 Submit…" at bounding box center [240, 238] width 407 height 264
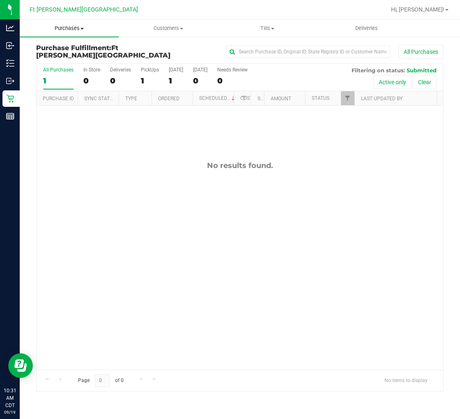
click at [68, 32] on span "Purchases" at bounding box center [69, 28] width 99 height 7
click at [68, 47] on span "Summary of purchases" at bounding box center [62, 49] width 84 height 7
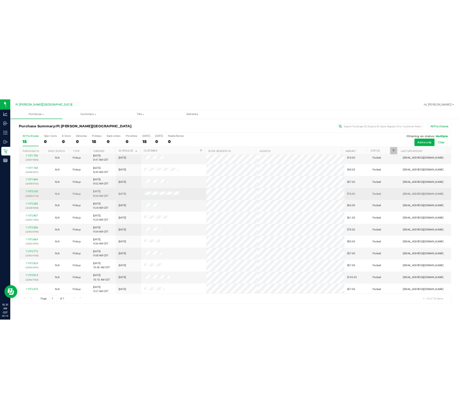
scroll to position [77, 0]
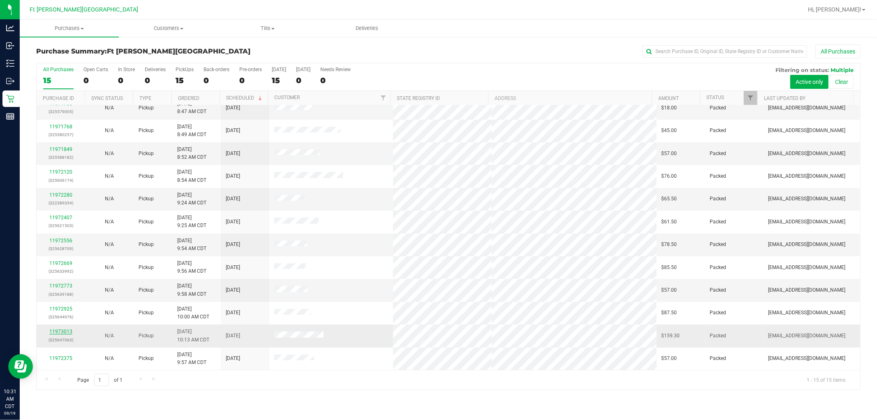
click at [67, 329] on link "11973013" at bounding box center [60, 331] width 23 height 6
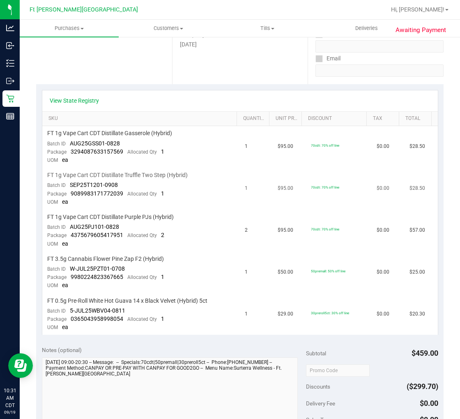
scroll to position [137, 0]
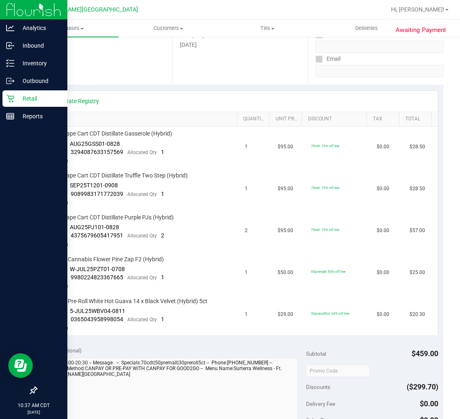
click at [13, 98] on icon at bounding box center [10, 99] width 8 height 8
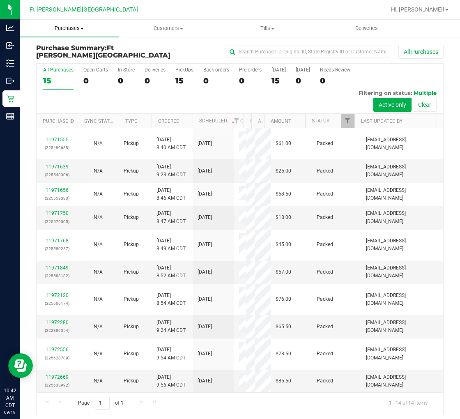
click at [68, 27] on span "Purchases" at bounding box center [69, 28] width 99 height 7
click at [55, 59] on span "Fulfillment" at bounding box center [45, 59] width 51 height 7
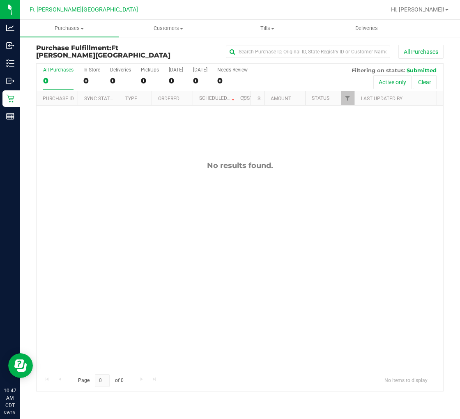
click at [99, 184] on div "No results found." at bounding box center [240, 266] width 407 height 320
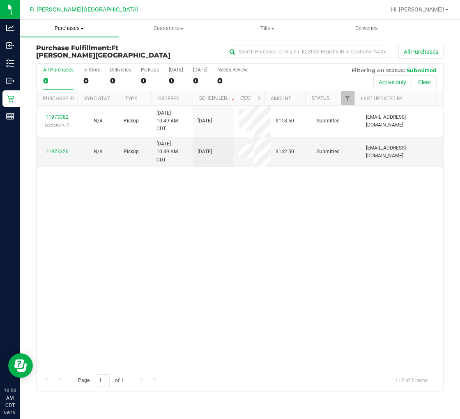
click at [67, 22] on uib-tab-heading "Purchases Summary of purchases Fulfillment All purchases" at bounding box center [69, 28] width 99 height 17
click at [56, 60] on span "Fulfillment" at bounding box center [45, 59] width 51 height 7
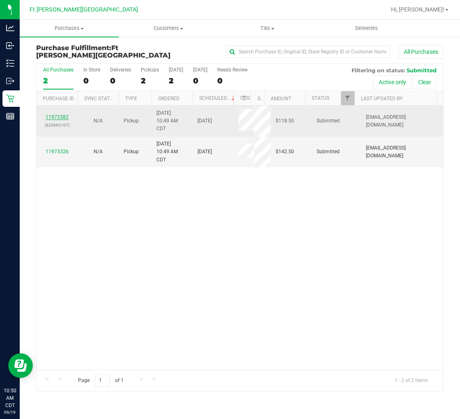
click at [56, 116] on link "11973382" at bounding box center [57, 117] width 23 height 6
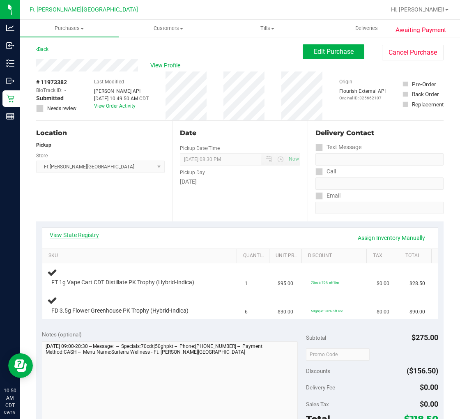
click at [96, 235] on link "View State Registry" at bounding box center [74, 235] width 49 height 8
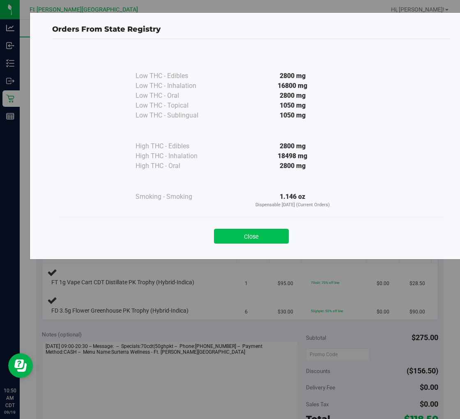
click at [251, 237] on button "Close" at bounding box center [251, 236] width 75 height 15
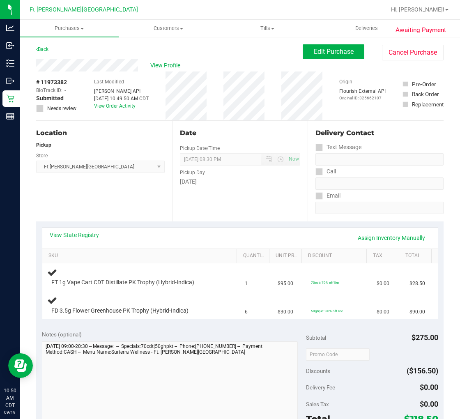
click at [124, 200] on div "Location Pickup Store Ft Walton Beach WC Select Store Bonita Springs WC Boynton…" at bounding box center [104, 171] width 136 height 101
click at [89, 231] on link "View State Registry" at bounding box center [74, 235] width 49 height 8
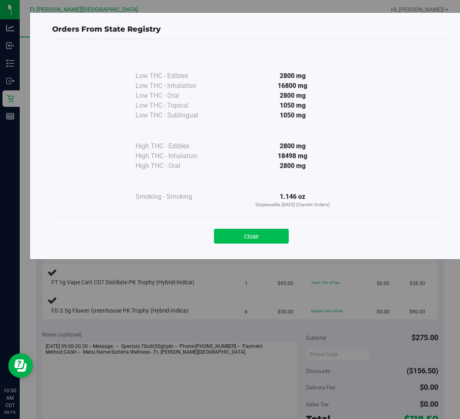
click at [255, 231] on button "Close" at bounding box center [251, 236] width 75 height 15
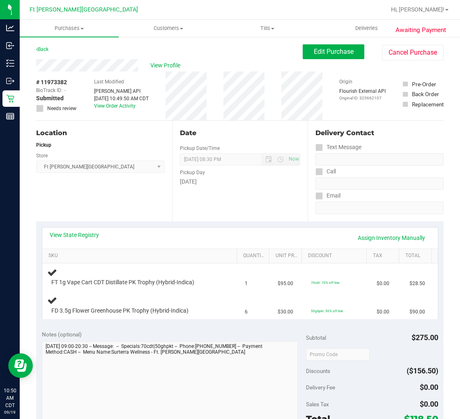
click at [153, 203] on div "Location Pickup Store Ft Walton Beach WC Select Store Bonita Springs WC Boynton…" at bounding box center [104, 171] width 136 height 101
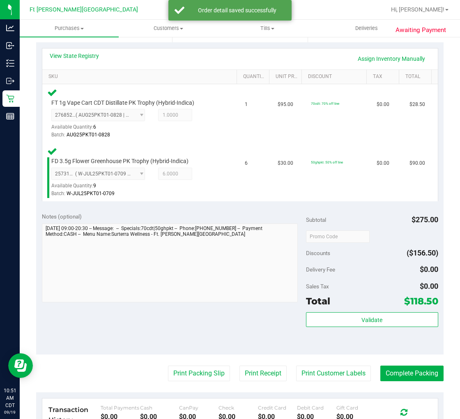
scroll to position [183, 0]
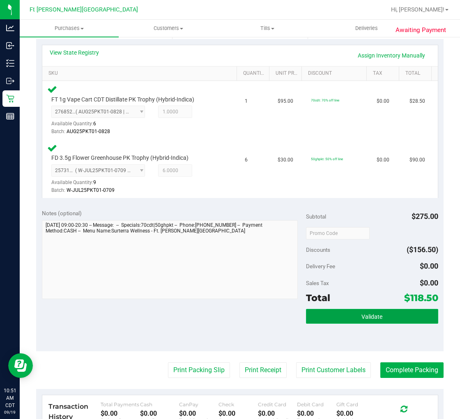
click at [343, 312] on button "Validate" at bounding box center [372, 316] width 132 height 15
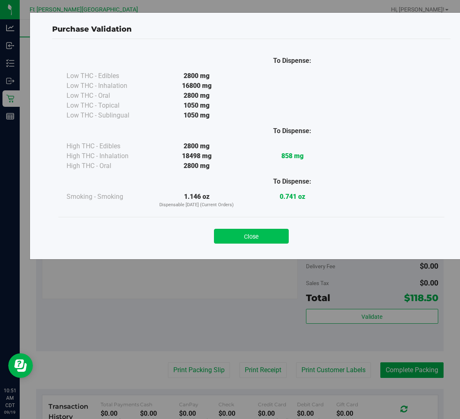
click at [252, 240] on button "Close" at bounding box center [251, 236] width 75 height 15
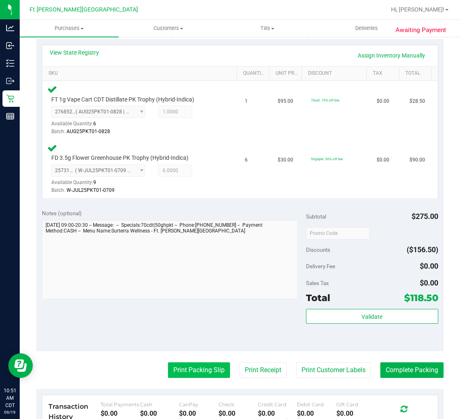
click at [198, 368] on button "Print Packing Slip" at bounding box center [199, 371] width 62 height 16
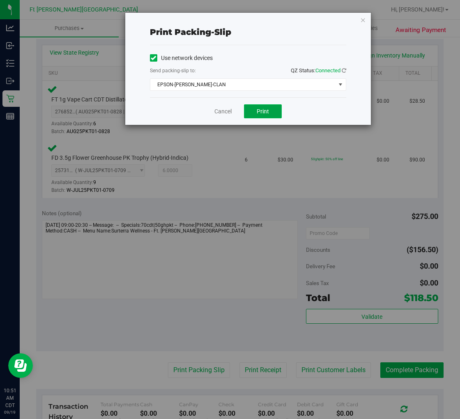
click at [270, 109] on button "Print" at bounding box center [263, 111] width 38 height 14
click at [227, 113] on link "Cancel" at bounding box center [223, 111] width 17 height 9
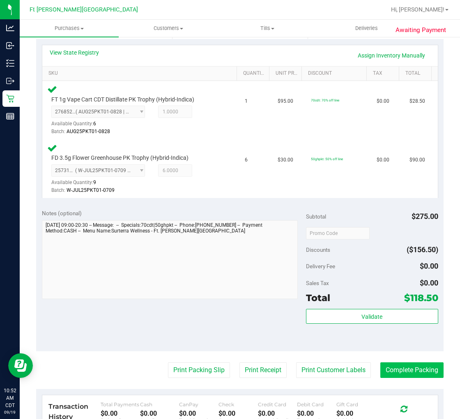
click at [393, 366] on button "Complete Packing" at bounding box center [412, 371] width 63 height 16
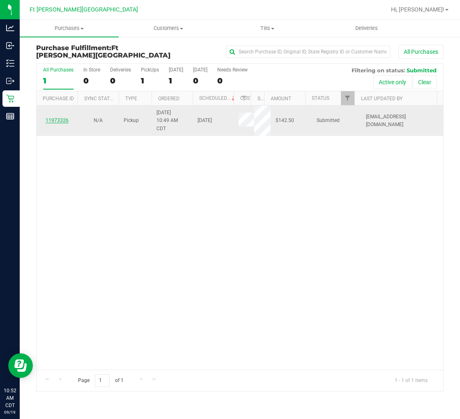
click at [58, 118] on link "11973326" at bounding box center [57, 121] width 23 height 6
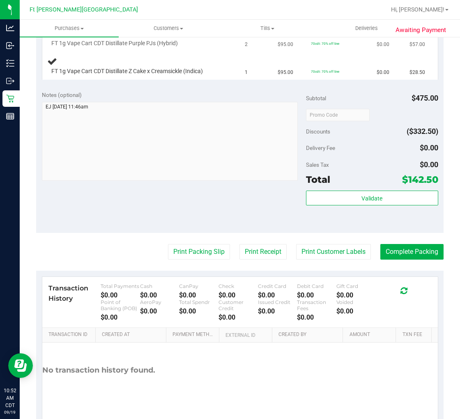
scroll to position [274, 0]
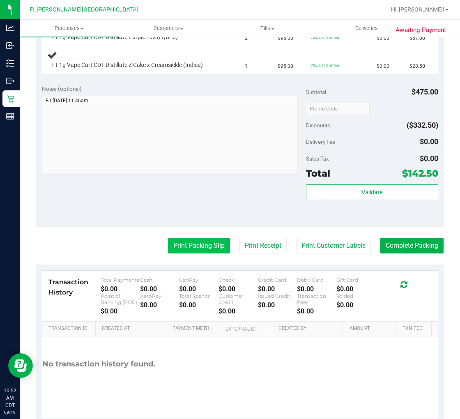
click at [196, 240] on button "Print Packing Slip" at bounding box center [199, 246] width 62 height 16
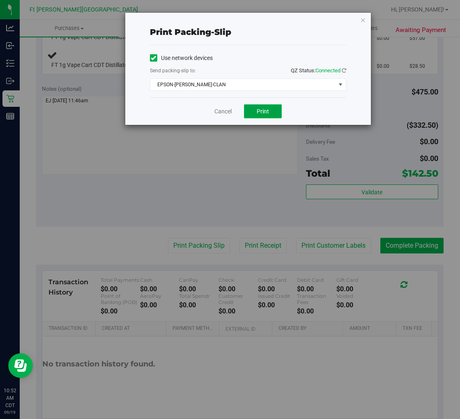
click at [266, 108] on span "Print" at bounding box center [263, 111] width 12 height 7
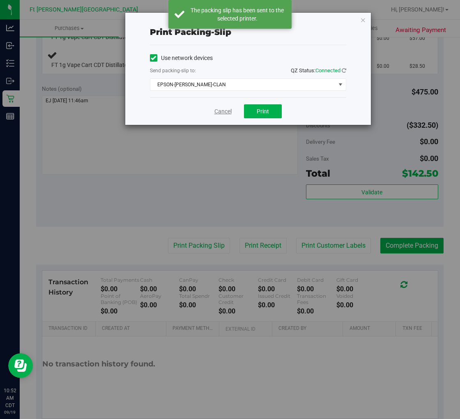
click at [224, 113] on link "Cancel" at bounding box center [223, 111] width 17 height 9
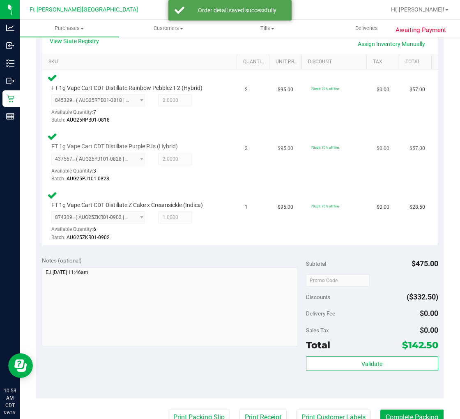
scroll to position [294, 0]
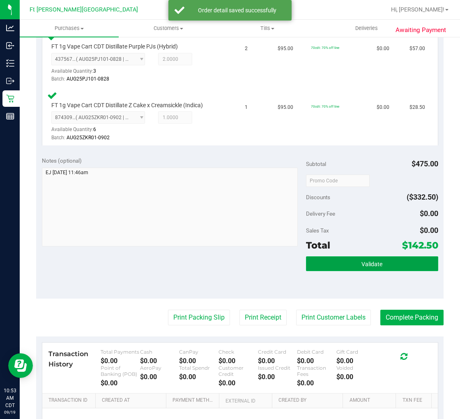
click at [342, 260] on button "Validate" at bounding box center [372, 264] width 132 height 15
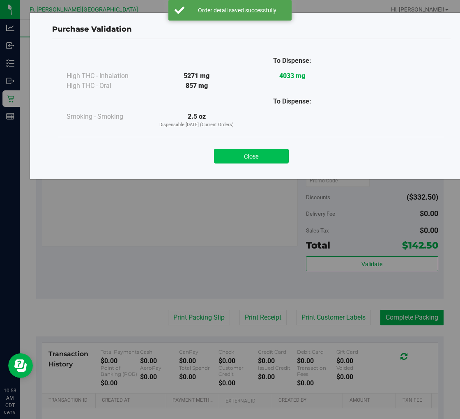
click at [244, 156] on button "Close" at bounding box center [251, 156] width 75 height 15
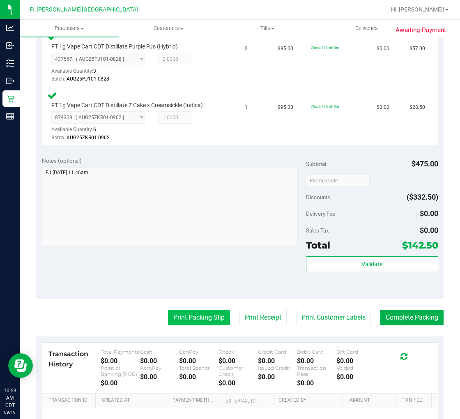
click at [202, 318] on button "Print Packing Slip" at bounding box center [199, 318] width 62 height 16
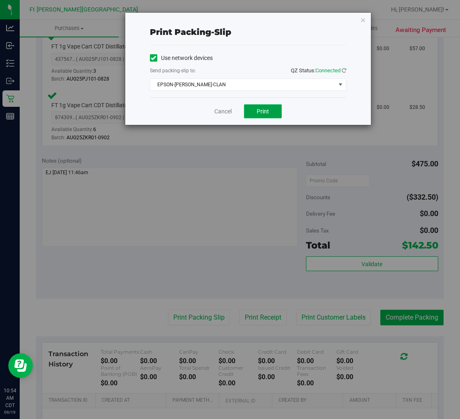
click at [265, 111] on span "Print" at bounding box center [263, 111] width 12 height 7
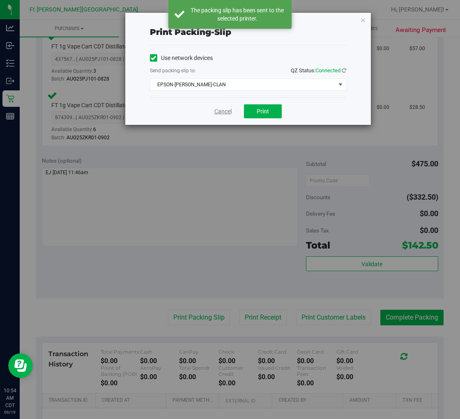
click at [228, 115] on link "Cancel" at bounding box center [223, 111] width 17 height 9
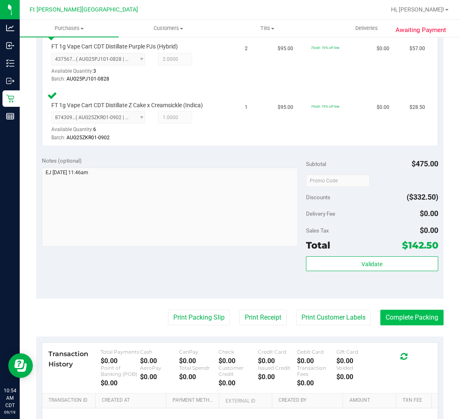
click at [393, 317] on button "Complete Packing" at bounding box center [412, 318] width 63 height 16
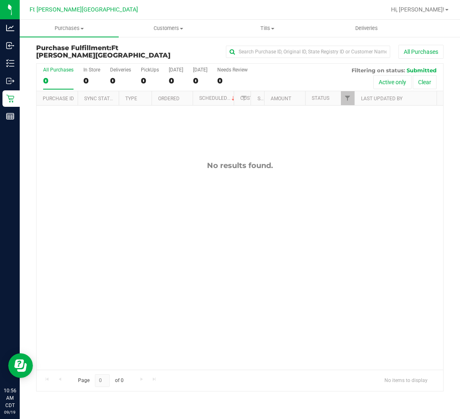
click at [87, 179] on div "No results found." at bounding box center [240, 266] width 407 height 320
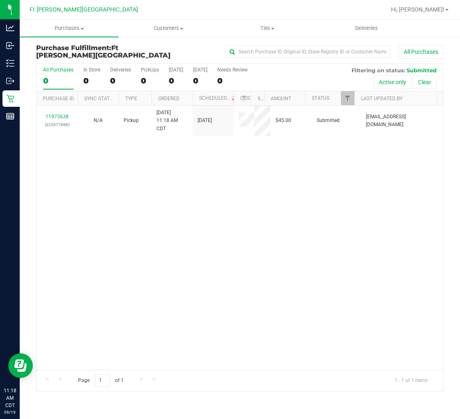
click at [120, 168] on div "11973638 (325677888) N/A Pickup 9/19/2025 11:18 AM CDT 9/19/2025 $45.00 Submitt…" at bounding box center [240, 238] width 407 height 264
click at [57, 73] on label "All Purchases 0" at bounding box center [58, 78] width 30 height 23
click at [0, 0] on input "All Purchases 0" at bounding box center [0, 0] width 0 height 0
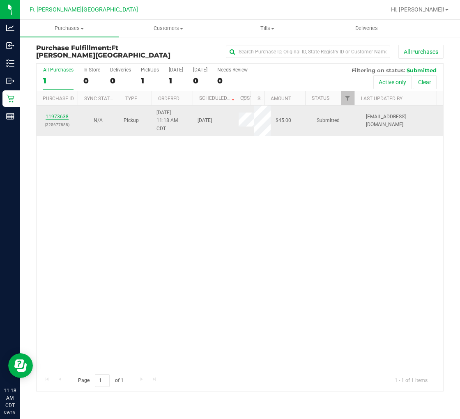
click at [62, 114] on link "11973638" at bounding box center [57, 117] width 23 height 6
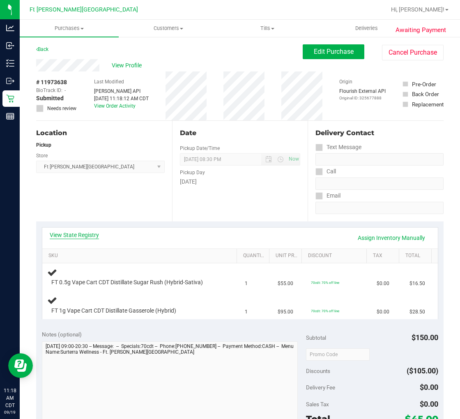
click at [88, 233] on link "View State Registry" at bounding box center [74, 235] width 49 height 8
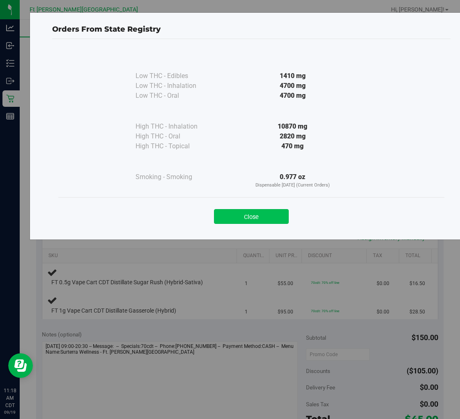
click at [259, 215] on button "Close" at bounding box center [251, 216] width 75 height 15
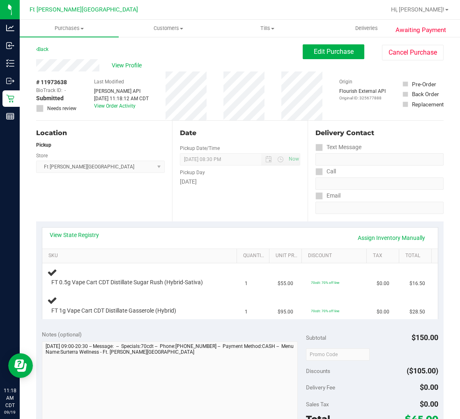
click at [78, 230] on div "View State Registry Assign Inventory Manually" at bounding box center [240, 238] width 396 height 21
click at [82, 232] on link "View State Registry" at bounding box center [74, 235] width 49 height 8
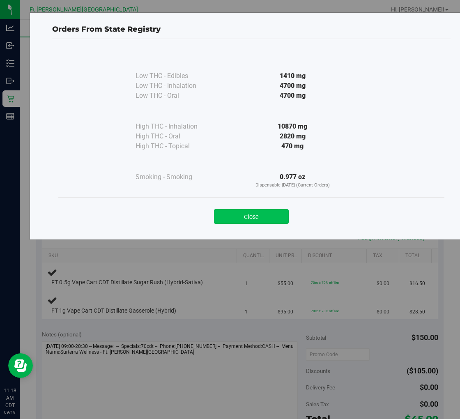
click at [252, 211] on button "Close" at bounding box center [251, 216] width 75 height 15
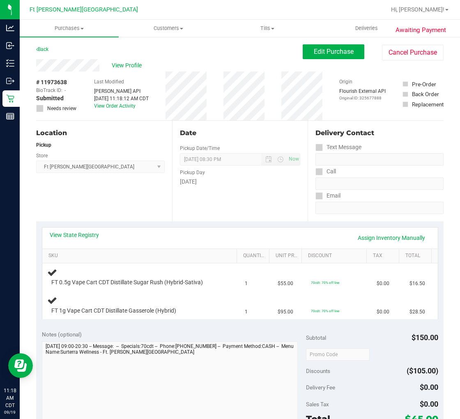
click at [125, 203] on div "Location Pickup Store Ft Walton Beach WC Select Store Bonita Springs WC Boynton…" at bounding box center [104, 171] width 136 height 101
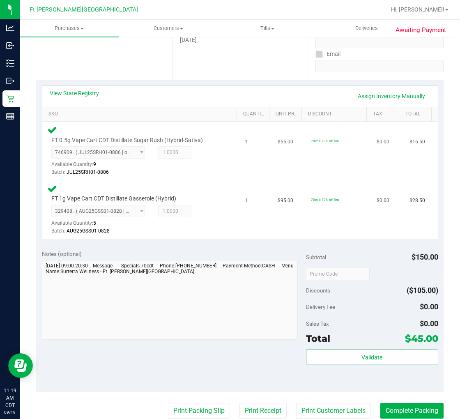
scroll to position [228, 0]
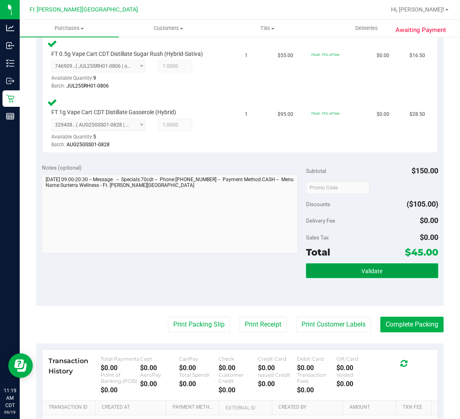
click at [366, 264] on button "Validate" at bounding box center [372, 271] width 132 height 15
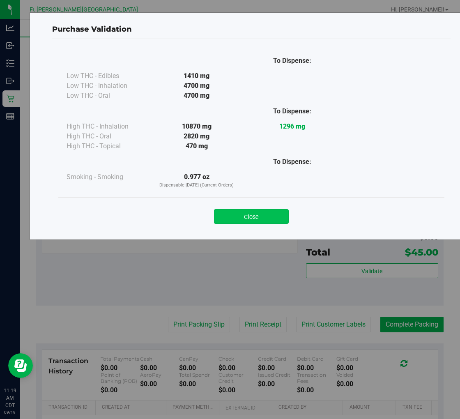
click at [257, 216] on button "Close" at bounding box center [251, 216] width 75 height 15
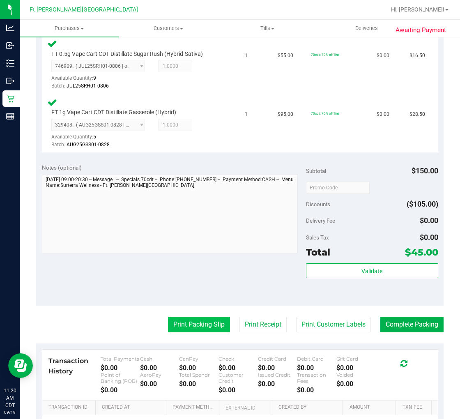
click at [205, 321] on button "Print Packing Slip" at bounding box center [199, 325] width 62 height 16
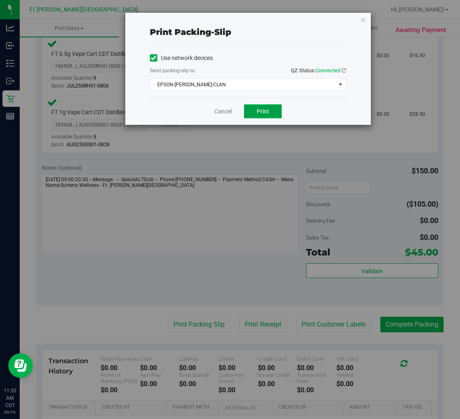
click at [263, 106] on button "Print" at bounding box center [263, 111] width 38 height 14
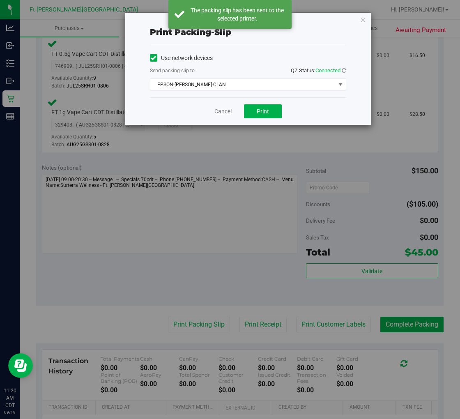
click at [225, 111] on link "Cancel" at bounding box center [223, 111] width 17 height 9
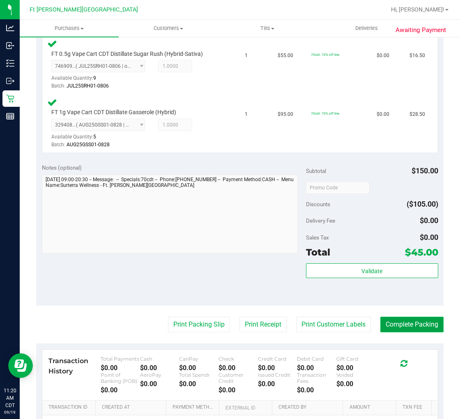
click at [393, 322] on button "Complete Packing" at bounding box center [412, 325] width 63 height 16
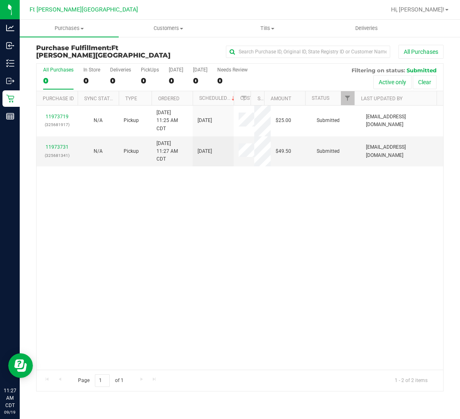
click at [48, 79] on div "0" at bounding box center [58, 80] width 30 height 9
click at [0, 0] on input "All Purchases 0" at bounding box center [0, 0] width 0 height 0
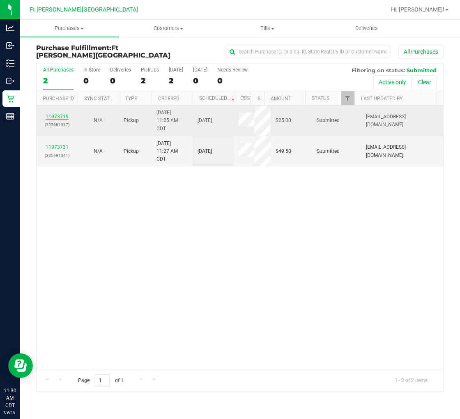
click at [62, 116] on link "11973719" at bounding box center [57, 117] width 23 height 6
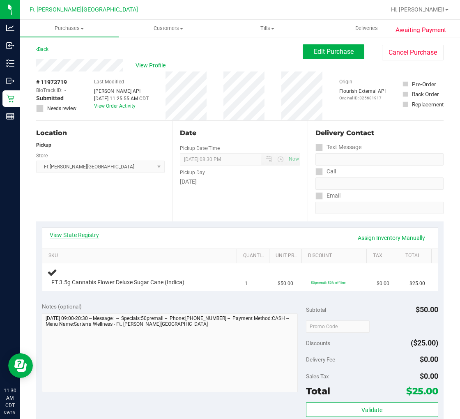
click at [88, 233] on link "View State Registry" at bounding box center [74, 235] width 49 height 8
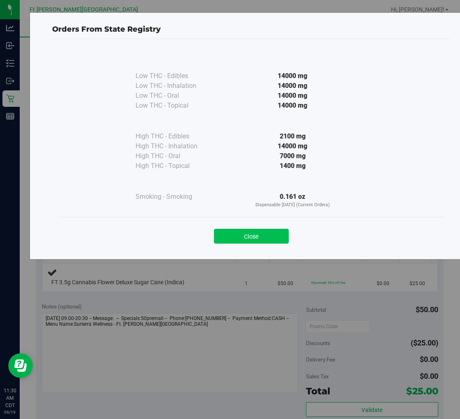
click at [270, 231] on button "Close" at bounding box center [251, 236] width 75 height 15
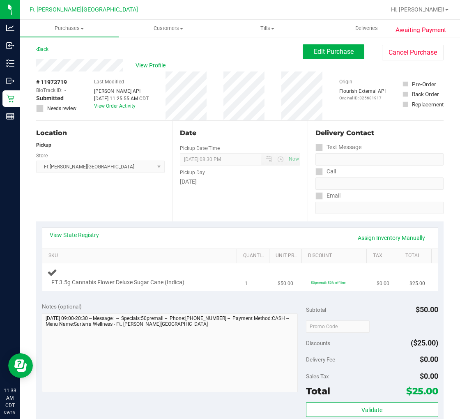
click at [205, 280] on div "FT 3.5g Cannabis Flower Deluxe Sugar Cane (Indica)" at bounding box center [133, 283] width 173 height 8
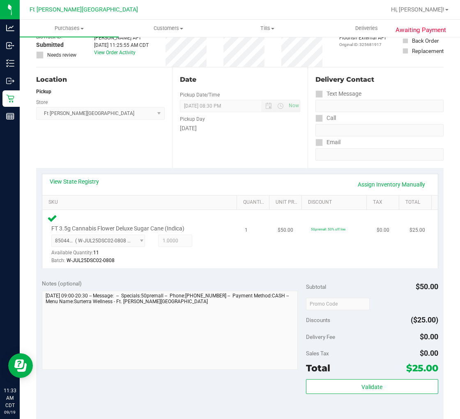
scroll to position [183, 0]
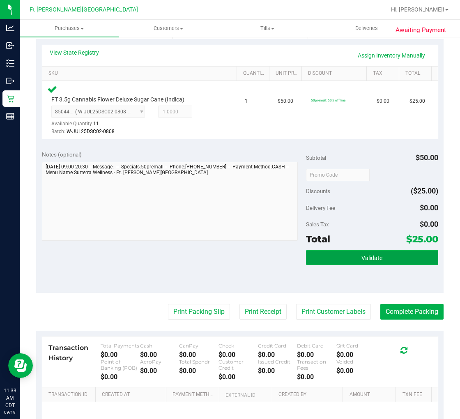
click at [372, 250] on button "Validate" at bounding box center [372, 257] width 132 height 15
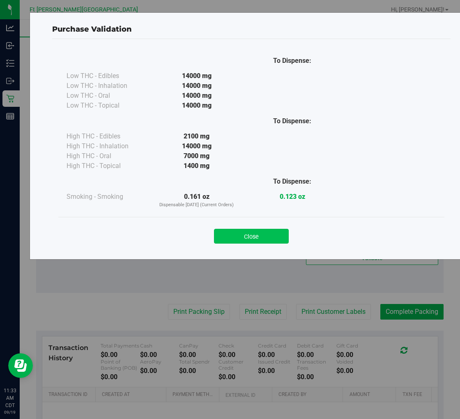
click at [267, 240] on button "Close" at bounding box center [251, 236] width 75 height 15
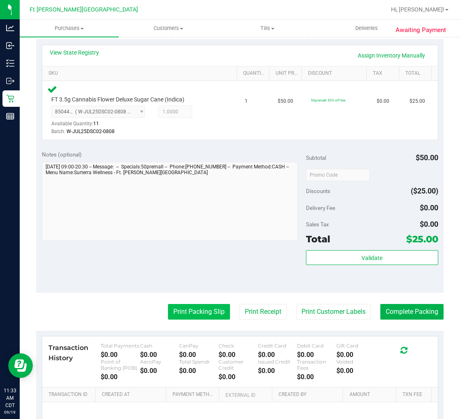
click at [184, 313] on button "Print Packing Slip" at bounding box center [199, 312] width 62 height 16
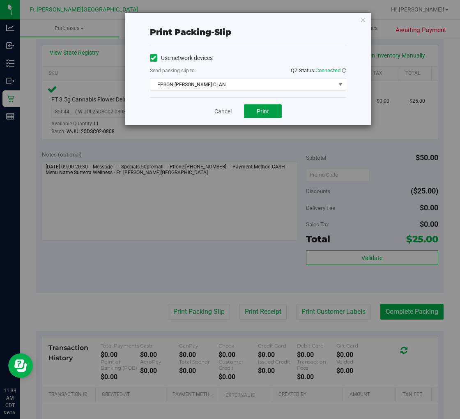
click at [268, 114] on span "Print" at bounding box center [263, 111] width 12 height 7
click at [228, 115] on link "Cancel" at bounding box center [223, 111] width 17 height 9
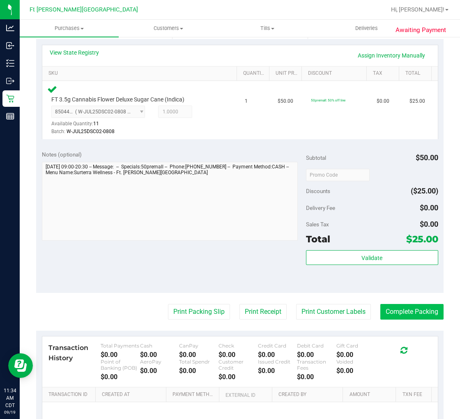
click at [393, 304] on button "Complete Packing" at bounding box center [412, 312] width 63 height 16
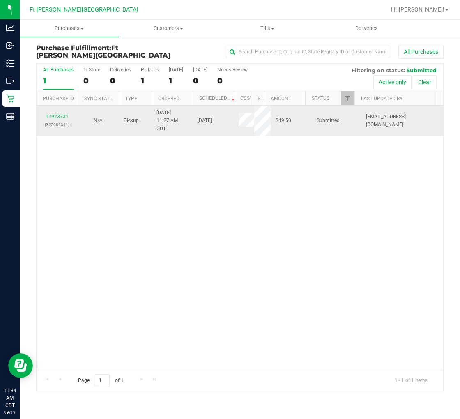
click at [58, 113] on div "11973731 (325681341)" at bounding box center [57, 121] width 31 height 16
click at [58, 114] on link "11973731" at bounding box center [57, 117] width 23 height 6
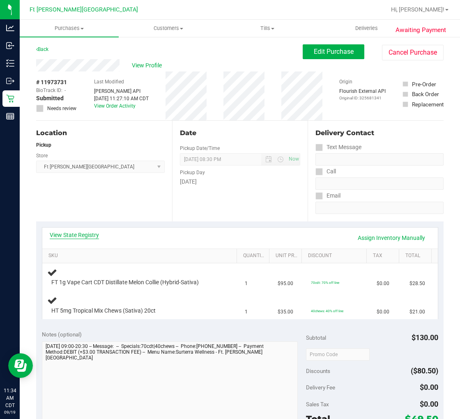
click at [95, 232] on link "View State Registry" at bounding box center [74, 235] width 49 height 8
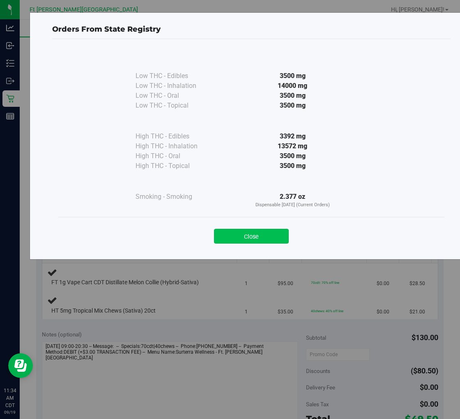
click at [240, 232] on button "Close" at bounding box center [251, 236] width 75 height 15
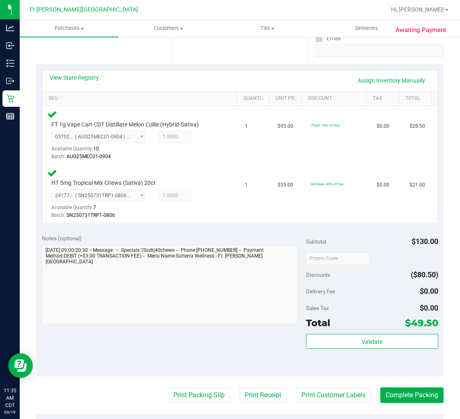
scroll to position [183, 0]
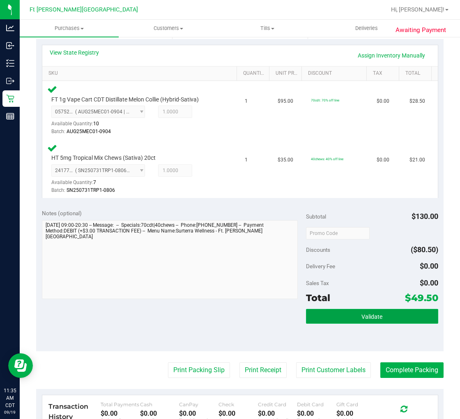
click at [339, 310] on button "Validate" at bounding box center [372, 316] width 132 height 15
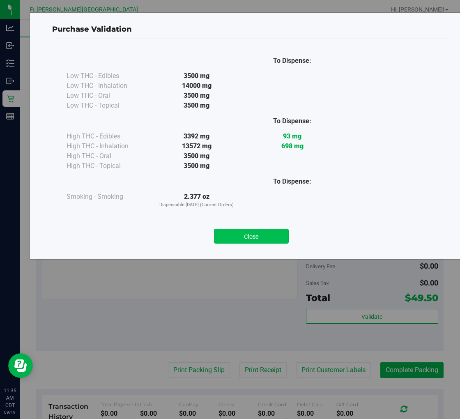
click at [255, 240] on button "Close" at bounding box center [251, 236] width 75 height 15
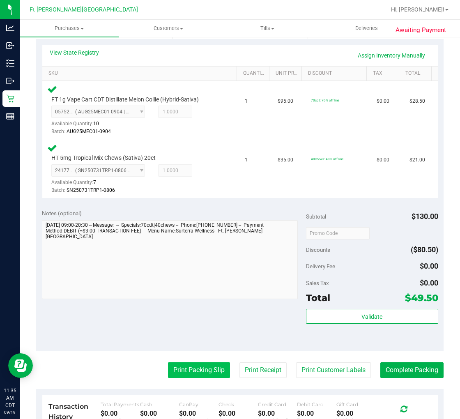
click at [199, 364] on button "Print Packing Slip" at bounding box center [199, 371] width 62 height 16
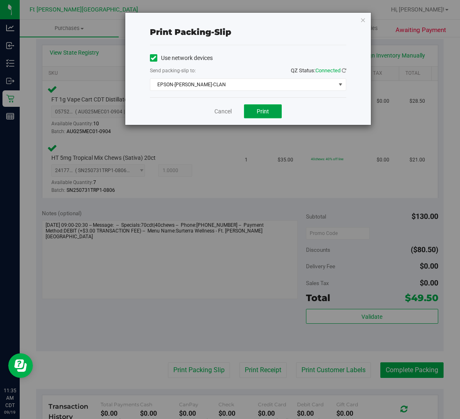
click at [262, 114] on span "Print" at bounding box center [263, 111] width 12 height 7
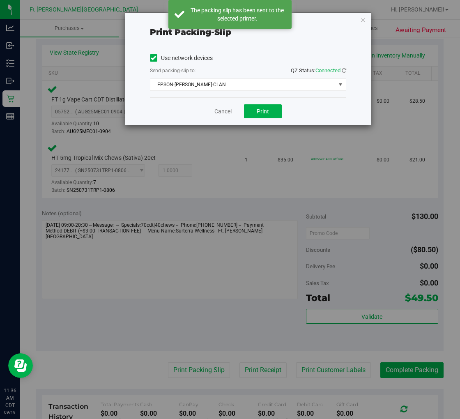
click at [227, 109] on link "Cancel" at bounding box center [223, 111] width 17 height 9
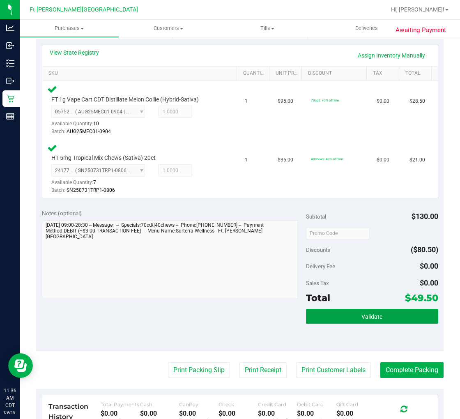
click at [375, 311] on button "Validate" at bounding box center [372, 316] width 132 height 15
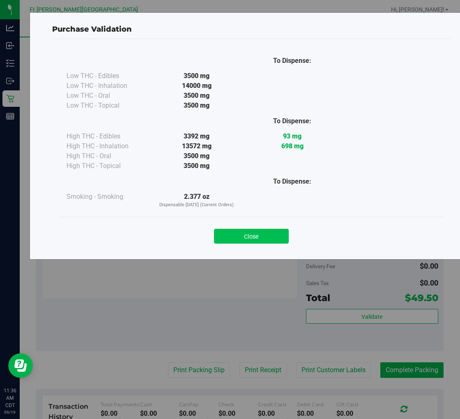
click at [246, 233] on button "Close" at bounding box center [251, 236] width 75 height 15
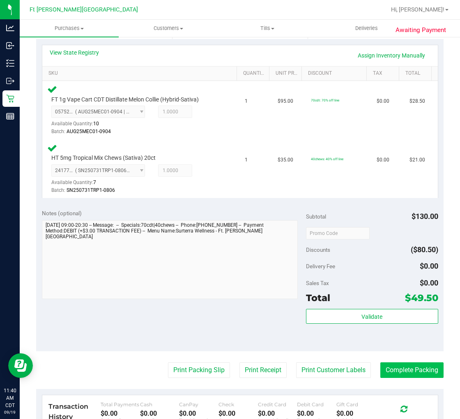
click at [393, 371] on button "Complete Packing" at bounding box center [412, 371] width 63 height 16
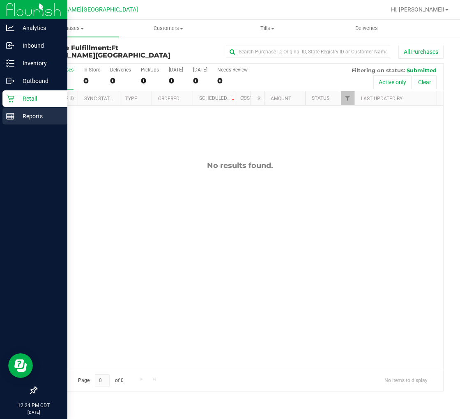
click at [19, 116] on p "Reports" at bounding box center [38, 116] width 49 height 10
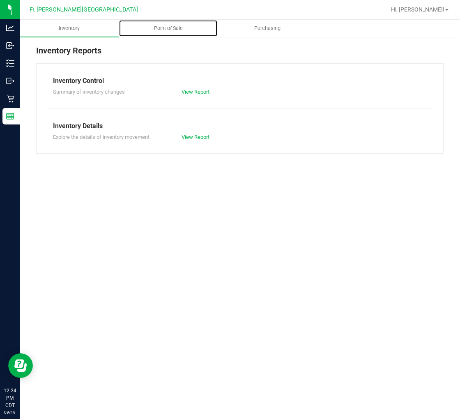
click at [165, 28] on span "Point of Sale" at bounding box center [168, 28] width 51 height 7
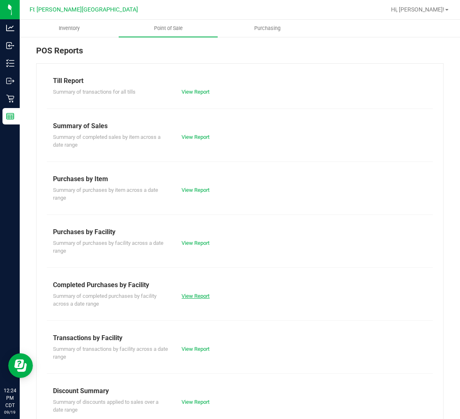
click at [199, 296] on link "View Report" at bounding box center [196, 296] width 28 height 6
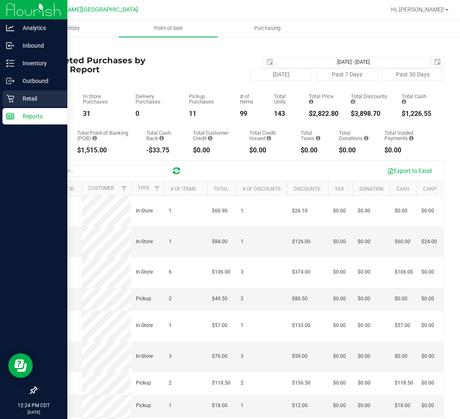
click at [30, 99] on p "Retail" at bounding box center [38, 99] width 49 height 10
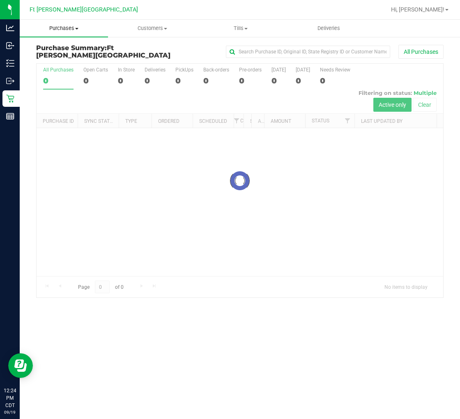
click at [63, 29] on span "Purchases" at bounding box center [64, 28] width 88 height 7
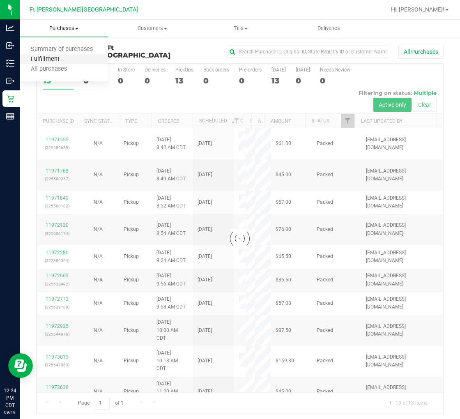
click at [56, 56] on span "Fulfillment" at bounding box center [45, 59] width 51 height 7
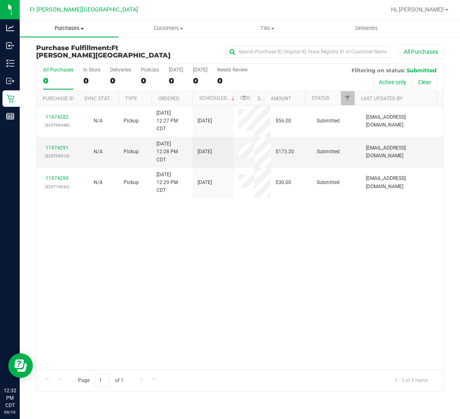
click at [70, 30] on span "Purchases" at bounding box center [69, 28] width 99 height 7
click at [64, 56] on span "Fulfillment" at bounding box center [45, 59] width 51 height 7
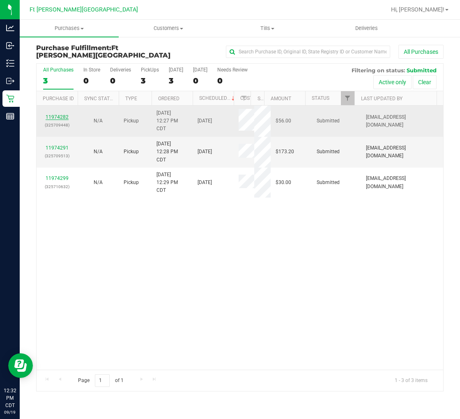
click at [63, 116] on link "11974282" at bounding box center [57, 117] width 23 height 6
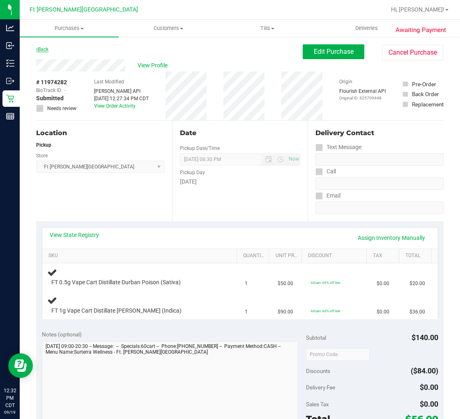
click at [48, 50] on link "Back" at bounding box center [42, 49] width 12 height 6
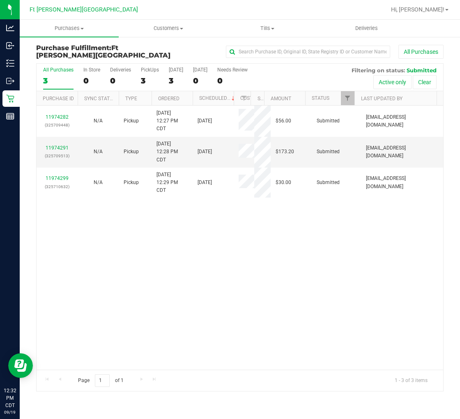
click at [199, 272] on div "11974282 (325709448) N/A Pickup 9/19/2025 12:27 PM CDT 9/19/2025 $56.00 Submitt…" at bounding box center [240, 238] width 407 height 264
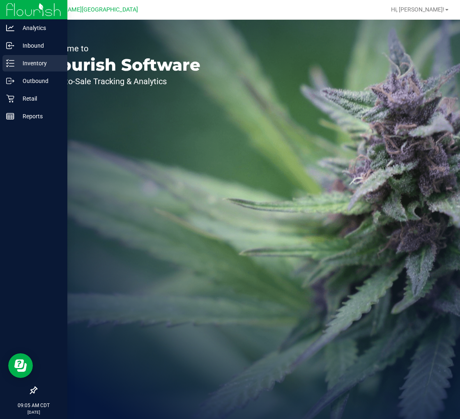
click at [14, 63] on icon at bounding box center [10, 63] width 8 height 8
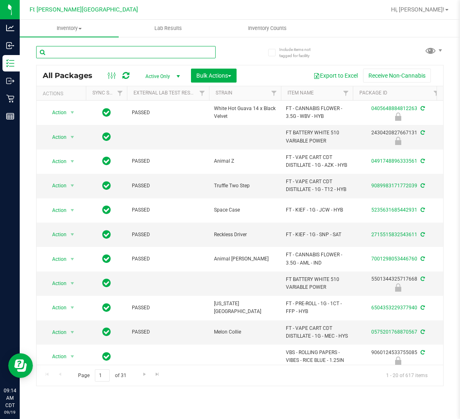
click at [97, 48] on input "text" at bounding box center [126, 52] width 180 height 12
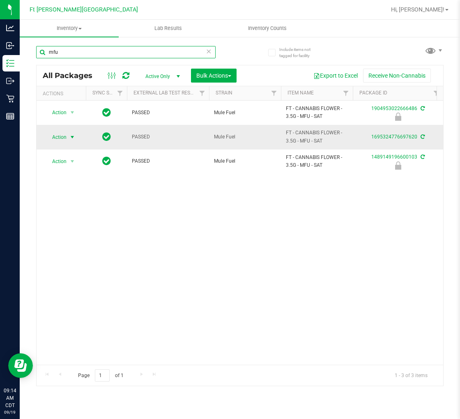
type input "mfu"
click at [70, 136] on span "select" at bounding box center [72, 137] width 7 height 7
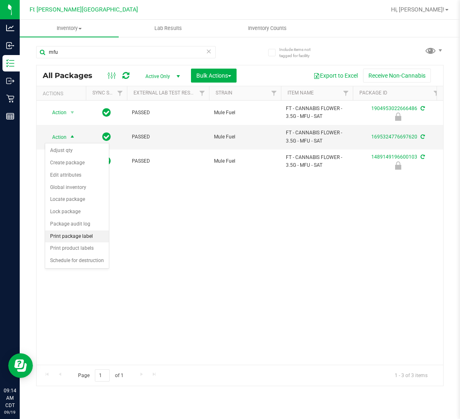
click at [87, 235] on li "Print package label" at bounding box center [77, 237] width 64 height 12
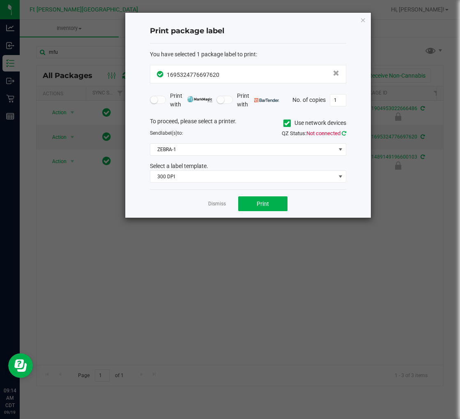
click at [344, 133] on icon at bounding box center [344, 133] width 5 height 5
click at [256, 153] on span "ZEBRA-1" at bounding box center [242, 150] width 185 height 12
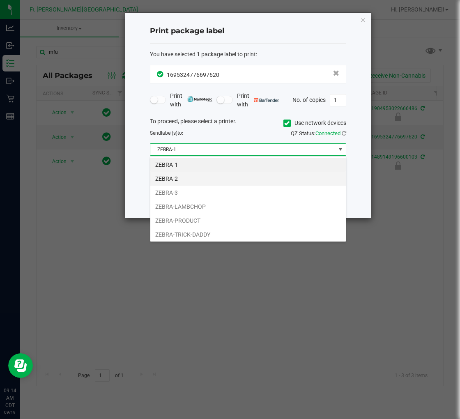
scroll to position [12, 196]
click at [167, 179] on li "ZEBRA-2" at bounding box center [248, 179] width 196 height 14
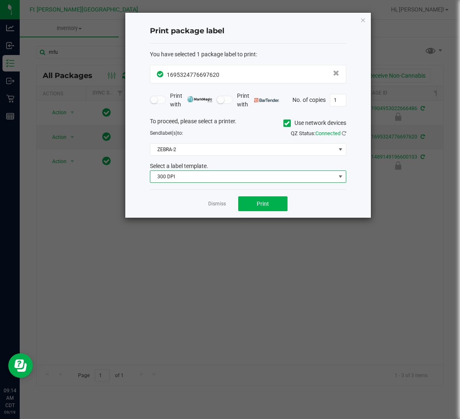
click at [190, 180] on span "300 DPI" at bounding box center [242, 177] width 185 height 12
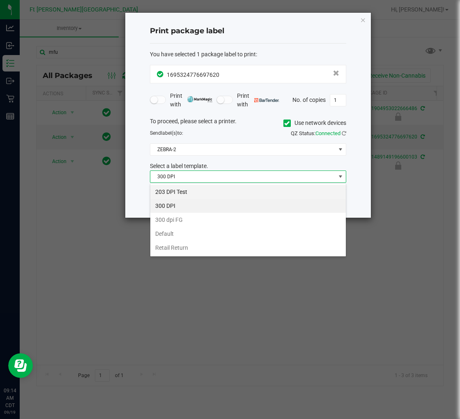
click at [187, 190] on li "203 DPI Test" at bounding box center [248, 192] width 196 height 14
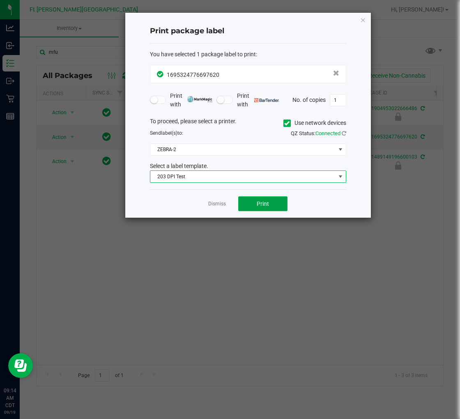
click at [265, 202] on span "Print" at bounding box center [263, 204] width 12 height 7
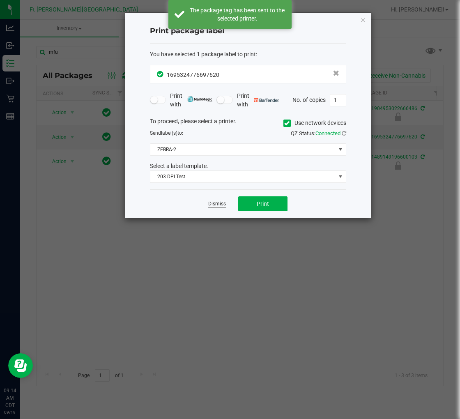
click at [220, 203] on link "Dismiss" at bounding box center [217, 204] width 18 height 7
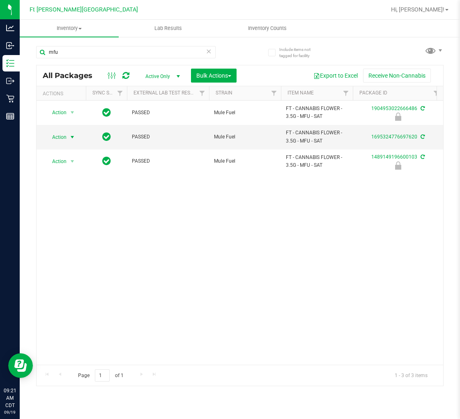
click at [207, 50] on icon at bounding box center [209, 51] width 6 height 10
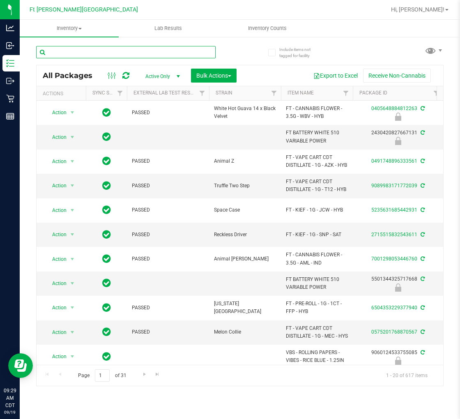
click at [72, 49] on input "text" at bounding box center [126, 52] width 180 height 12
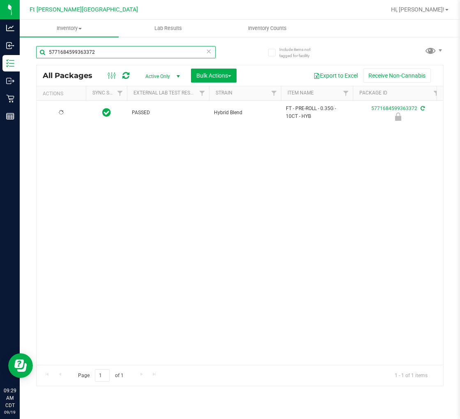
type input "5771684599363372"
click at [67, 113] on span "select" at bounding box center [72, 113] width 10 height 12
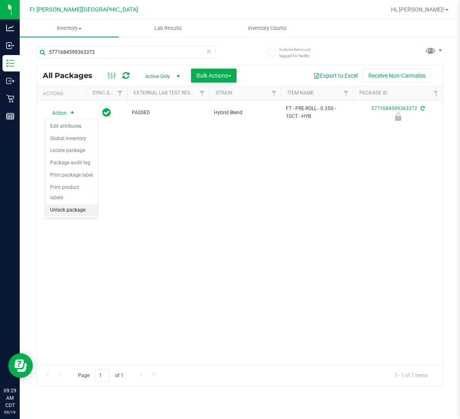
click at [75, 211] on li "Unlock package" at bounding box center [71, 210] width 53 height 12
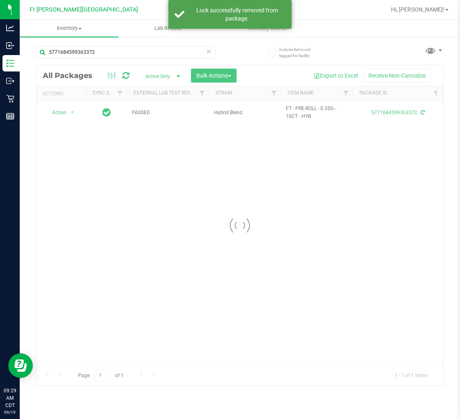
click at [67, 113] on div at bounding box center [240, 225] width 407 height 321
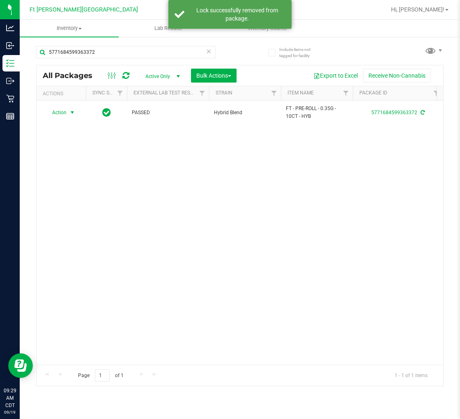
click at [62, 113] on span "Action" at bounding box center [56, 113] width 22 height 12
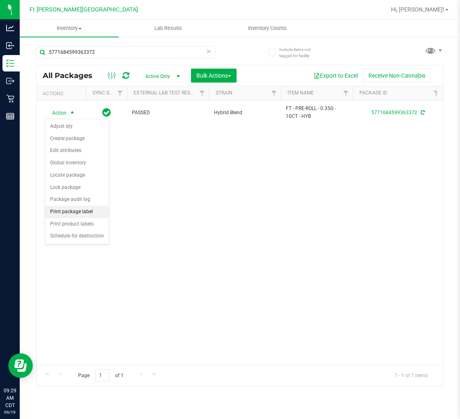
click at [76, 210] on li "Print package label" at bounding box center [77, 212] width 64 height 12
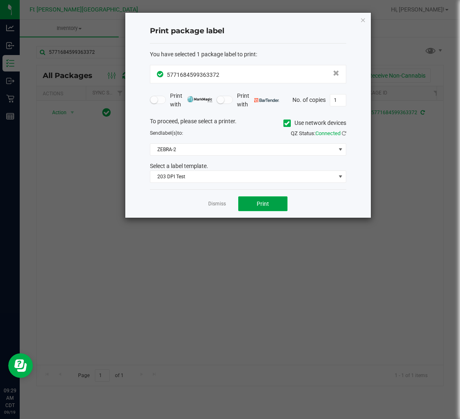
click at [265, 203] on span "Print" at bounding box center [263, 204] width 12 height 7
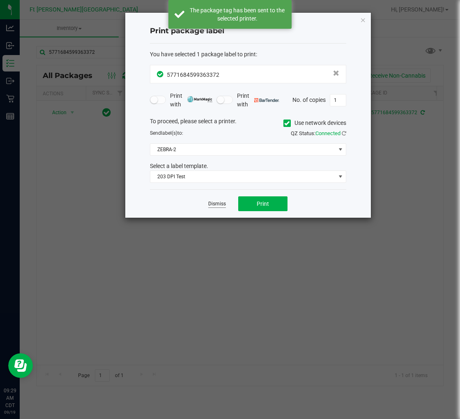
click at [221, 206] on link "Dismiss" at bounding box center [217, 204] width 18 height 7
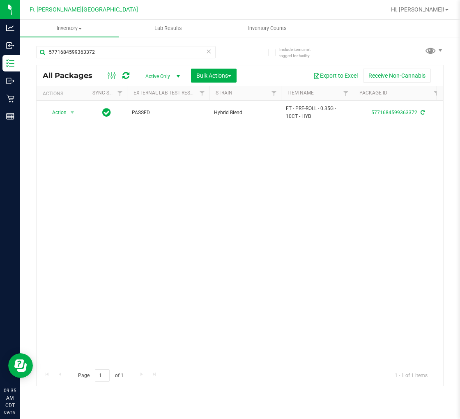
click at [211, 54] on icon at bounding box center [209, 51] width 6 height 10
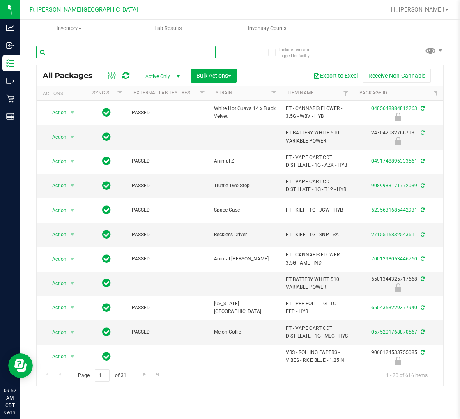
click at [89, 46] on input "text" at bounding box center [126, 52] width 180 height 12
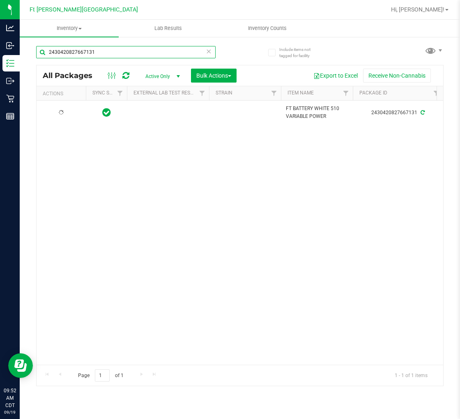
type input "2430420827667131"
click at [207, 54] on icon at bounding box center [209, 51] width 6 height 10
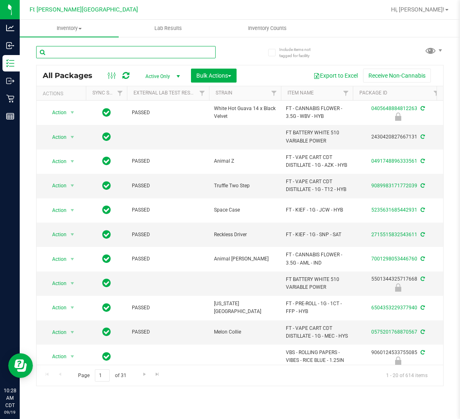
click at [92, 52] on input "text" at bounding box center [126, 52] width 180 height 12
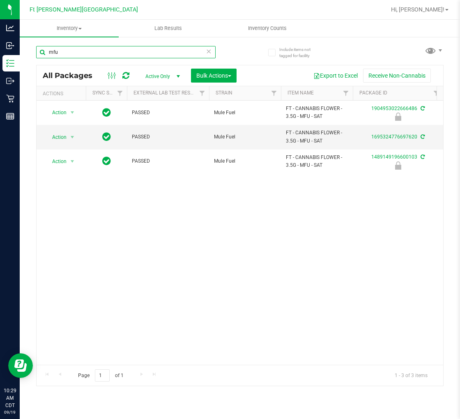
drag, startPoint x: 137, startPoint y: 362, endPoint x: 13, endPoint y: 6, distance: 377.5
type input "mfu"
click at [212, 79] on button "Bulk Actions" at bounding box center [214, 76] width 46 height 14
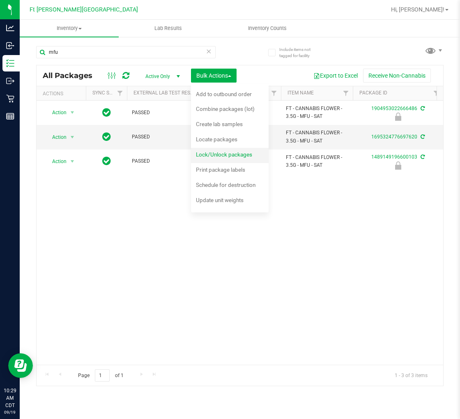
click at [215, 153] on span "Lock/Unlock packages" at bounding box center [224, 154] width 56 height 7
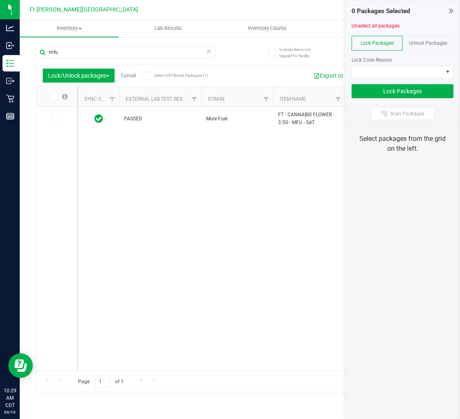
click at [417, 40] on span "Unlock Packages" at bounding box center [428, 43] width 38 height 6
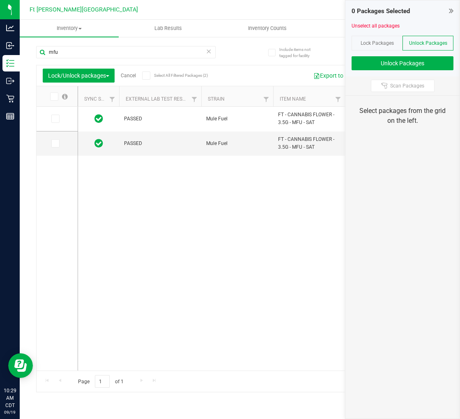
click at [55, 97] on icon at bounding box center [53, 97] width 5 height 0
click at [0, 0] on input "checkbox" at bounding box center [0, 0] width 0 height 0
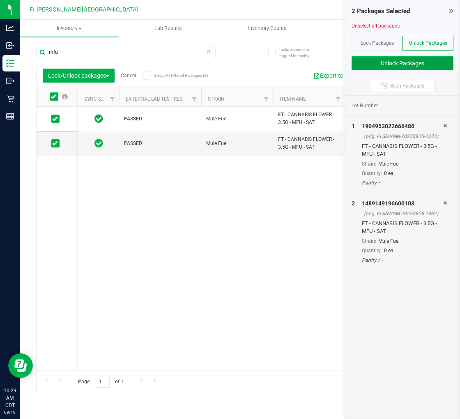
click at [397, 62] on button "Unlock Packages" at bounding box center [403, 63] width 102 height 14
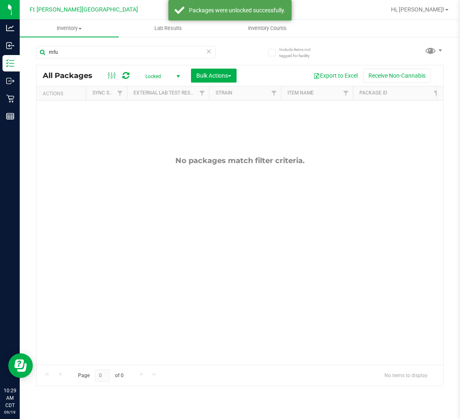
click at [162, 78] on span "Locked" at bounding box center [161, 77] width 45 height 12
click at [159, 89] on li "Active Only" at bounding box center [161, 90] width 44 height 12
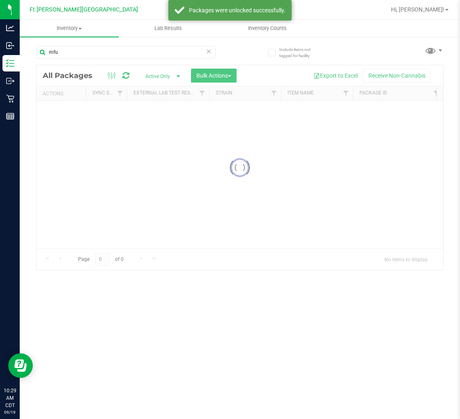
click at [210, 76] on div at bounding box center [240, 167] width 407 height 205
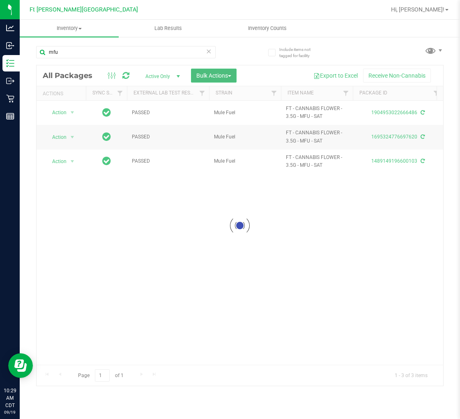
click at [213, 76] on span "Bulk Actions" at bounding box center [213, 75] width 35 height 7
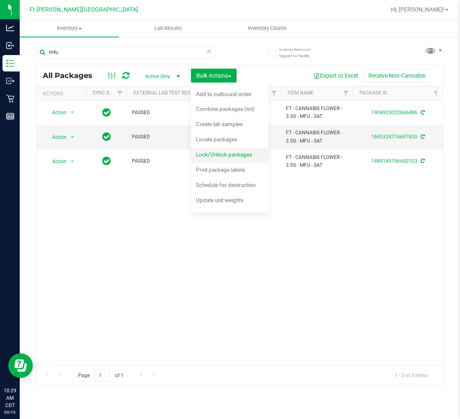
click at [220, 153] on span "Lock/Unlock packages" at bounding box center [224, 154] width 56 height 7
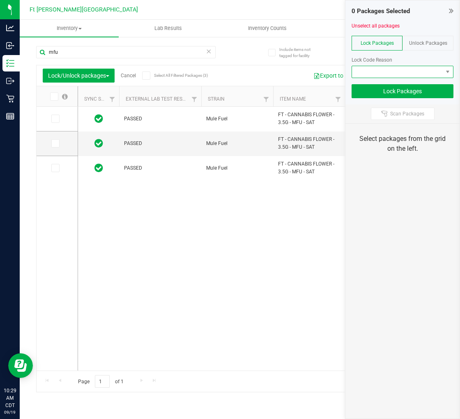
click at [399, 69] on span at bounding box center [397, 72] width 91 height 12
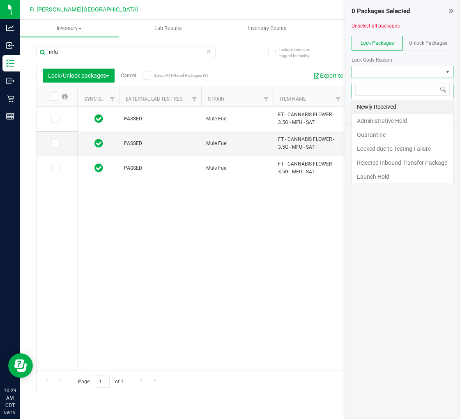
scroll to position [12, 102]
click at [375, 105] on li "Newly Received" at bounding box center [402, 107] width 101 height 14
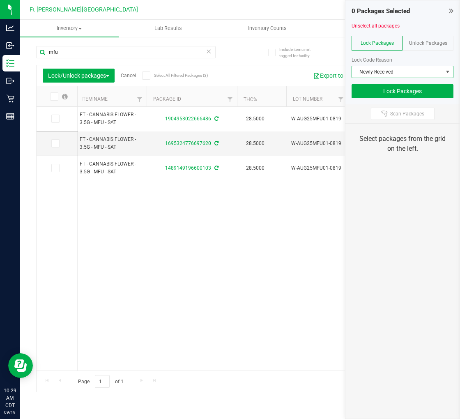
scroll to position [0, 206]
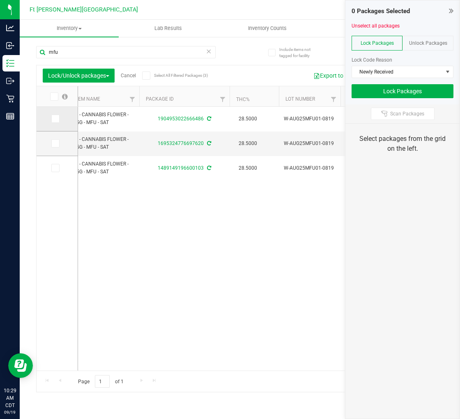
click at [54, 119] on icon at bounding box center [54, 119] width 5 height 0
click at [0, 0] on input "checkbox" at bounding box center [0, 0] width 0 height 0
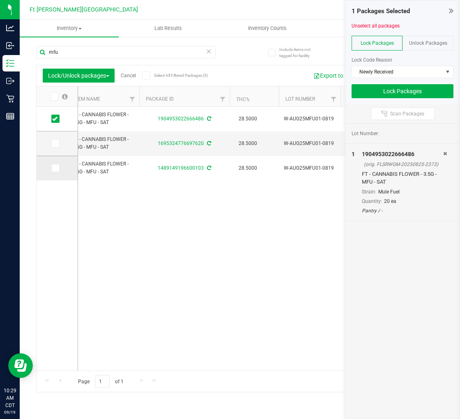
click at [55, 171] on span at bounding box center [55, 168] width 8 height 8
click at [0, 0] on input "checkbox" at bounding box center [0, 0] width 0 height 0
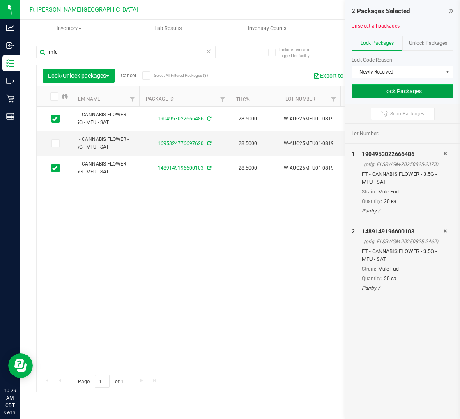
click at [391, 94] on button "Lock Packages" at bounding box center [403, 91] width 102 height 14
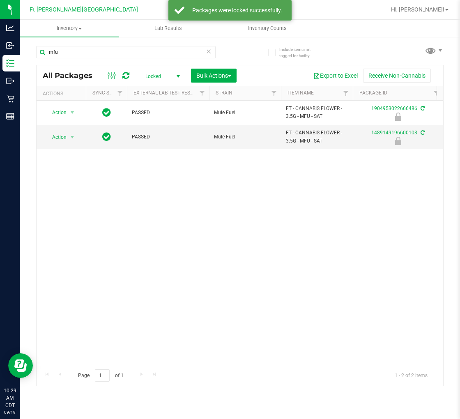
click at [211, 51] on icon at bounding box center [209, 51] width 6 height 10
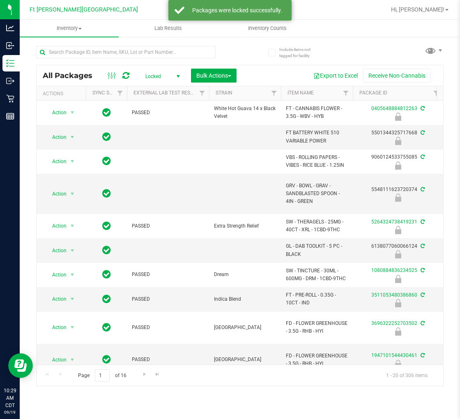
click at [157, 73] on span "Locked" at bounding box center [161, 77] width 45 height 12
click at [159, 92] on li "Active Only" at bounding box center [161, 90] width 44 height 12
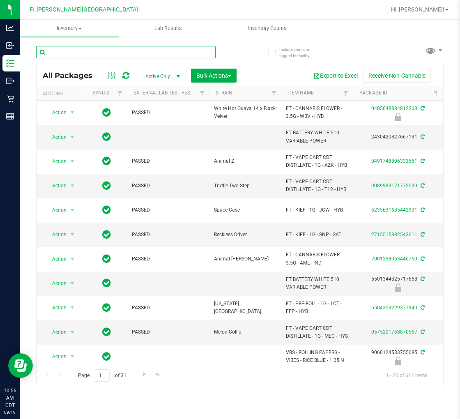
click at [84, 49] on input "text" at bounding box center [126, 52] width 180 height 12
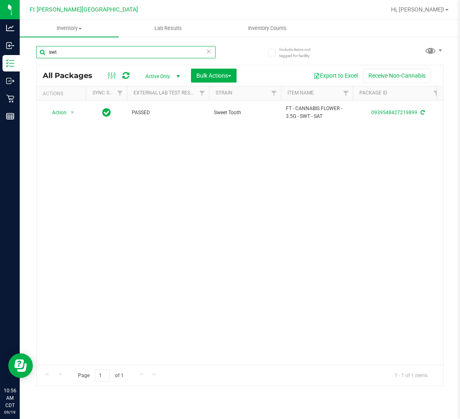
type input "swt"
click at [208, 55] on icon at bounding box center [209, 51] width 6 height 10
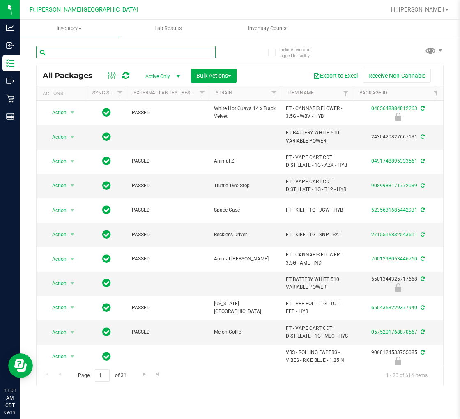
click at [93, 51] on input "text" at bounding box center [126, 52] width 180 height 12
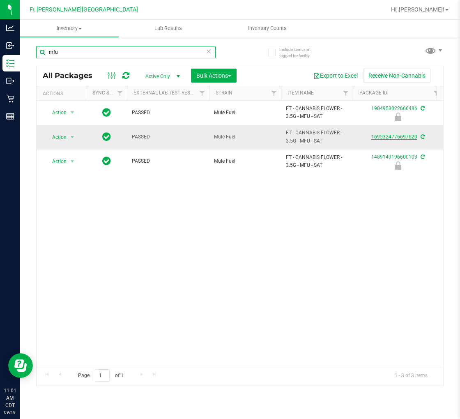
type input "mfu"
click at [385, 139] on link "1695324776697620" at bounding box center [395, 137] width 46 height 6
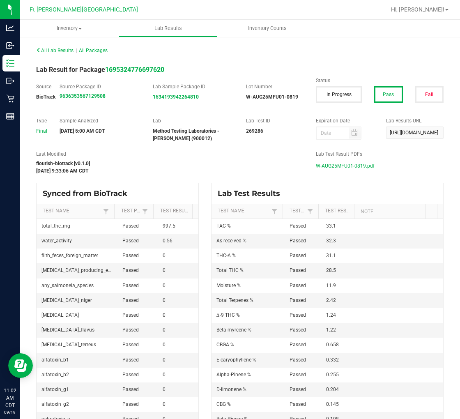
click at [344, 162] on span "W-AUG25MFU01-0819.pdf" at bounding box center [345, 166] width 59 height 12
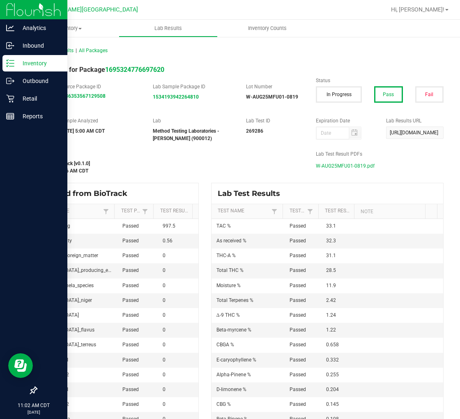
click at [18, 62] on p "Inventory" at bounding box center [38, 63] width 49 height 10
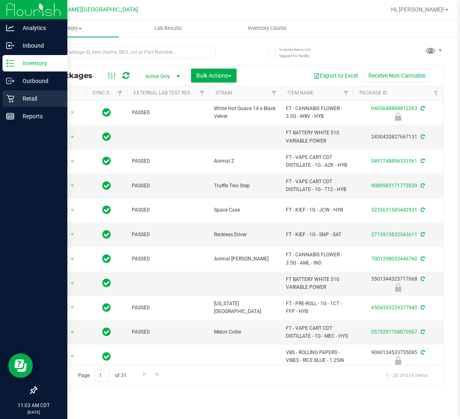
click at [39, 96] on p "Retail" at bounding box center [38, 99] width 49 height 10
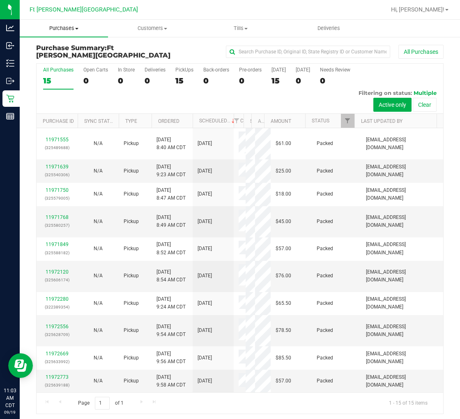
click at [67, 28] on span "Purchases" at bounding box center [64, 28] width 88 height 7
click at [59, 60] on span "Fulfillment" at bounding box center [45, 59] width 51 height 7
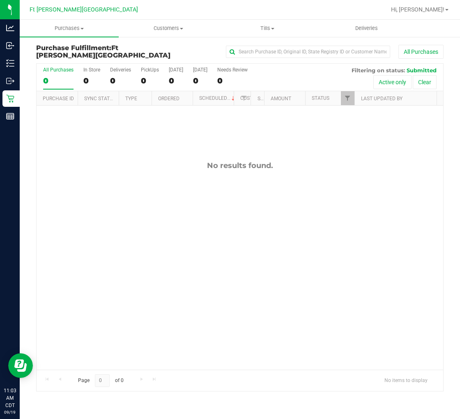
click at [130, 202] on div "No results found." at bounding box center [240, 266] width 407 height 320
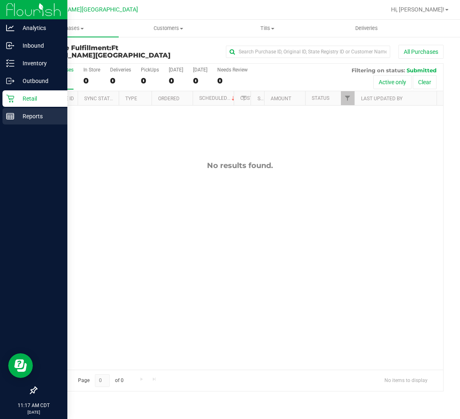
click at [15, 117] on p "Reports" at bounding box center [38, 116] width 49 height 10
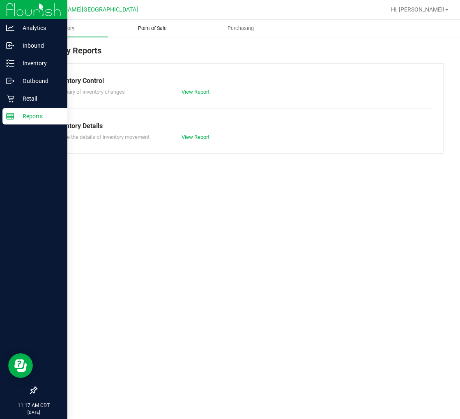
click at [156, 26] on span "Point of Sale" at bounding box center [152, 28] width 51 height 7
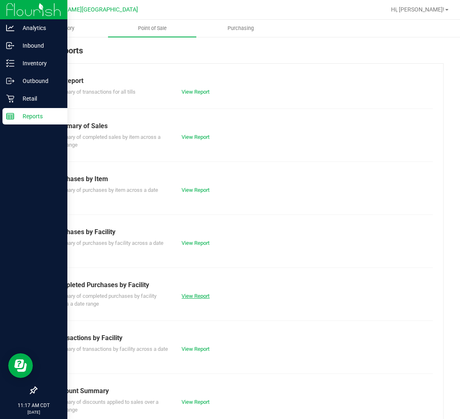
click at [185, 294] on link "View Report" at bounding box center [196, 296] width 28 height 6
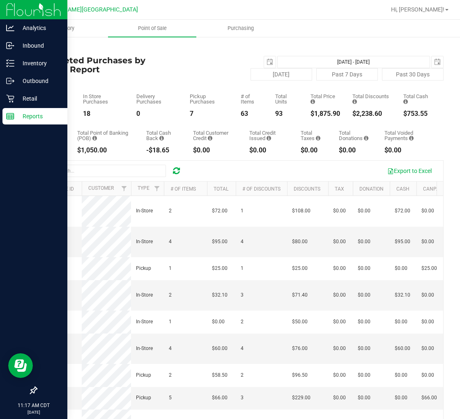
click at [195, 63] on div "[DATE] [DATE] - [DATE] [DATE]" at bounding box center [308, 62] width 284 height 12
click at [32, 62] on p "Inventory" at bounding box center [38, 63] width 49 height 10
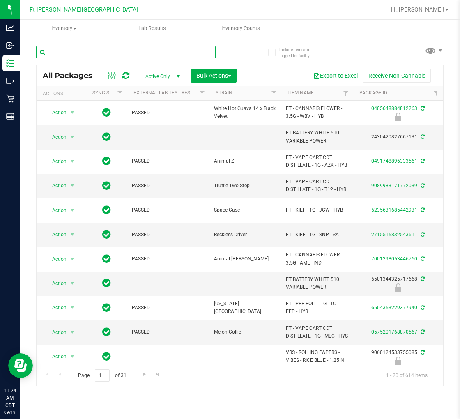
click at [79, 52] on input "text" at bounding box center [126, 52] width 180 height 12
paste input "FT 3.5g Cannabis Flower Gelato 41 (Indica)"
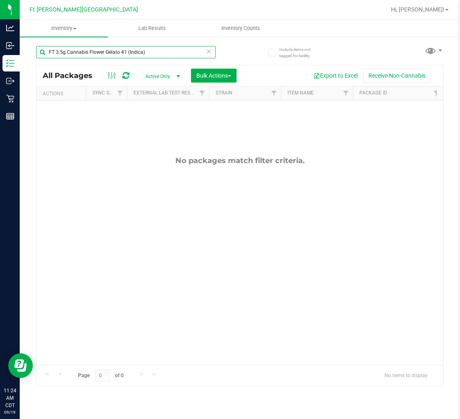
type input "FT 3.5g Cannabis Flower Gelato 41 (Indica)"
click at [208, 52] on icon at bounding box center [209, 51] width 6 height 10
